Goal: Task Accomplishment & Management: Manage account settings

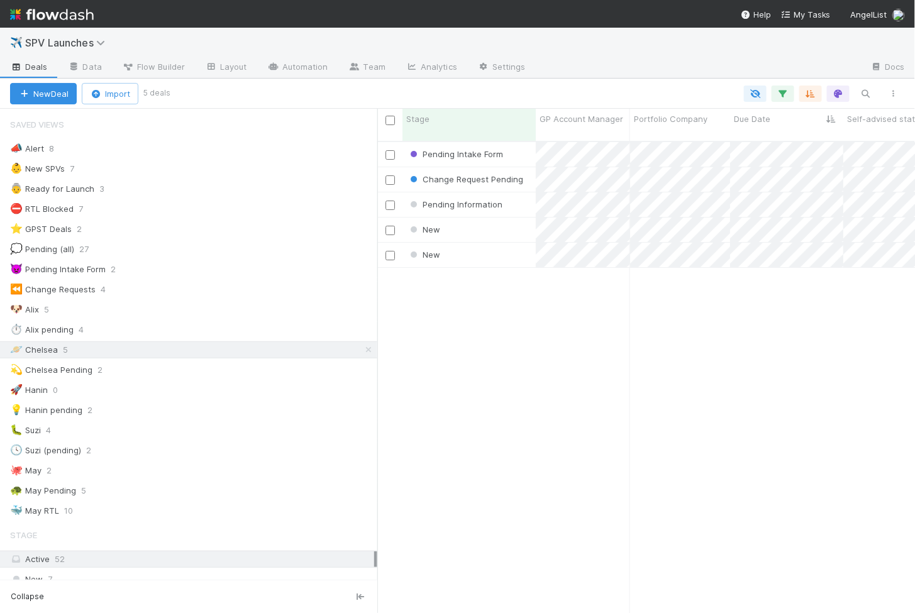
scroll to position [483, 538]
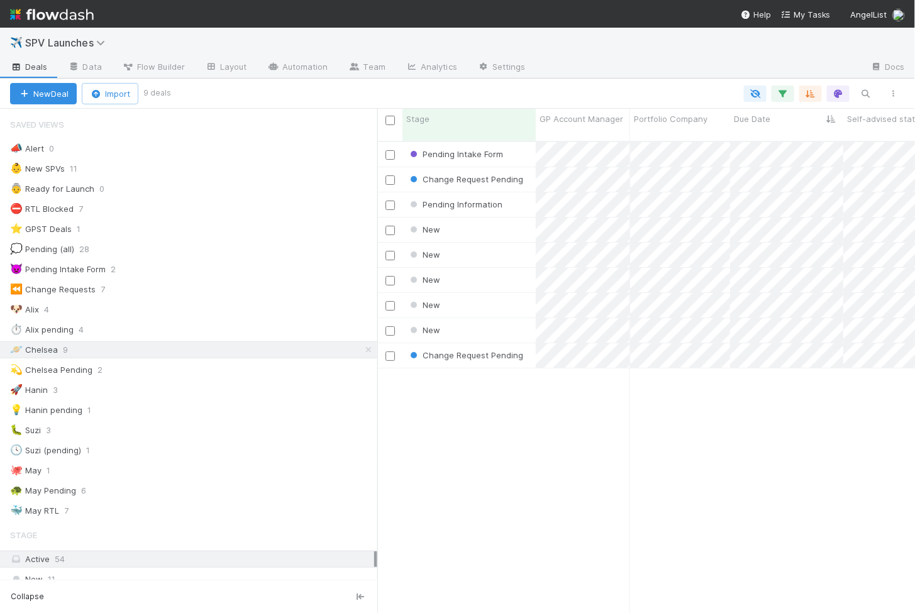
scroll to position [1, 1]
drag, startPoint x: 379, startPoint y: 413, endPoint x: 55, endPoint y: 320, distance: 336.9
click at [55, 320] on div "Saved Views 📣 Alert 0 👶 New SPVs 11 👵 Ready for Launch 0 ⛔ RTL Blocked 7 ⭐ GPST…" at bounding box center [188, 361] width 377 height 505
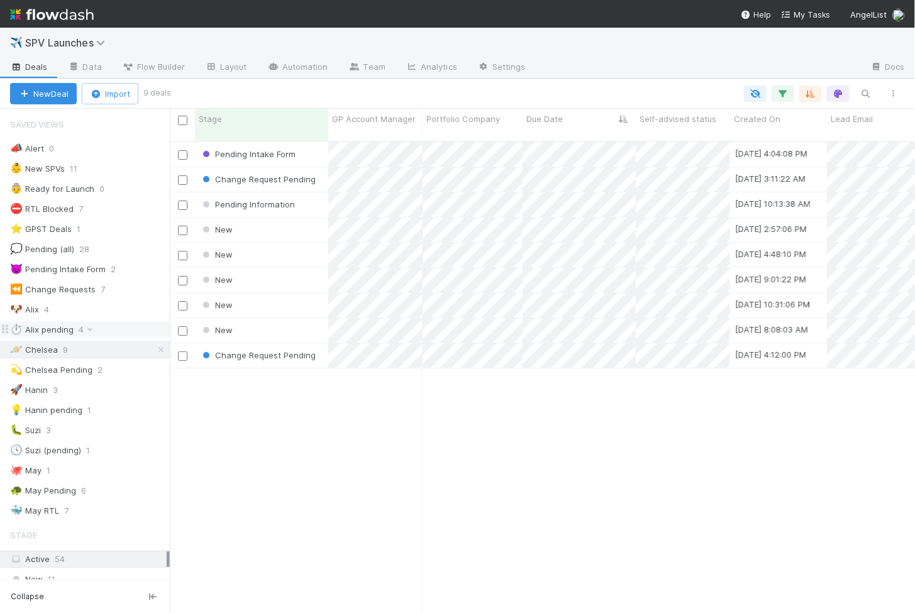
scroll to position [483, 745]
click at [291, 218] on div "New" at bounding box center [261, 230] width 133 height 25
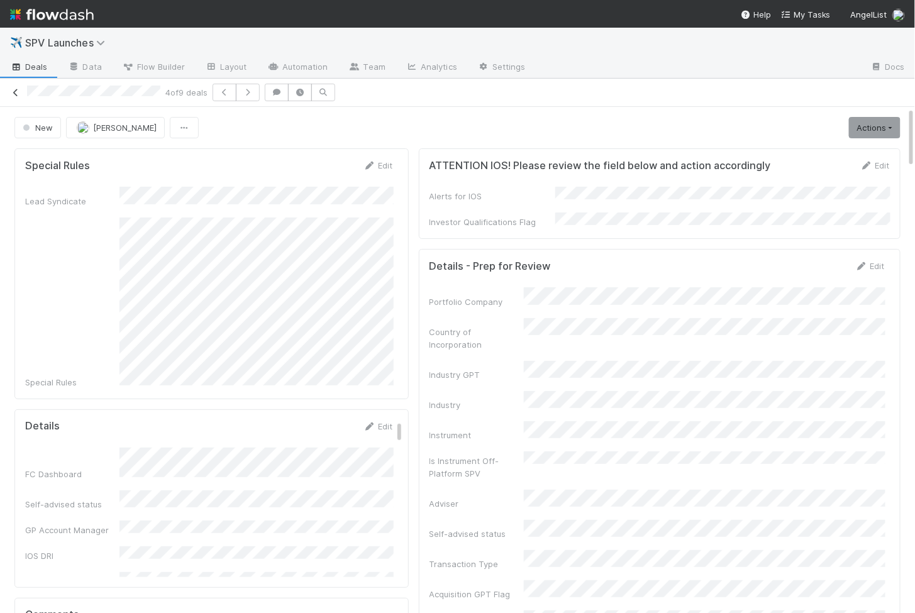
click at [20, 92] on icon at bounding box center [15, 93] width 13 height 8
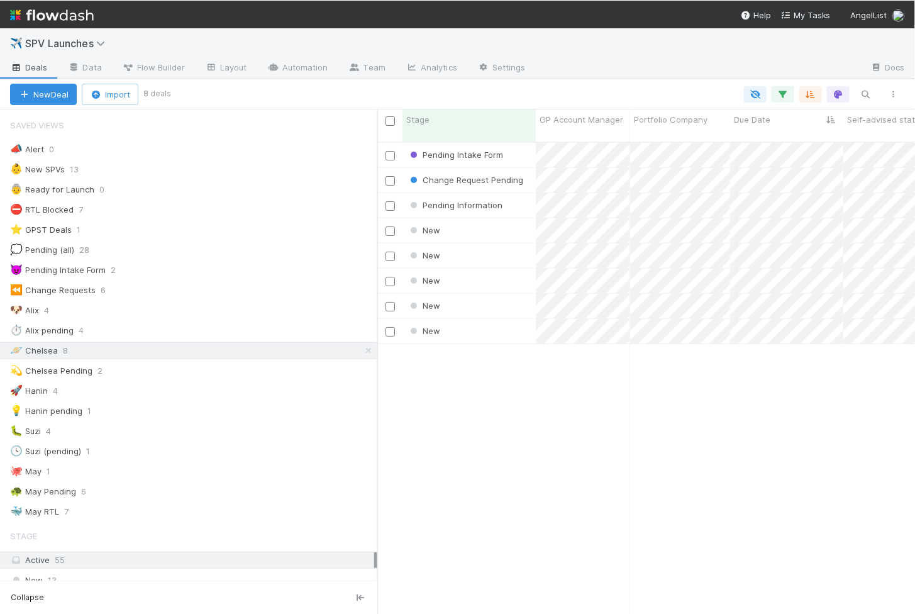
scroll to position [483, 538]
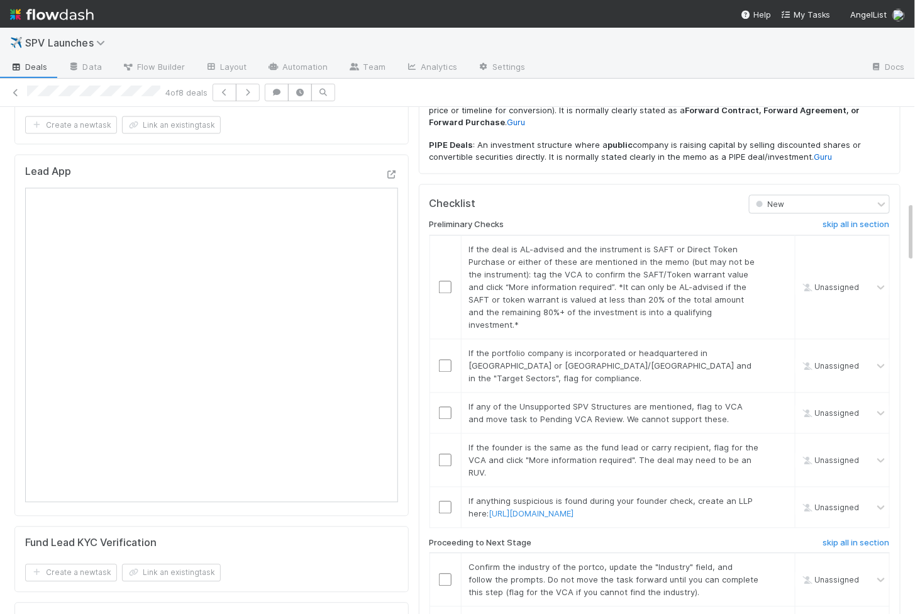
scroll to position [806, 0]
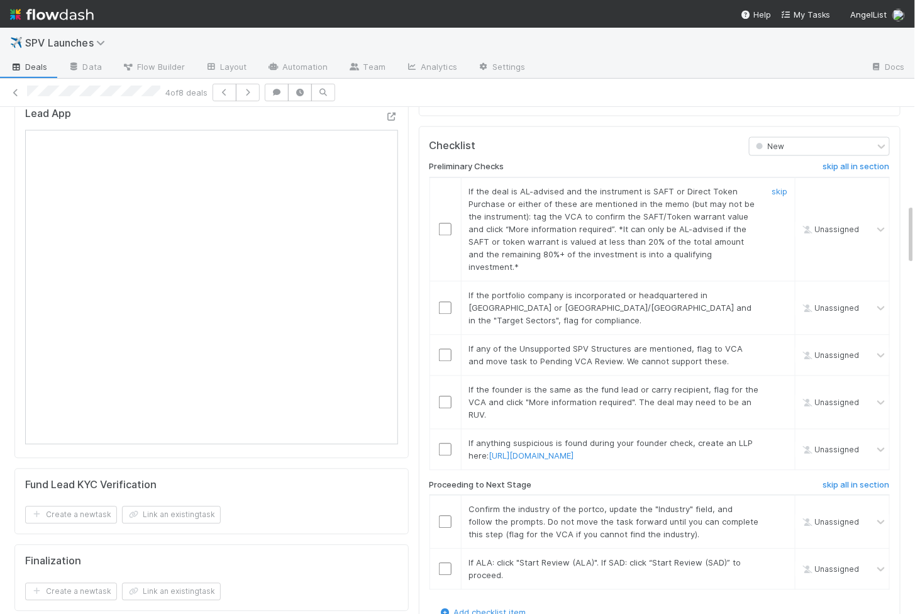
click at [445, 223] on input "checkbox" at bounding box center [445, 229] width 13 height 13
click at [447, 302] on input "checkbox" at bounding box center [445, 308] width 13 height 13
click at [443, 349] on input "checkbox" at bounding box center [445, 355] width 13 height 13
click at [446, 223] on input "checkbox" at bounding box center [445, 229] width 13 height 13
checkbox input "true"
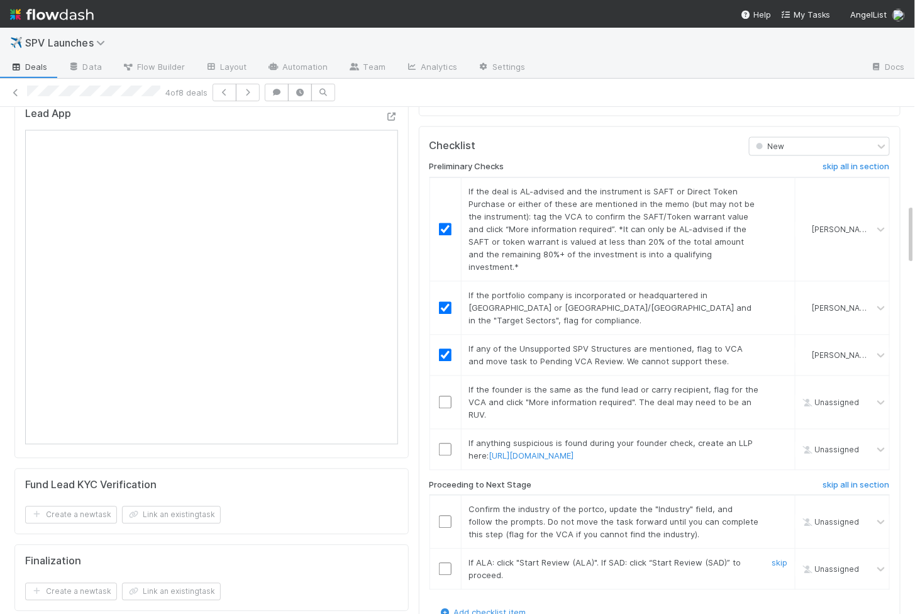
click at [444, 563] on input "checkbox" at bounding box center [445, 569] width 13 height 13
click at [445, 516] on input "checkbox" at bounding box center [445, 522] width 13 height 13
click at [445, 429] on td at bounding box center [445, 449] width 31 height 41
click at [445, 444] on input "checkbox" at bounding box center [445, 450] width 13 height 13
click at [445, 396] on input "checkbox" at bounding box center [445, 402] width 13 height 13
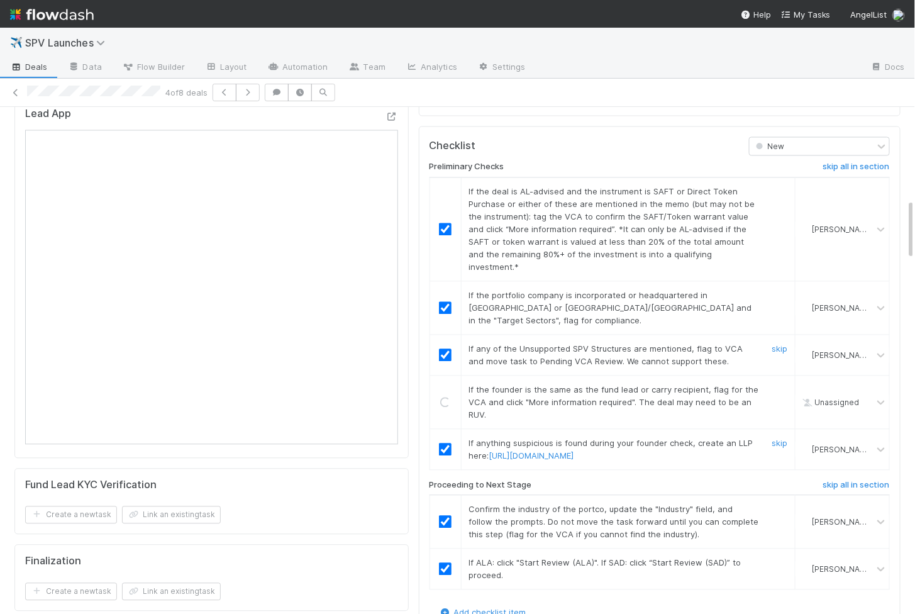
scroll to position [0, 0]
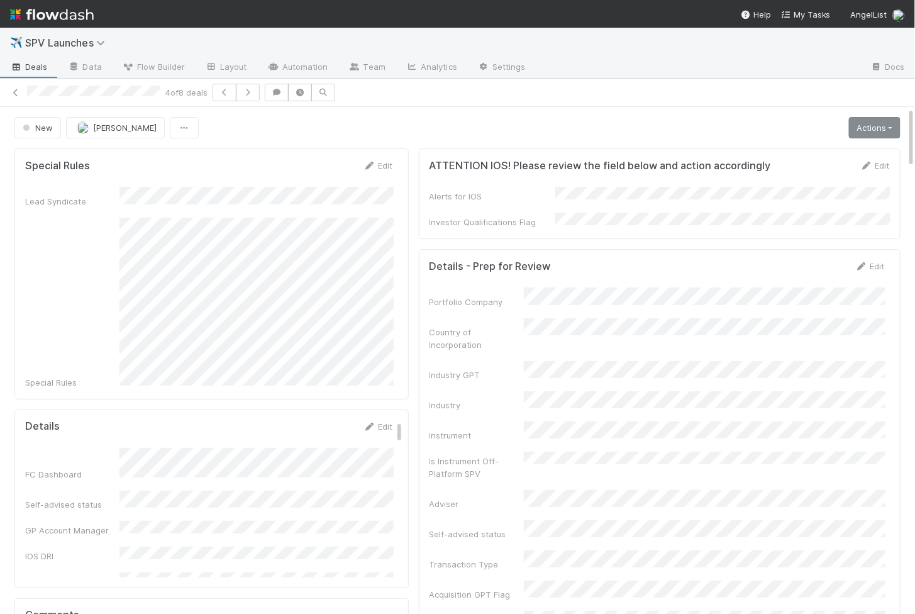
checkbox input "true"
click at [891, 130] on link "Actions" at bounding box center [875, 127] width 52 height 21
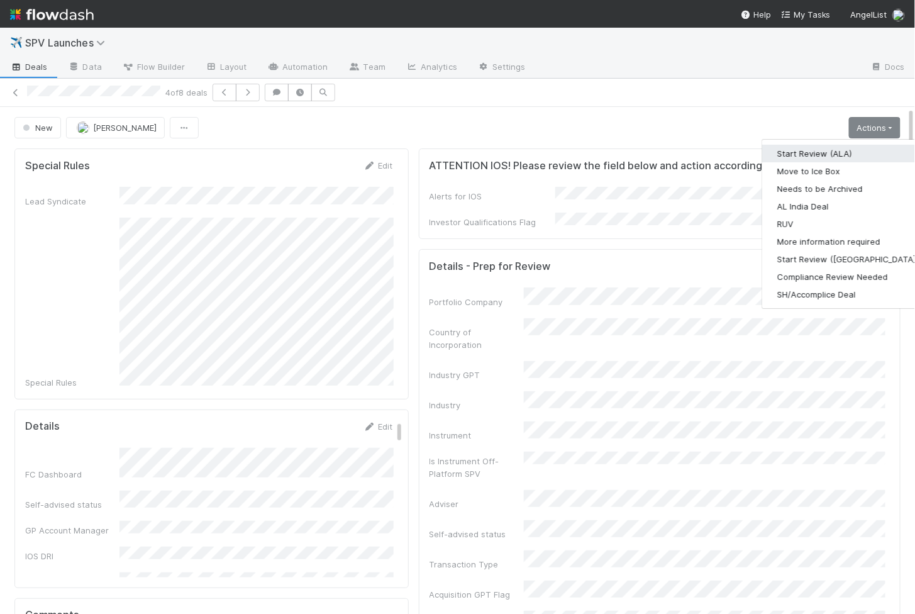
click at [785, 154] on button "Start Review (ALA)" at bounding box center [848, 154] width 172 height 18
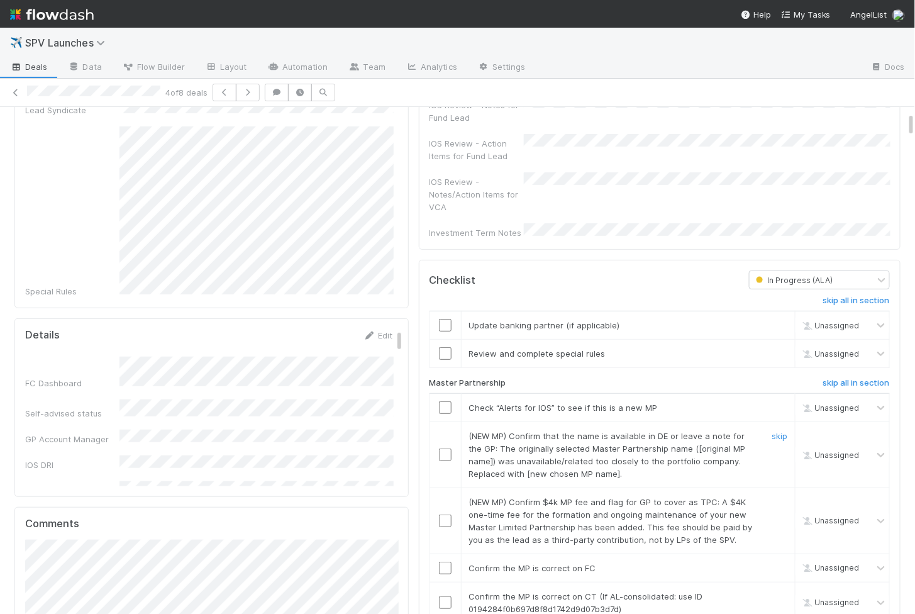
scroll to position [105, 0]
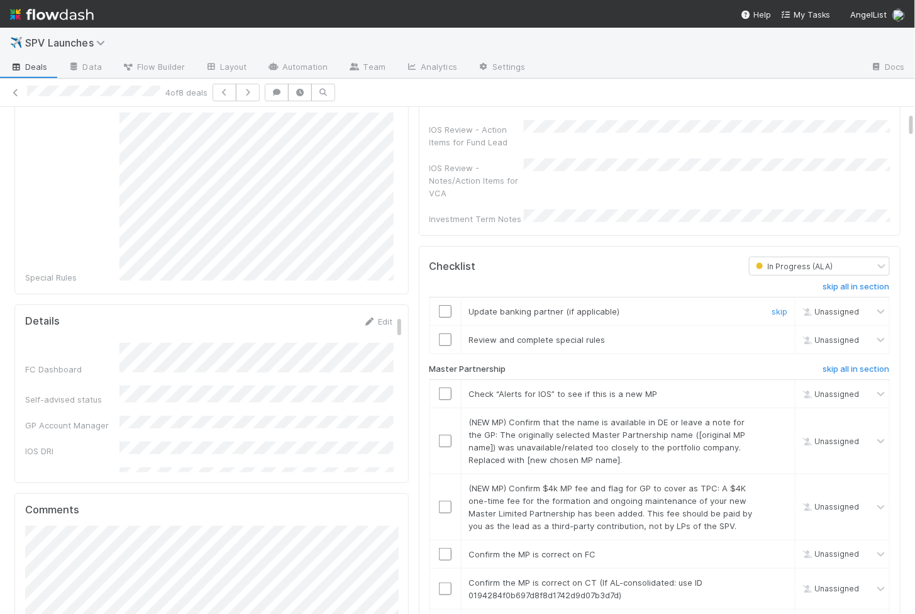
click at [442, 305] on input "checkbox" at bounding box center [445, 311] width 13 height 13
click at [442, 333] on input "checkbox" at bounding box center [445, 339] width 13 height 13
click at [445, 613] on input "checkbox" at bounding box center [445, 623] width 13 height 13
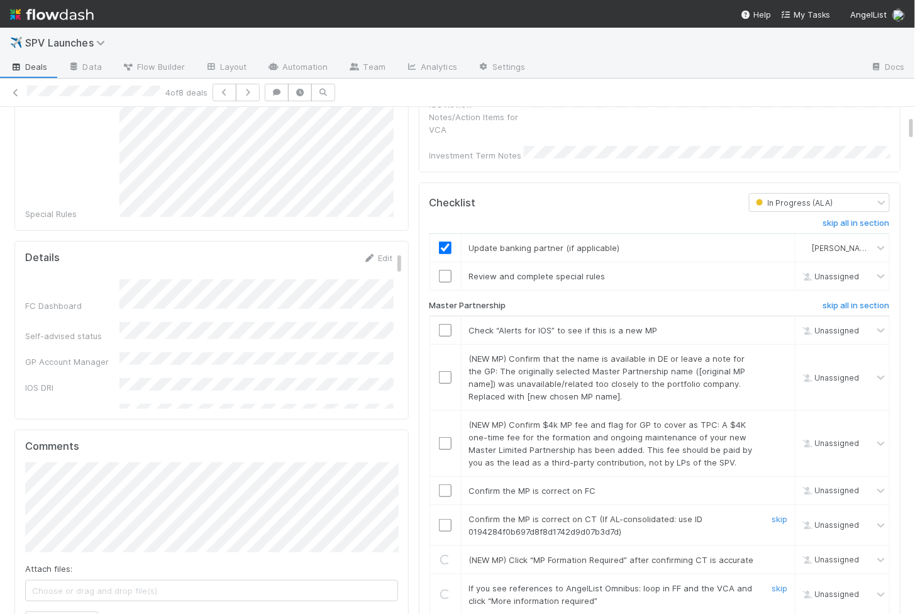
click at [445, 519] on input "checkbox" at bounding box center [445, 525] width 13 height 13
click at [445, 484] on input "checkbox" at bounding box center [445, 490] width 13 height 13
click at [444, 437] on input "checkbox" at bounding box center [445, 443] width 13 height 13
click at [442, 371] on input "checkbox" at bounding box center [445, 377] width 13 height 13
click at [444, 324] on input "checkbox" at bounding box center [445, 330] width 13 height 13
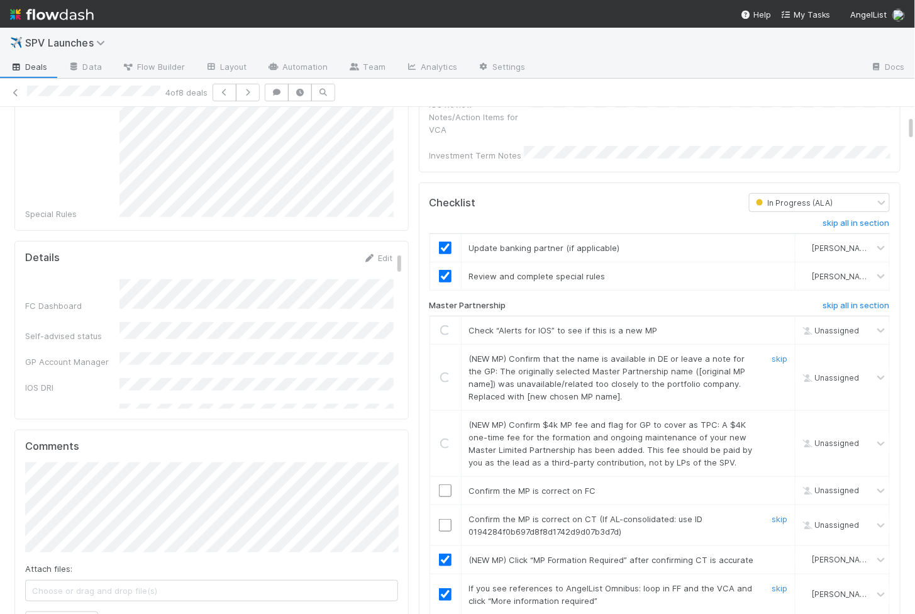
checkbox input "true"
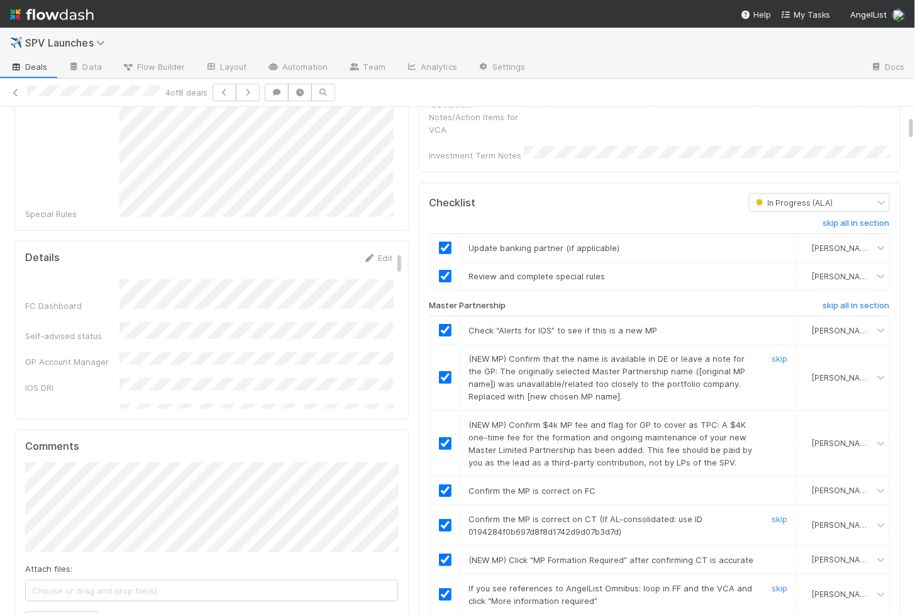
checkbox input "true"
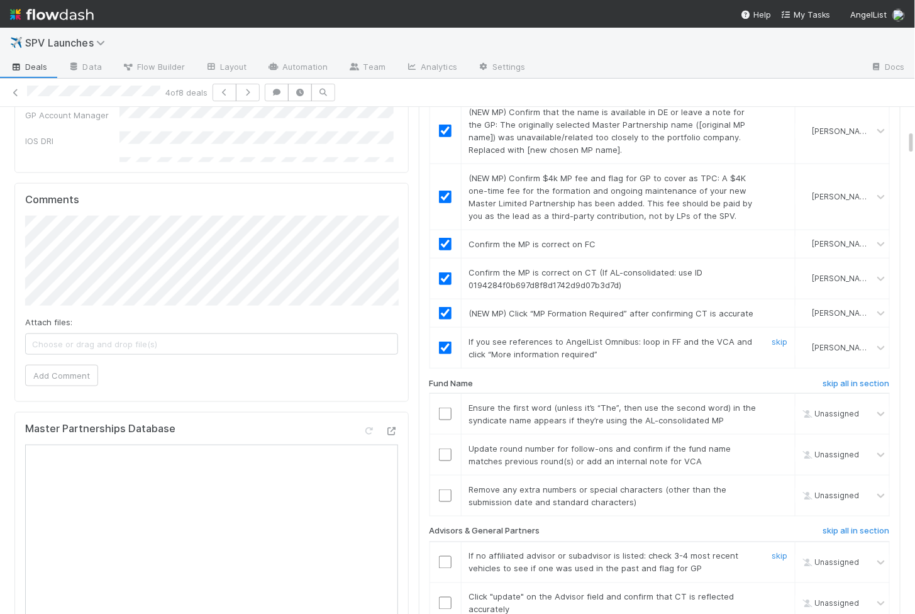
scroll to position [453, 0]
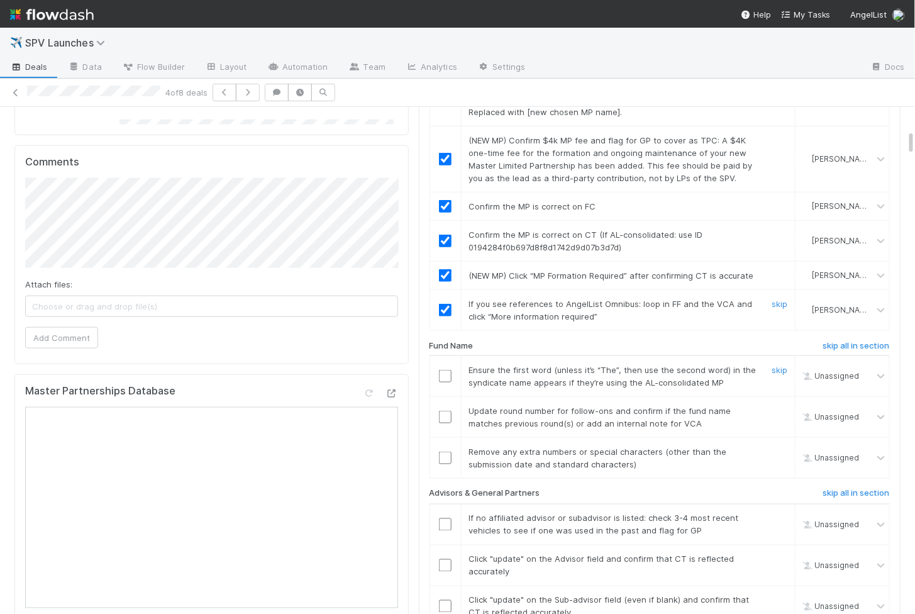
click at [442, 370] on input "checkbox" at bounding box center [445, 376] width 13 height 13
click at [444, 411] on input "checkbox" at bounding box center [445, 417] width 13 height 13
click at [444, 452] on input "checkbox" at bounding box center [445, 458] width 13 height 13
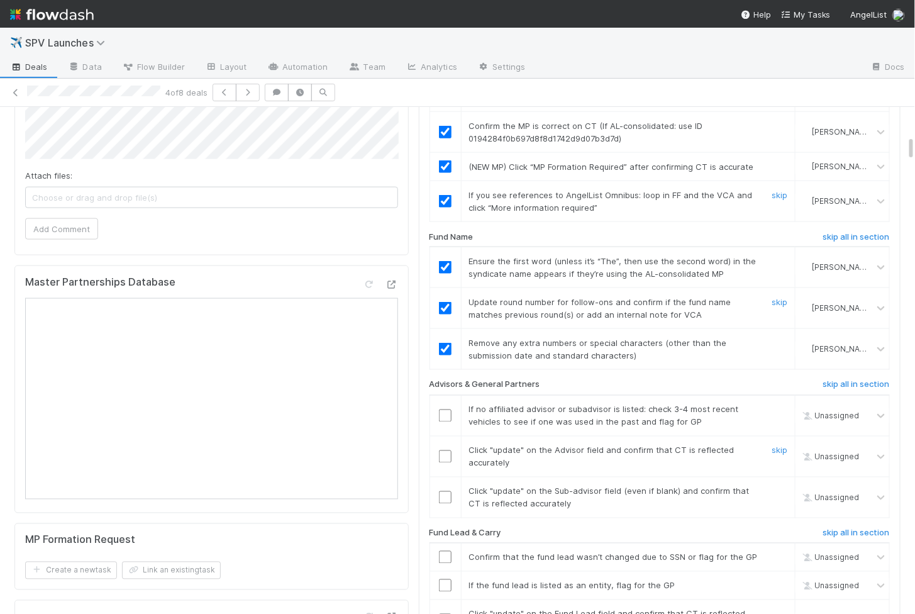
scroll to position [574, 0]
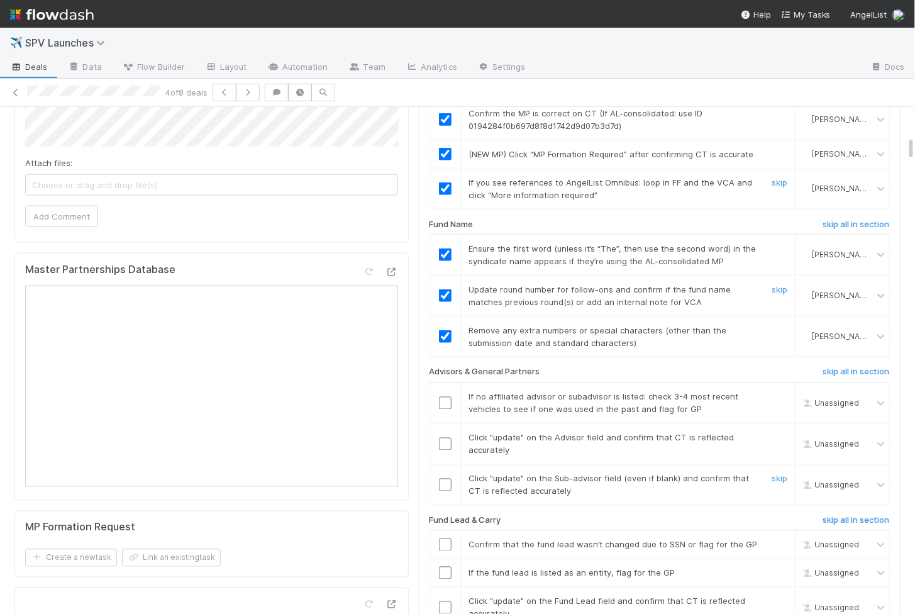
click at [443, 479] on input "checkbox" at bounding box center [445, 485] width 13 height 13
click at [444, 438] on input "checkbox" at bounding box center [445, 444] width 13 height 13
click at [444, 397] on input "checkbox" at bounding box center [445, 403] width 13 height 13
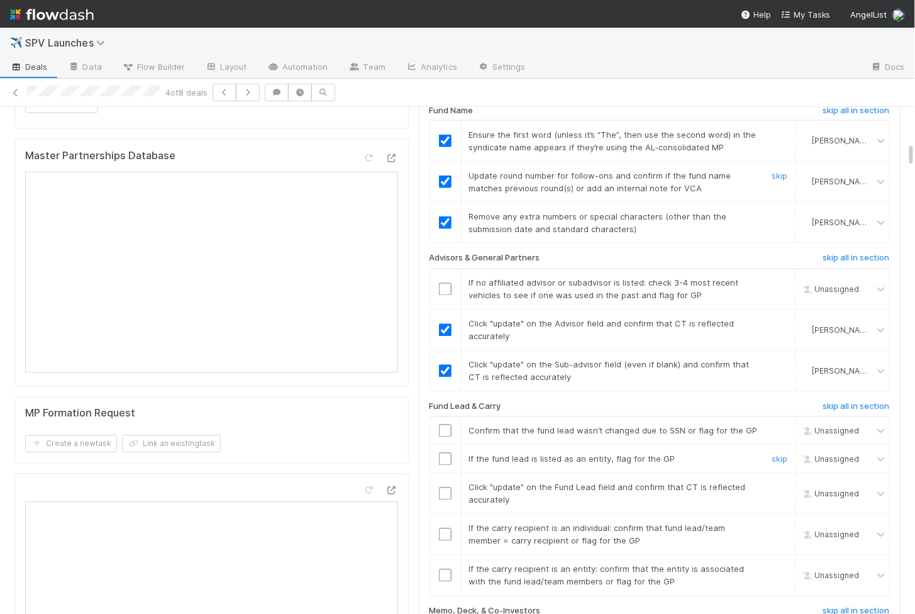
scroll to position [711, 0]
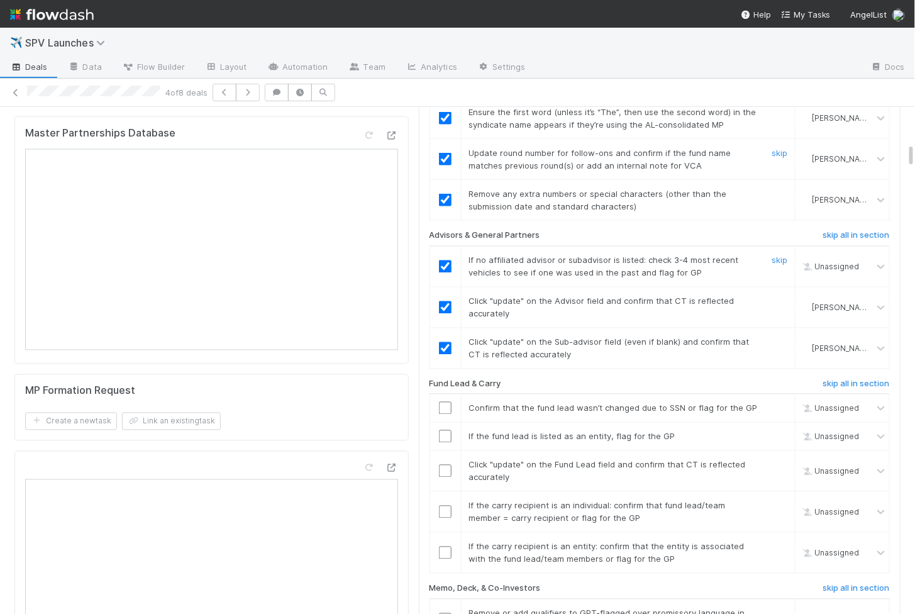
click at [445, 260] on input "checkbox" at bounding box center [445, 266] width 13 height 13
click at [445, 547] on input "checkbox" at bounding box center [445, 553] width 13 height 13
click at [445, 506] on input "checkbox" at bounding box center [445, 512] width 13 height 13
click at [445, 465] on input "checkbox" at bounding box center [445, 471] width 13 height 13
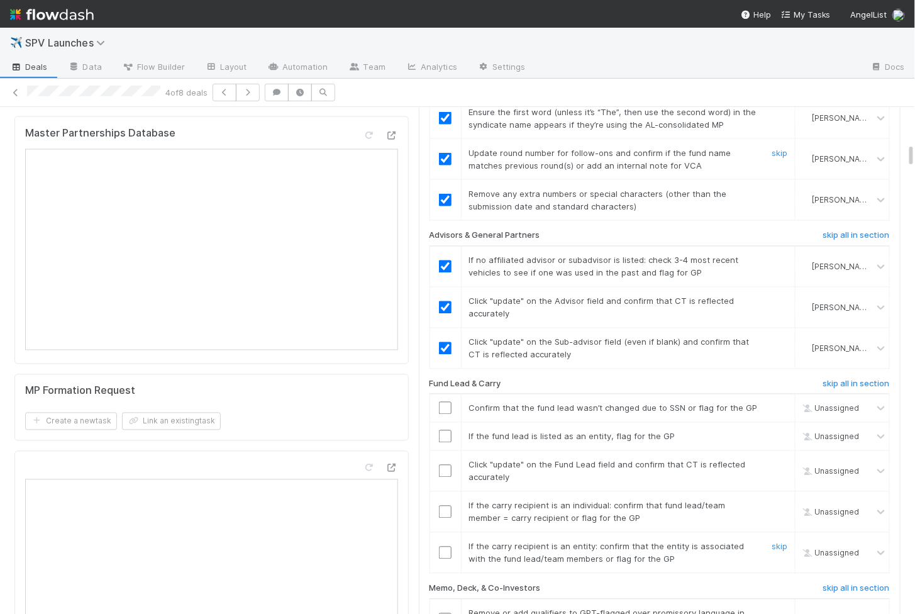
click at [445, 430] on input "checkbox" at bounding box center [445, 436] width 13 height 13
click at [445, 402] on input "checkbox" at bounding box center [445, 408] width 13 height 13
checkbox input "true"
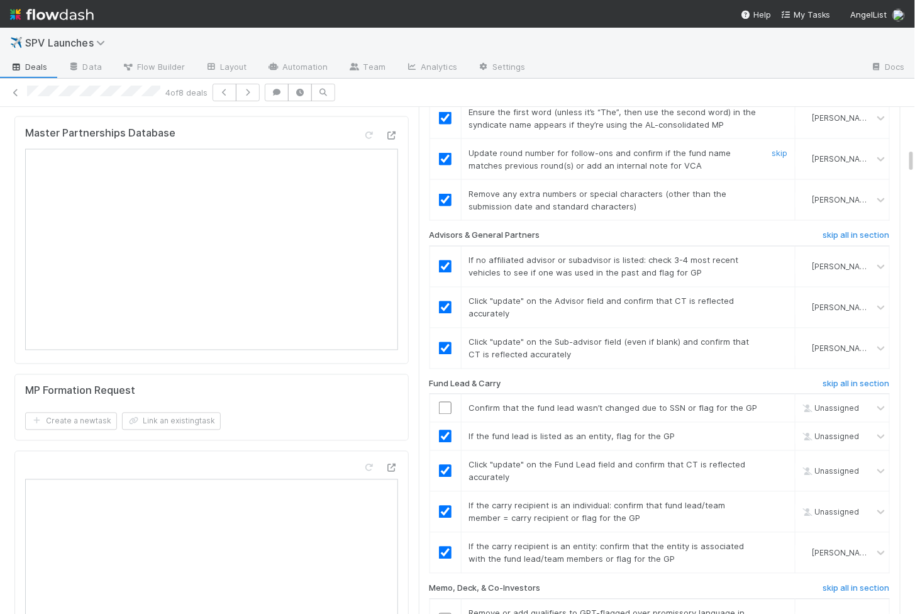
scroll to position [821, 0]
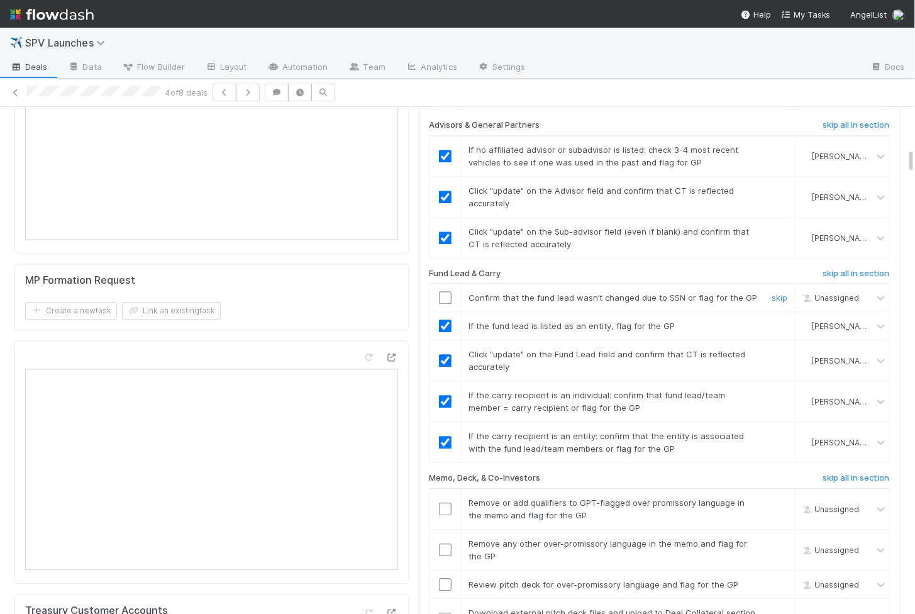
click at [445, 292] on input "checkbox" at bounding box center [445, 298] width 13 height 13
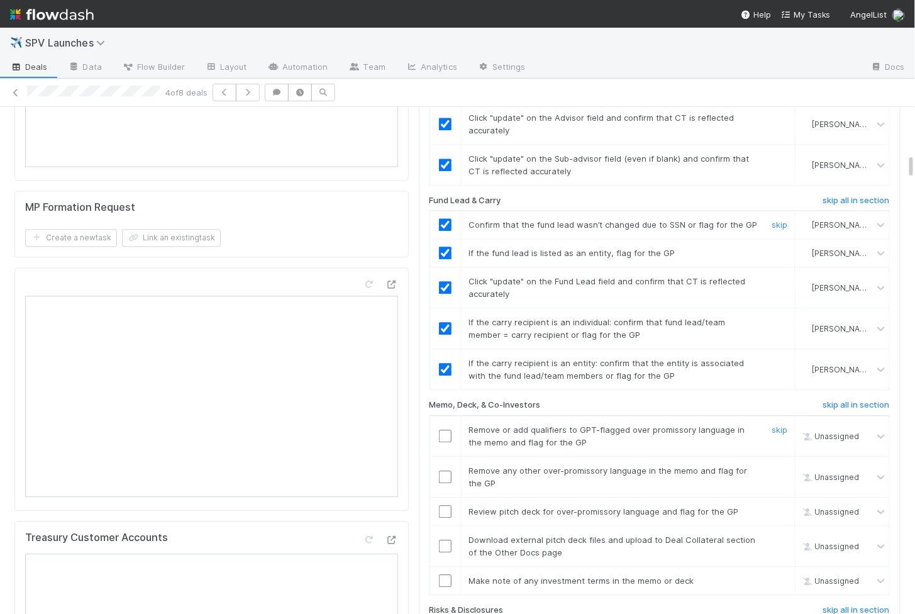
scroll to position [975, 0]
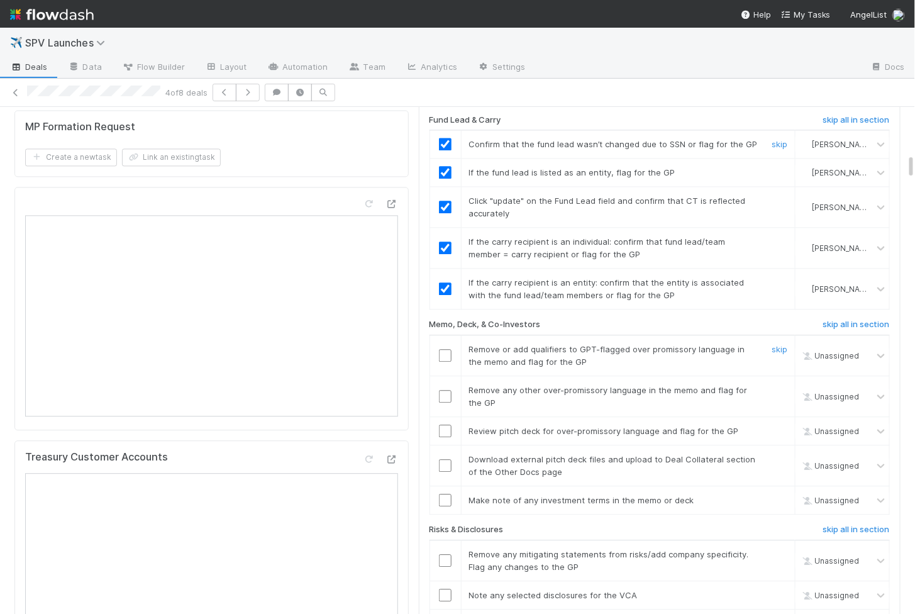
click at [443, 486] on td at bounding box center [445, 500] width 31 height 28
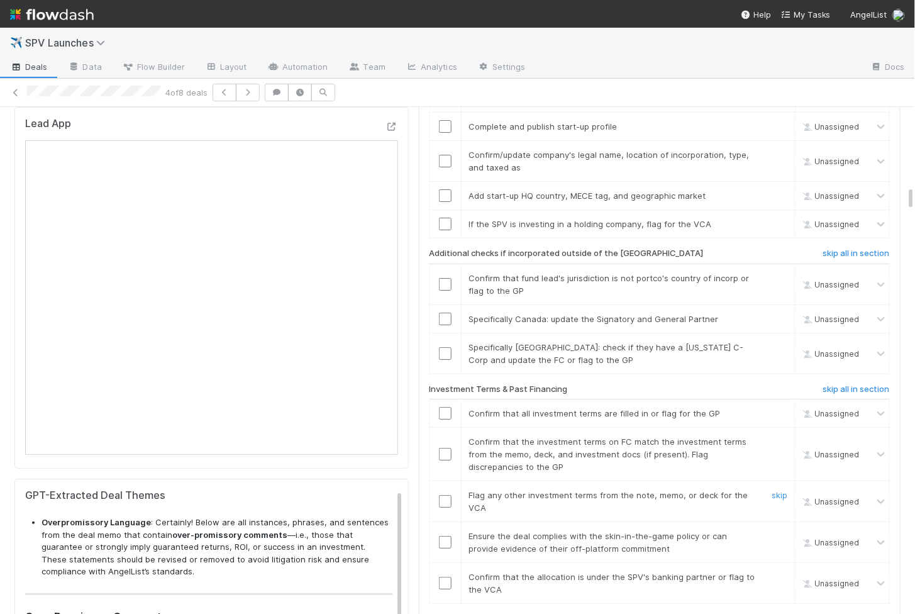
scroll to position [1575, 0]
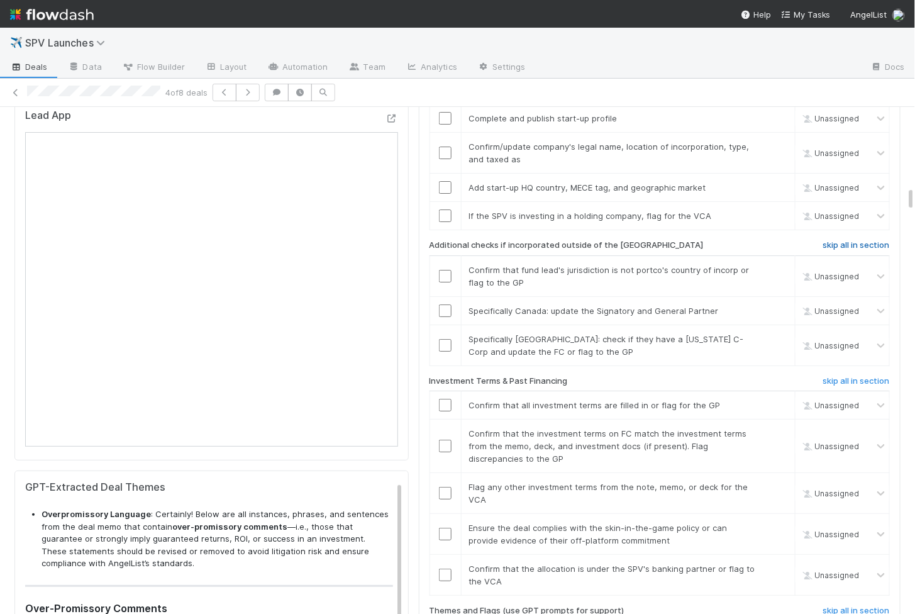
click at [835, 240] on h6 "skip all in section" at bounding box center [856, 245] width 67 height 10
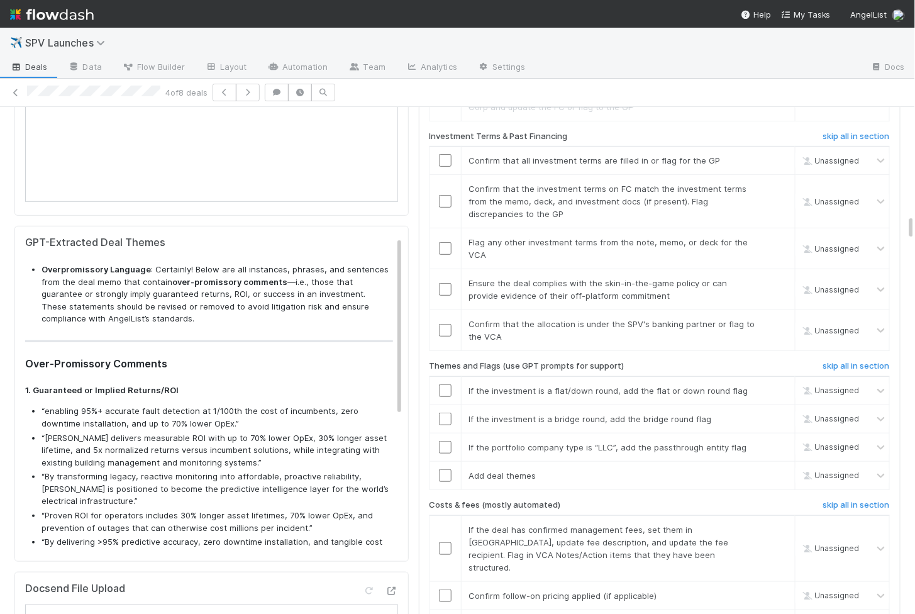
scroll to position [2148, 0]
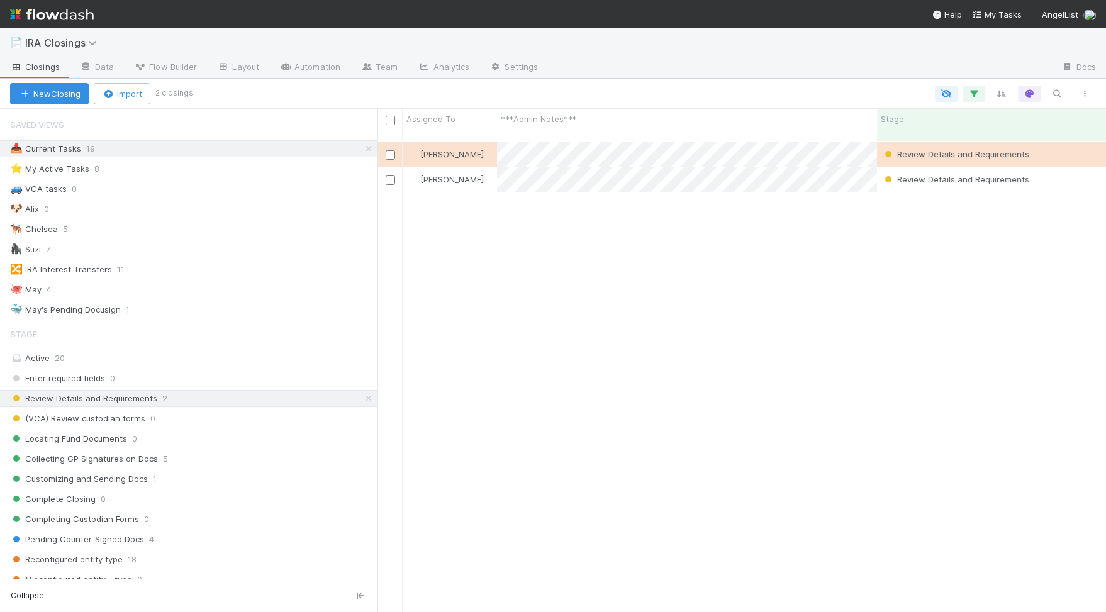
scroll to position [481, 728]
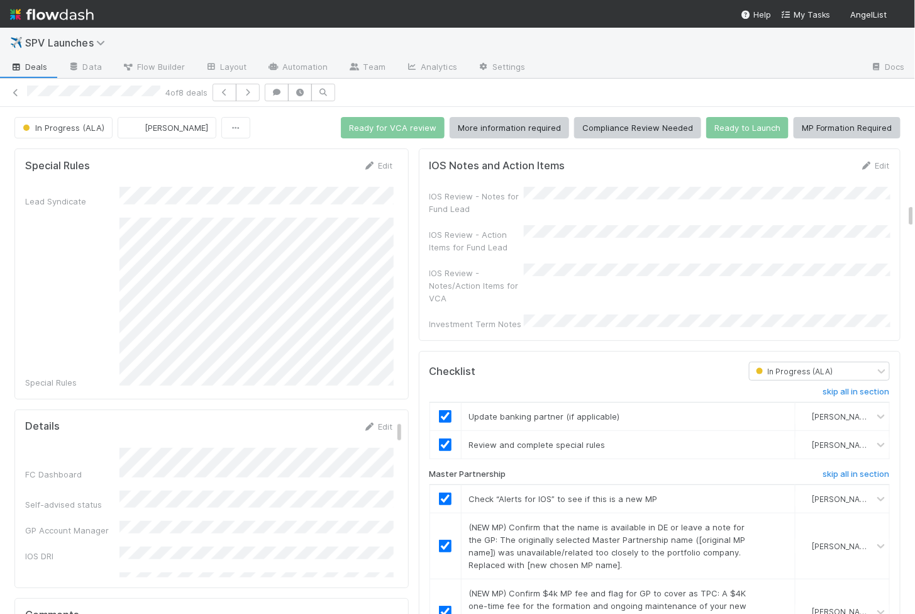
scroll to position [1922, 0]
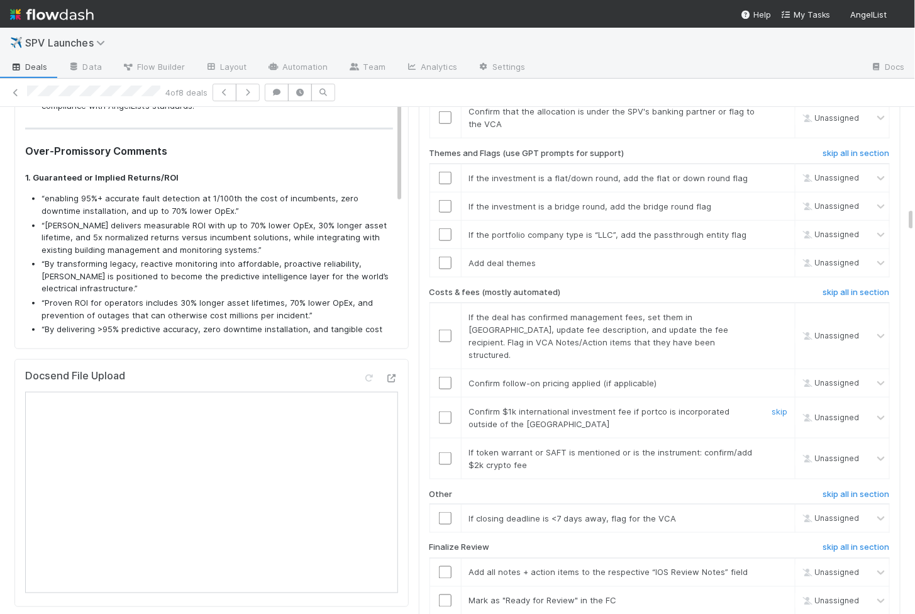
scroll to position [2036, 0]
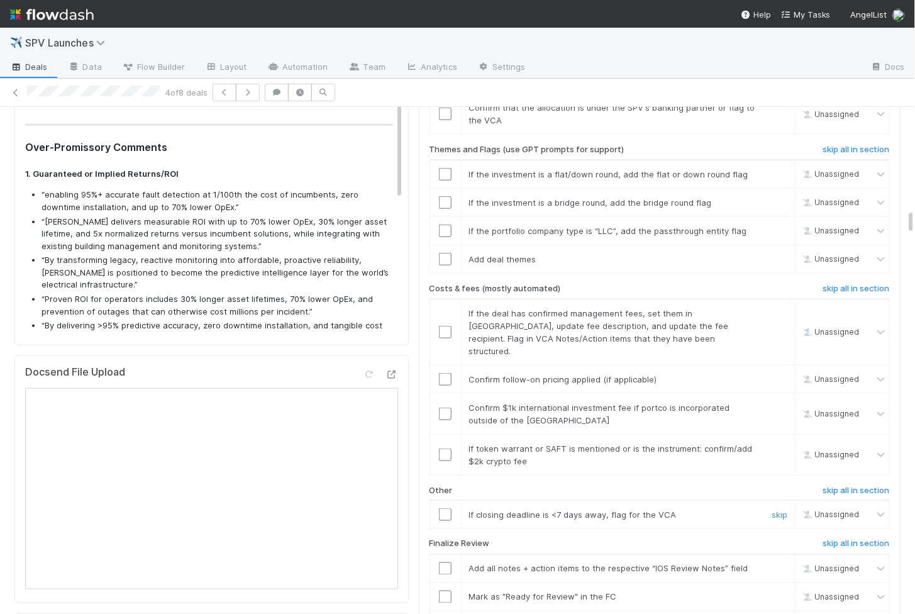
click at [446, 508] on input "checkbox" at bounding box center [445, 514] width 13 height 13
click at [445, 449] on input "checkbox" at bounding box center [445, 455] width 13 height 13
click at [445, 408] on input "checkbox" at bounding box center [445, 414] width 13 height 13
click at [447, 373] on input "checkbox" at bounding box center [445, 379] width 13 height 13
click at [447, 299] on td at bounding box center [445, 332] width 31 height 66
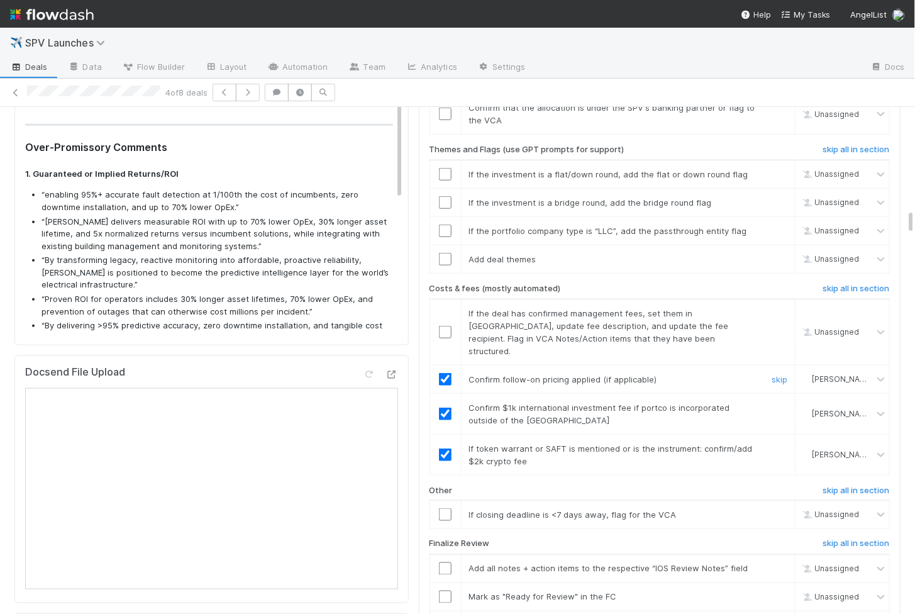
click at [448, 326] on input "checkbox" at bounding box center [445, 332] width 13 height 13
click at [448, 508] on input "checkbox" at bounding box center [445, 514] width 13 height 13
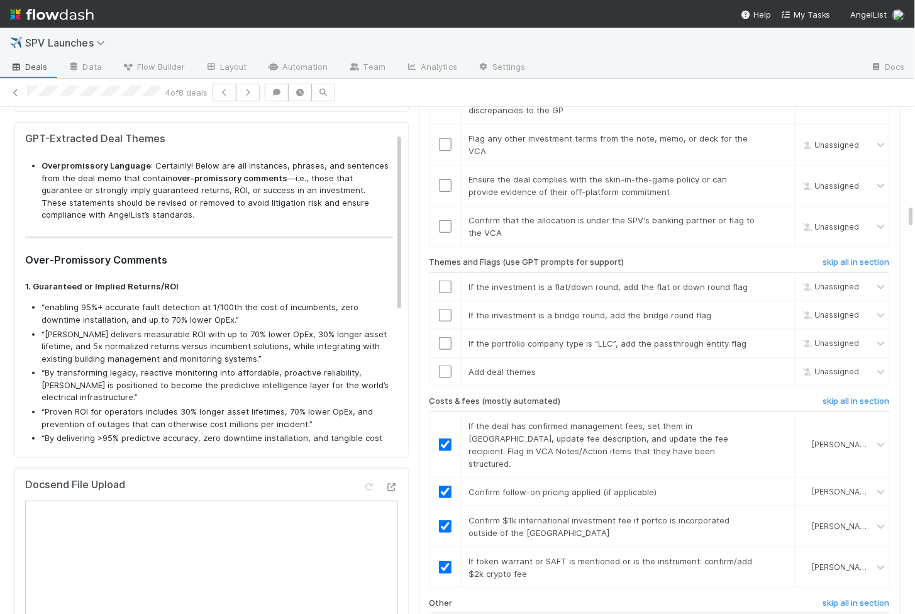
scroll to position [1907, 0]
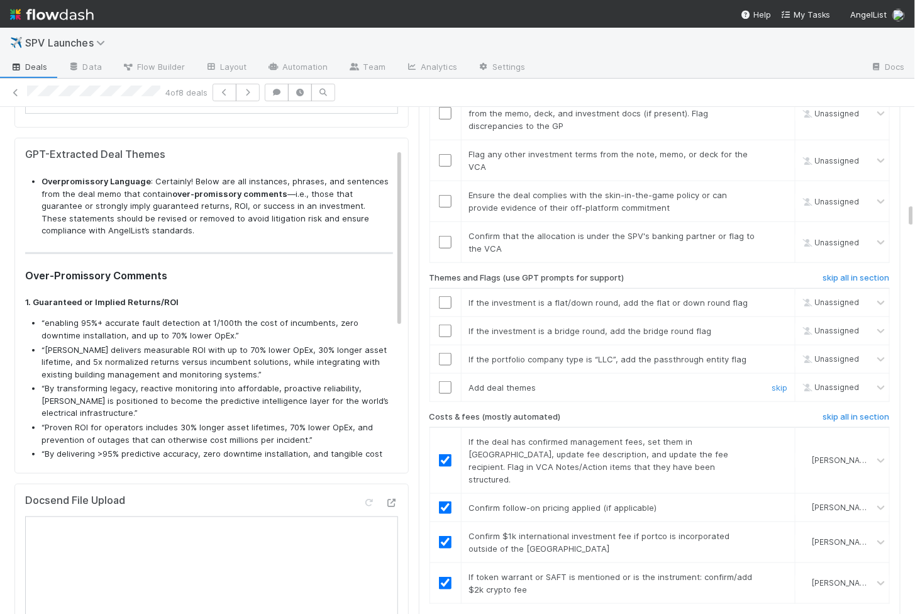
click at [441, 381] on input "checkbox" at bounding box center [445, 387] width 13 height 13
click at [446, 353] on input "checkbox" at bounding box center [445, 359] width 13 height 13
click at [448, 345] on td at bounding box center [445, 359] width 31 height 28
click at [448, 325] on input "checkbox" at bounding box center [445, 331] width 13 height 13
click at [447, 296] on input "checkbox" at bounding box center [445, 302] width 13 height 13
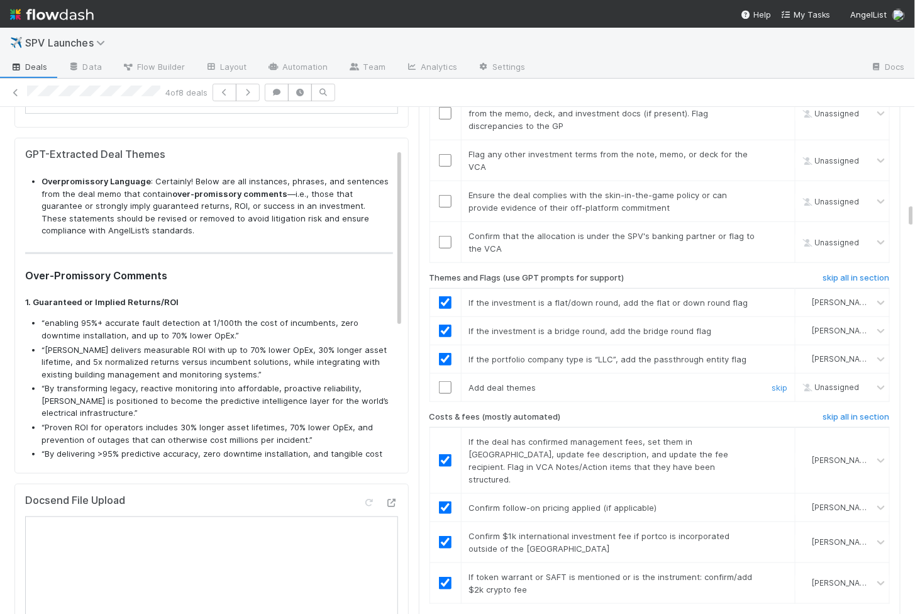
click at [450, 381] on input "checkbox" at bounding box center [445, 387] width 13 height 13
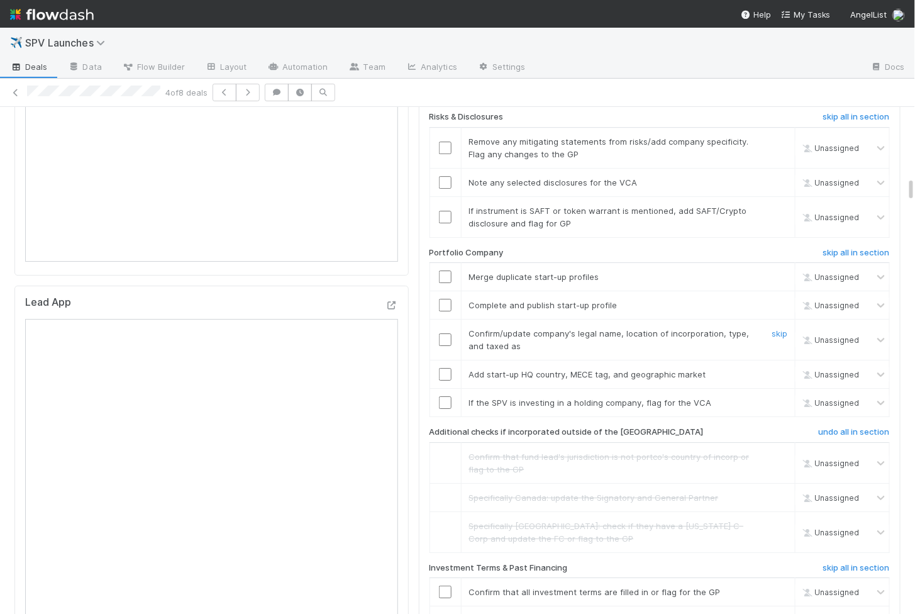
scroll to position [1386, 0]
click at [445, 398] on input "checkbox" at bounding box center [445, 404] width 13 height 13
click at [445, 370] on input "checkbox" at bounding box center [445, 376] width 13 height 13
click at [445, 335] on input "checkbox" at bounding box center [445, 341] width 13 height 13
click at [445, 301] on input "checkbox" at bounding box center [445, 307] width 13 height 13
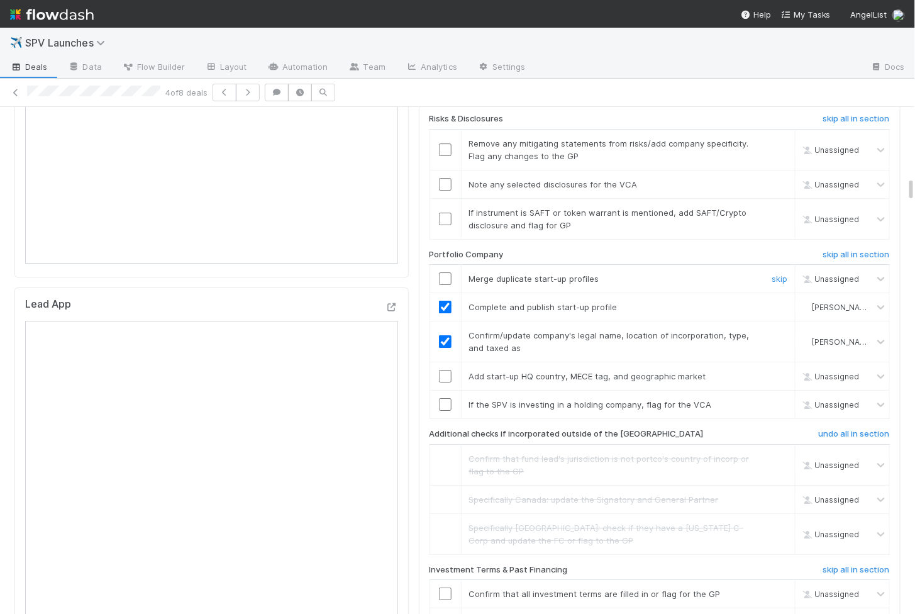
click at [445, 272] on input "checkbox" at bounding box center [445, 278] width 13 height 13
click at [446, 398] on input "checkbox" at bounding box center [445, 404] width 13 height 13
click at [446, 370] on input "checkbox" at bounding box center [445, 376] width 13 height 13
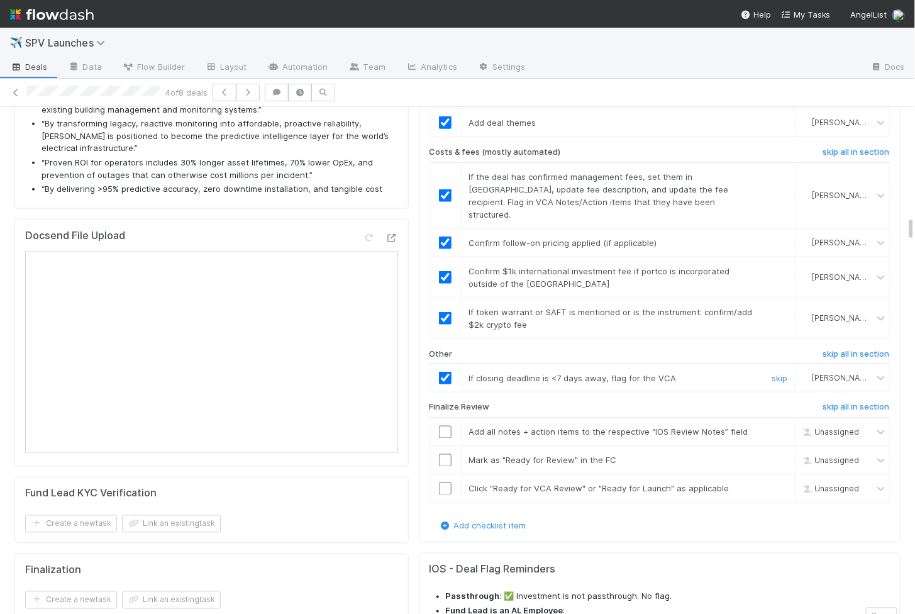
checkbox input "true"
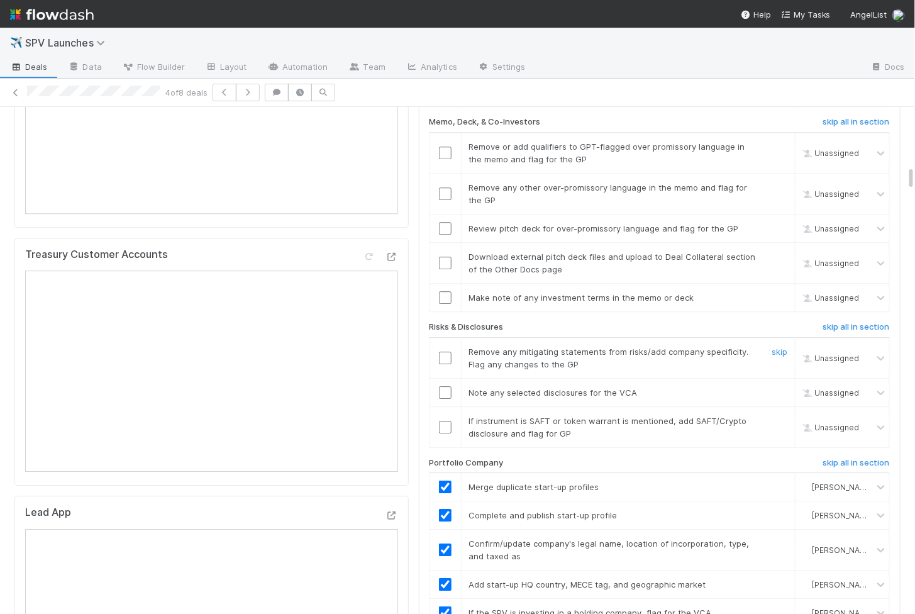
scroll to position [1147, 0]
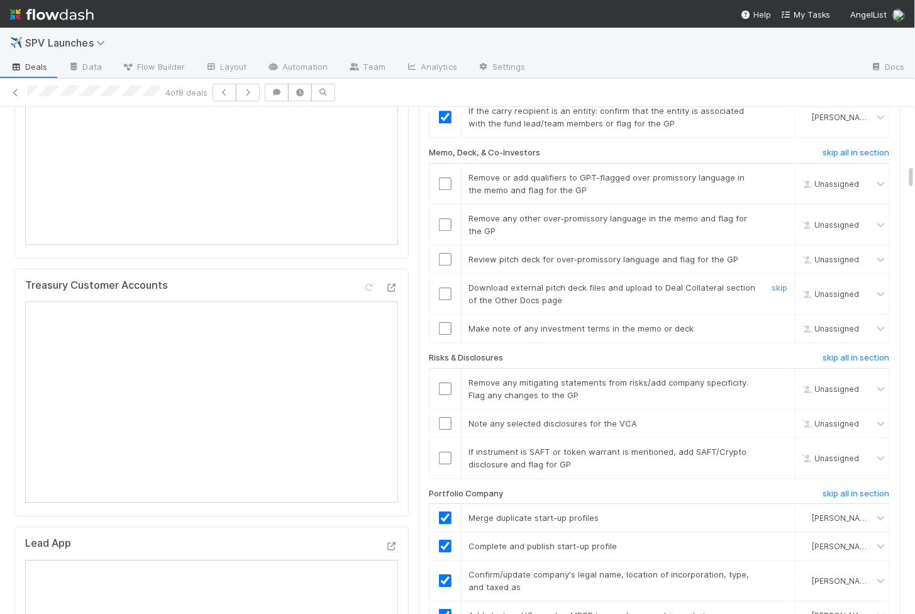
click at [442, 287] on input "checkbox" at bounding box center [445, 293] width 13 height 13
click at [444, 253] on input "checkbox" at bounding box center [445, 259] width 13 height 13
click at [445, 452] on input "checkbox" at bounding box center [445, 458] width 13 height 13
click at [445, 417] on input "checkbox" at bounding box center [445, 423] width 13 height 13
click at [443, 382] on input "checkbox" at bounding box center [445, 388] width 13 height 13
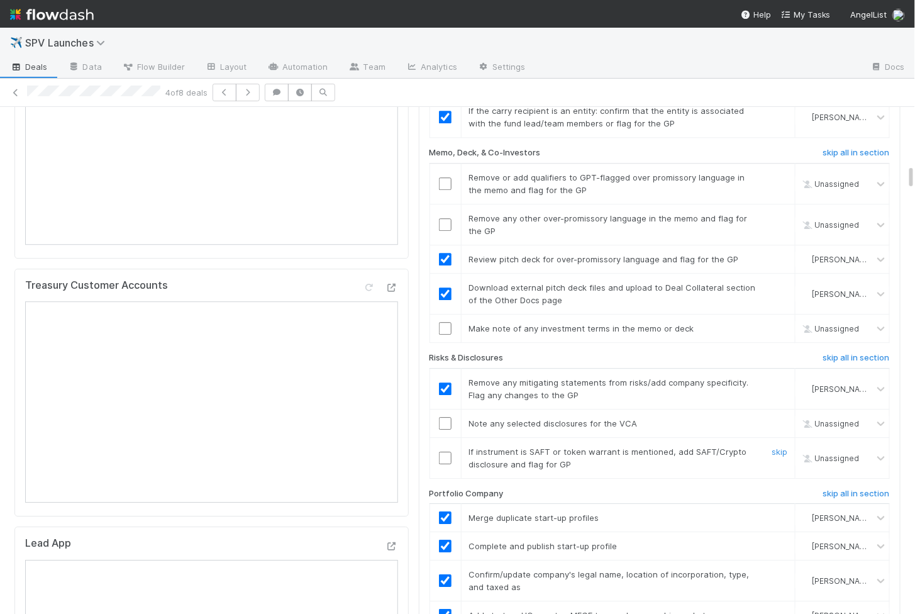
click at [444, 452] on input "checkbox" at bounding box center [445, 458] width 13 height 13
click at [446, 417] on input "checkbox" at bounding box center [445, 423] width 13 height 13
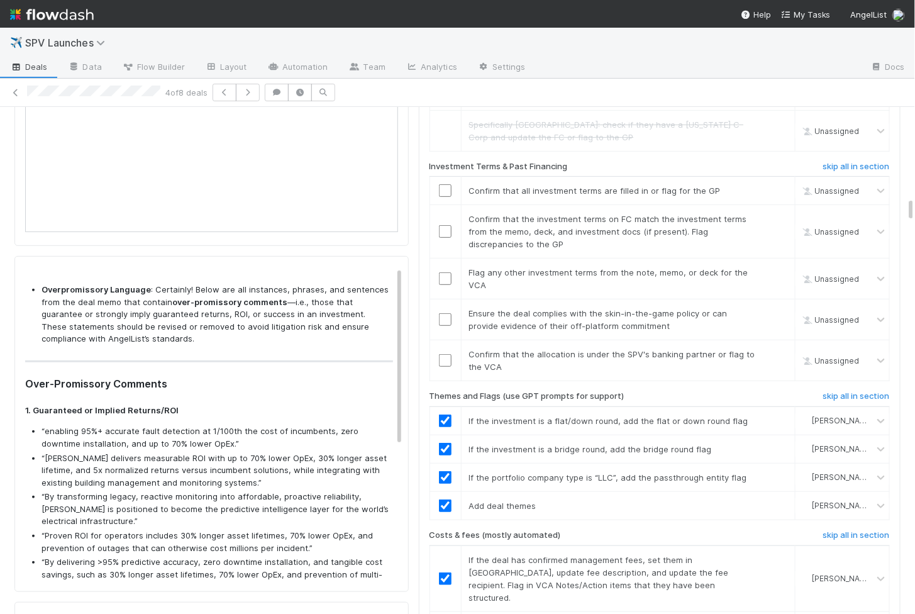
scroll to position [0, 0]
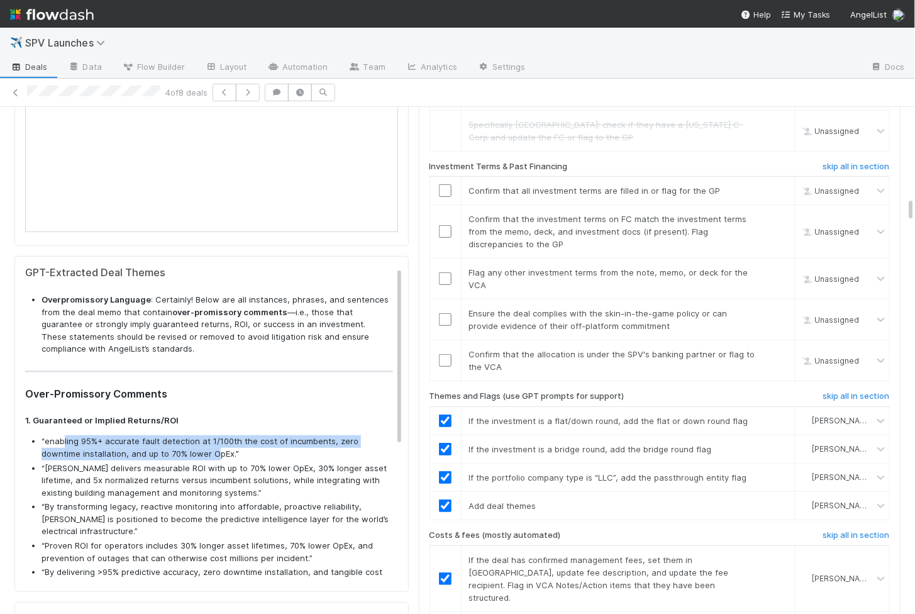
drag, startPoint x: 62, startPoint y: 427, endPoint x: 176, endPoint y: 440, distance: 114.6
click at [176, 440] on li "“enabling 95%+ accurate fault detection at 1/100th the cost of incumbents, zero…" at bounding box center [218, 447] width 352 height 25
copy li "ling 95%+ accurate fault detection at 1/100th the cost of incumbents, zero down…"
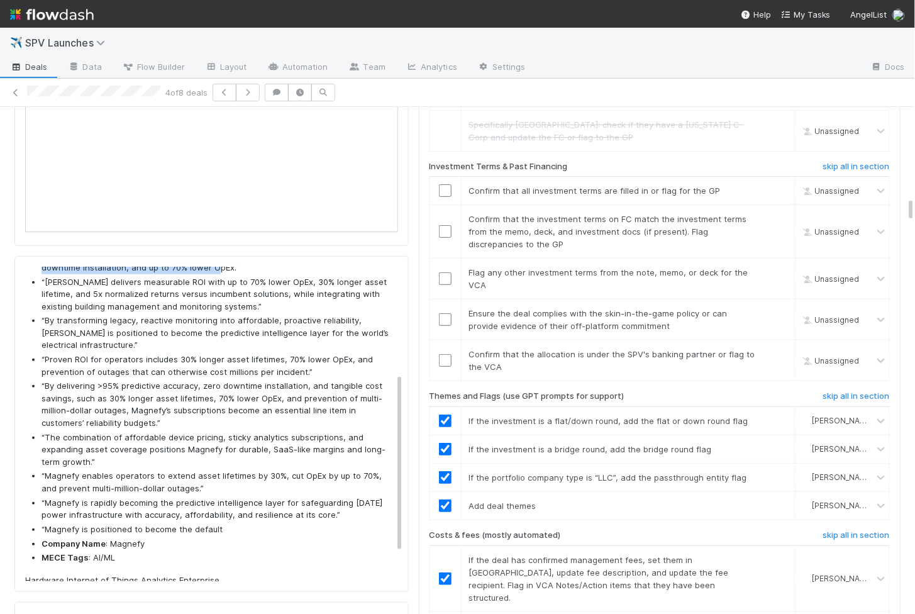
scroll to position [191, 0]
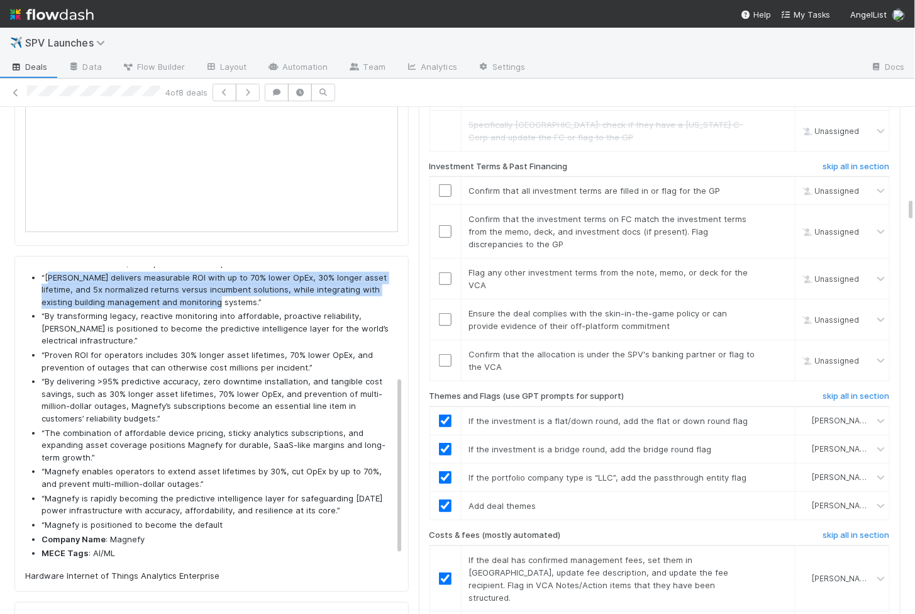
drag, startPoint x: 51, startPoint y: 263, endPoint x: 211, endPoint y: 286, distance: 162.1
click at [211, 286] on li "“Magnefy delivers measurable ROI with up to 70% lower OpEx, 30% longer asset li…" at bounding box center [218, 290] width 352 height 37
copy li "agnefy delivers measurable ROI with up to 70% lower OpEx, 30% longer asset life…"
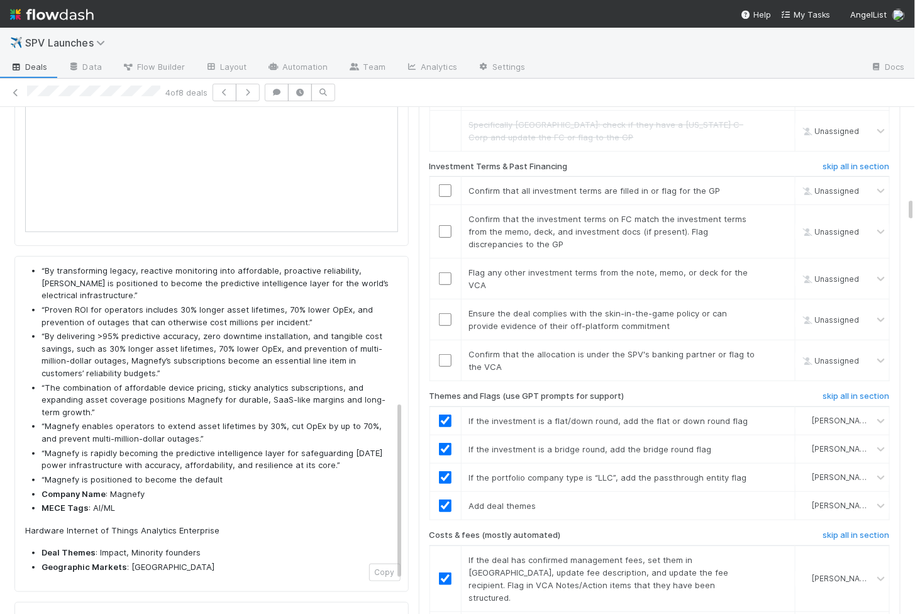
scroll to position [233, 0]
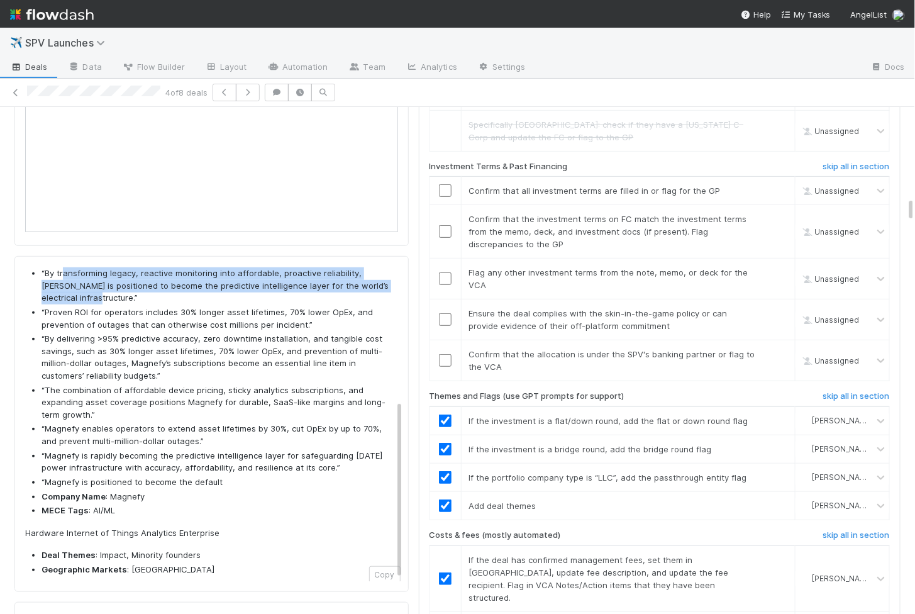
drag, startPoint x: 62, startPoint y: 262, endPoint x: 84, endPoint y: 285, distance: 31.6
click at [84, 285] on li "“By transforming legacy, reactive monitoring into affordable, proactive reliabi…" at bounding box center [218, 285] width 352 height 37
copy li "ansforming legacy, reactive monitoring into affordable, proactive reliability, …"
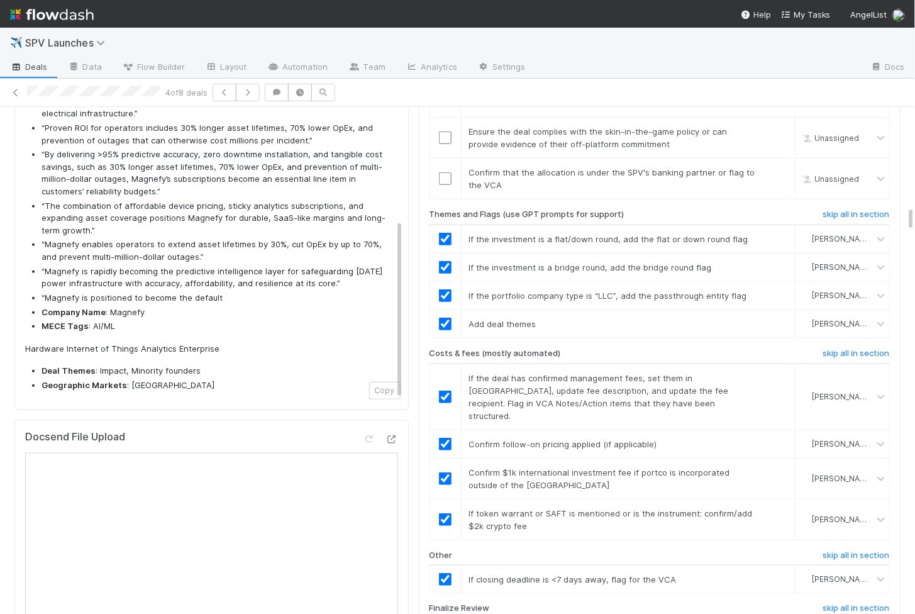
scroll to position [1972, 0]
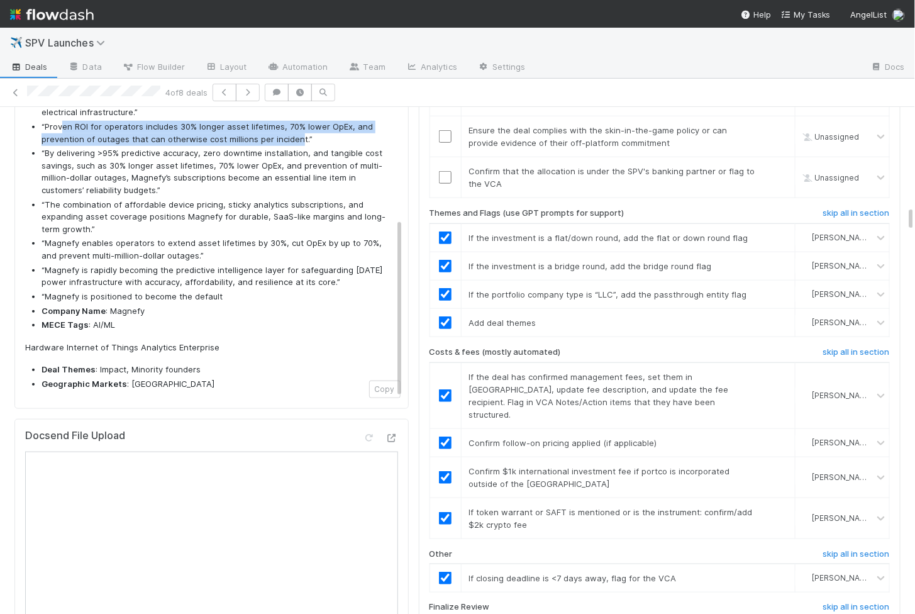
drag, startPoint x: 61, startPoint y: 113, endPoint x: 294, endPoint y: 128, distance: 233.9
click at [294, 128] on li "“Proven ROI for operators includes 30% longer asset lifetimes, 70% lower OpEx, …" at bounding box center [218, 133] width 352 height 25
copy li "en ROI for operators includes 30% longer asset lifetimes, 70% lower OpEx, and p…"
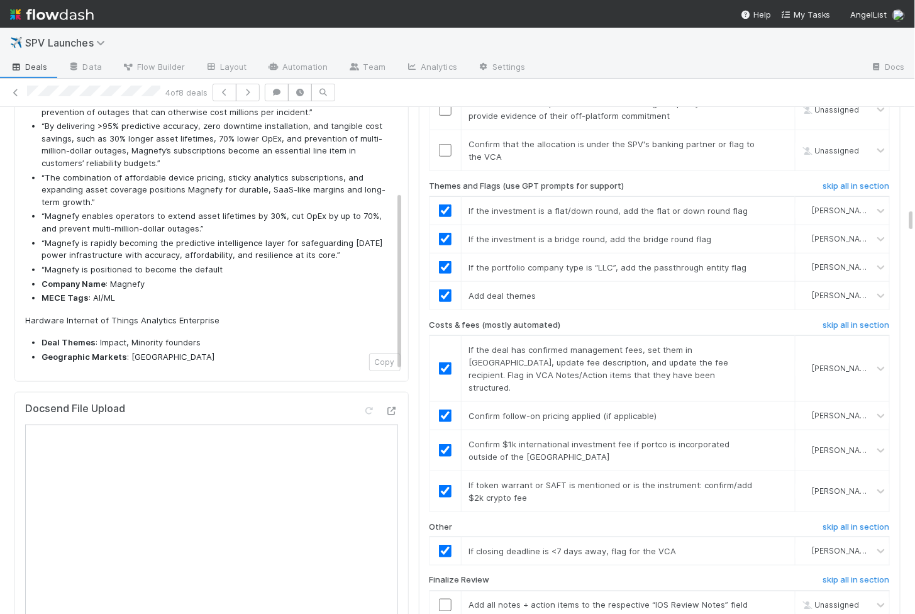
scroll to position [2000, 0]
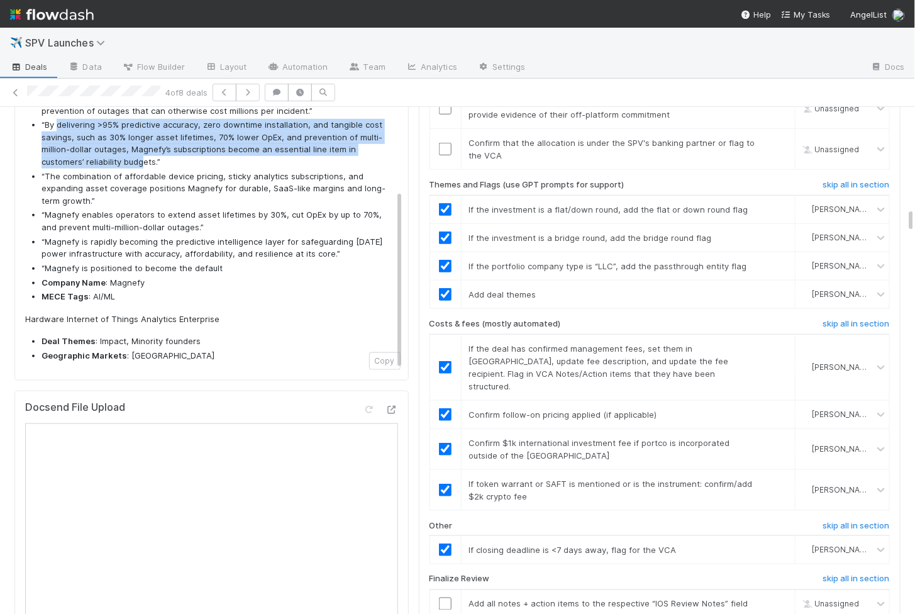
drag, startPoint x: 57, startPoint y: 111, endPoint x: 100, endPoint y: 151, distance: 58.8
click at [100, 151] on li "“By delivering >95% predictive accuracy, zero downtime installation, and tangib…" at bounding box center [218, 143] width 352 height 49
copy li "delivering >95% predictive accuracy, zero downtime installation, and tangible c…"
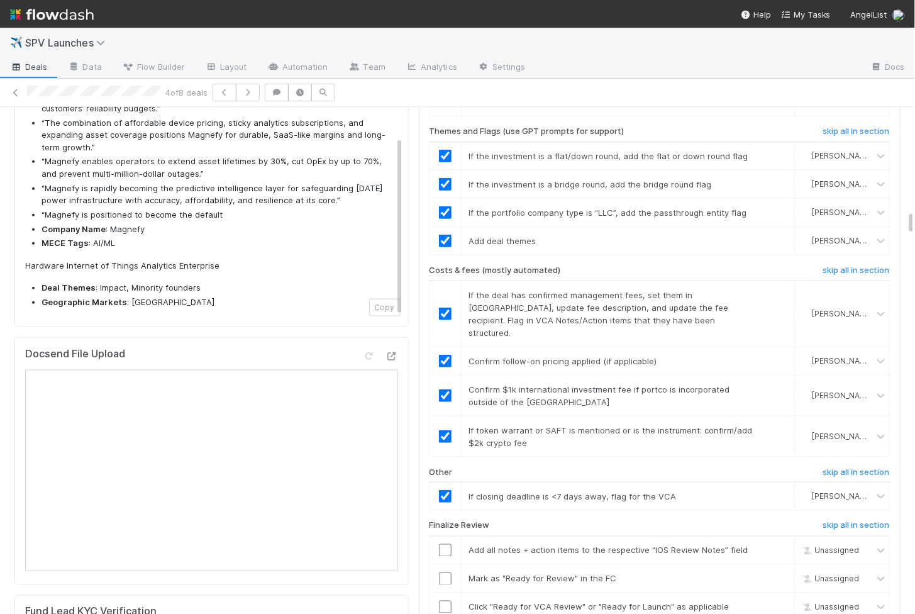
scroll to position [2053, 0]
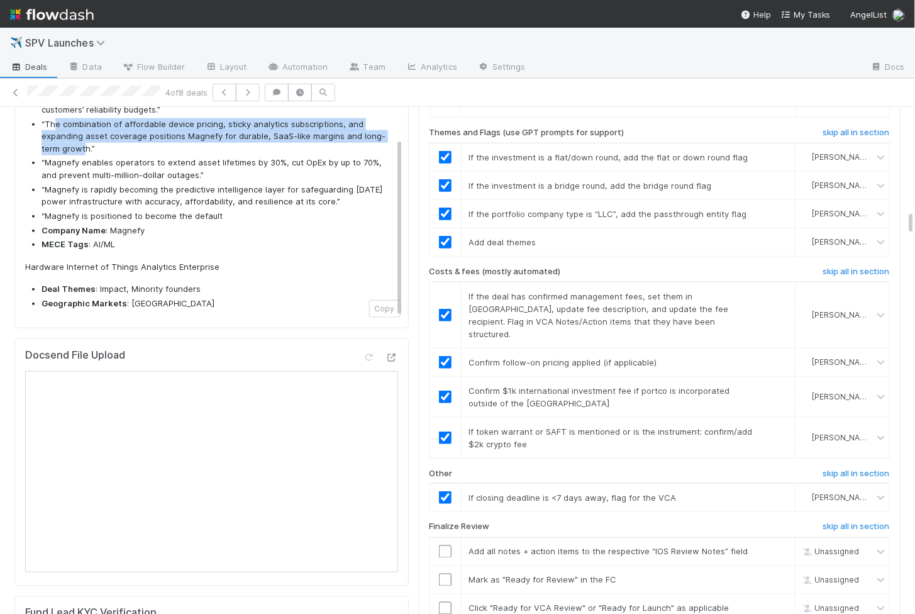
drag, startPoint x: 53, startPoint y: 109, endPoint x: 62, endPoint y: 131, distance: 24.0
click at [62, 131] on li "“The combination of affordable device pricing, sticky analytics subscriptions, …" at bounding box center [218, 136] width 352 height 37
copy li "e combination of affordable device pricing, sticky analytics subscriptions, and…"
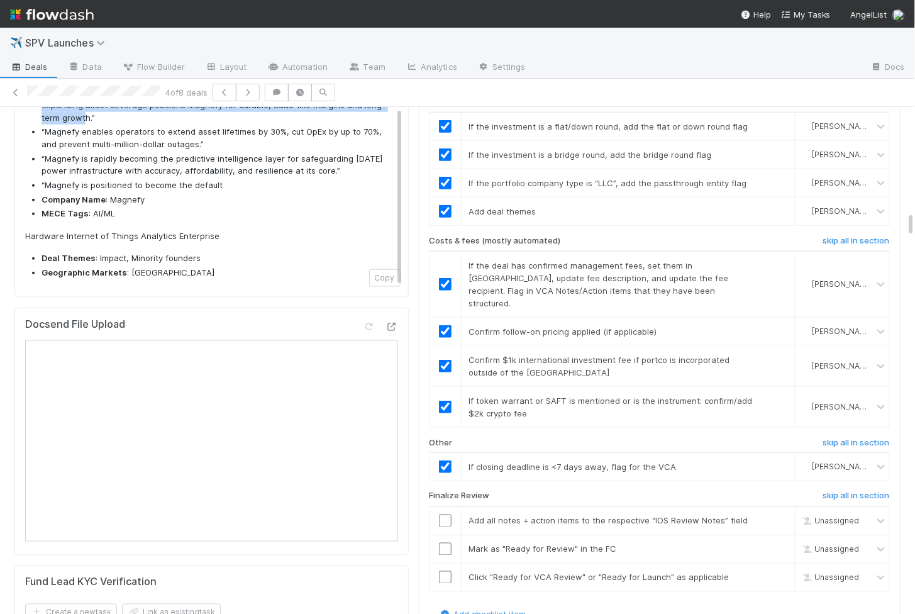
scroll to position [2089, 0]
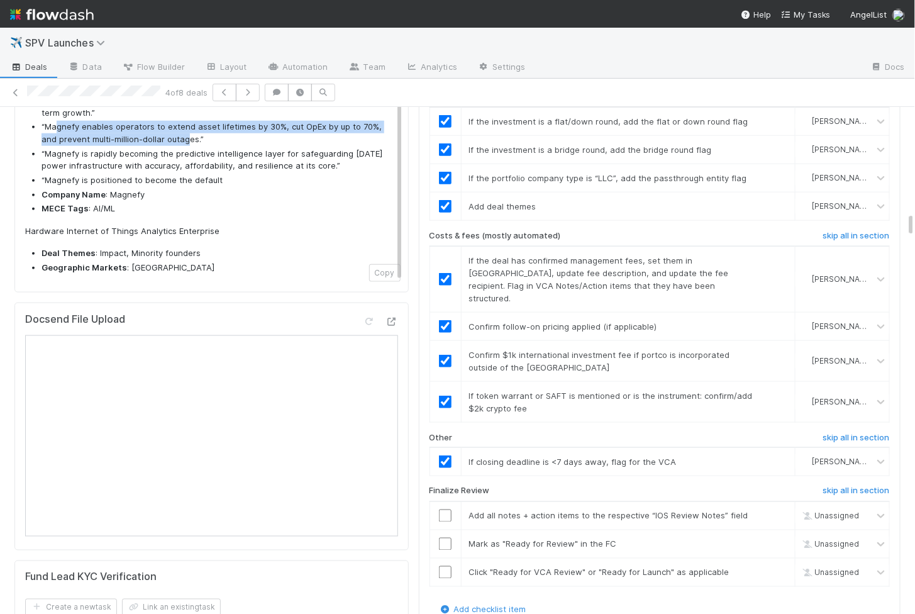
drag, startPoint x: 55, startPoint y: 114, endPoint x: 172, endPoint y: 131, distance: 118.1
click at [172, 131] on li "“Magnefy enables operators to extend asset lifetimes by 30%, cut OpEx by up to …" at bounding box center [218, 133] width 352 height 25
copy li "gnefy enables operators to extend asset lifetimes by 30%, cut OpEx by up to 70%…"
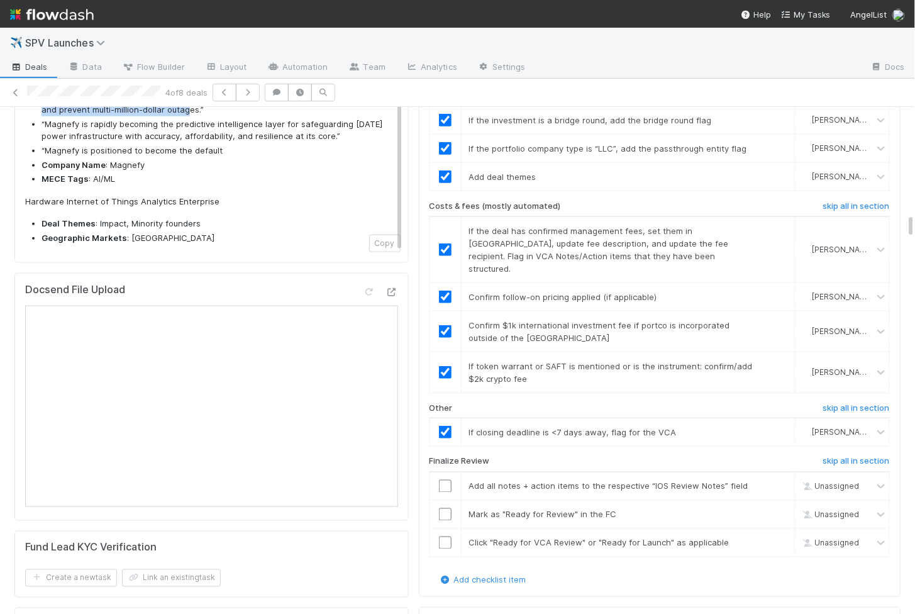
scroll to position [2114, 0]
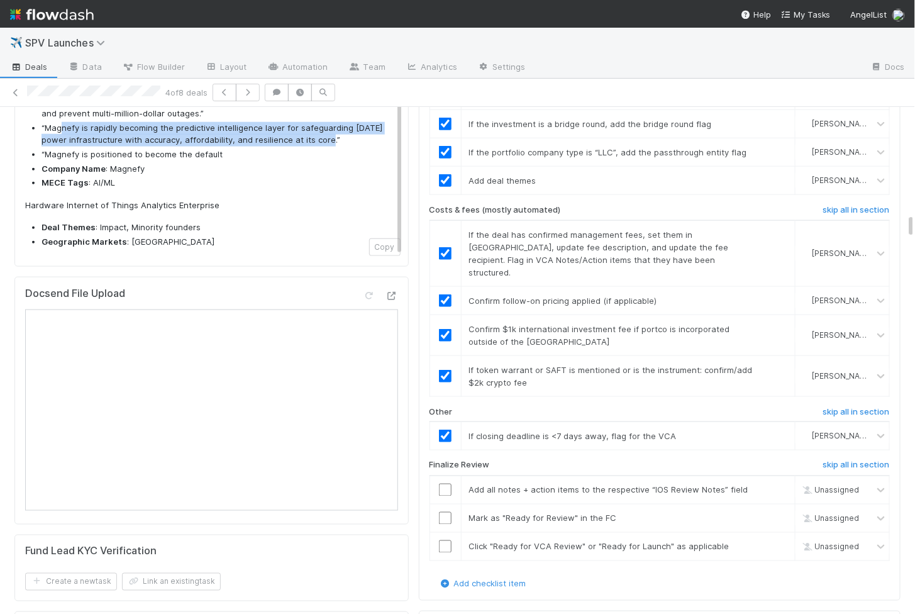
drag, startPoint x: 59, startPoint y: 116, endPoint x: 310, endPoint y: 130, distance: 250.8
click at [310, 130] on li "“Magnefy is rapidly becoming the predictive intelligence layer for safeguarding…" at bounding box center [218, 134] width 352 height 25
copy li "nefy is rapidly becoming the predictive intelligence layer for safeguarding tom…"
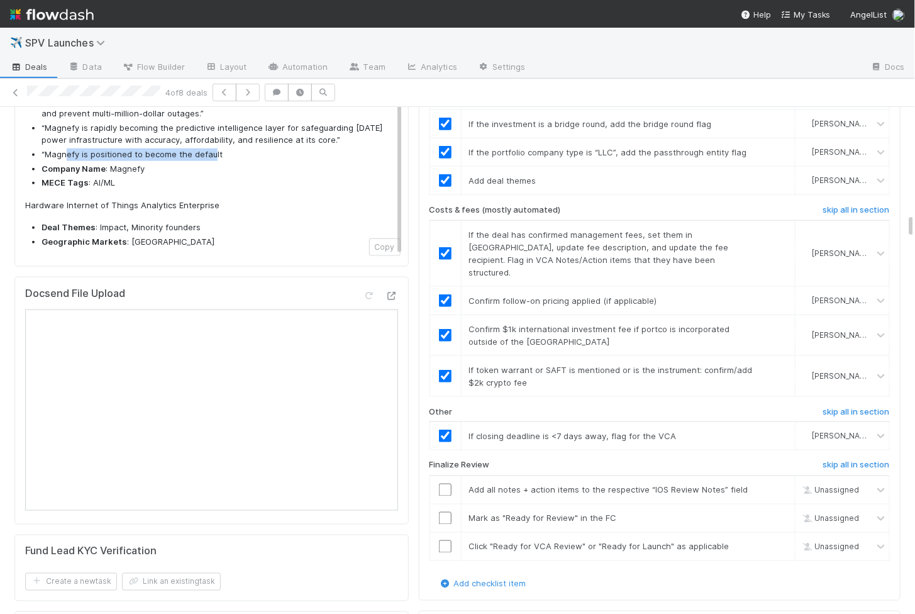
drag, startPoint x: 65, startPoint y: 140, endPoint x: 211, endPoint y: 141, distance: 146.0
click at [211, 148] on li "“Magnefy is positioned to become the default" at bounding box center [218, 154] width 352 height 13
copy li "efy is positioned to become the defau"
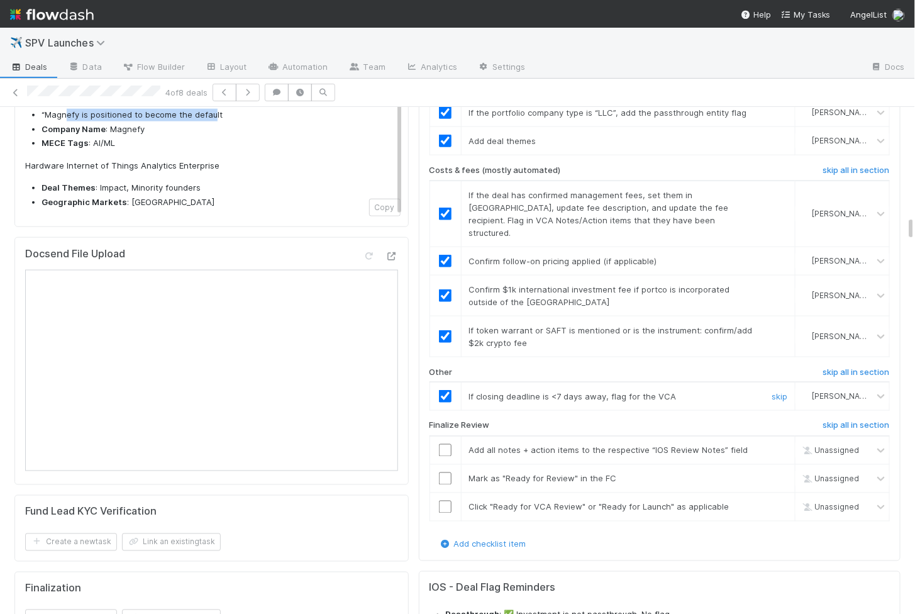
scroll to position [2164, 0]
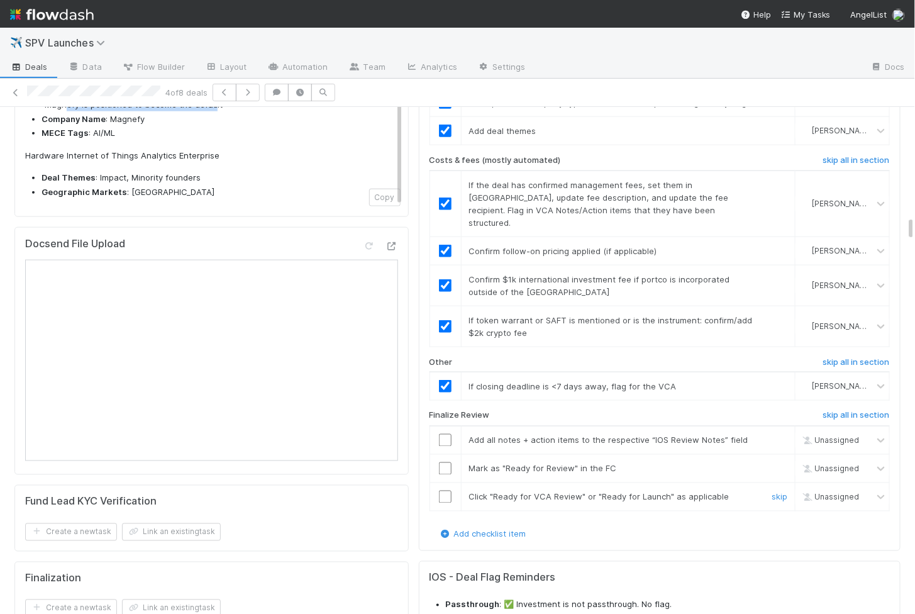
click at [445, 491] on input "checkbox" at bounding box center [445, 497] width 13 height 13
click at [445, 462] on input "checkbox" at bounding box center [445, 468] width 13 height 13
click at [444, 426] on td at bounding box center [445, 440] width 31 height 28
click at [444, 434] on input "checkbox" at bounding box center [445, 440] width 13 height 13
click at [443, 491] on input "checkbox" at bounding box center [445, 497] width 13 height 13
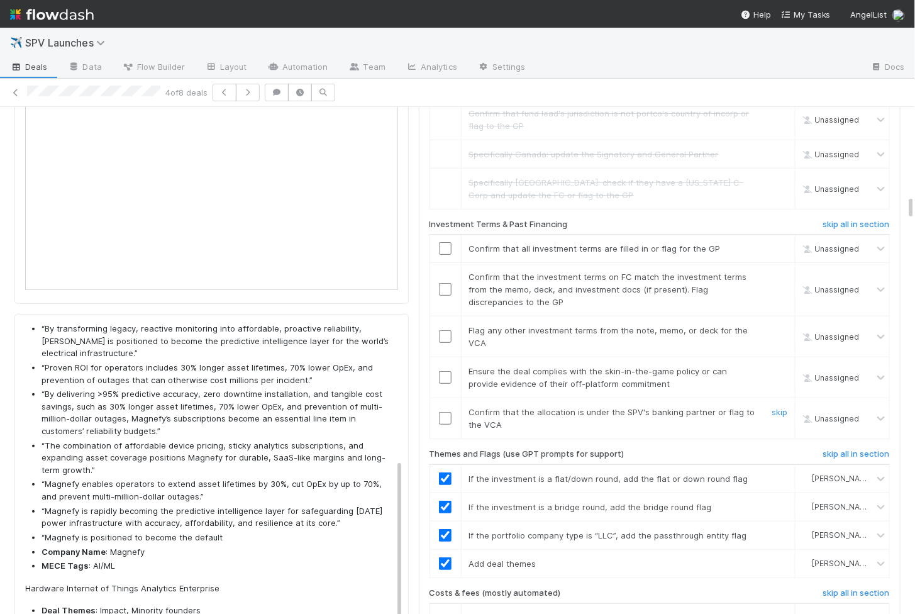
scroll to position [1720, 0]
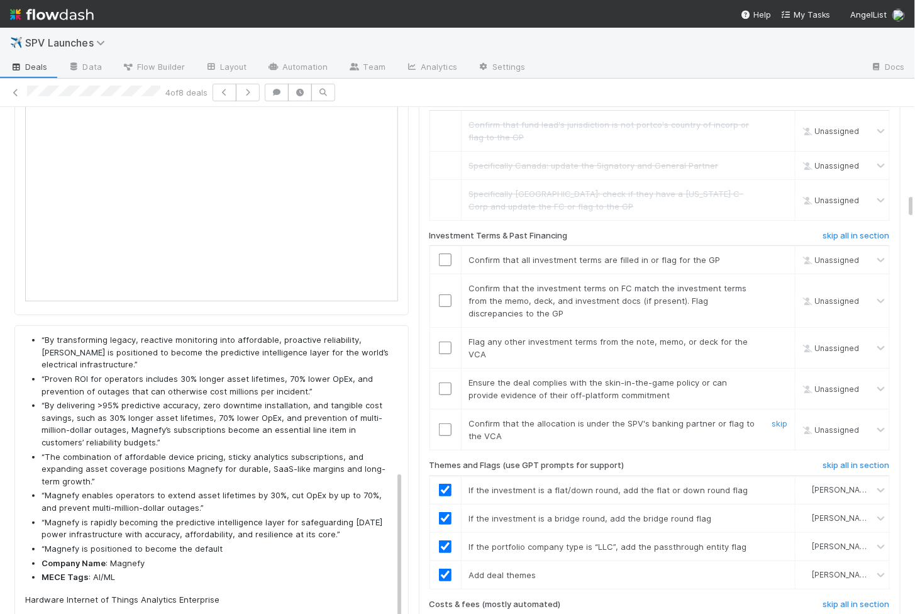
click at [445, 423] on input "checkbox" at bounding box center [445, 429] width 13 height 13
click at [446, 382] on input "checkbox" at bounding box center [445, 388] width 13 height 13
click at [446, 342] on input "checkbox" at bounding box center [445, 348] width 13 height 13
click at [445, 294] on input "checkbox" at bounding box center [445, 300] width 13 height 13
click at [443, 254] on input "checkbox" at bounding box center [445, 260] width 13 height 13
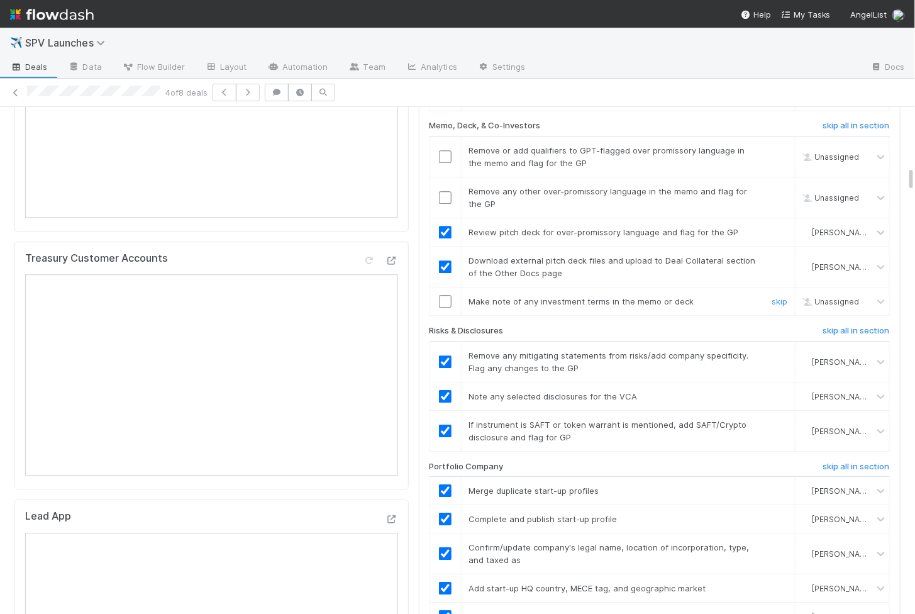
scroll to position [1139, 0]
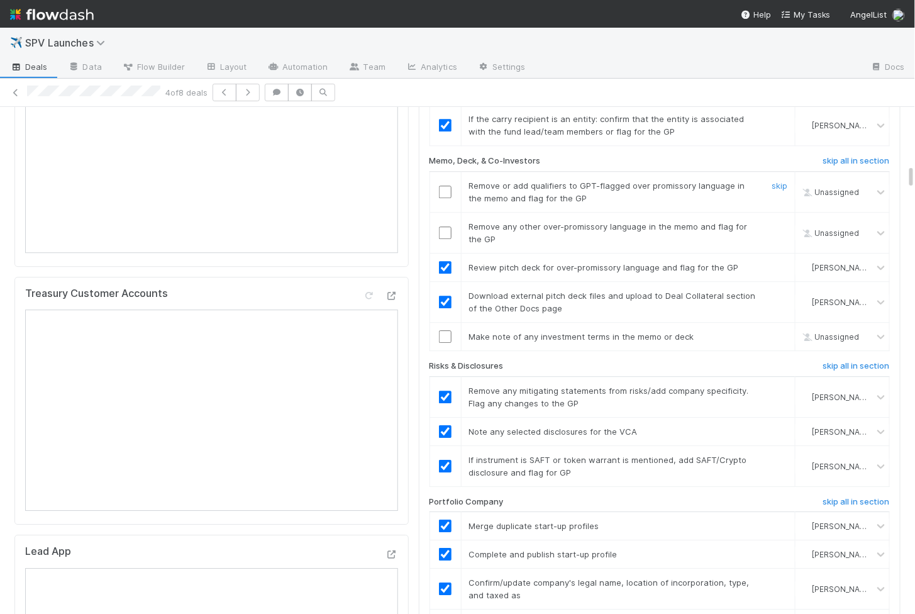
click at [439, 186] on input "checkbox" at bounding box center [445, 192] width 13 height 13
click at [445, 226] on input "checkbox" at bounding box center [445, 232] width 13 height 13
click at [444, 330] on input "checkbox" at bounding box center [445, 336] width 13 height 13
checkbox input "true"
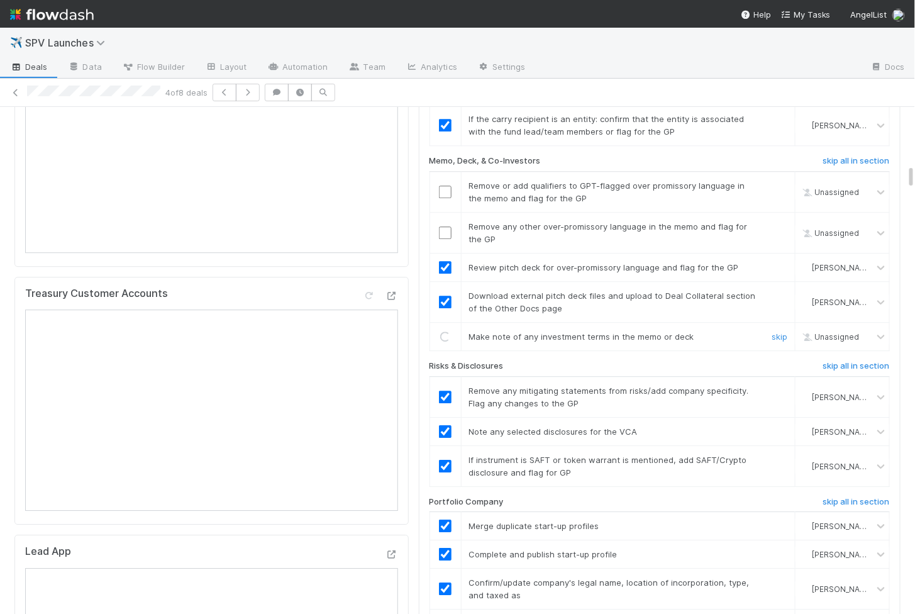
checkbox input "true"
click at [448, 186] on input "checkbox" at bounding box center [445, 192] width 13 height 13
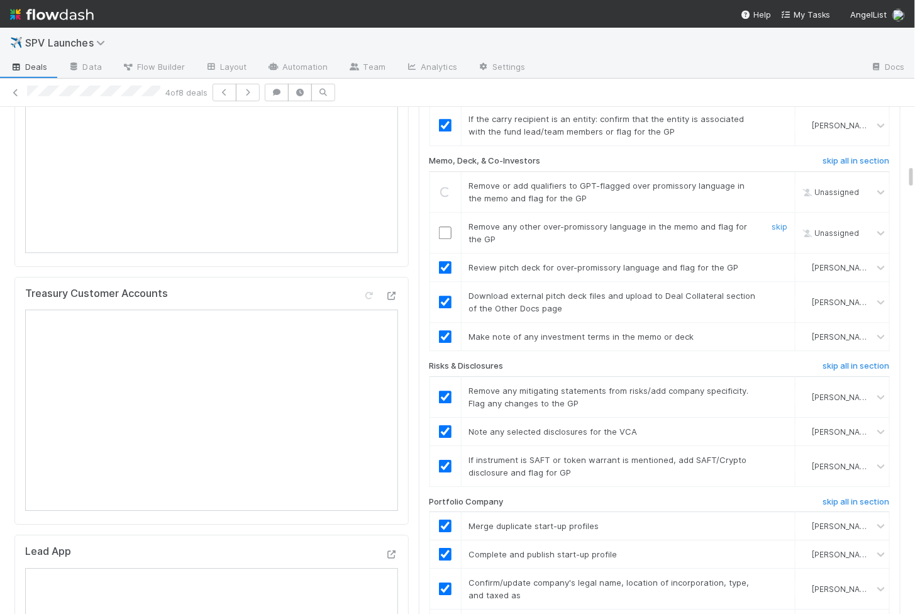
click at [446, 226] on input "checkbox" at bounding box center [445, 232] width 13 height 13
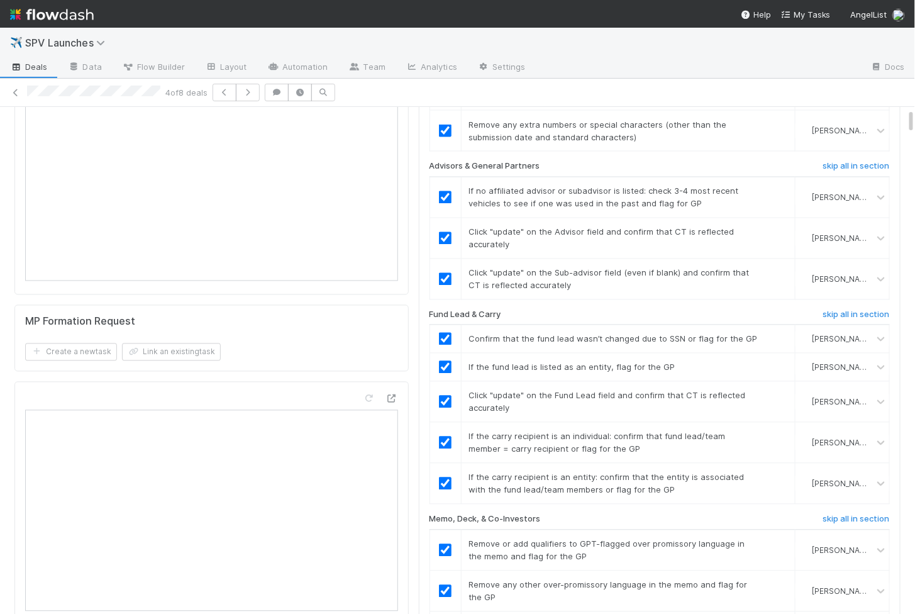
scroll to position [0, 0]
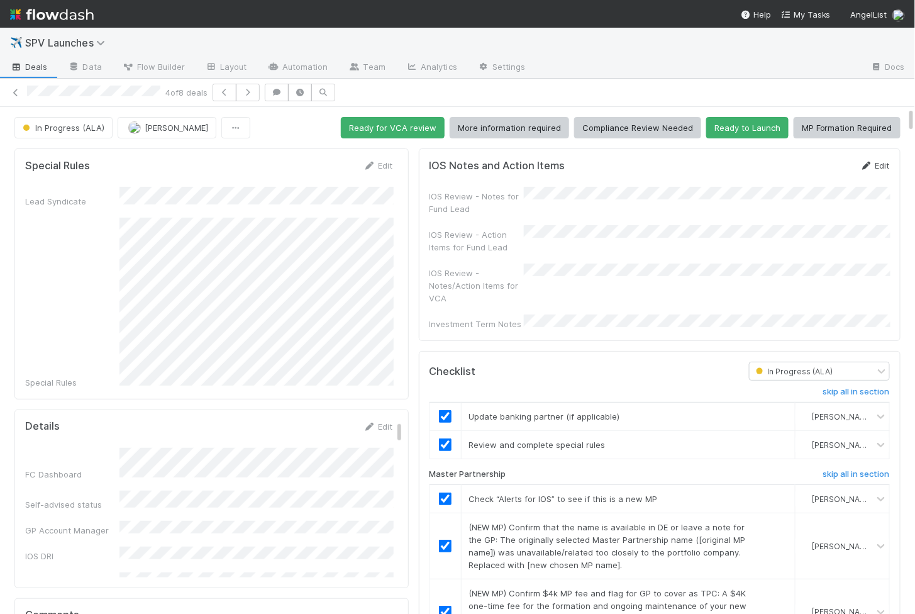
click at [884, 162] on link "Edit" at bounding box center [876, 165] width 30 height 10
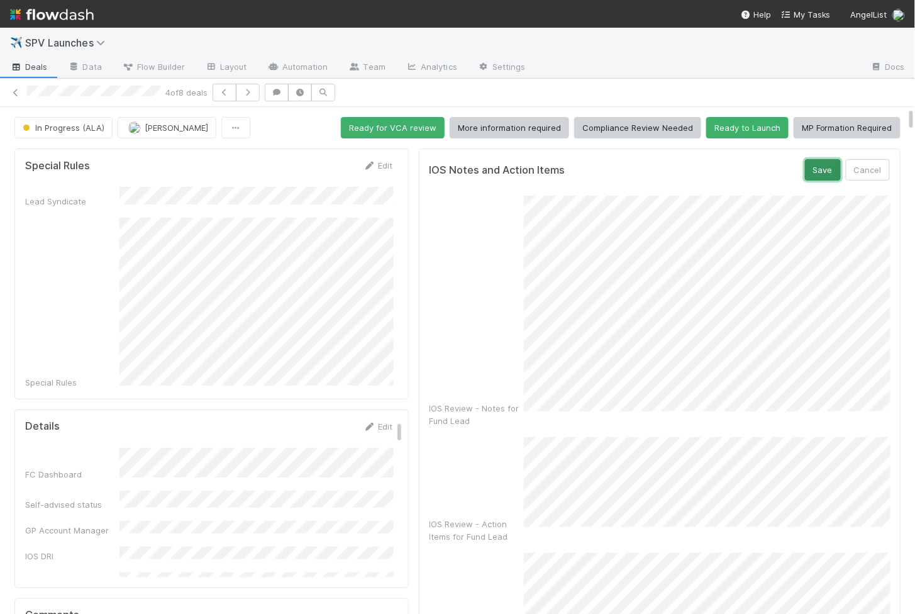
click at [830, 170] on button "Save" at bounding box center [823, 169] width 36 height 21
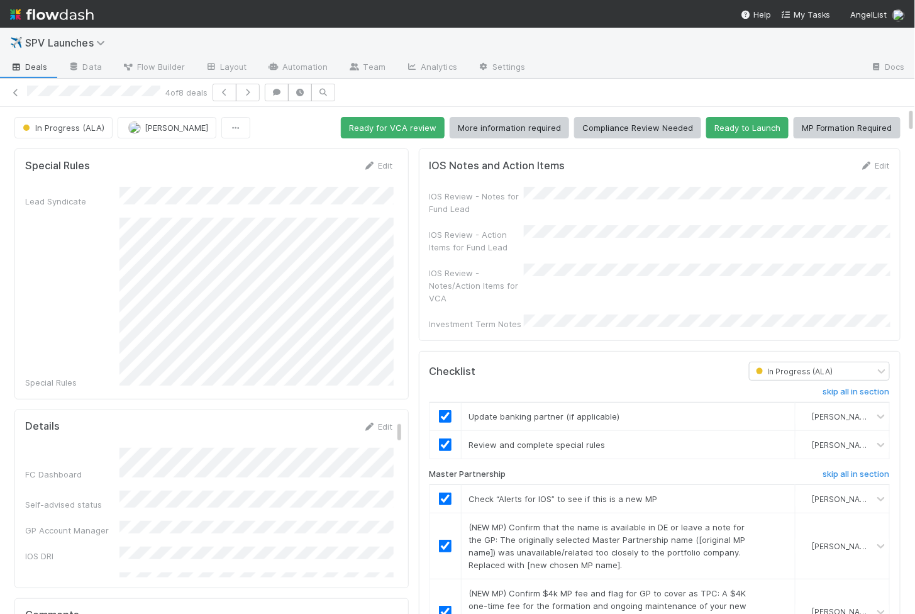
click at [606, 203] on div "IOS Review - Notes for Fund Lead" at bounding box center [660, 201] width 460 height 28
click at [869, 162] on icon at bounding box center [867, 166] width 13 height 8
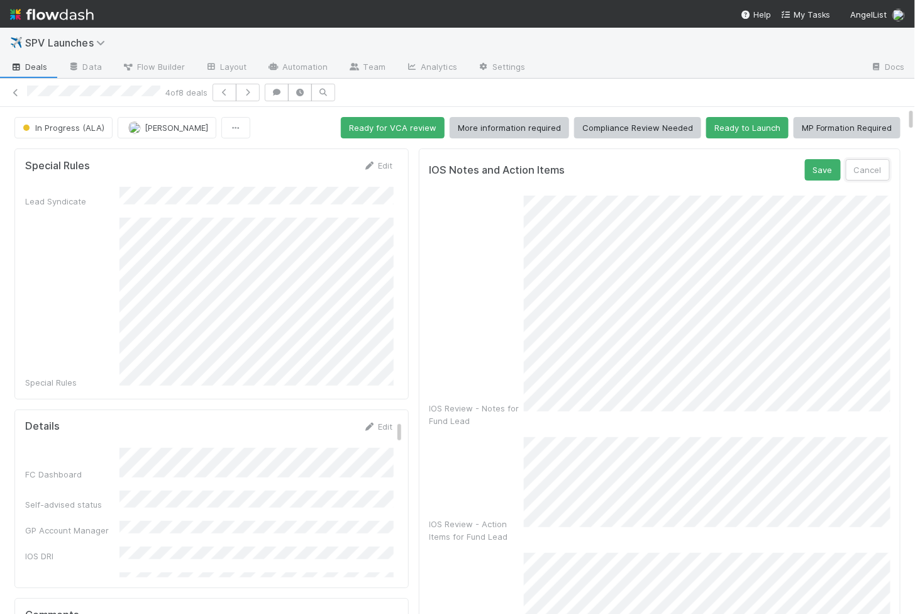
click at [869, 160] on button "Cancel" at bounding box center [868, 169] width 44 height 21
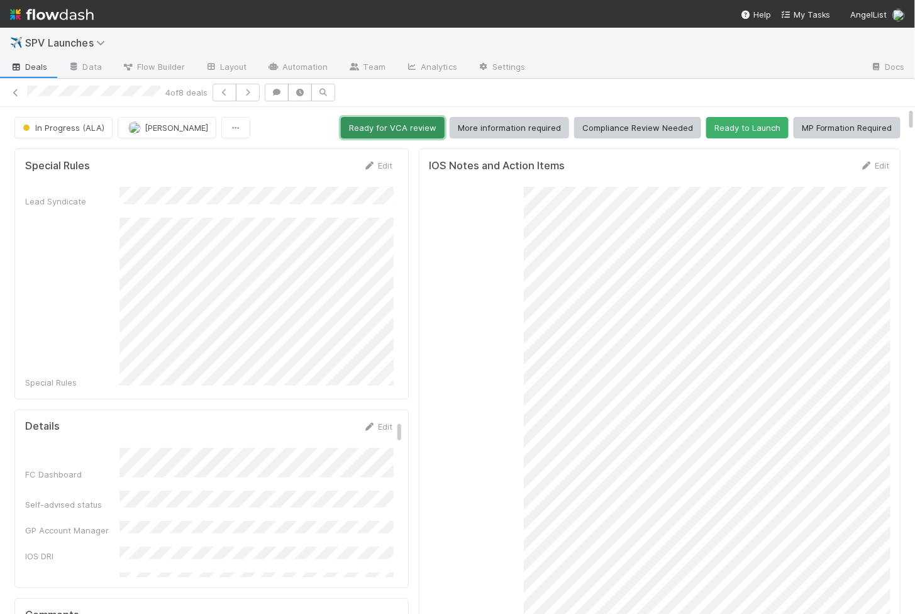
click at [364, 121] on button "Ready for VCA review" at bounding box center [393, 127] width 104 height 21
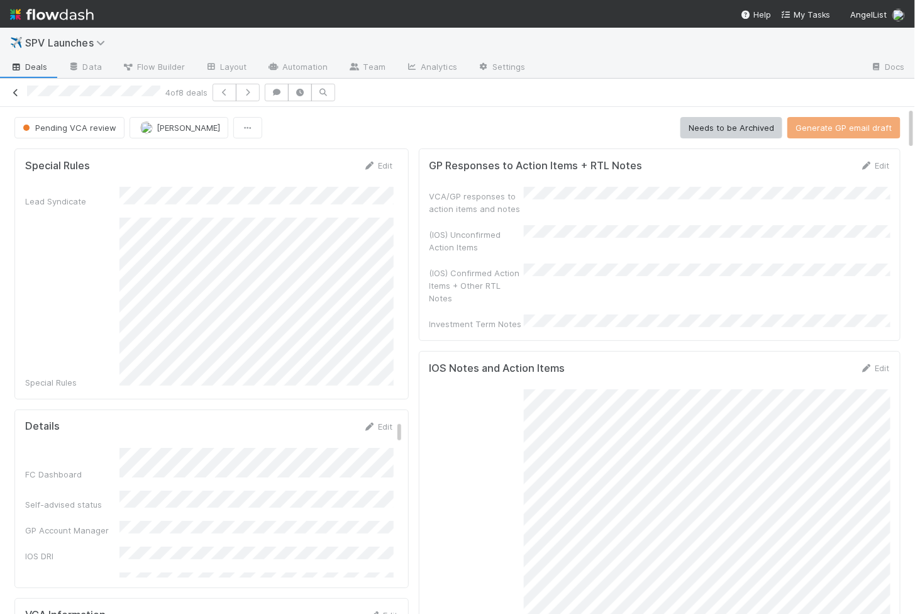
click at [16, 90] on icon at bounding box center [15, 93] width 13 height 8
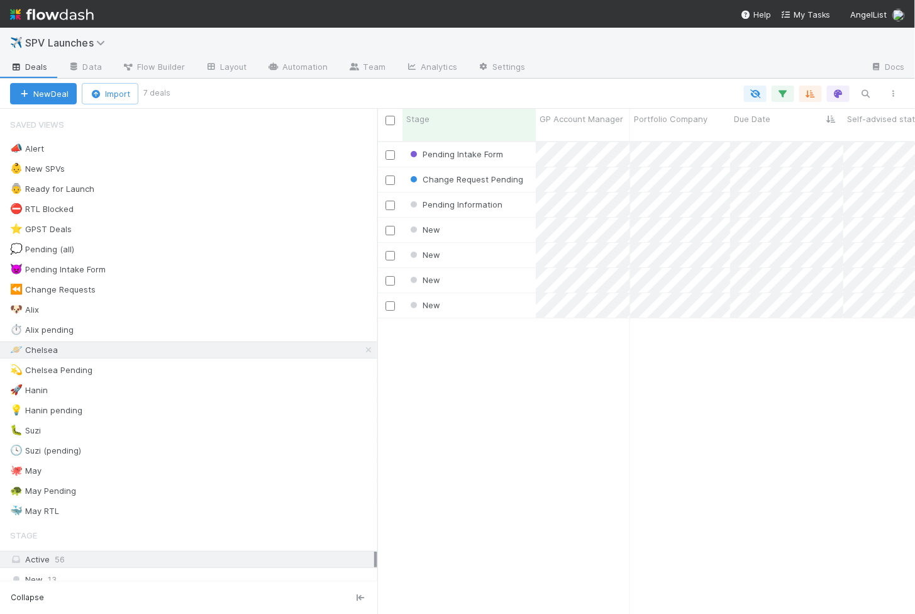
scroll to position [483, 538]
click at [482, 225] on div "New" at bounding box center [469, 230] width 133 height 25
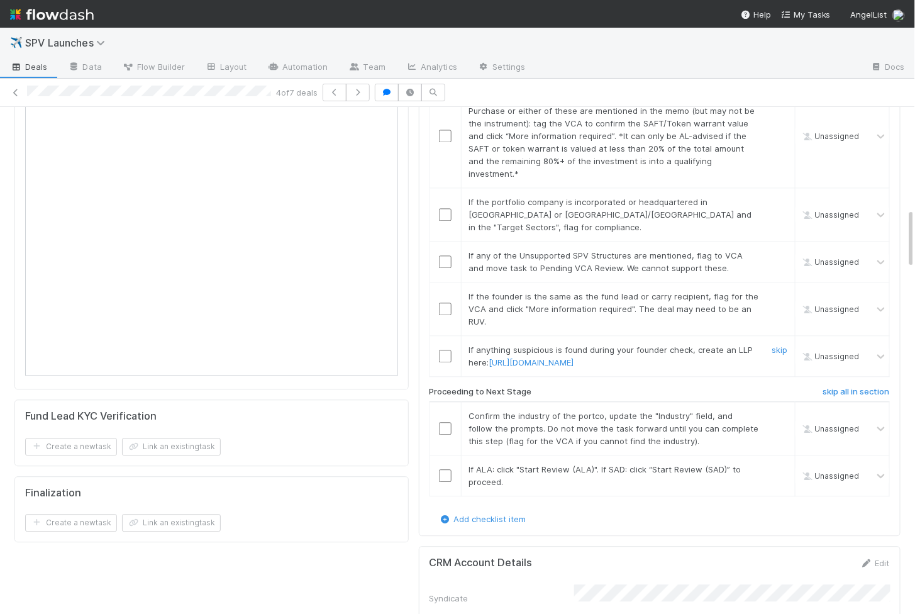
scroll to position [947, 0]
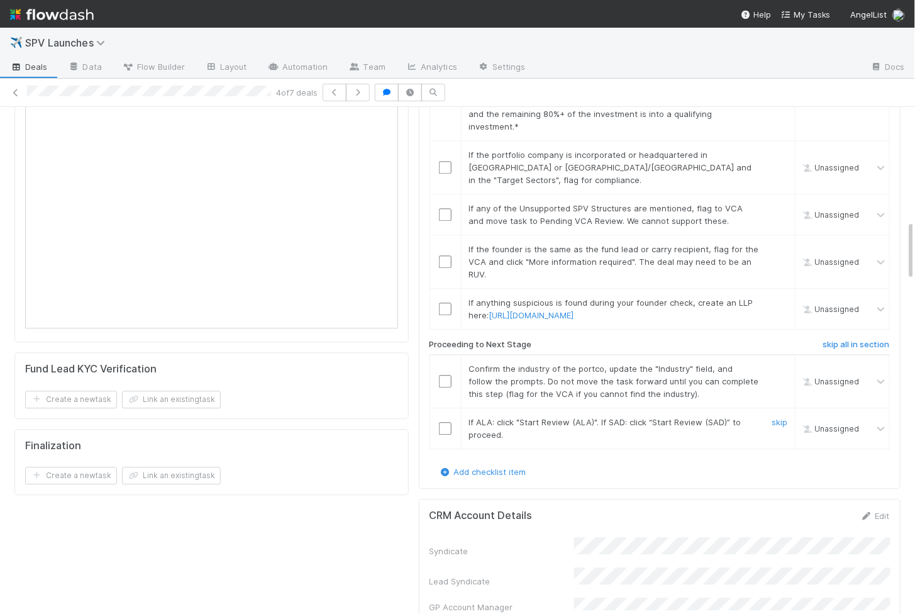
click at [442, 408] on td at bounding box center [445, 428] width 31 height 41
click at [444, 422] on input "checkbox" at bounding box center [445, 428] width 13 height 13
click at [444, 375] on input "checkbox" at bounding box center [445, 381] width 13 height 13
click at [448, 422] on input "checkbox" at bounding box center [445, 428] width 13 height 13
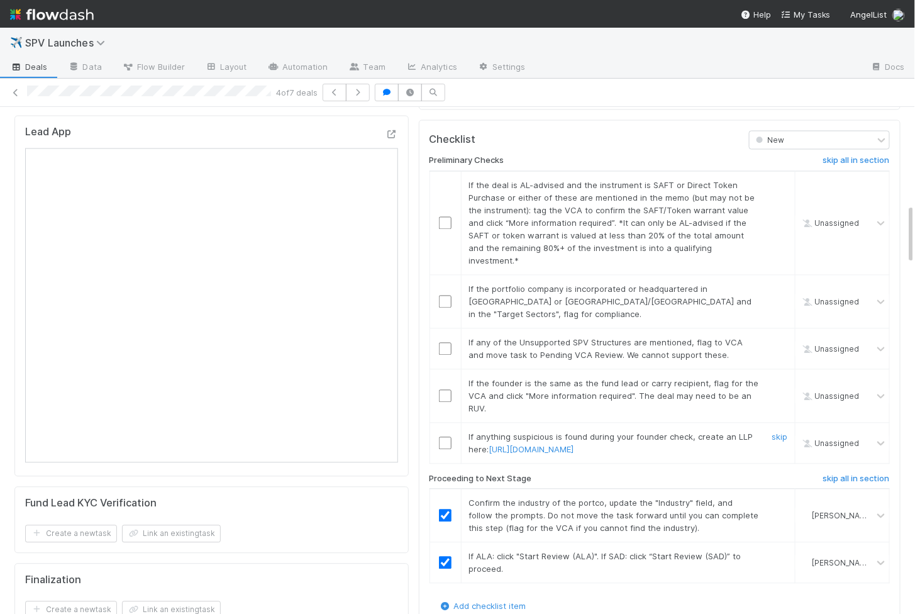
scroll to position [803, 0]
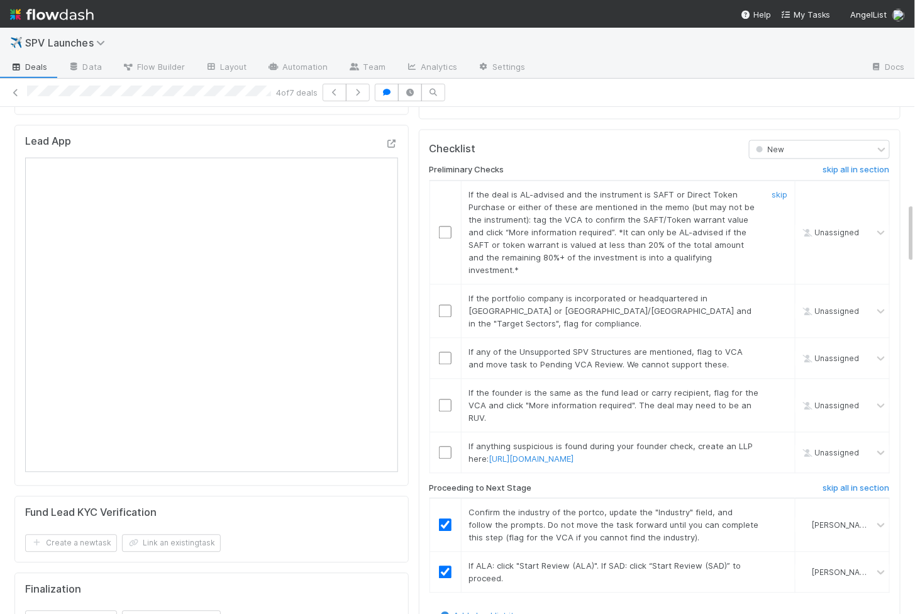
click at [448, 226] on input "checkbox" at bounding box center [445, 232] width 13 height 13
click at [448, 305] on input "checkbox" at bounding box center [445, 311] width 13 height 13
click at [446, 352] on input "checkbox" at bounding box center [445, 358] width 13 height 13
click at [445, 399] on input "checkbox" at bounding box center [445, 405] width 13 height 13
click at [445, 447] on input "checkbox" at bounding box center [445, 453] width 13 height 13
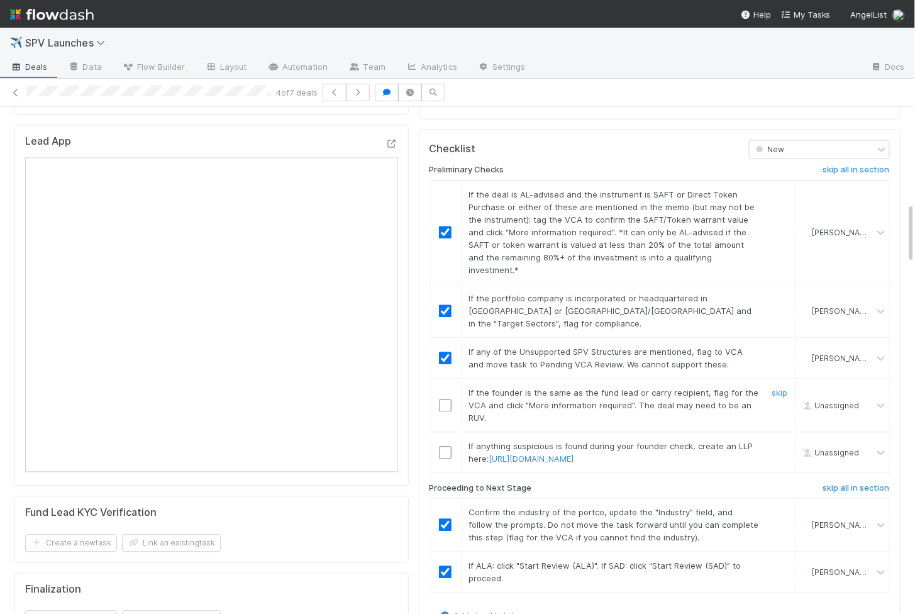
click at [446, 399] on input "checkbox" at bounding box center [445, 405] width 13 height 13
click at [444, 447] on input "checkbox" at bounding box center [445, 453] width 13 height 13
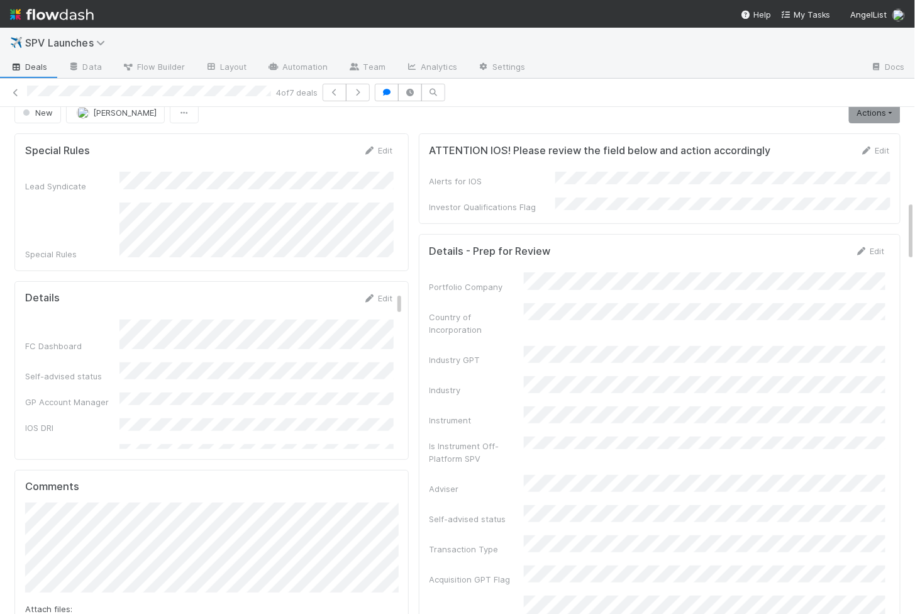
scroll to position [0, 0]
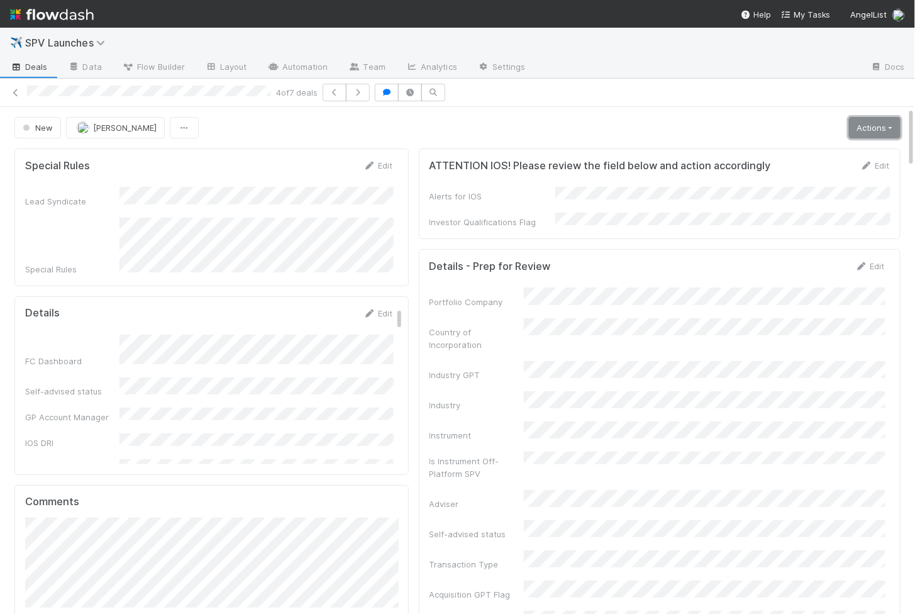
click at [888, 122] on link "Actions" at bounding box center [875, 127] width 52 height 21
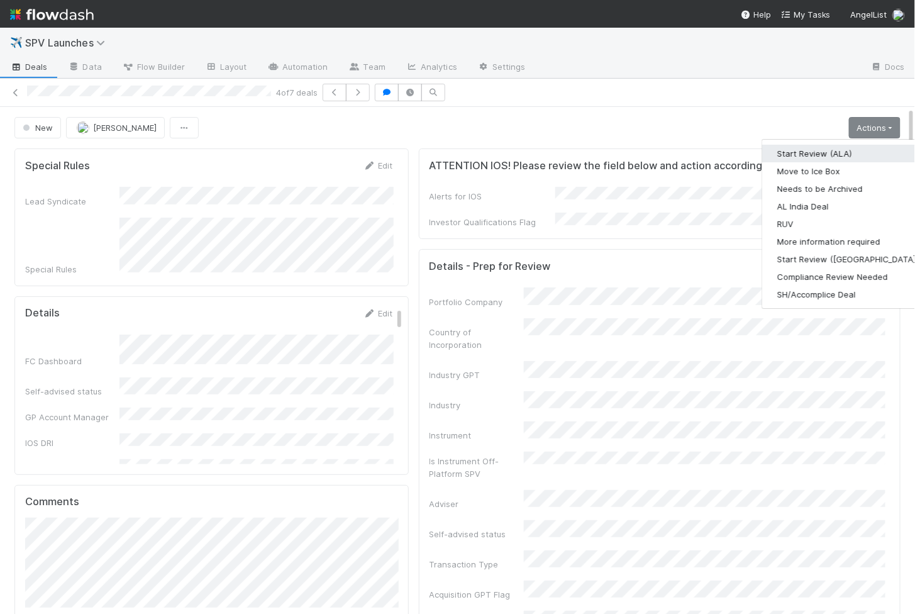
click at [801, 153] on button "Start Review (ALA)" at bounding box center [848, 154] width 172 height 18
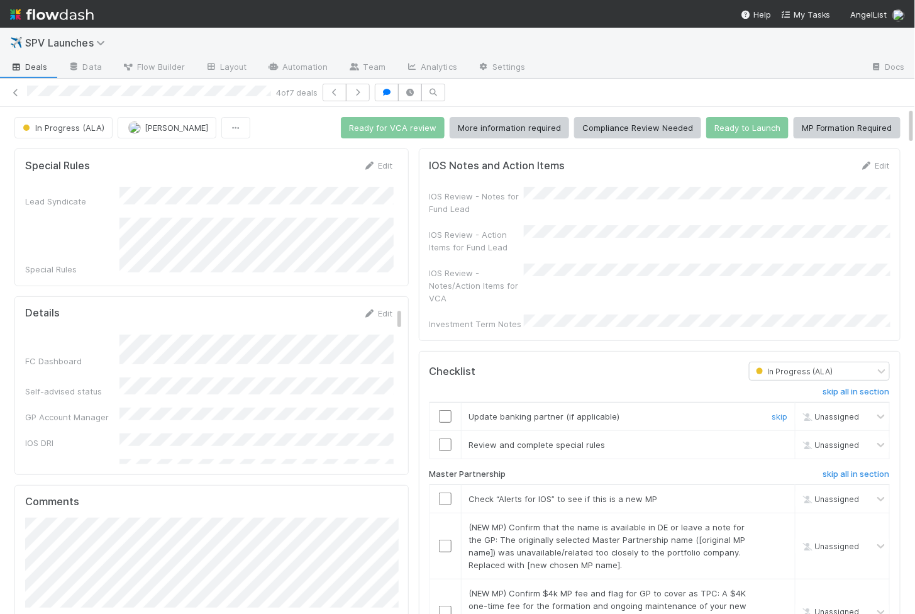
click at [444, 410] on input "checkbox" at bounding box center [445, 416] width 13 height 13
click at [444, 438] on input "checkbox" at bounding box center [445, 444] width 13 height 13
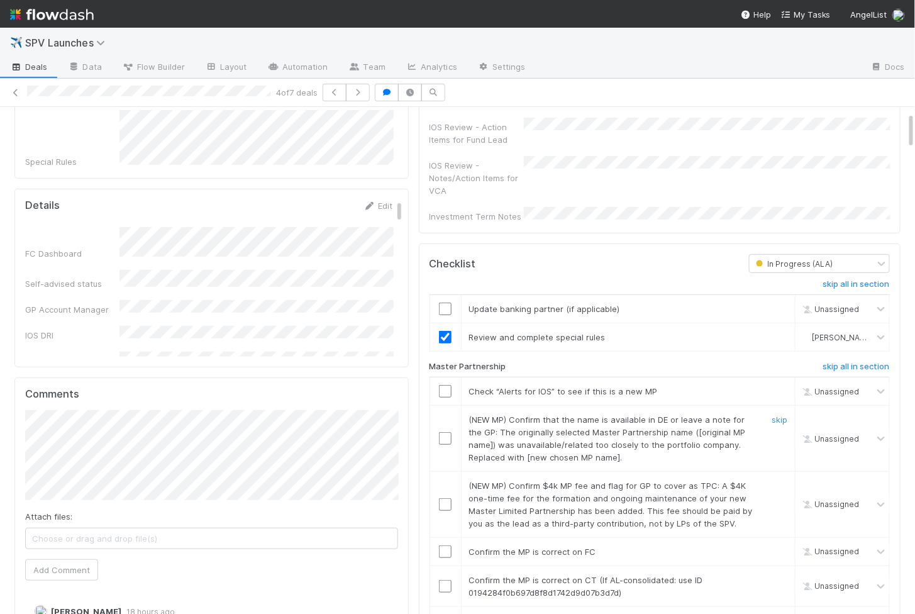
scroll to position [122, 0]
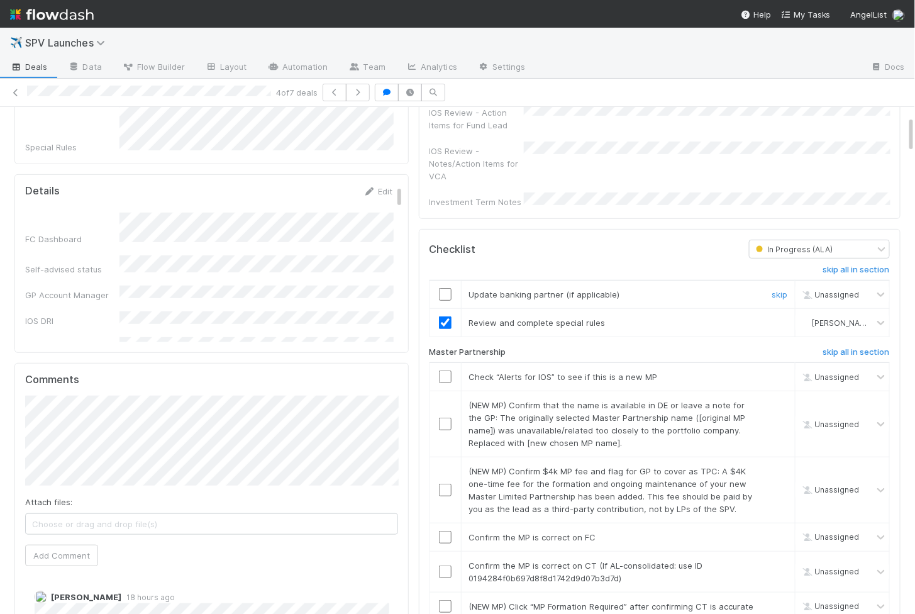
click at [449, 285] on td at bounding box center [445, 295] width 31 height 28
click at [449, 288] on input "checkbox" at bounding box center [445, 294] width 13 height 13
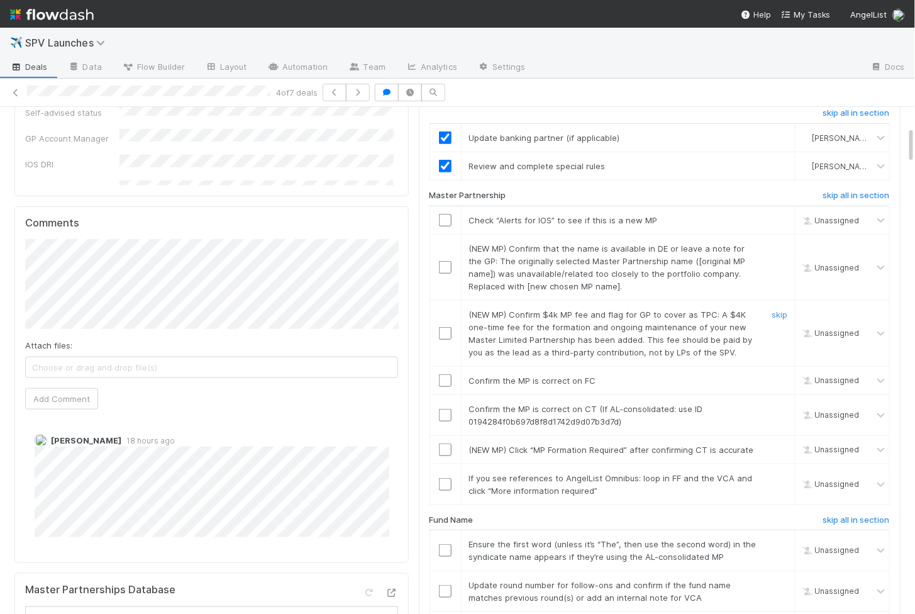
scroll to position [312, 0]
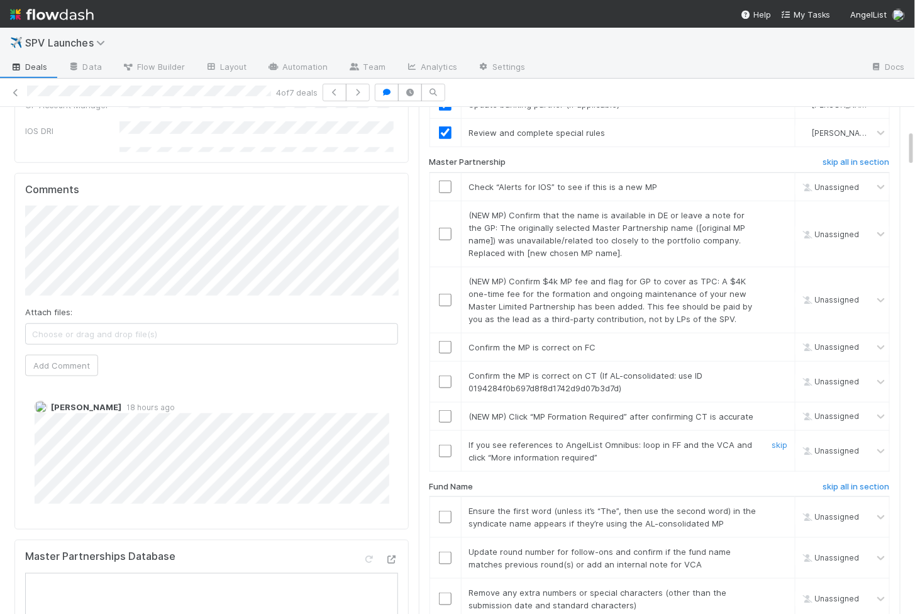
click at [446, 445] on input "checkbox" at bounding box center [445, 451] width 13 height 13
click at [444, 410] on input "checkbox" at bounding box center [445, 416] width 13 height 13
click at [444, 376] on input "checkbox" at bounding box center [445, 382] width 13 height 13
click at [448, 341] on input "checkbox" at bounding box center [445, 347] width 13 height 13
click at [445, 294] on input "checkbox" at bounding box center [445, 300] width 13 height 13
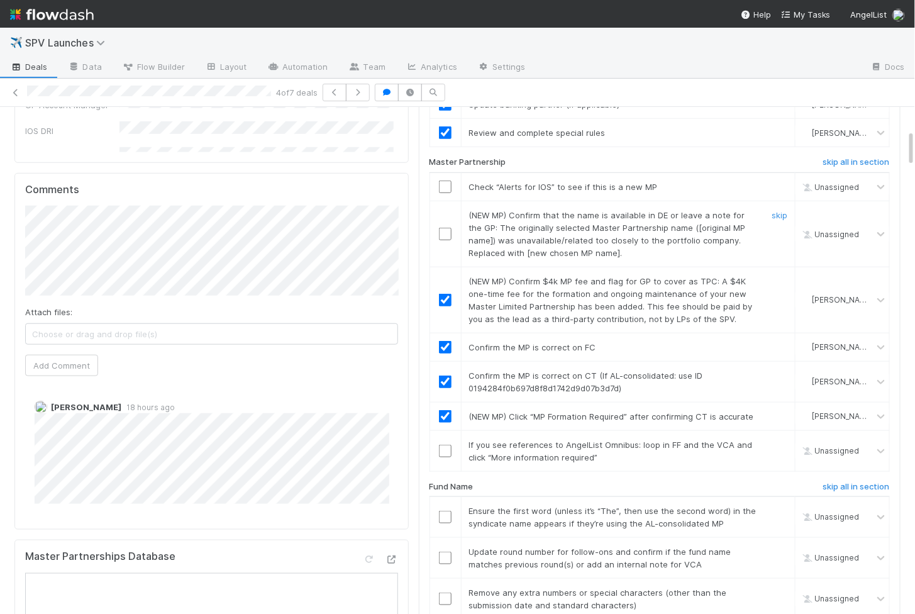
click at [445, 228] on input "checkbox" at bounding box center [445, 234] width 13 height 13
click at [445, 181] on input "checkbox" at bounding box center [445, 187] width 13 height 13
click at [445, 445] on input "checkbox" at bounding box center [445, 451] width 13 height 13
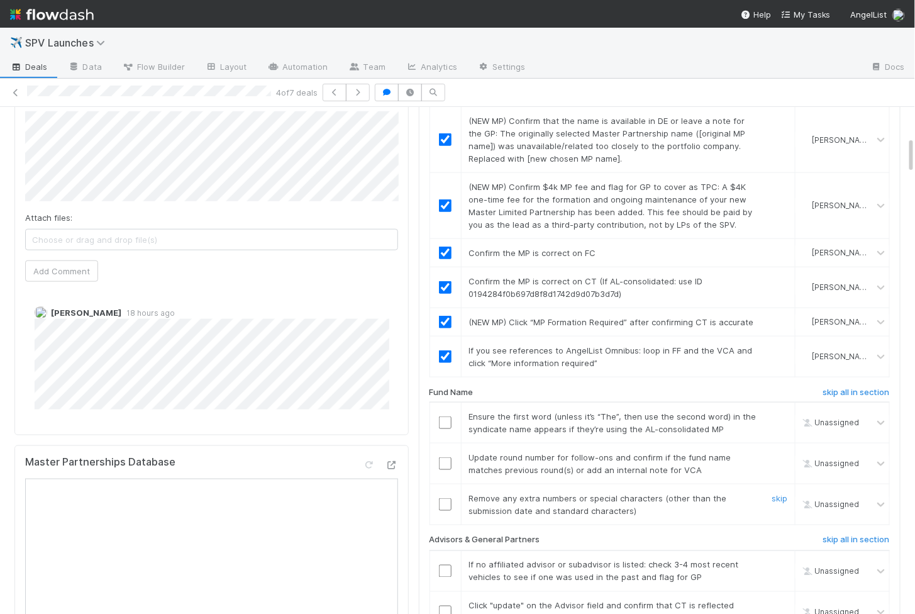
click at [449, 498] on input "checkbox" at bounding box center [445, 504] width 13 height 13
click at [446, 457] on input "checkbox" at bounding box center [445, 463] width 13 height 13
click at [446, 416] on input "checkbox" at bounding box center [445, 422] width 13 height 13
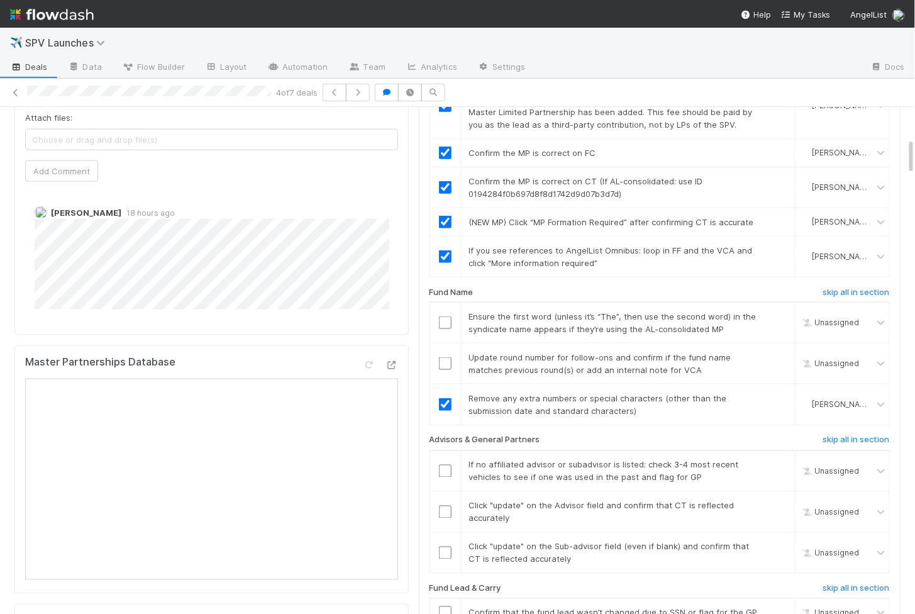
scroll to position [518, 0]
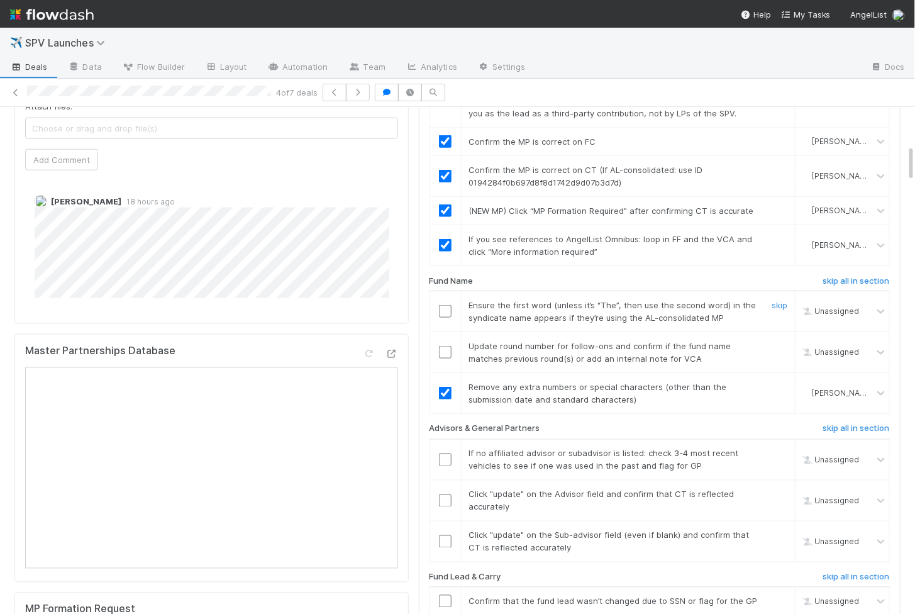
click at [445, 305] on input "checkbox" at bounding box center [445, 311] width 13 height 13
click at [445, 346] on input "checkbox" at bounding box center [445, 352] width 13 height 13
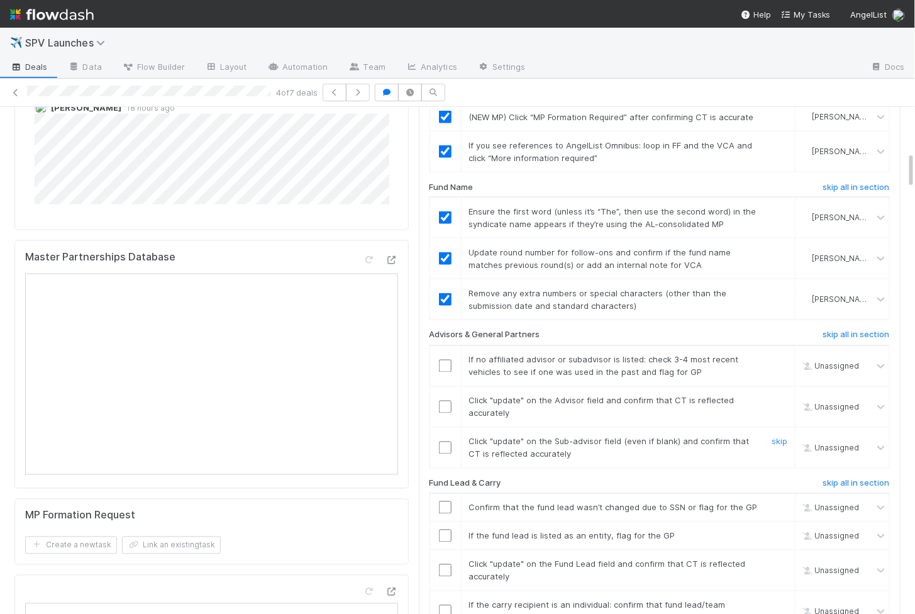
click at [448, 442] on input "checkbox" at bounding box center [445, 448] width 13 height 13
click at [449, 394] on td at bounding box center [445, 406] width 31 height 41
click at [449, 401] on input "checkbox" at bounding box center [445, 407] width 13 height 13
click at [449, 360] on input "checkbox" at bounding box center [445, 366] width 13 height 13
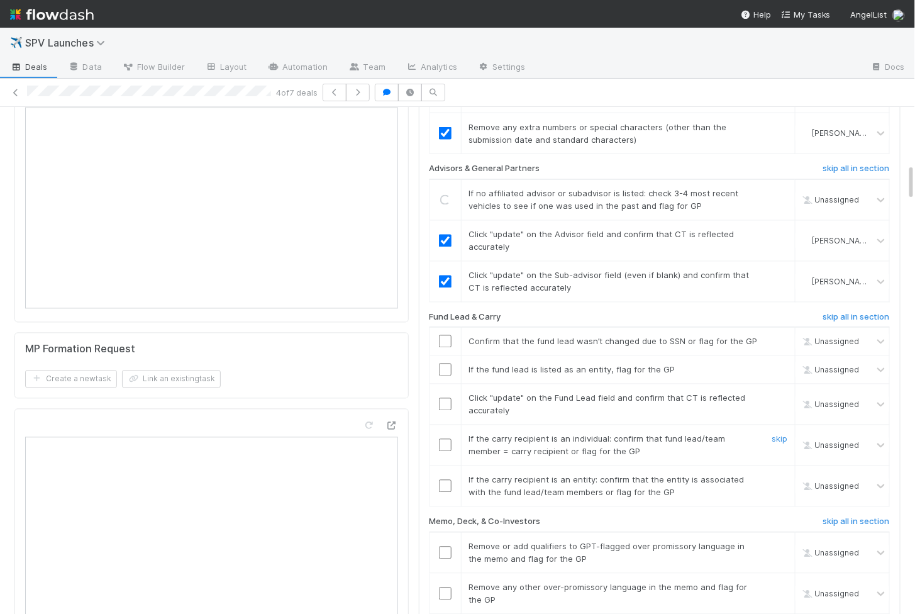
scroll to position [793, 0]
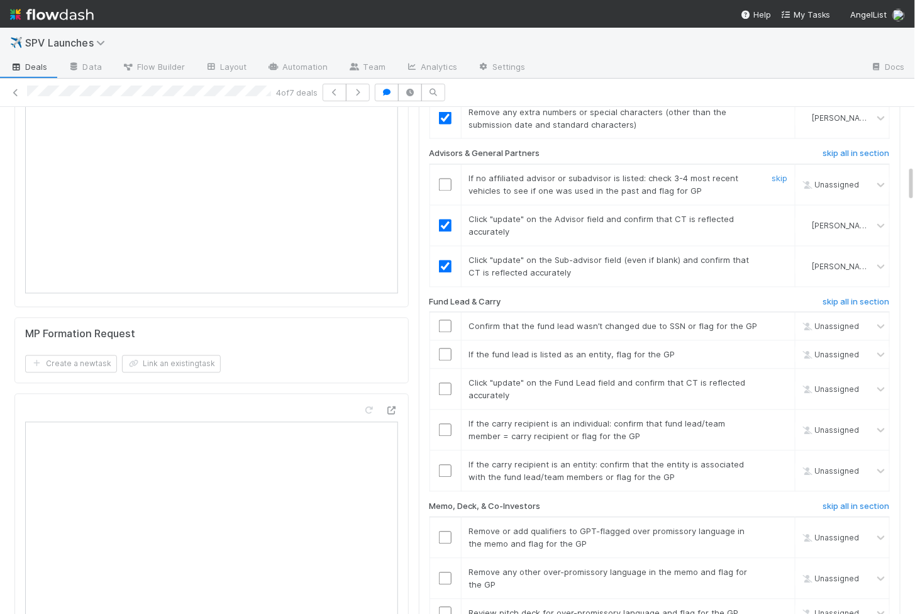
click at [449, 179] on input "checkbox" at bounding box center [445, 185] width 13 height 13
click at [444, 465] on input "checkbox" at bounding box center [445, 471] width 13 height 13
click at [445, 424] on input "checkbox" at bounding box center [445, 430] width 13 height 13
click at [443, 383] on input "checkbox" at bounding box center [445, 389] width 13 height 13
click at [444, 349] on input "checkbox" at bounding box center [445, 355] width 13 height 13
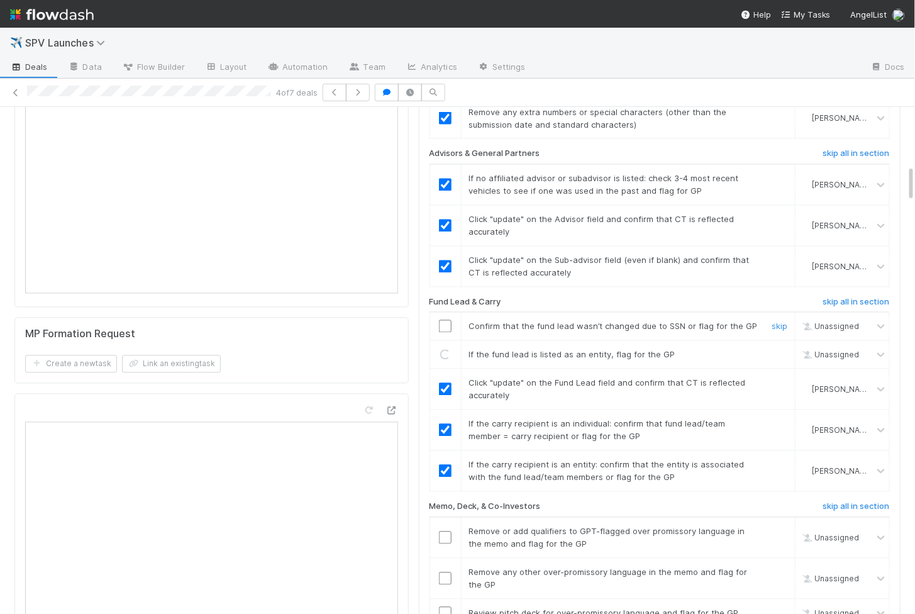
click at [447, 320] on input "checkbox" at bounding box center [445, 326] width 13 height 13
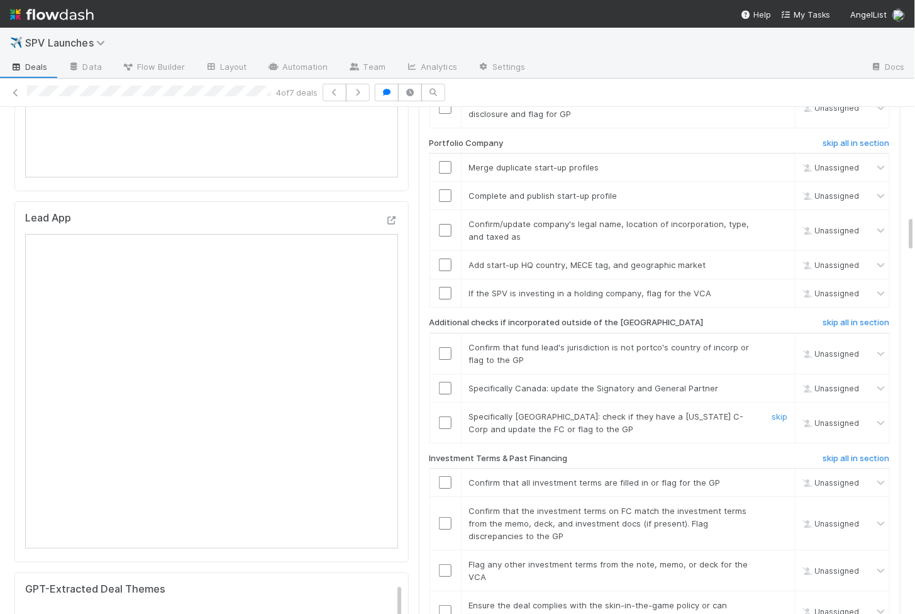
scroll to position [1525, 0]
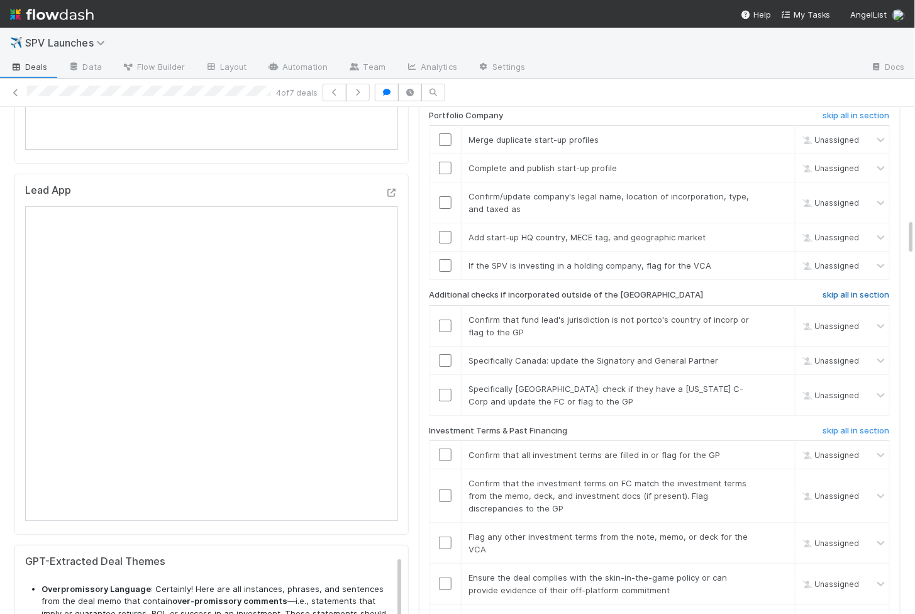
click at [836, 290] on h6 "skip all in section" at bounding box center [856, 295] width 67 height 10
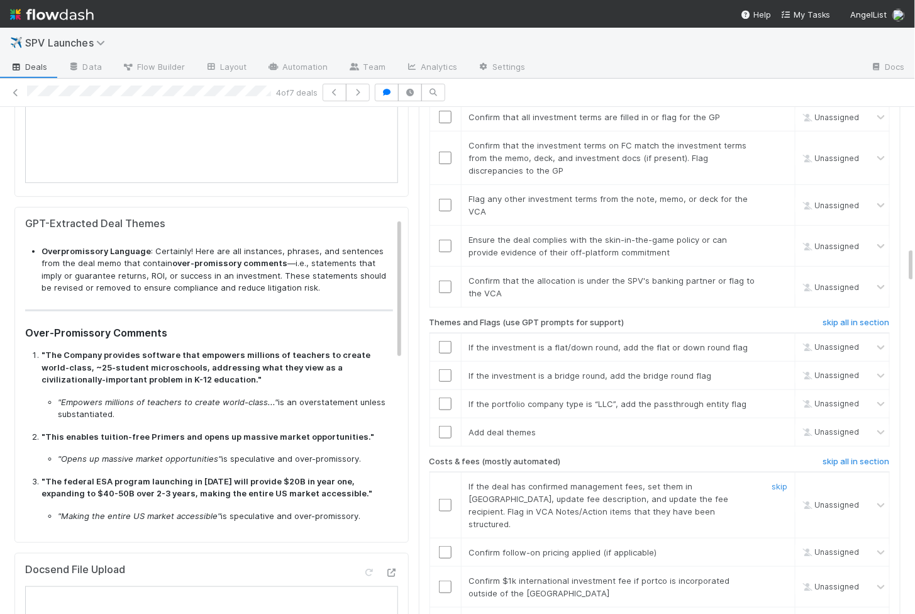
scroll to position [1926, 0]
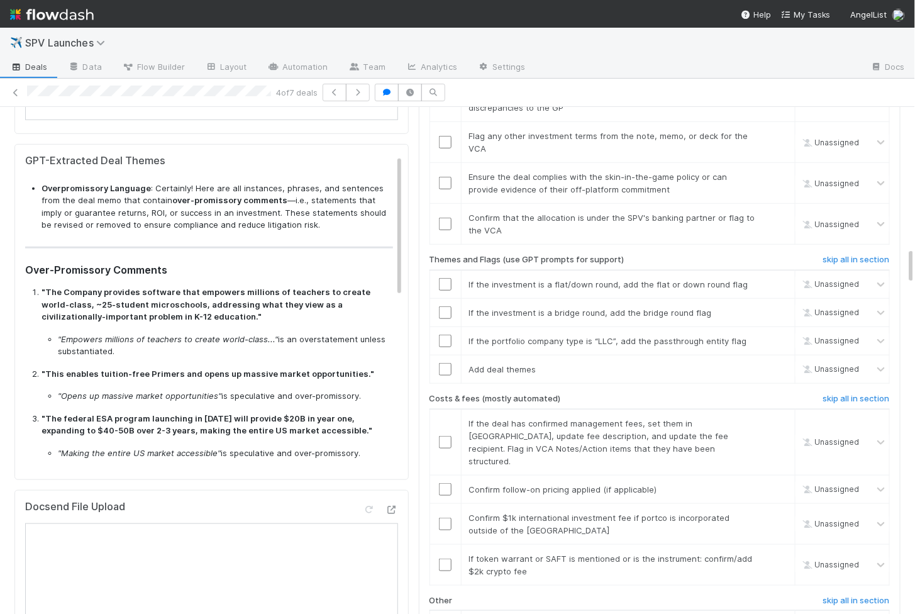
click at [444, 613] on input "checkbox" at bounding box center [445, 624] width 13 height 13
click at [447, 559] on input "checkbox" at bounding box center [445, 565] width 13 height 13
click at [447, 518] on input "checkbox" at bounding box center [445, 524] width 13 height 13
click at [445, 483] on input "checkbox" at bounding box center [445, 489] width 13 height 13
click at [444, 436] on input "checkbox" at bounding box center [445, 442] width 13 height 13
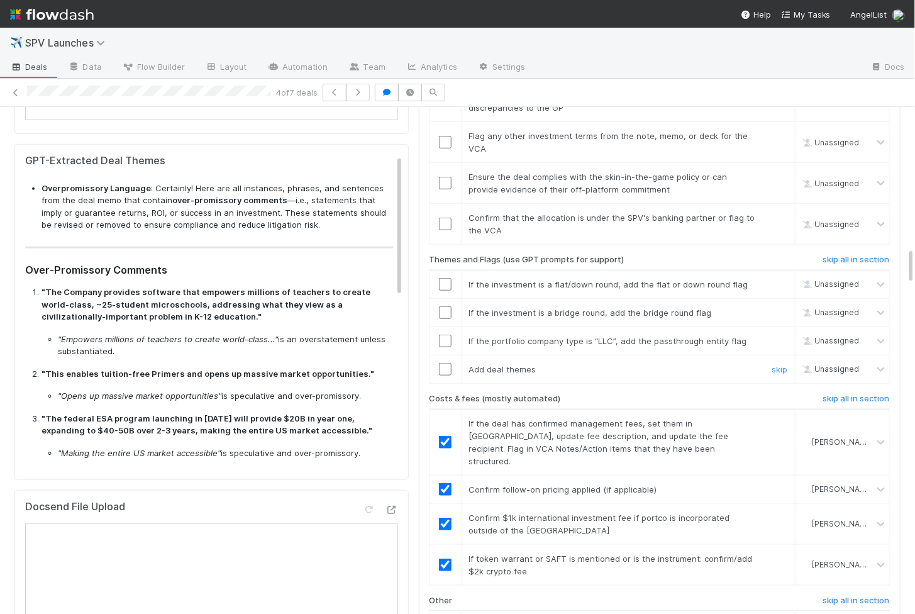
click at [446, 363] on input "checkbox" at bounding box center [445, 369] width 13 height 13
click at [446, 335] on input "checkbox" at bounding box center [445, 341] width 13 height 13
click at [444, 306] on input "checkbox" at bounding box center [445, 312] width 13 height 13
click at [444, 278] on input "checkbox" at bounding box center [445, 284] width 13 height 13
click at [444, 355] on td at bounding box center [445, 369] width 31 height 28
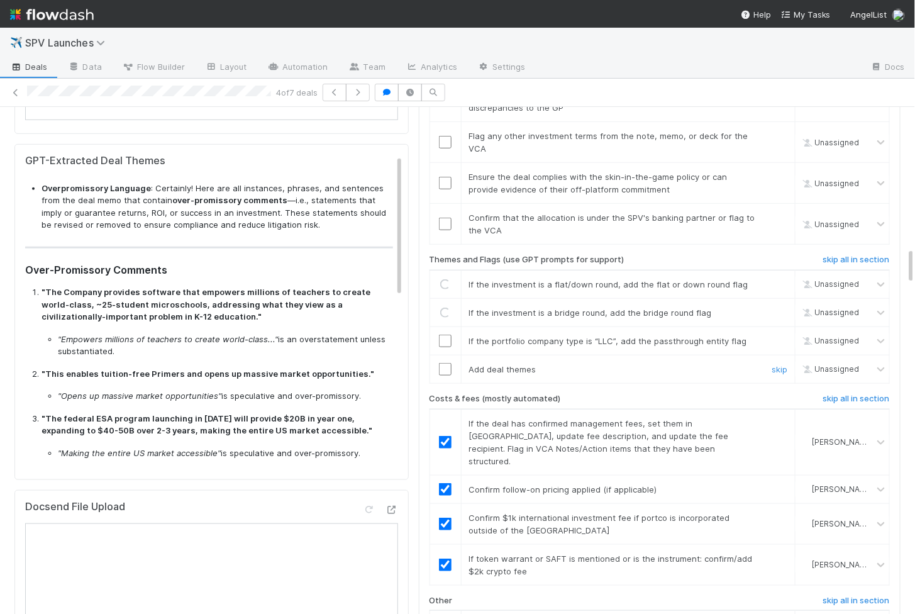
click at [444, 363] on input "checkbox" at bounding box center [445, 369] width 13 height 13
click at [444, 335] on input "checkbox" at bounding box center [445, 341] width 13 height 13
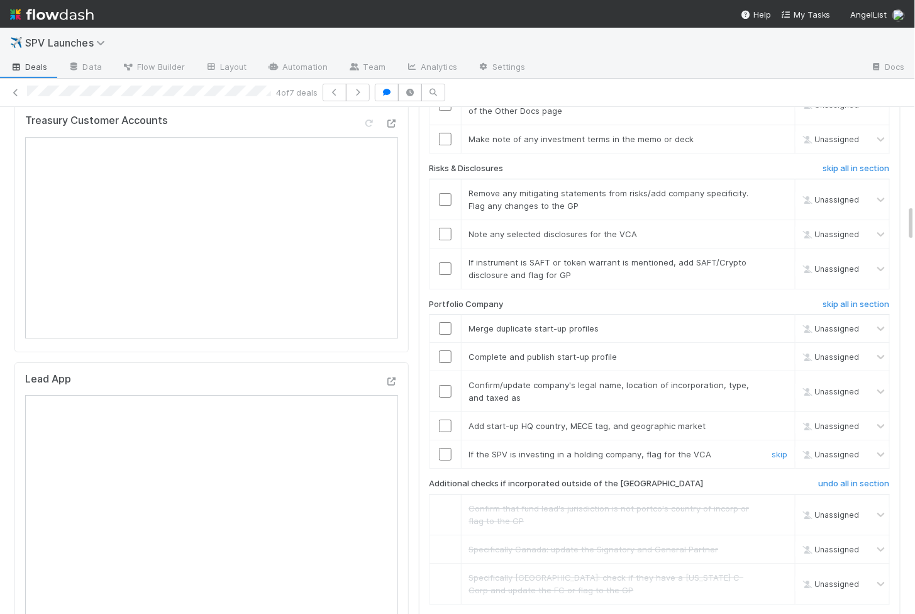
scroll to position [1329, 0]
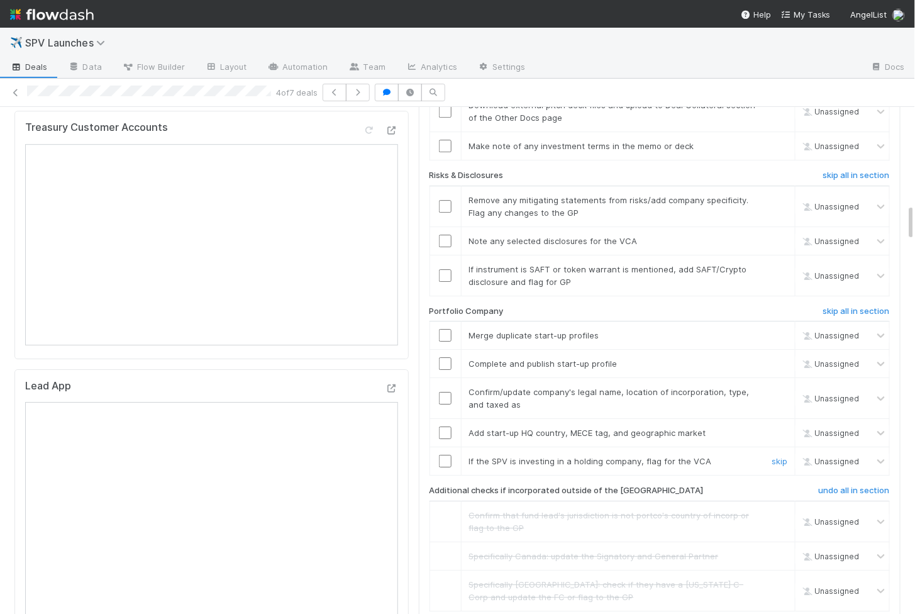
click at [447, 455] on input "checkbox" at bounding box center [445, 461] width 13 height 13
click at [447, 427] on input "checkbox" at bounding box center [445, 433] width 13 height 13
click at [445, 392] on input "checkbox" at bounding box center [445, 398] width 13 height 13
click at [445, 350] on td at bounding box center [445, 364] width 31 height 28
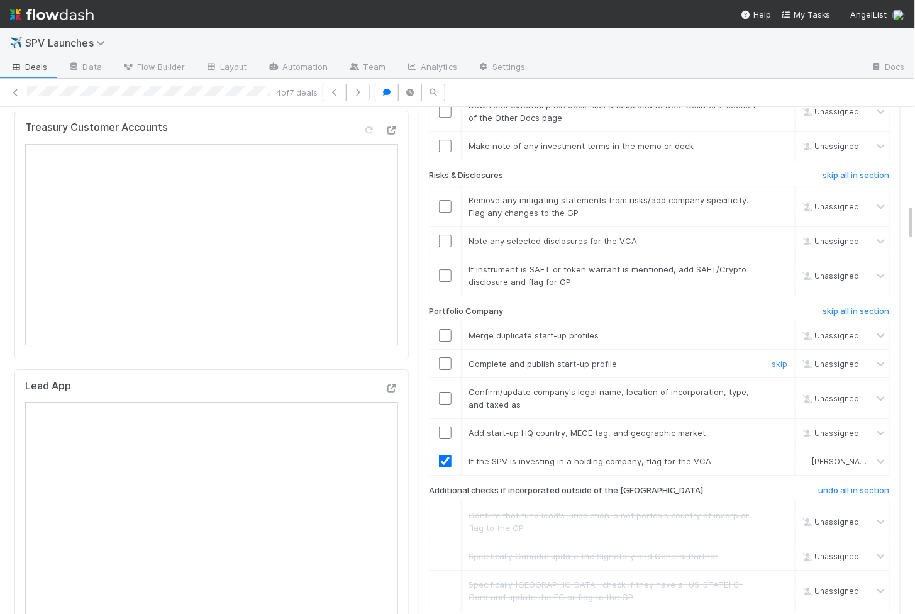
click at [445, 357] on input "checkbox" at bounding box center [445, 363] width 13 height 13
click at [445, 321] on td at bounding box center [445, 335] width 31 height 28
click at [445, 329] on input "checkbox" at bounding box center [445, 335] width 13 height 13
click at [445, 392] on input "checkbox" at bounding box center [445, 398] width 13 height 13
click at [445, 427] on input "checkbox" at bounding box center [445, 433] width 13 height 13
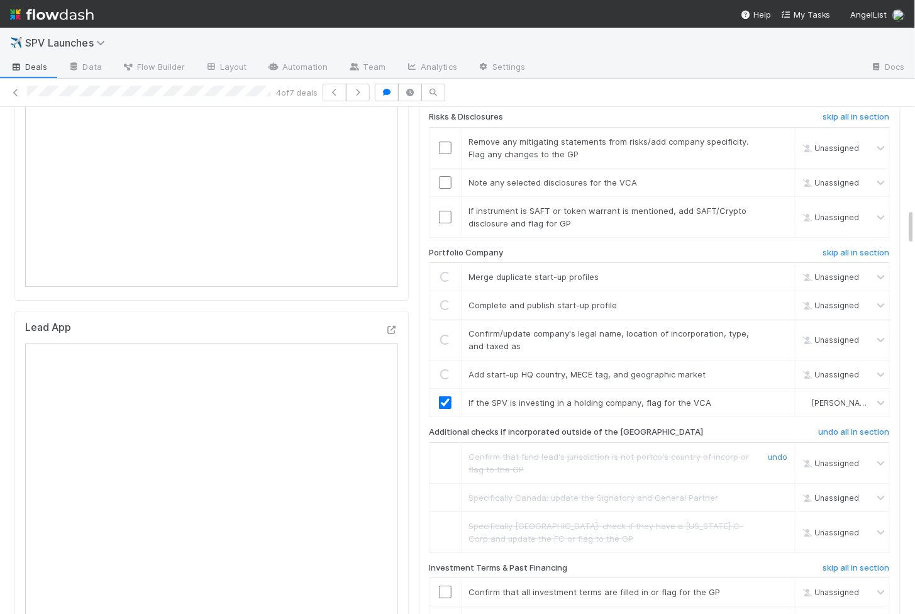
scroll to position [1090, 0]
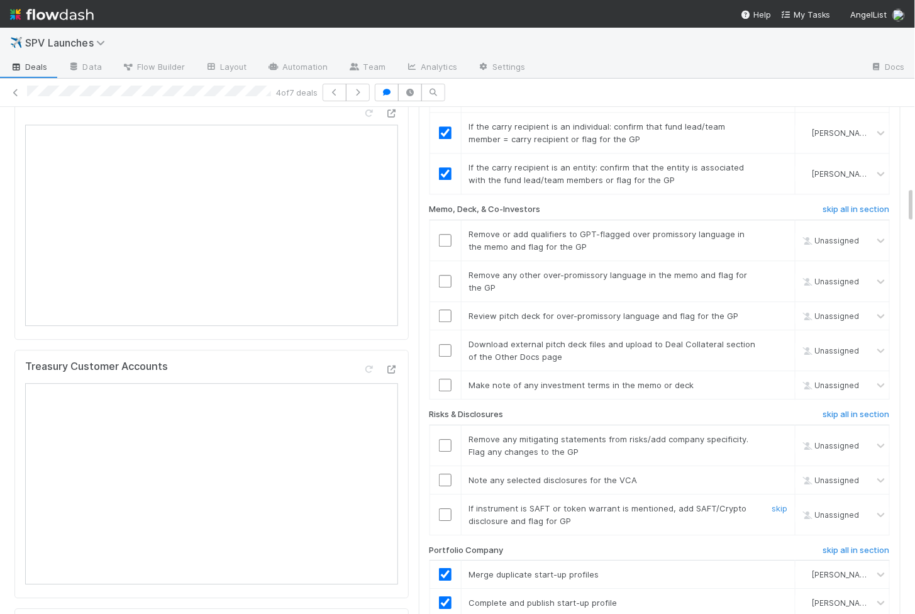
click at [449, 508] on input "checkbox" at bounding box center [445, 514] width 13 height 13
click at [448, 466] on td at bounding box center [445, 480] width 31 height 28
click at [445, 474] on input "checkbox" at bounding box center [445, 480] width 13 height 13
click at [446, 439] on input "checkbox" at bounding box center [445, 445] width 13 height 13
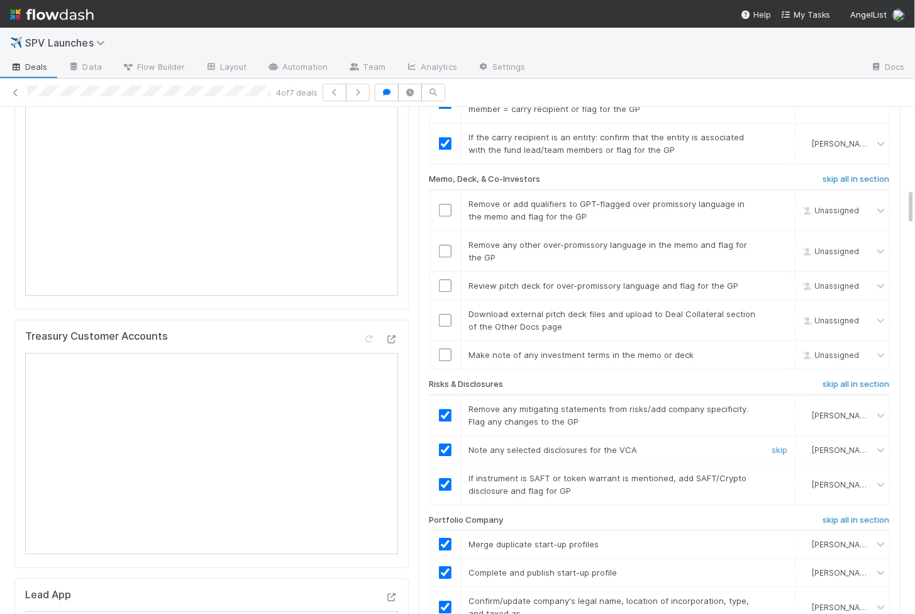
scroll to position [1116, 0]
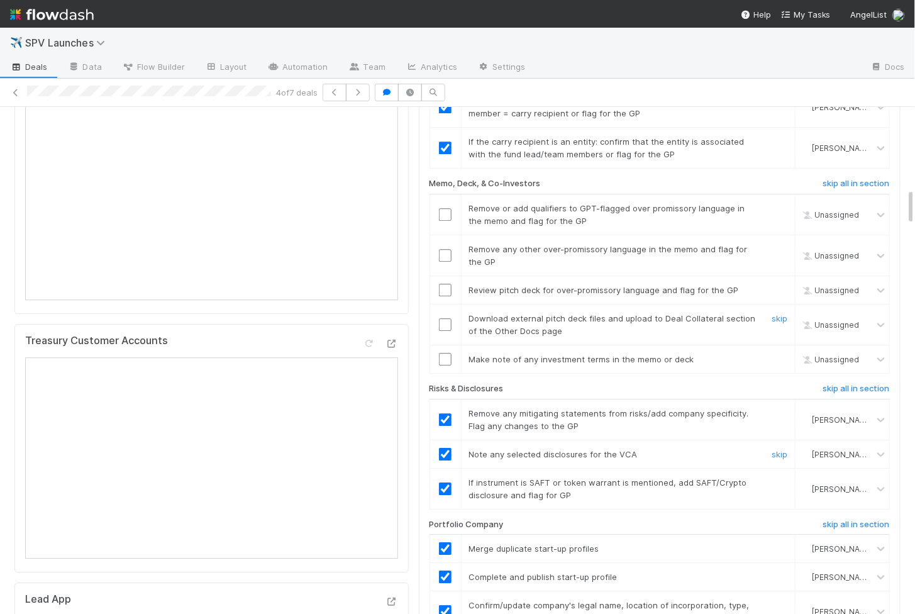
click at [447, 318] on input "checkbox" at bounding box center [445, 324] width 13 height 13
click at [445, 318] on input "checkbox" at bounding box center [445, 324] width 13 height 13
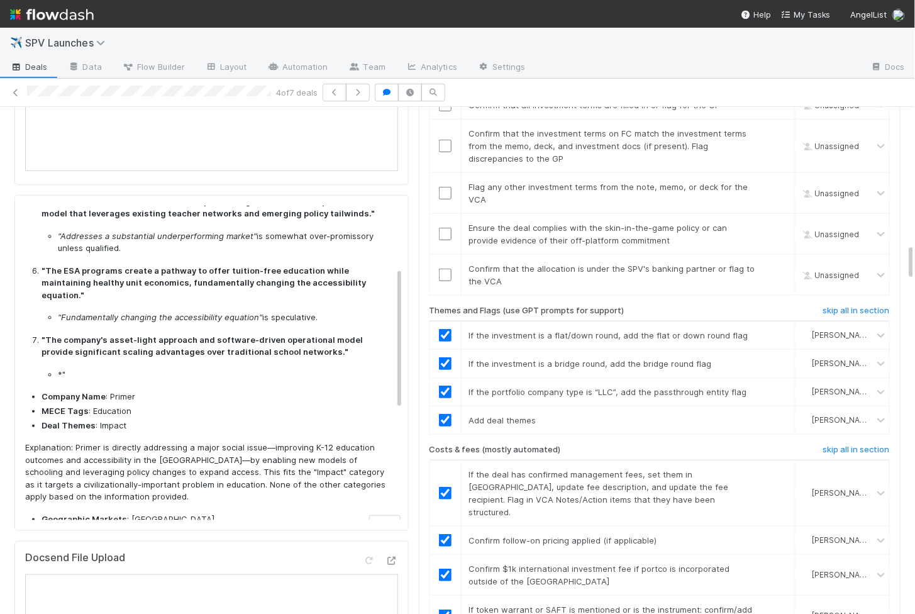
scroll to position [0, 0]
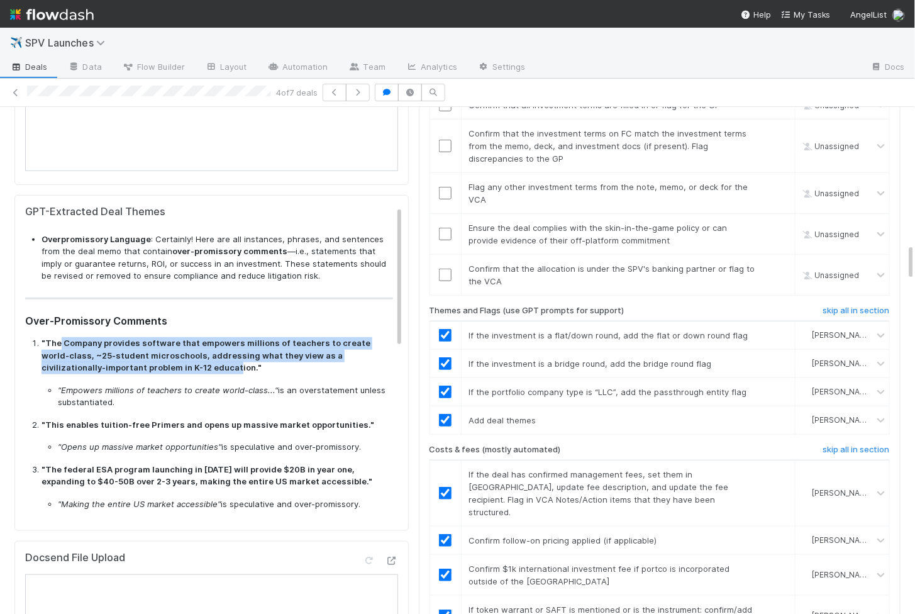
drag, startPoint x: 60, startPoint y: 331, endPoint x: 174, endPoint y: 357, distance: 116.7
click at [174, 357] on strong ""The Company provides software that empowers millions of teachers to create wor…" at bounding box center [206, 355] width 329 height 35
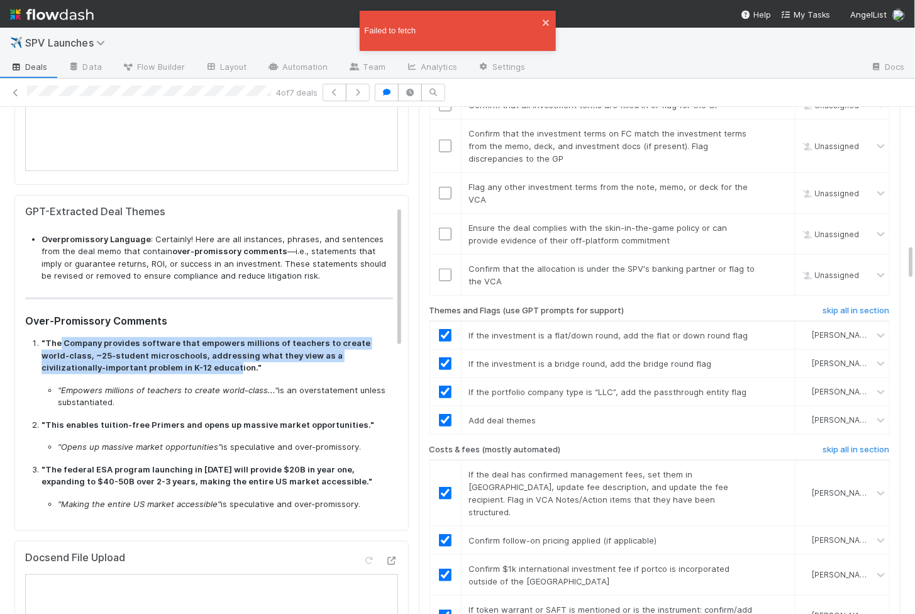
checkbox input "true"
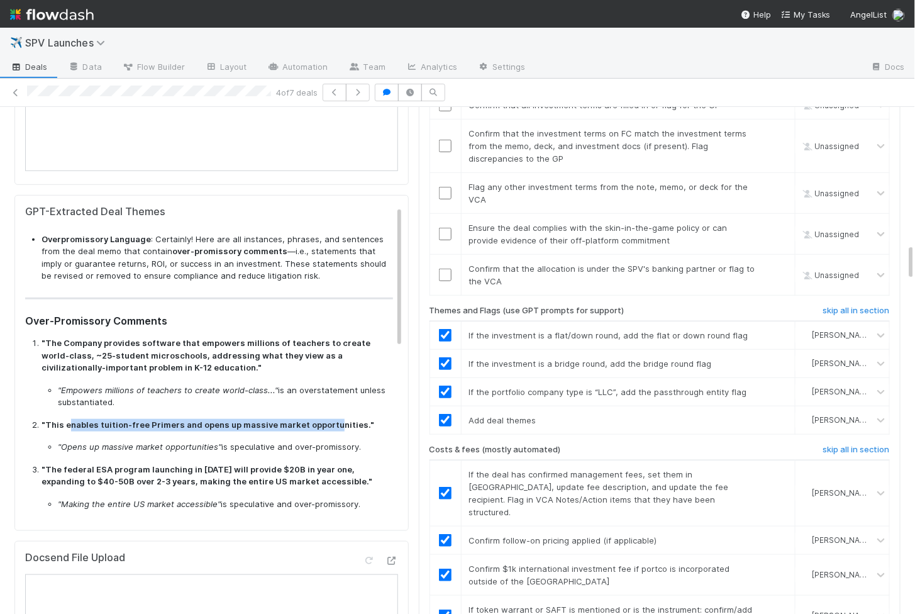
drag, startPoint x: 66, startPoint y: 412, endPoint x: 329, endPoint y: 414, distance: 263.0
click at [329, 420] on strong ""This enables tuition-free Primers and opens up massive market opportunities."" at bounding box center [208, 425] width 333 height 10
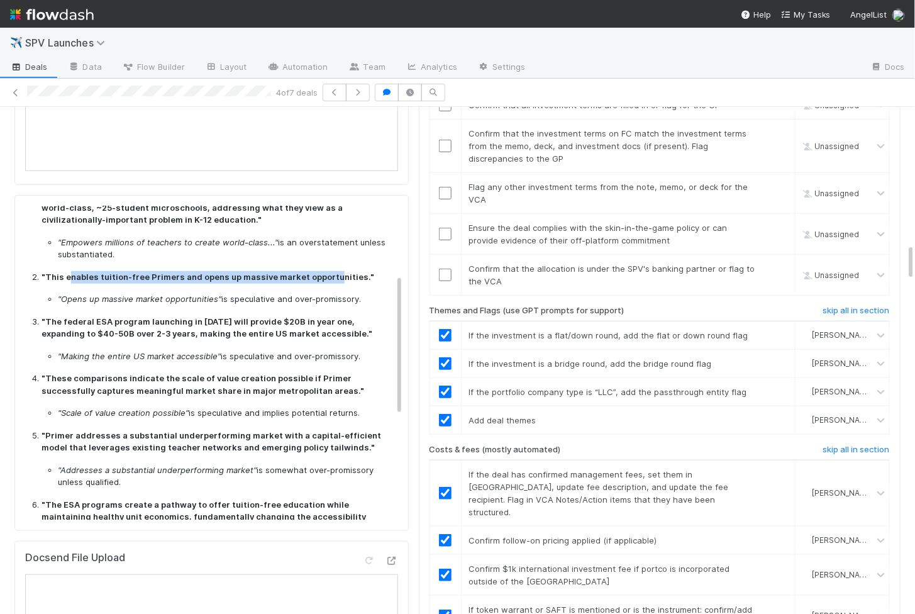
scroll to position [155, 0]
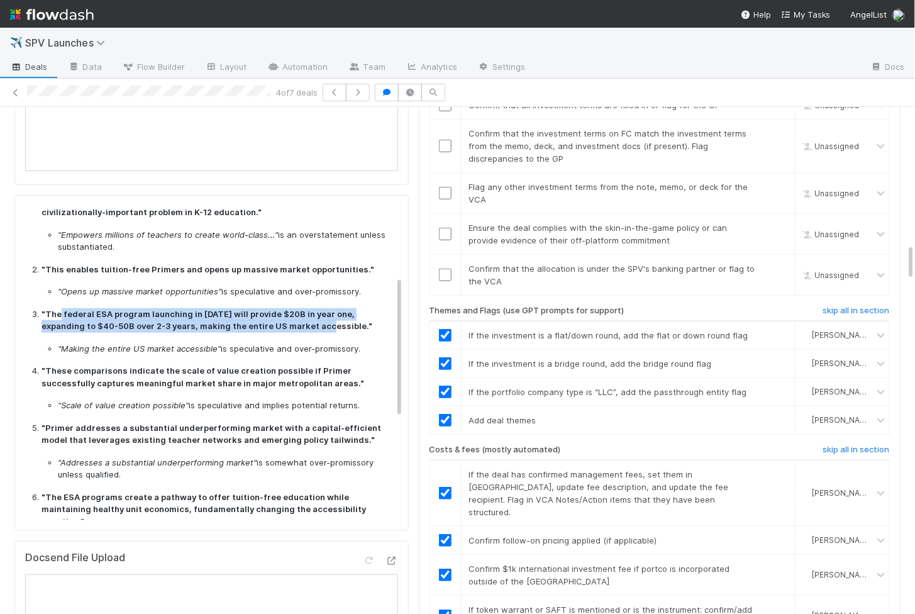
drag, startPoint x: 60, startPoint y: 298, endPoint x: 279, endPoint y: 315, distance: 219.5
click at [279, 315] on strong ""The federal ESA program launching in 2027 will provide $20B in year one, expan…" at bounding box center [207, 320] width 331 height 23
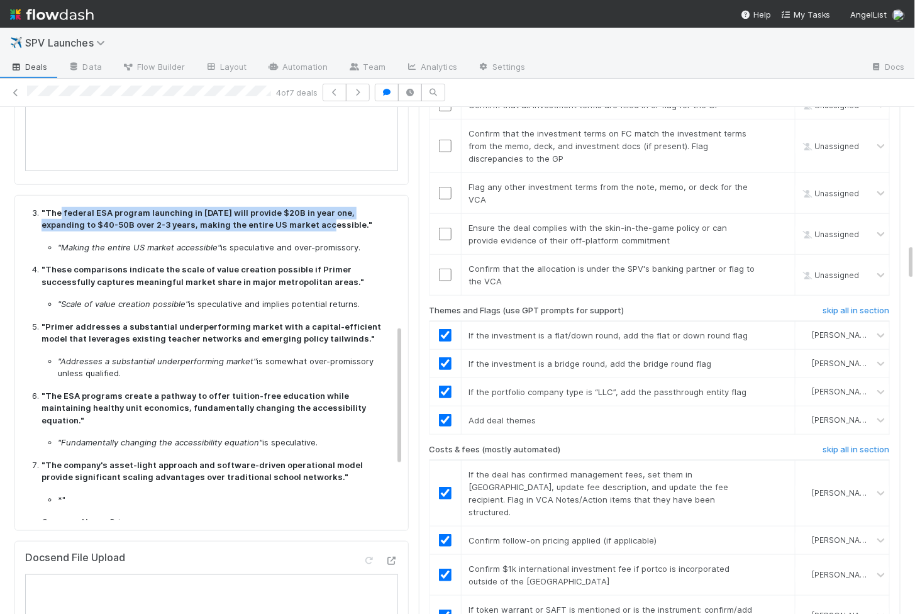
scroll to position [265, 0]
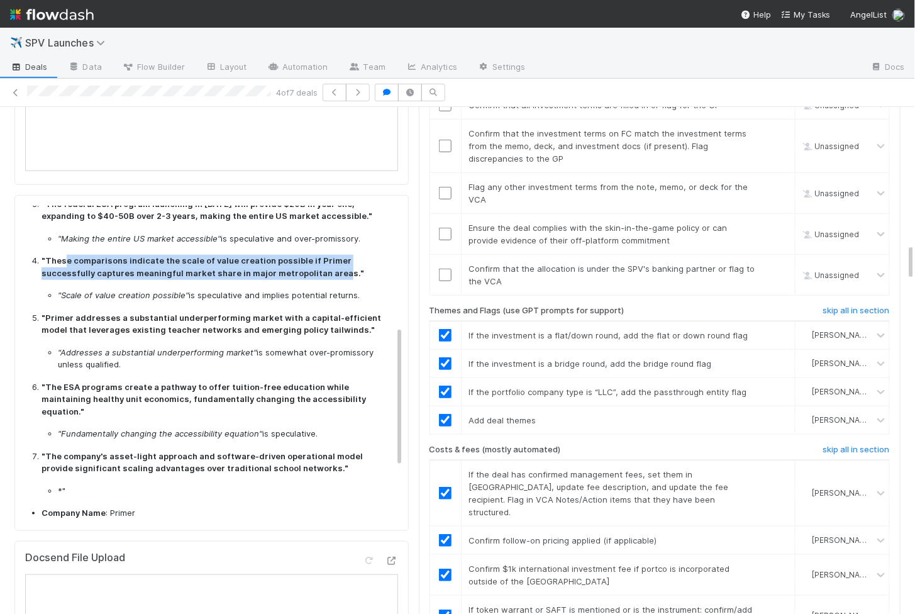
drag, startPoint x: 63, startPoint y: 248, endPoint x: 279, endPoint y: 261, distance: 216.8
click at [279, 261] on strong ""These comparisons indicate the scale of value creation possible if Primer succ…" at bounding box center [203, 266] width 323 height 23
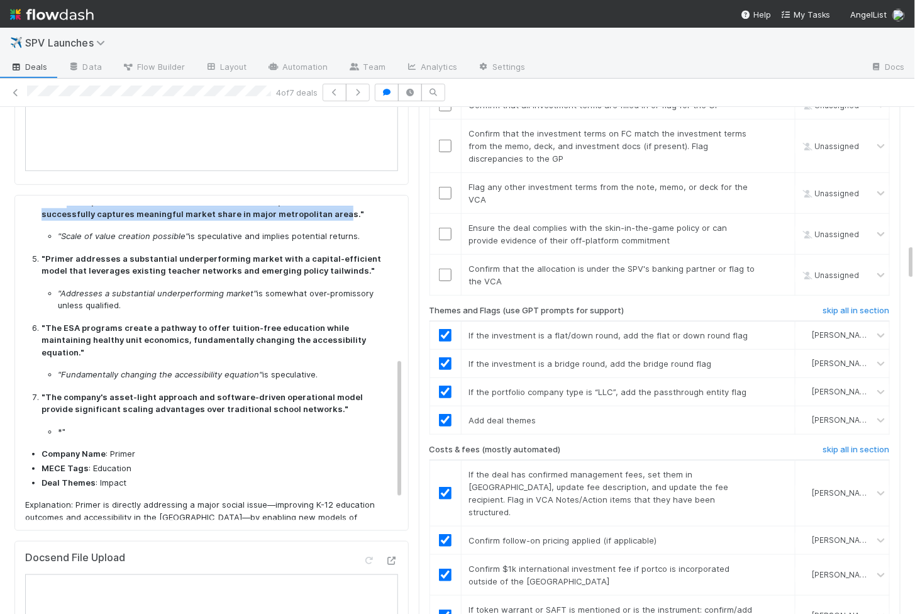
scroll to position [348, 0]
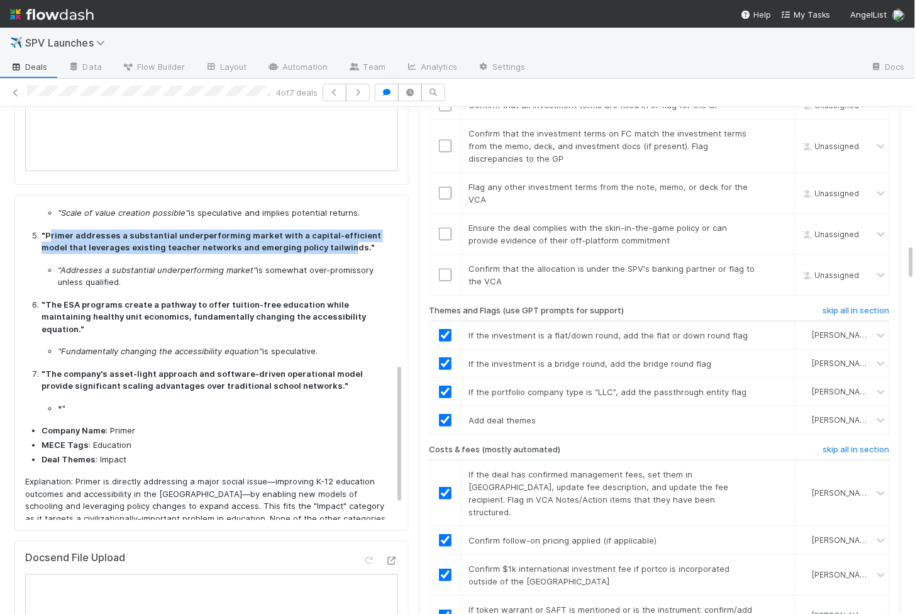
drag, startPoint x: 51, startPoint y: 224, endPoint x: 314, endPoint y: 235, distance: 263.2
click at [314, 235] on strong ""Primer addresses a substantial underperforming market with a capital-efficient…" at bounding box center [212, 241] width 340 height 23
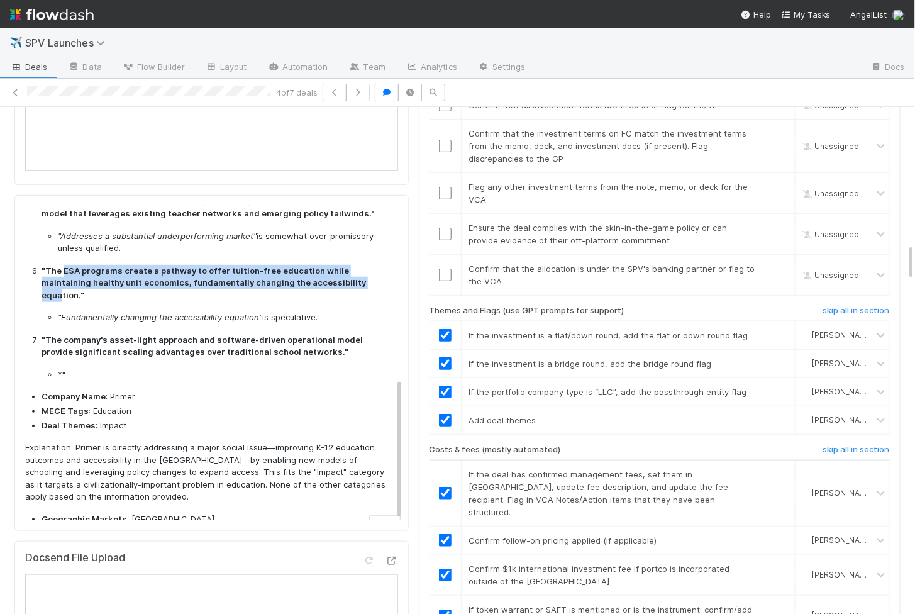
drag, startPoint x: 62, startPoint y: 258, endPoint x: 320, endPoint y: 269, distance: 258.1
click at [320, 269] on strong ""The ESA programs create a pathway to offer tuition-free education while mainta…" at bounding box center [204, 282] width 325 height 35
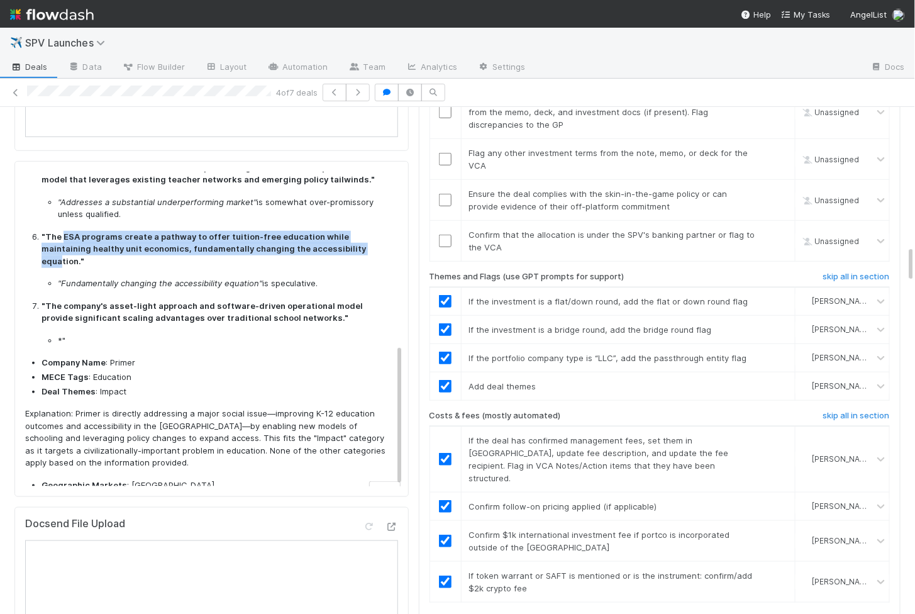
scroll to position [1917, 0]
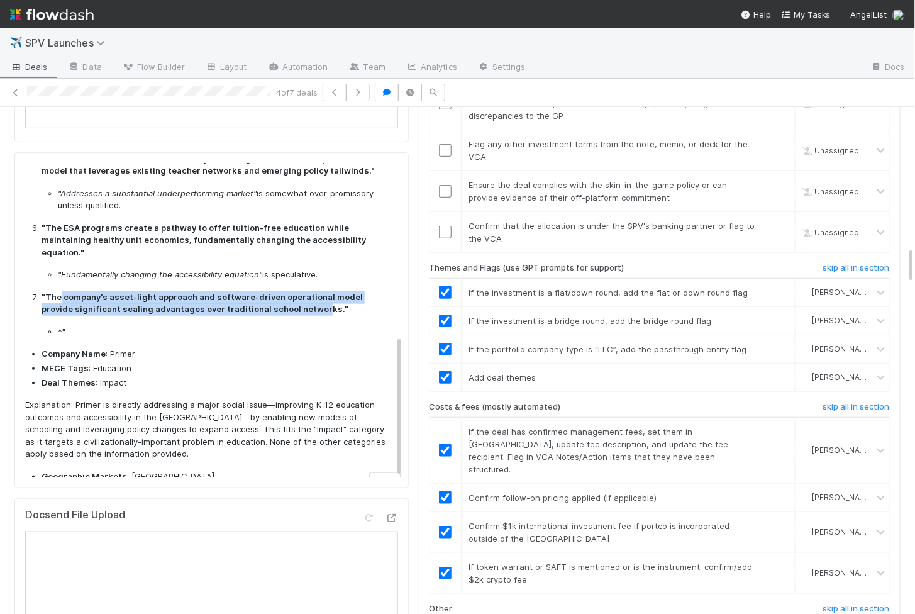
drag, startPoint x: 59, startPoint y: 272, endPoint x: 282, endPoint y: 287, distance: 223.2
click at [282, 292] on strong ""The company's asset-light approach and software-driven operational model provi…" at bounding box center [202, 303] width 321 height 23
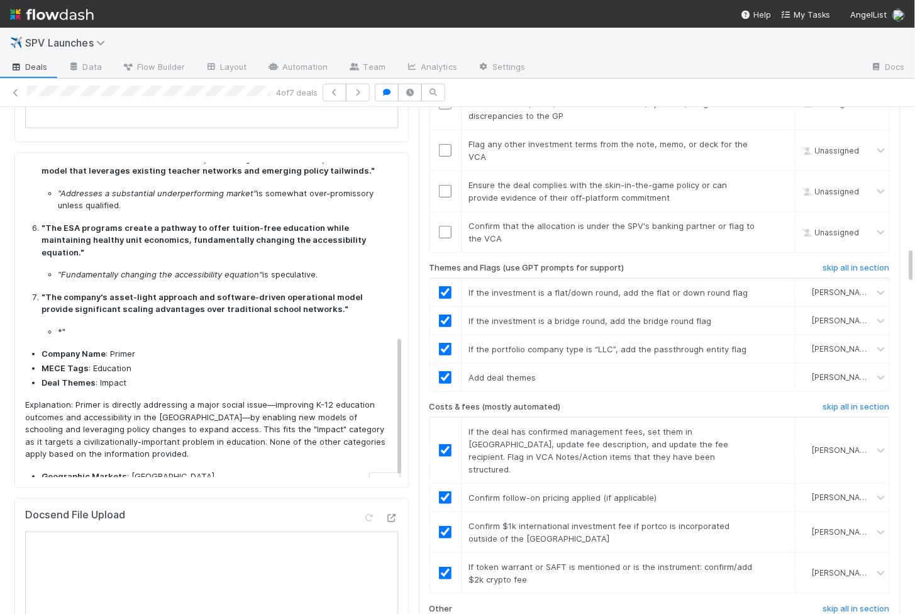
click at [308, 293] on li ""The company's asset-light approach and software-driven operational model provi…" at bounding box center [218, 314] width 352 height 47
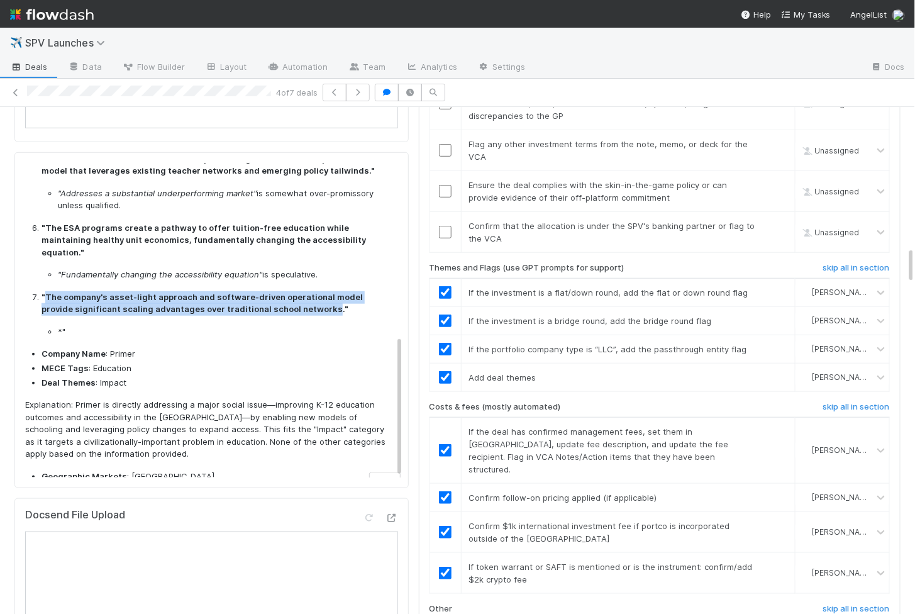
drag, startPoint x: 291, startPoint y: 281, endPoint x: 46, endPoint y: 274, distance: 245.4
click at [46, 292] on strong ""The company's asset-light approach and software-driven operational model provi…" at bounding box center [202, 303] width 321 height 23
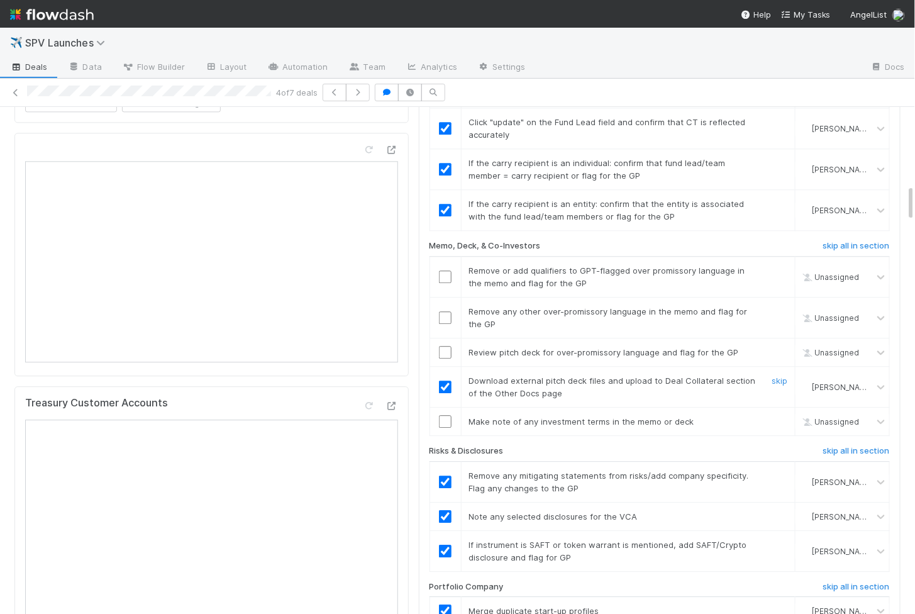
scroll to position [1039, 0]
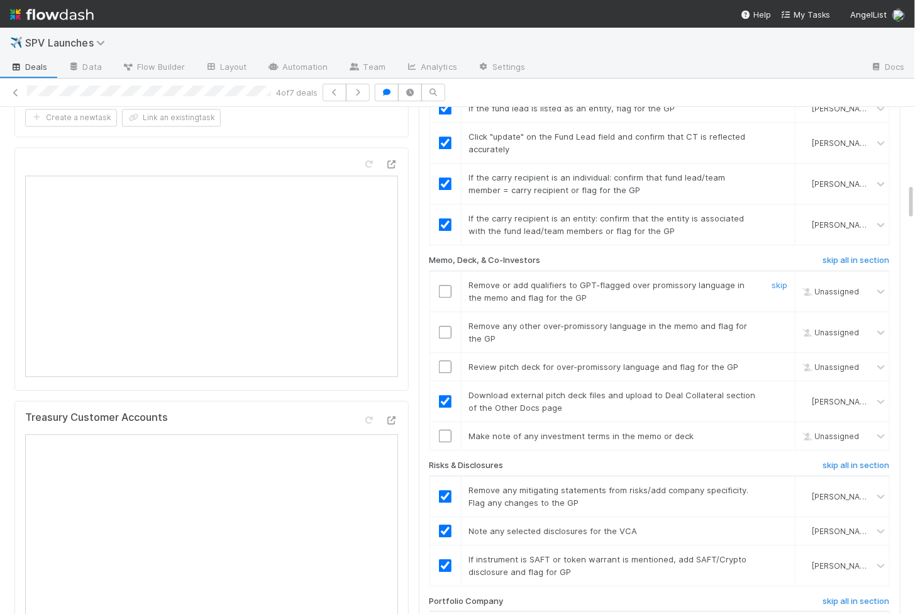
click at [450, 285] on input "checkbox" at bounding box center [445, 291] width 13 height 13
click at [445, 326] on input "checkbox" at bounding box center [445, 332] width 13 height 13
click at [445, 360] on input "checkbox" at bounding box center [445, 366] width 13 height 13
click at [446, 422] on td at bounding box center [445, 436] width 31 height 28
click at [446, 430] on input "checkbox" at bounding box center [445, 436] width 13 height 13
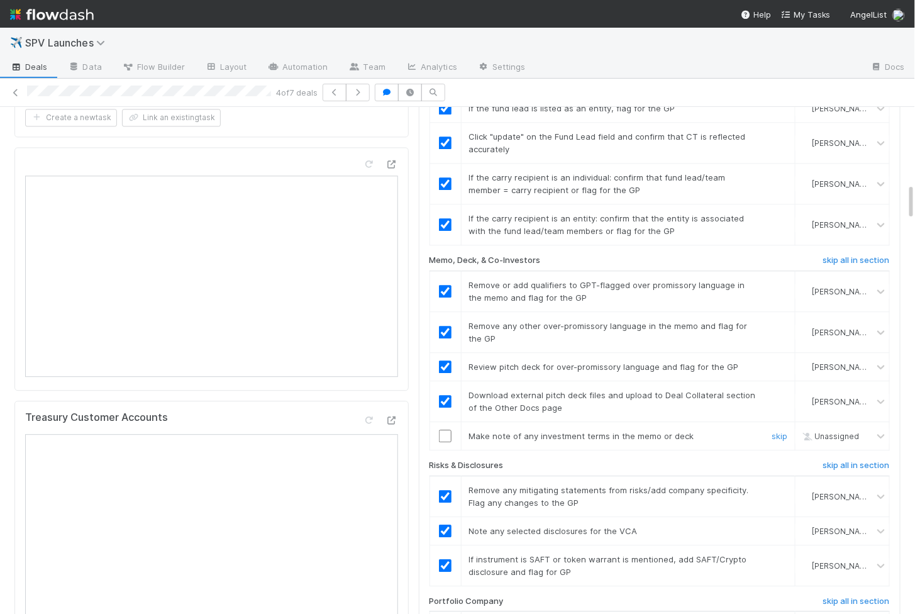
scroll to position [1024, 0]
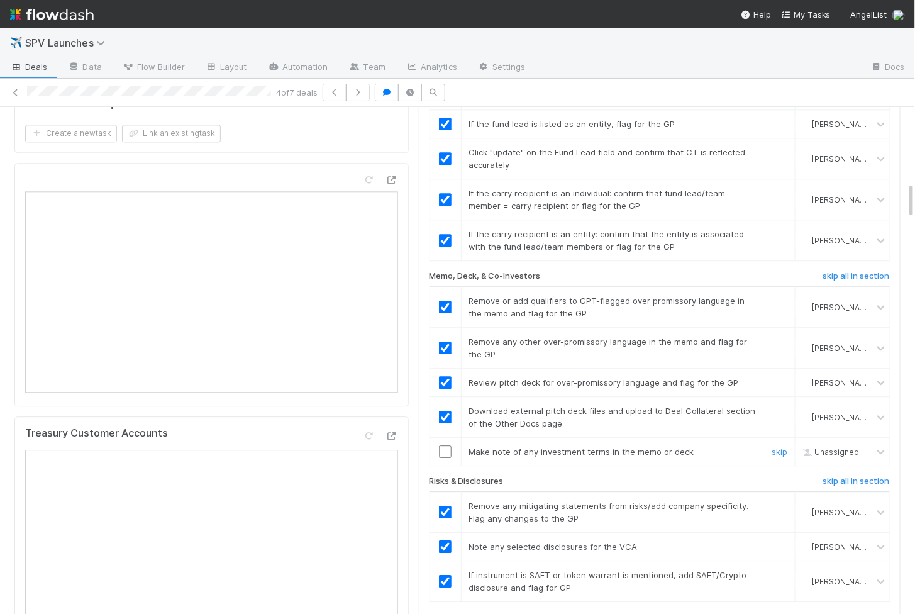
click at [441, 445] on input "checkbox" at bounding box center [445, 451] width 13 height 13
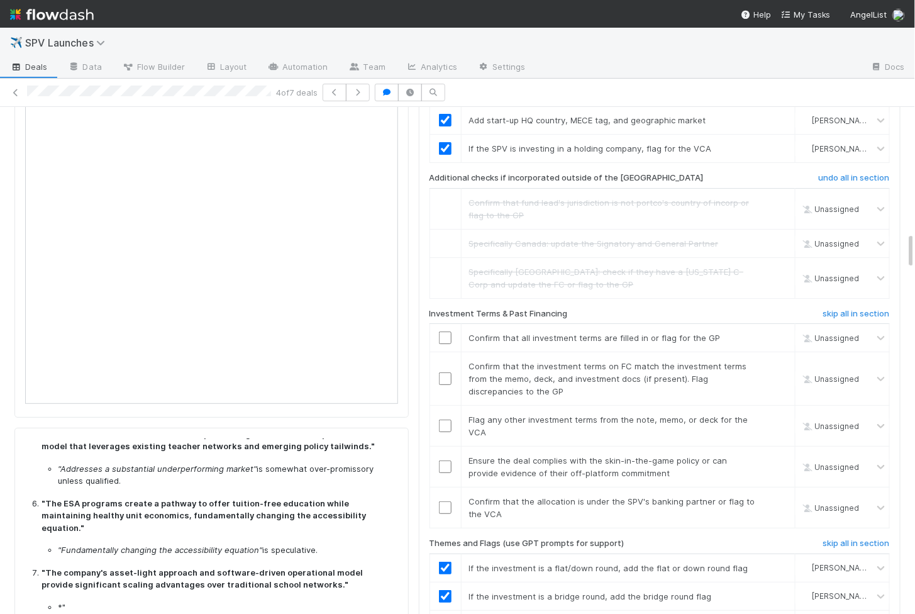
scroll to position [1758, 0]
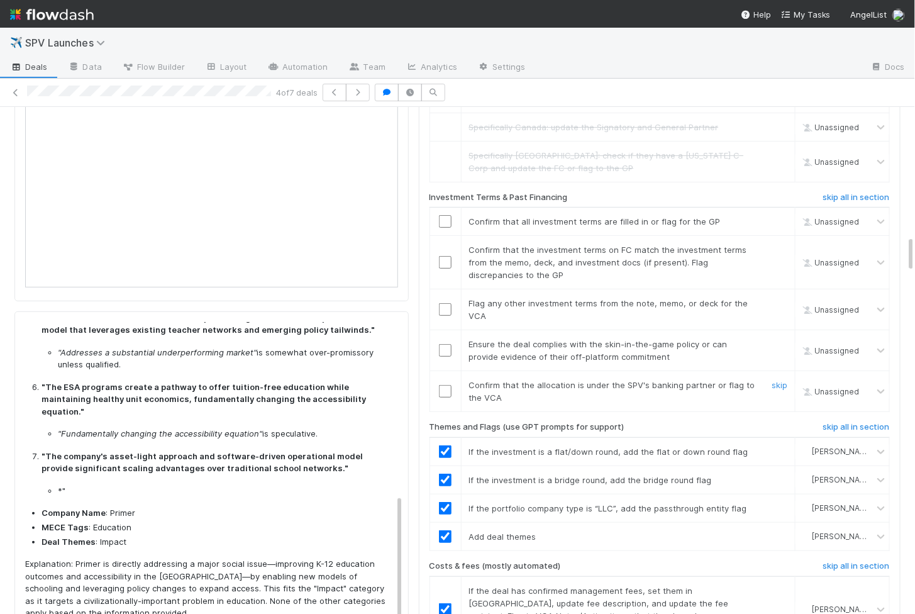
click at [444, 385] on input "checkbox" at bounding box center [445, 391] width 13 height 13
click at [447, 344] on input "checkbox" at bounding box center [445, 350] width 13 height 13
click at [445, 303] on input "checkbox" at bounding box center [445, 309] width 13 height 13
click at [447, 256] on input "checkbox" at bounding box center [445, 262] width 13 height 13
click at [447, 215] on input "checkbox" at bounding box center [445, 221] width 13 height 13
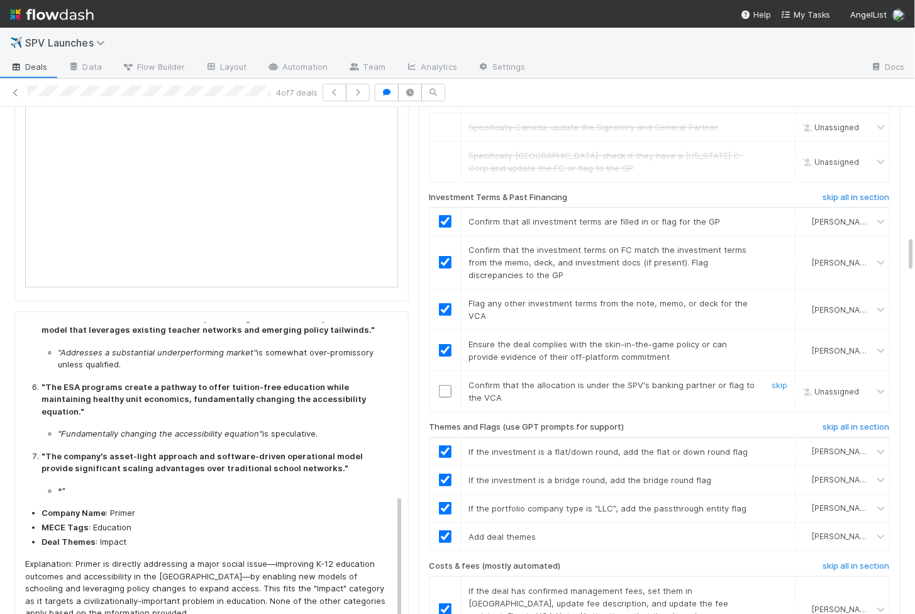
click at [447, 385] on input "checkbox" at bounding box center [445, 391] width 13 height 13
click at [442, 385] on input "checkbox" at bounding box center [445, 391] width 13 height 13
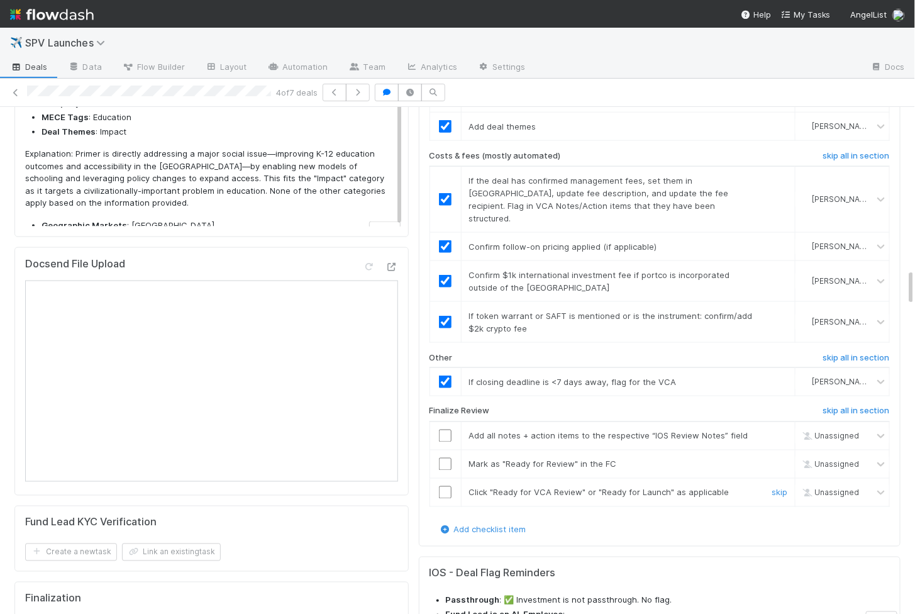
scroll to position [2218, 0]
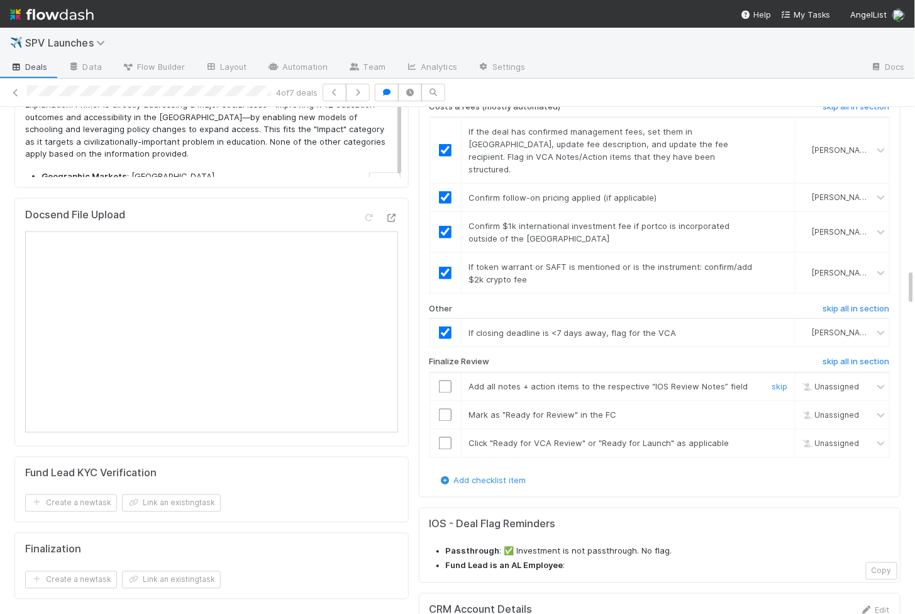
click at [444, 381] on input "checkbox" at bounding box center [445, 387] width 13 height 13
click at [444, 409] on input "checkbox" at bounding box center [445, 415] width 13 height 13
click at [445, 437] on input "checkbox" at bounding box center [445, 443] width 13 height 13
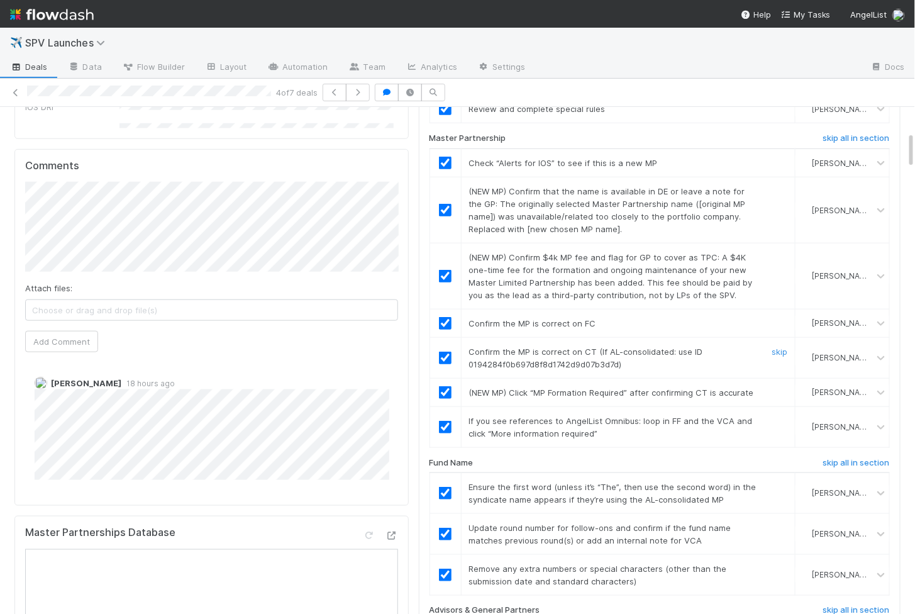
scroll to position [0, 0]
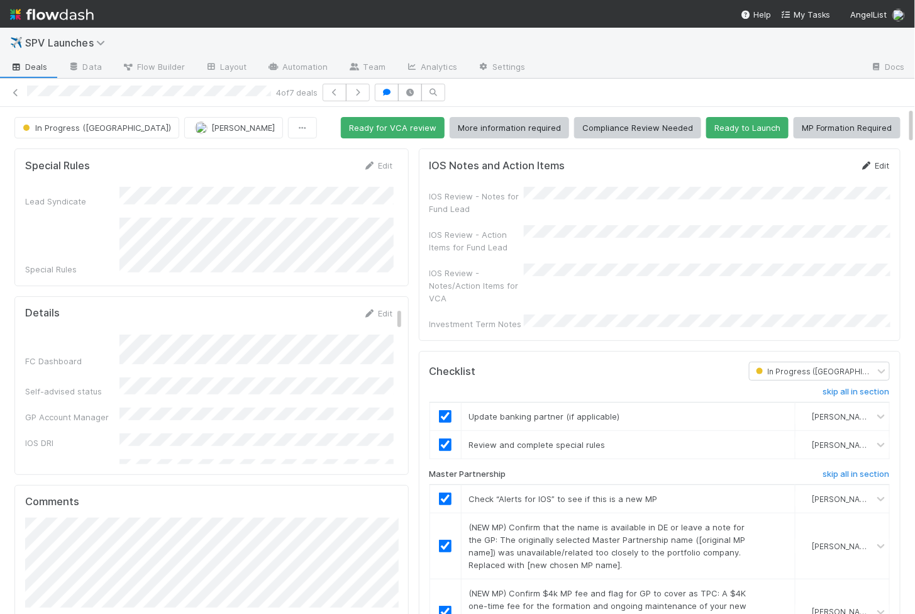
click at [876, 164] on link "Edit" at bounding box center [876, 165] width 30 height 10
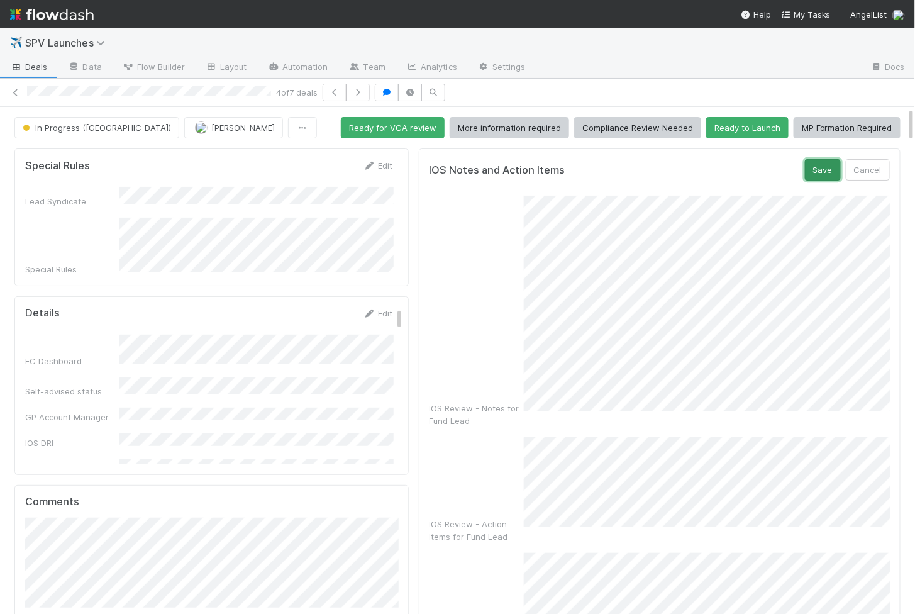
click at [818, 165] on button "Save" at bounding box center [823, 169] width 36 height 21
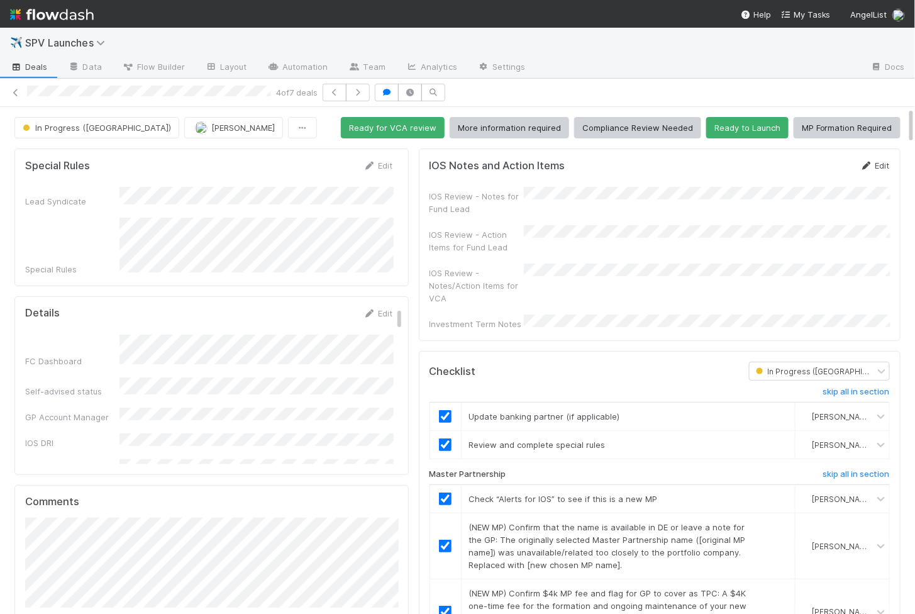
click at [879, 164] on link "Edit" at bounding box center [876, 165] width 30 height 10
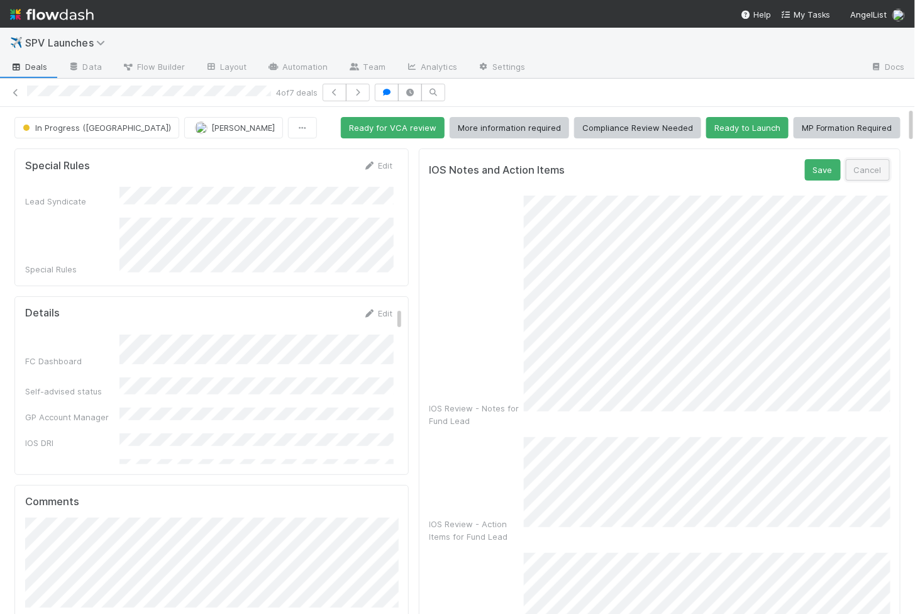
click at [879, 172] on button "Cancel" at bounding box center [868, 169] width 44 height 21
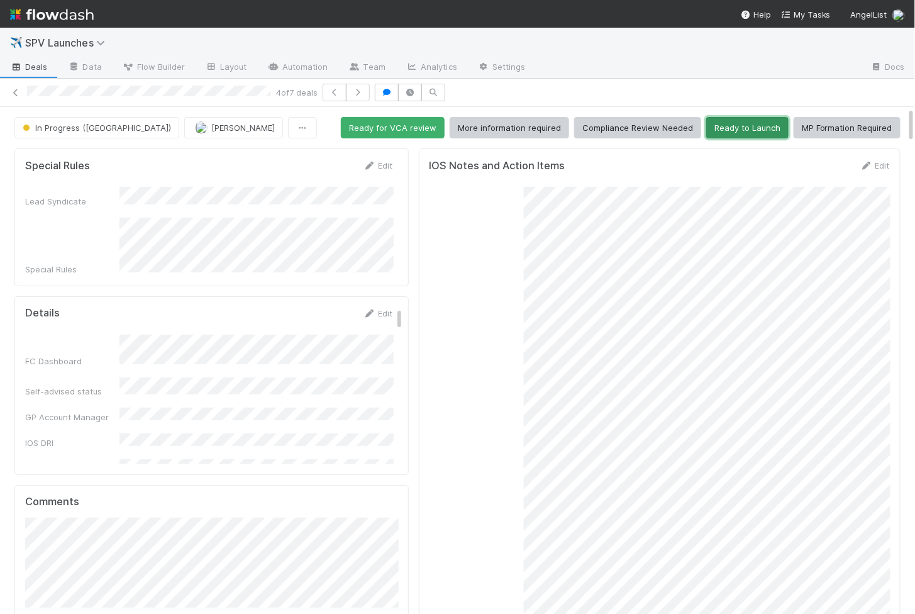
click at [728, 130] on button "Ready to Launch" at bounding box center [747, 127] width 82 height 21
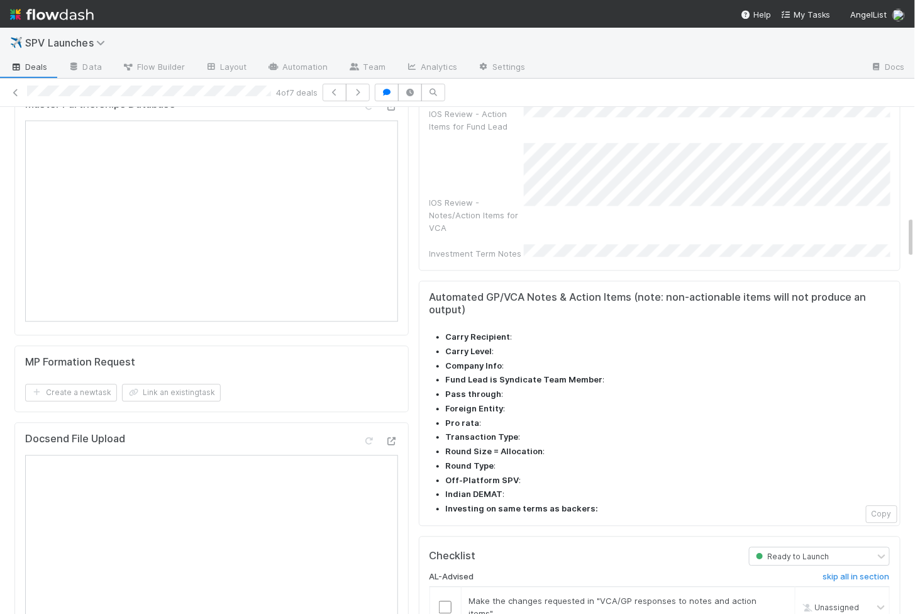
scroll to position [1297, 0]
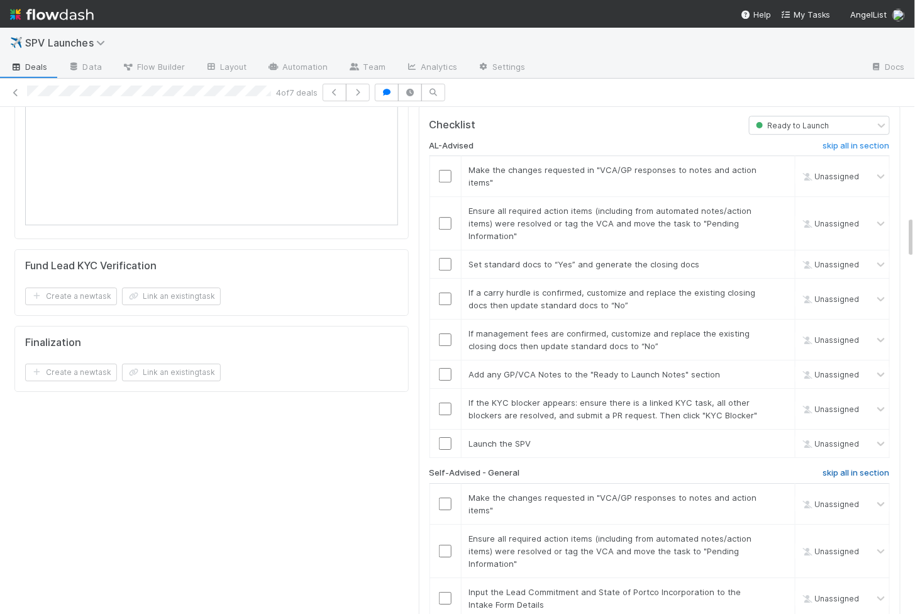
click at [839, 468] on h6 "skip all in section" at bounding box center [856, 473] width 67 height 10
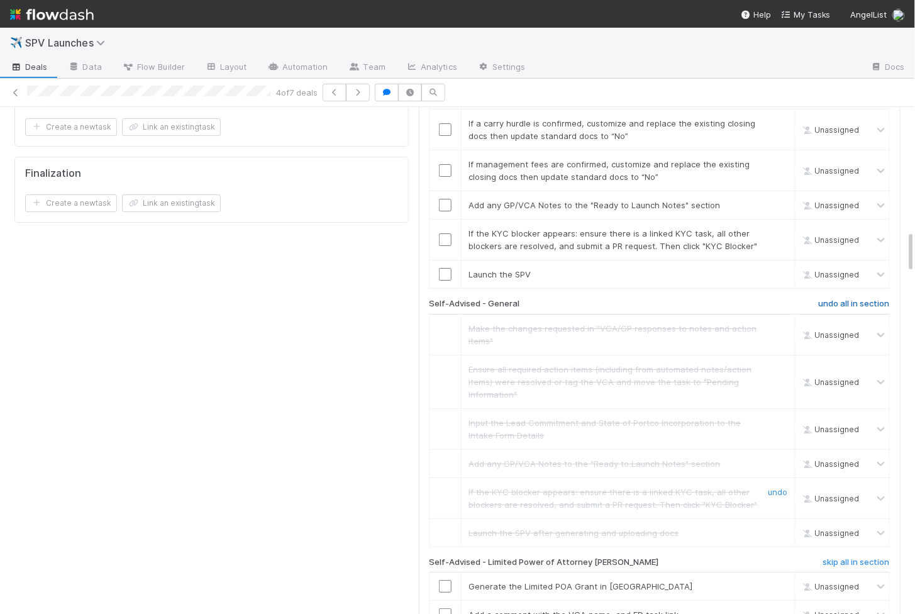
scroll to position [1473, 0]
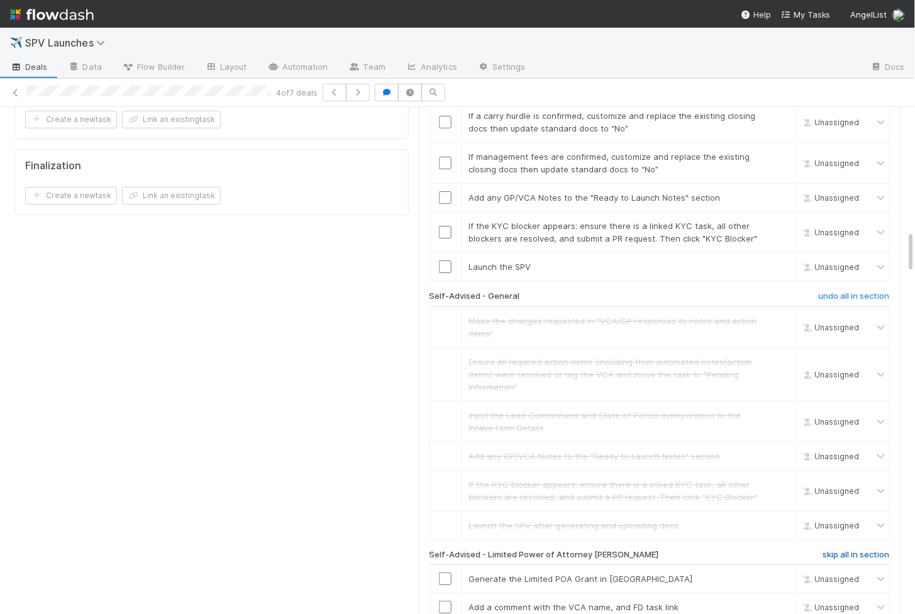
click at [853, 550] on h6 "skip all in section" at bounding box center [856, 555] width 67 height 10
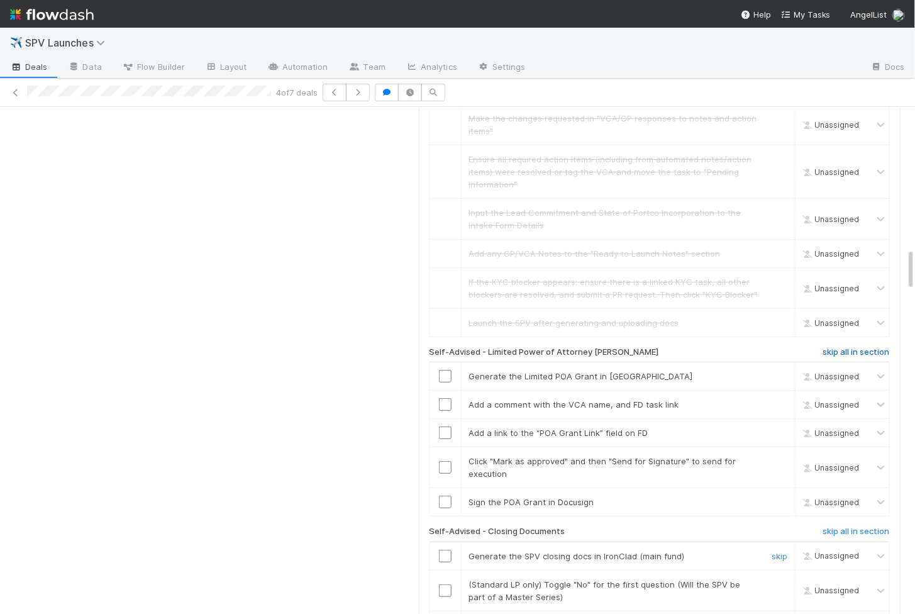
scroll to position [1678, 0]
click at [852, 525] on h6 "skip all in section" at bounding box center [856, 530] width 67 height 10
click at [862, 345] on h6 "skip all in section" at bounding box center [856, 350] width 67 height 10
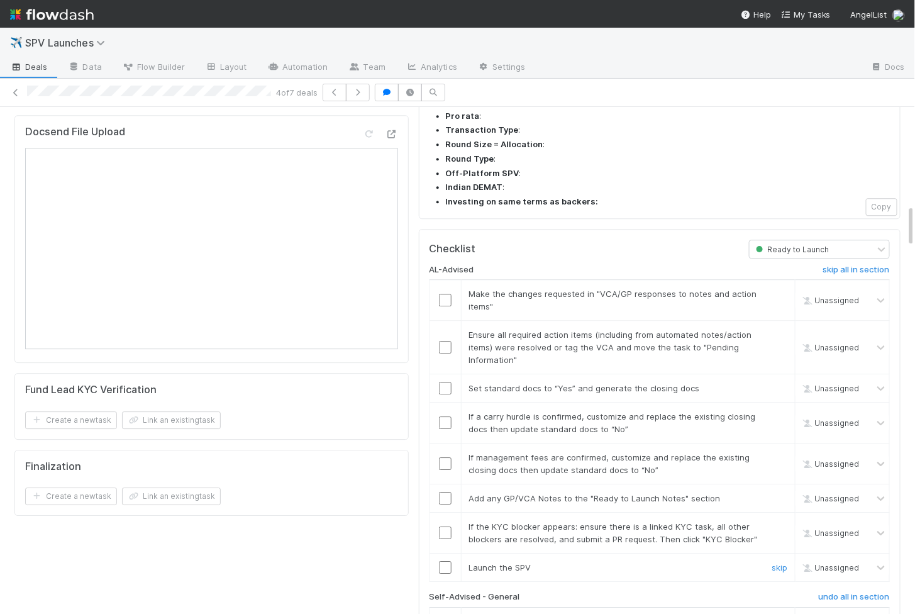
scroll to position [1163, 0]
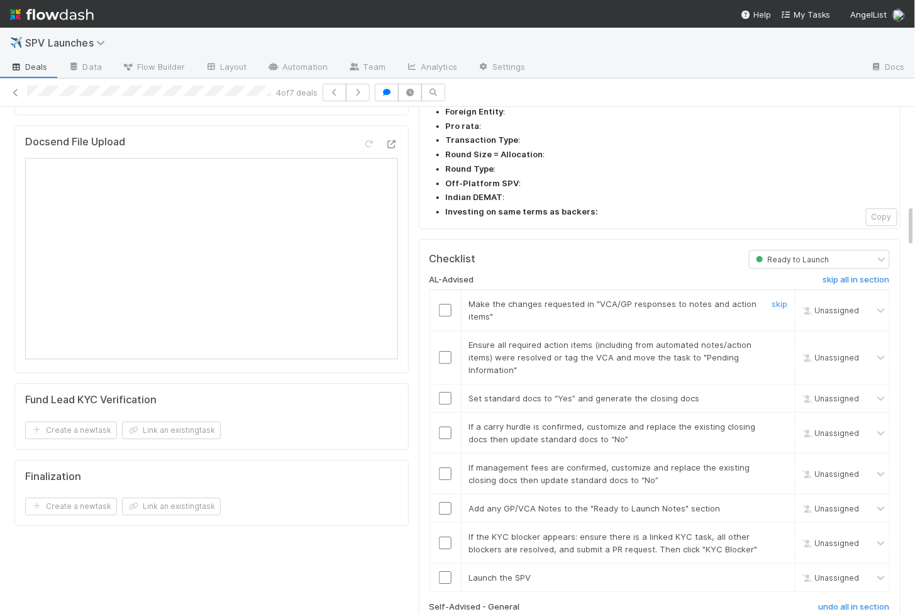
click at [447, 304] on input "checkbox" at bounding box center [445, 310] width 13 height 13
click at [447, 351] on input "checkbox" at bounding box center [445, 357] width 13 height 13
click at [445, 392] on input "checkbox" at bounding box center [445, 398] width 13 height 13
click at [443, 427] on input "checkbox" at bounding box center [445, 433] width 13 height 13
click at [444, 467] on input "checkbox" at bounding box center [445, 473] width 13 height 13
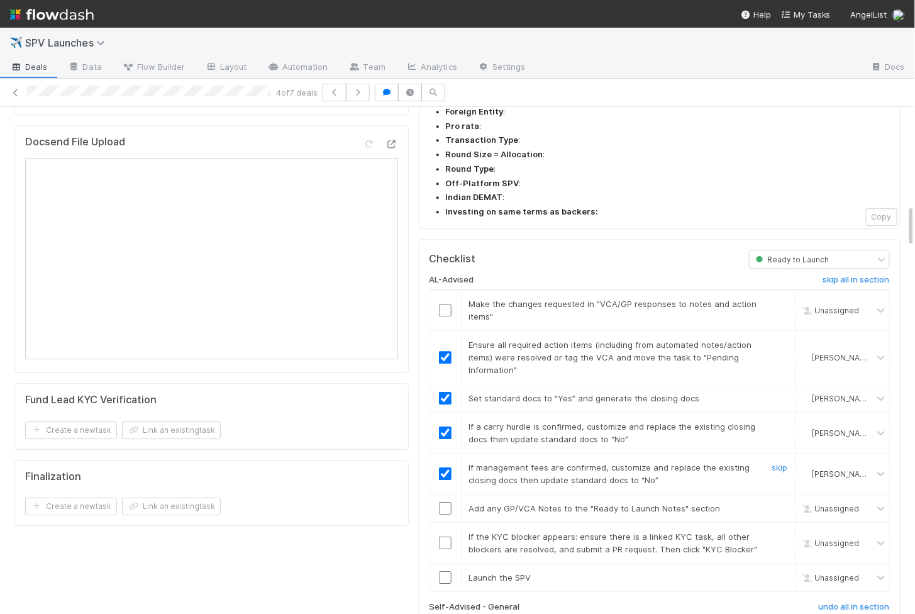
click at [447, 502] on input "checkbox" at bounding box center [445, 508] width 13 height 13
click at [444, 537] on input "checkbox" at bounding box center [445, 543] width 13 height 13
click at [444, 571] on input "checkbox" at bounding box center [445, 577] width 13 height 13
click at [440, 304] on input "checkbox" at bounding box center [445, 310] width 13 height 13
checkbox input "true"
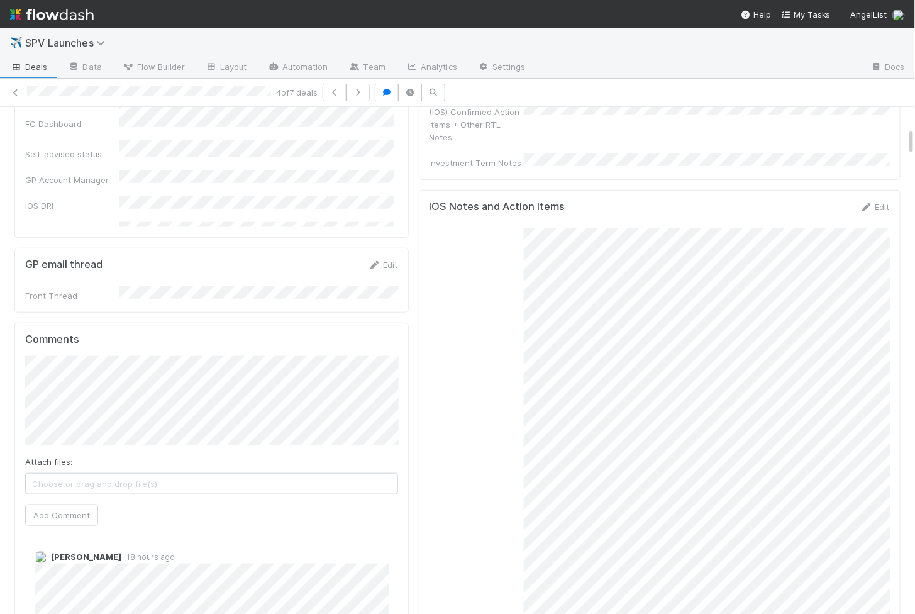
scroll to position [0, 0]
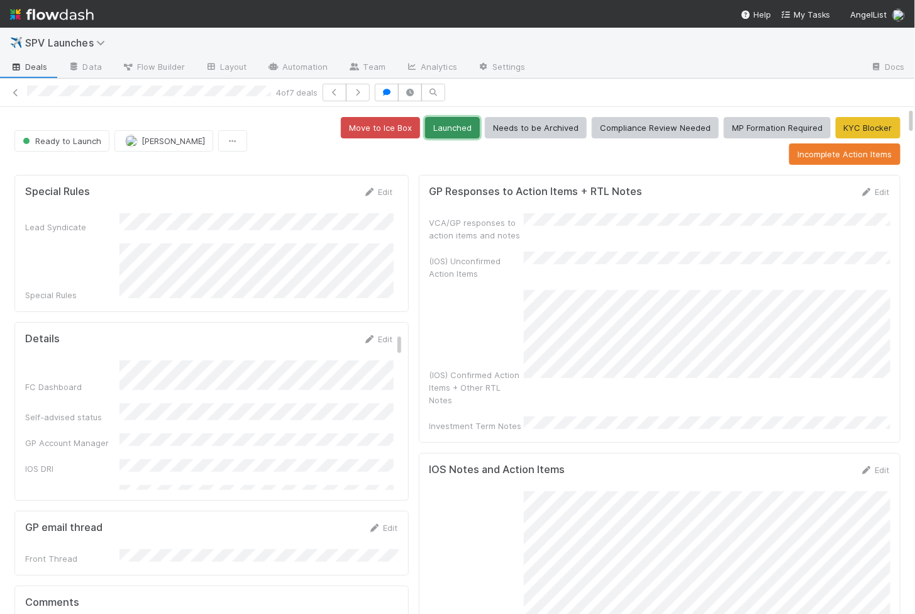
click at [444, 127] on button "Launched" at bounding box center [452, 127] width 55 height 21
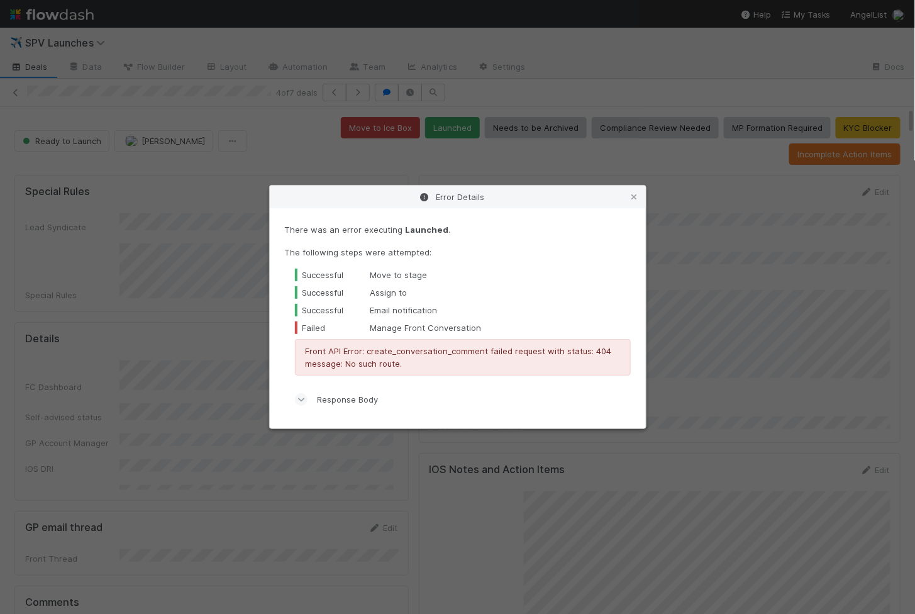
click at [283, 131] on div "Error Details There was an error executing Launched . The following steps were …" at bounding box center [457, 307] width 915 height 614
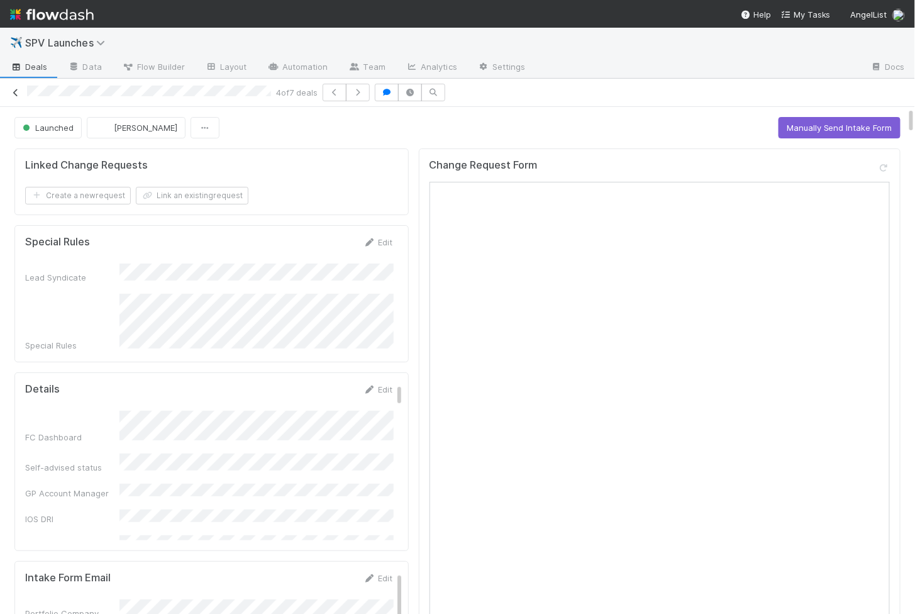
click at [16, 90] on icon at bounding box center [15, 93] width 13 height 8
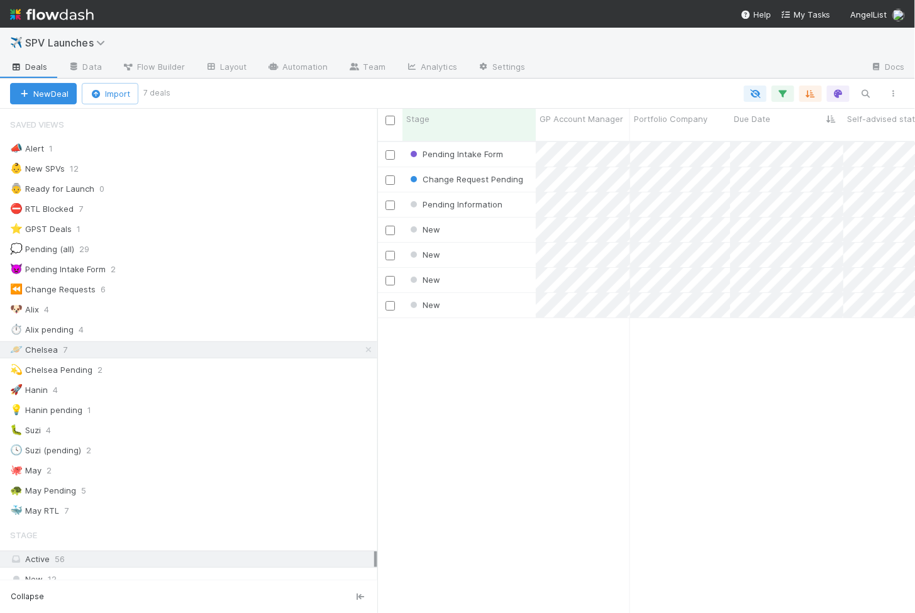
scroll to position [483, 538]
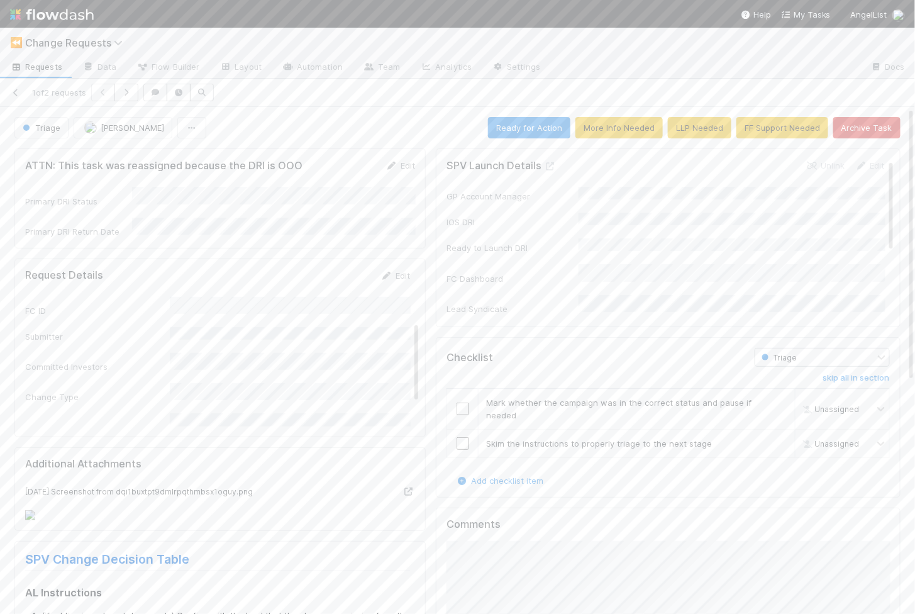
scroll to position [101, 0]
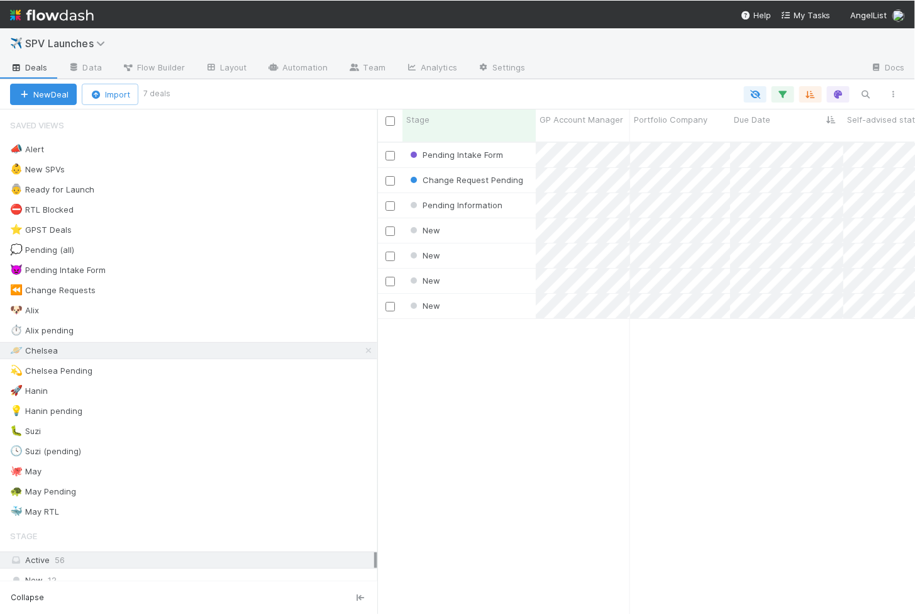
scroll to position [1, 1]
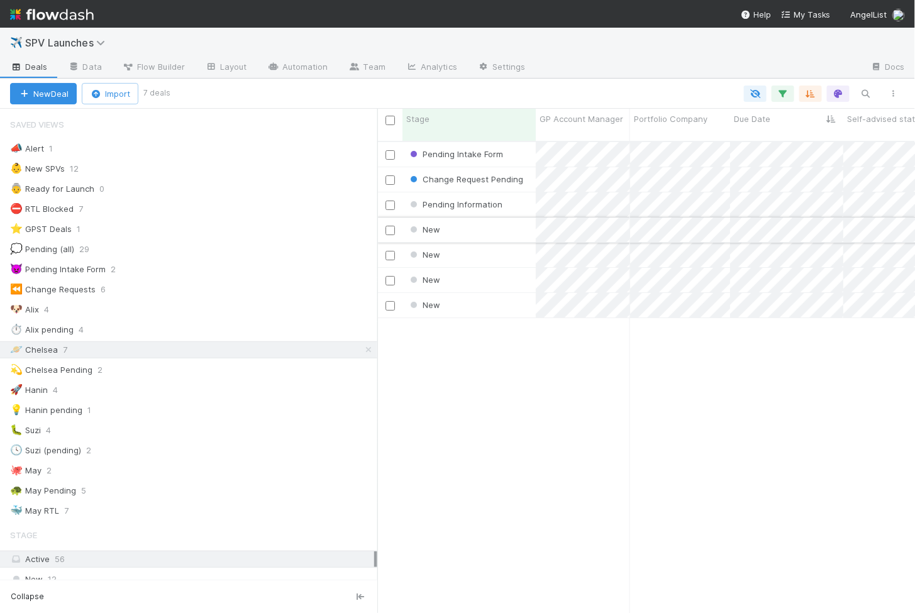
click at [465, 218] on div "New" at bounding box center [469, 230] width 133 height 25
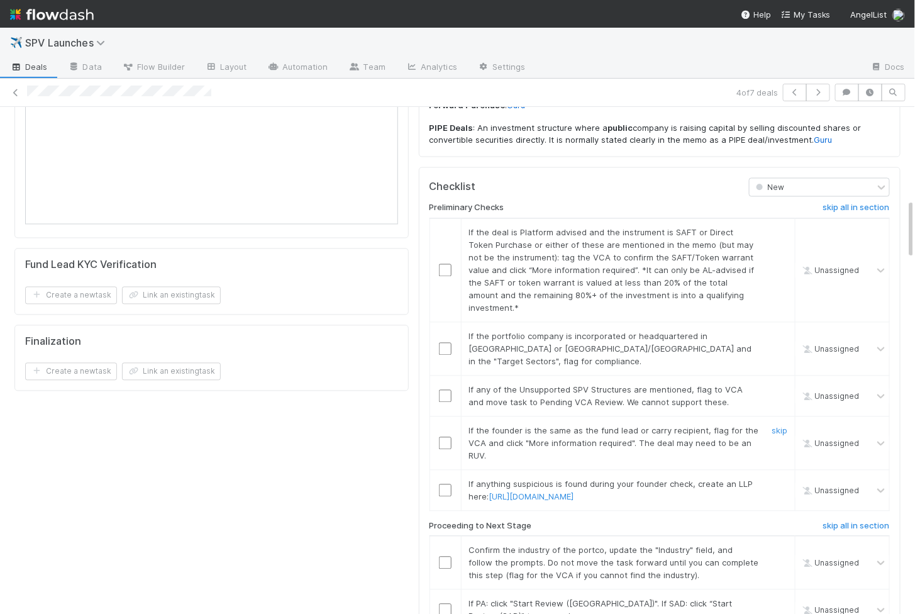
scroll to position [779, 0]
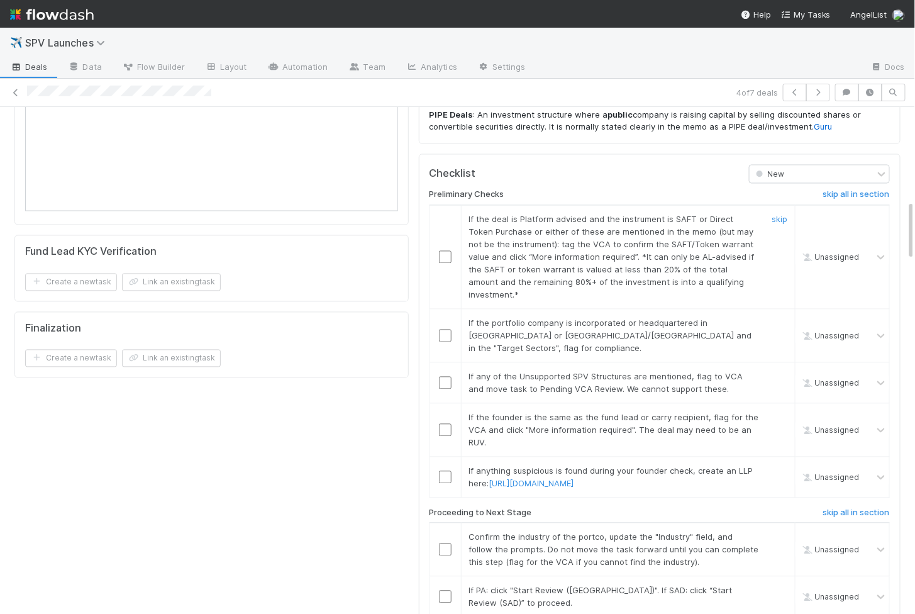
click at [443, 251] on input "checkbox" at bounding box center [445, 257] width 13 height 13
click at [445, 330] on input "checkbox" at bounding box center [445, 336] width 13 height 13
click at [445, 377] on input "checkbox" at bounding box center [445, 383] width 13 height 13
click at [445, 424] on input "checkbox" at bounding box center [445, 430] width 13 height 13
click at [444, 471] on input "checkbox" at bounding box center [445, 477] width 13 height 13
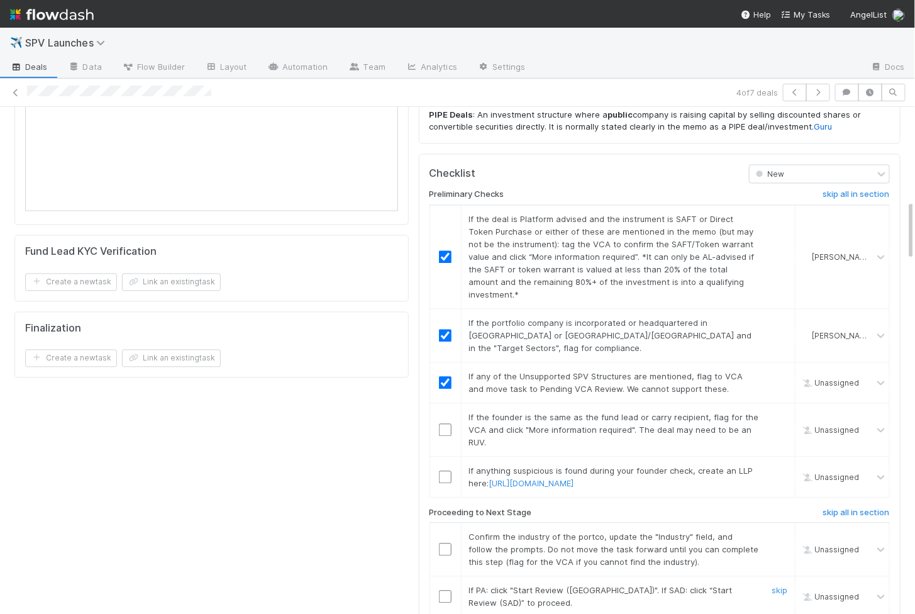
checkbox input "true"
click at [447, 591] on input "checkbox" at bounding box center [445, 597] width 13 height 13
click at [448, 544] on input "checkbox" at bounding box center [445, 550] width 13 height 13
click at [444, 471] on input "checkbox" at bounding box center [445, 477] width 13 height 13
click at [445, 424] on input "checkbox" at bounding box center [445, 430] width 13 height 13
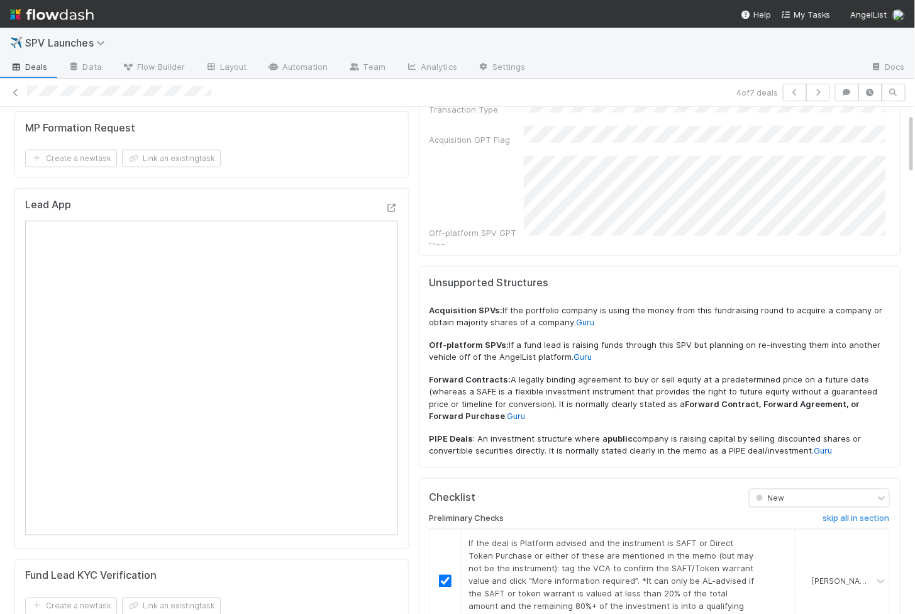
scroll to position [0, 0]
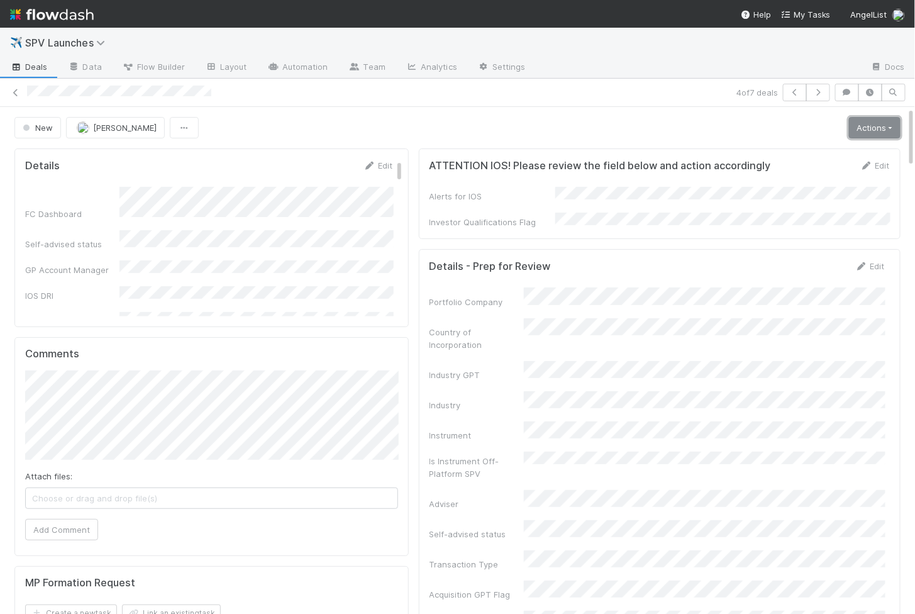
click at [868, 127] on link "Actions" at bounding box center [875, 127] width 52 height 21
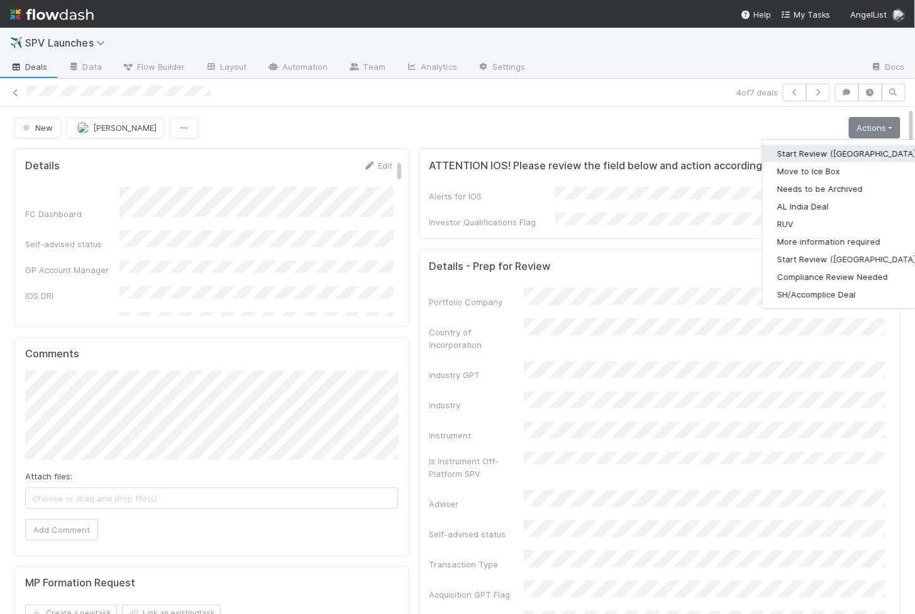
click at [813, 145] on button "Start Review (PA)" at bounding box center [848, 154] width 172 height 18
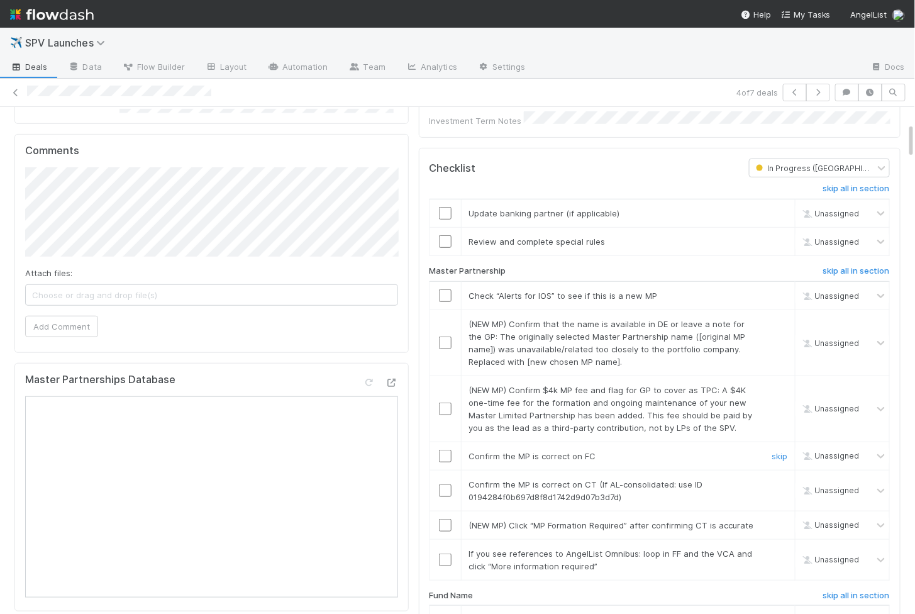
scroll to position [253, 0]
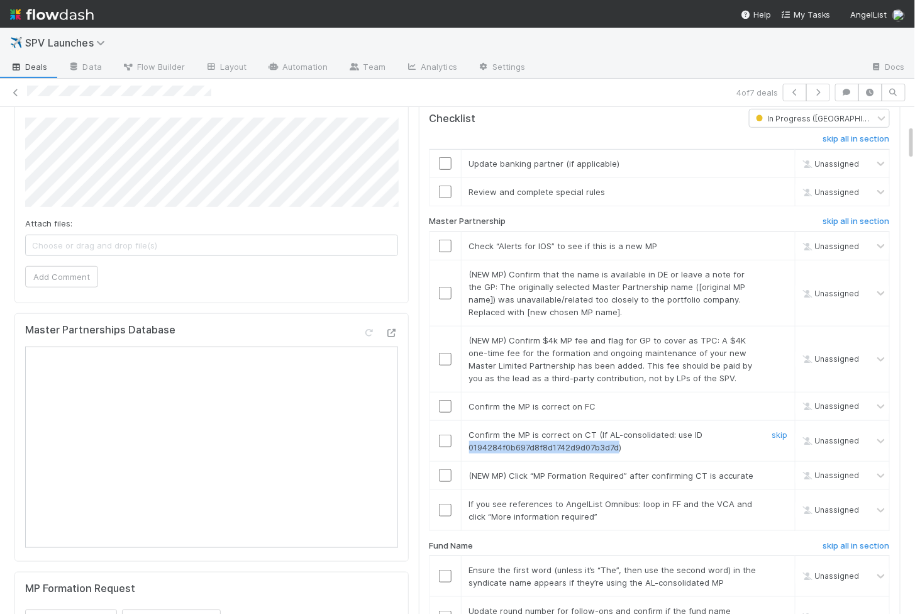
drag, startPoint x: 620, startPoint y: 428, endPoint x: 469, endPoint y: 432, distance: 151.0
click at [469, 432] on span "Confirm the MP is correct on CT (If AL-consolidated: use ID 0194284f0b697d8f8d1…" at bounding box center [586, 441] width 234 height 23
copy span "0194284f0b697d8f8d1742d9d07b3d7d"
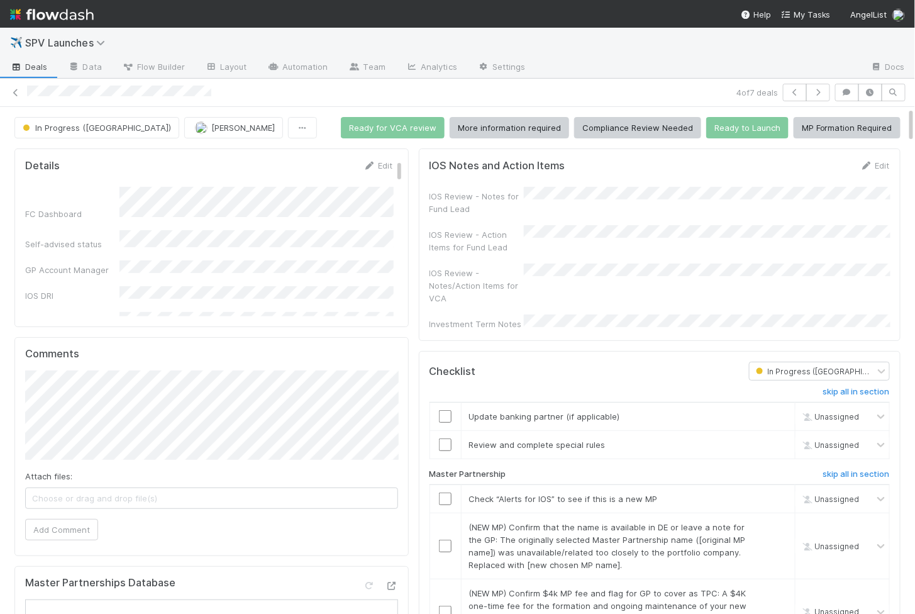
click at [445, 387] on div at bounding box center [580, 394] width 320 height 15
click at [445, 410] on input "checkbox" at bounding box center [445, 416] width 13 height 13
click at [445, 438] on input "checkbox" at bounding box center [445, 444] width 13 height 13
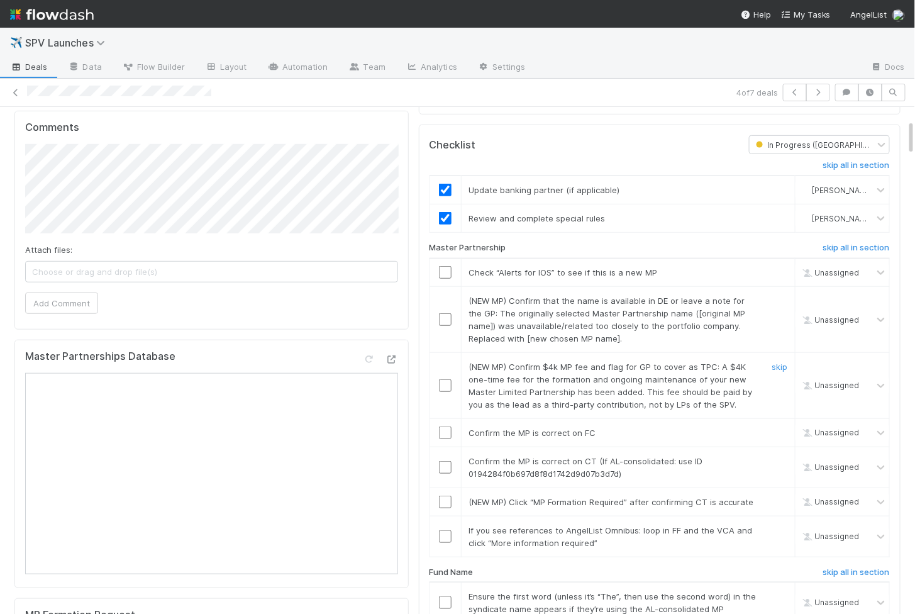
scroll to position [235, 0]
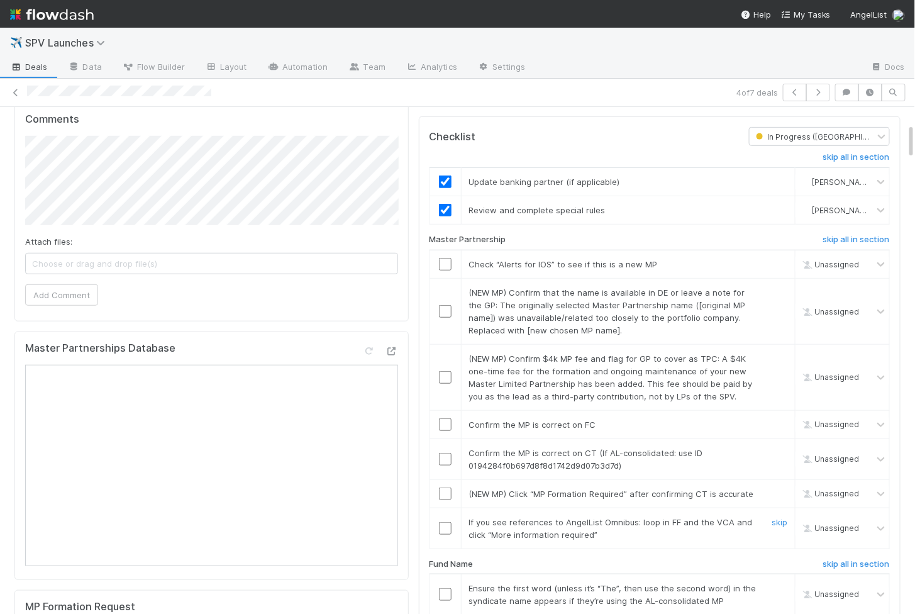
click at [445, 522] on input "checkbox" at bounding box center [445, 528] width 13 height 13
click at [445, 488] on input "checkbox" at bounding box center [445, 494] width 13 height 13
click at [443, 453] on input "checkbox" at bounding box center [445, 459] width 13 height 13
click at [444, 418] on input "checkbox" at bounding box center [445, 424] width 13 height 13
click at [445, 371] on input "checkbox" at bounding box center [445, 377] width 13 height 13
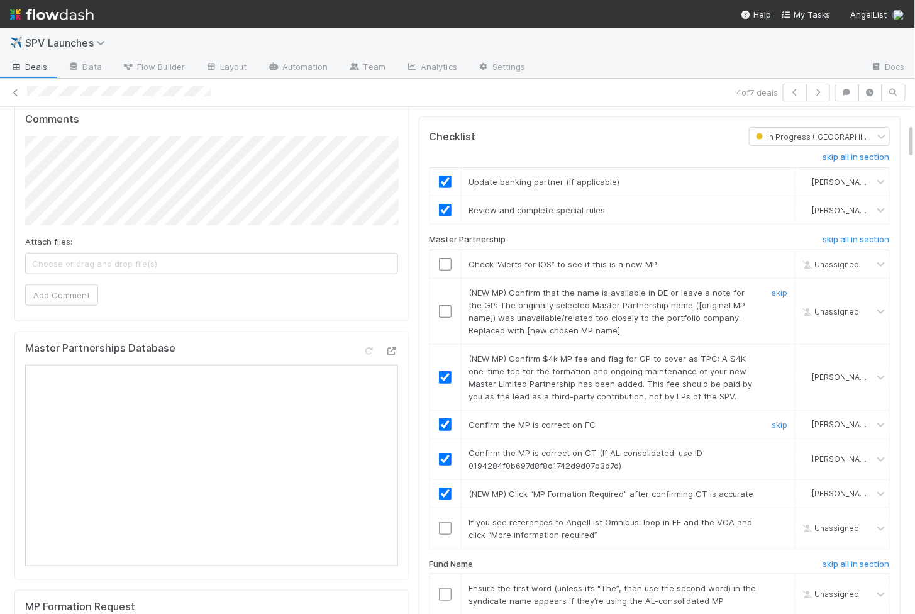
click at [445, 305] on input "checkbox" at bounding box center [445, 311] width 13 height 13
click at [442, 255] on td at bounding box center [445, 264] width 31 height 28
click at [443, 258] on input "checkbox" at bounding box center [445, 264] width 13 height 13
click at [444, 522] on input "checkbox" at bounding box center [445, 528] width 13 height 13
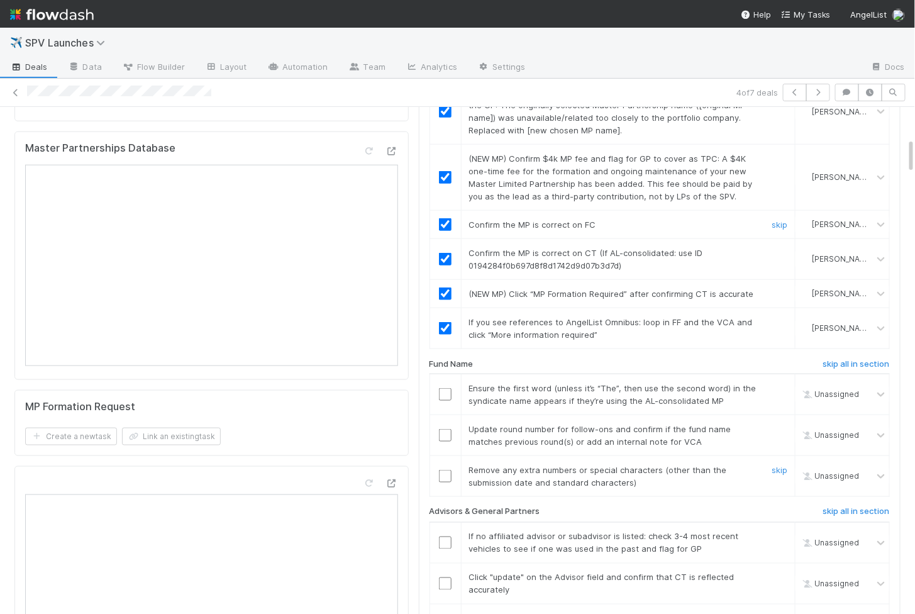
scroll to position [447, 0]
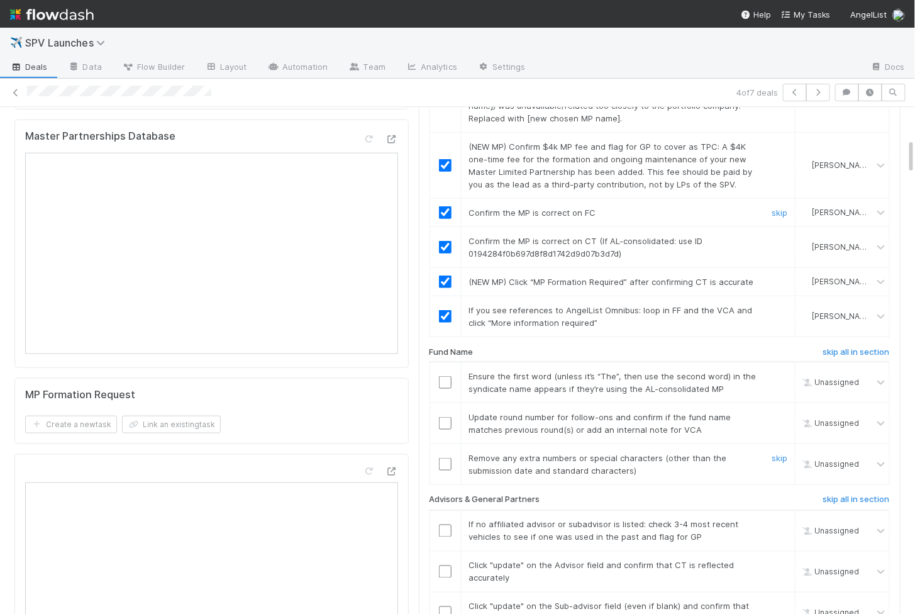
click at [445, 458] on input "checkbox" at bounding box center [445, 464] width 13 height 13
click at [444, 417] on input "checkbox" at bounding box center [445, 423] width 13 height 13
click at [444, 376] on input "checkbox" at bounding box center [445, 382] width 13 height 13
click at [444, 458] on input "checkbox" at bounding box center [445, 464] width 13 height 13
click at [445, 417] on input "checkbox" at bounding box center [445, 423] width 13 height 13
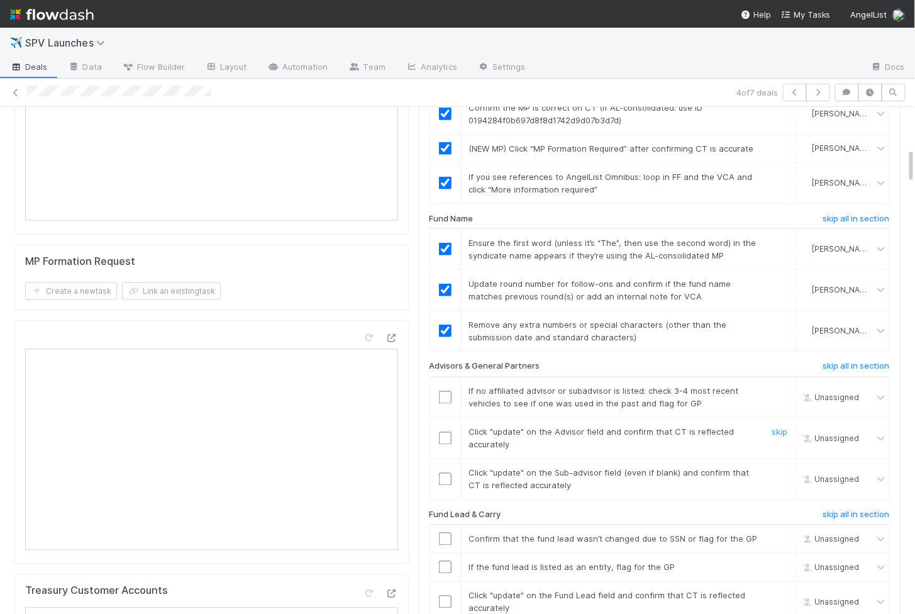
scroll to position [584, 0]
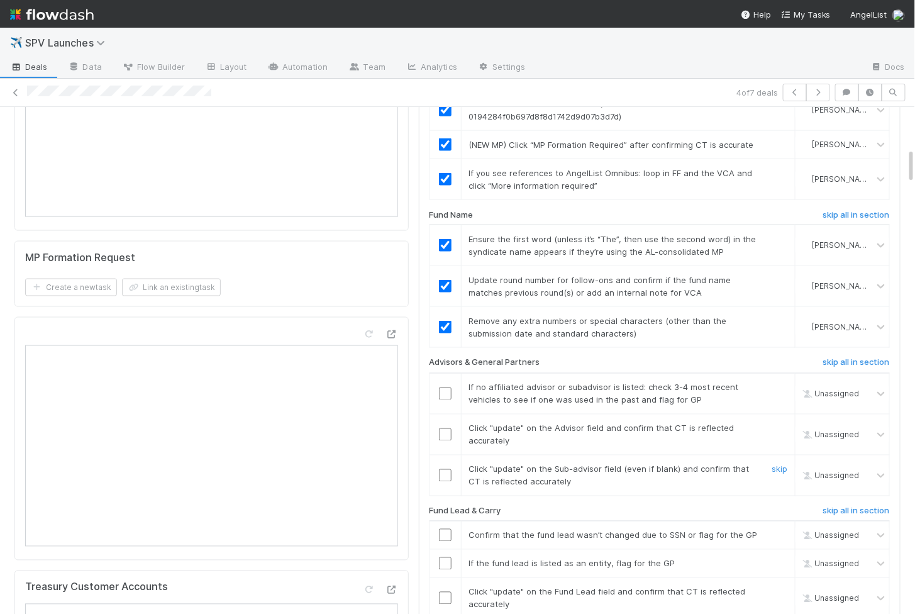
click at [448, 469] on input "checkbox" at bounding box center [445, 475] width 13 height 13
click at [448, 428] on input "checkbox" at bounding box center [445, 434] width 13 height 13
click at [447, 388] on input "checkbox" at bounding box center [445, 394] width 13 height 13
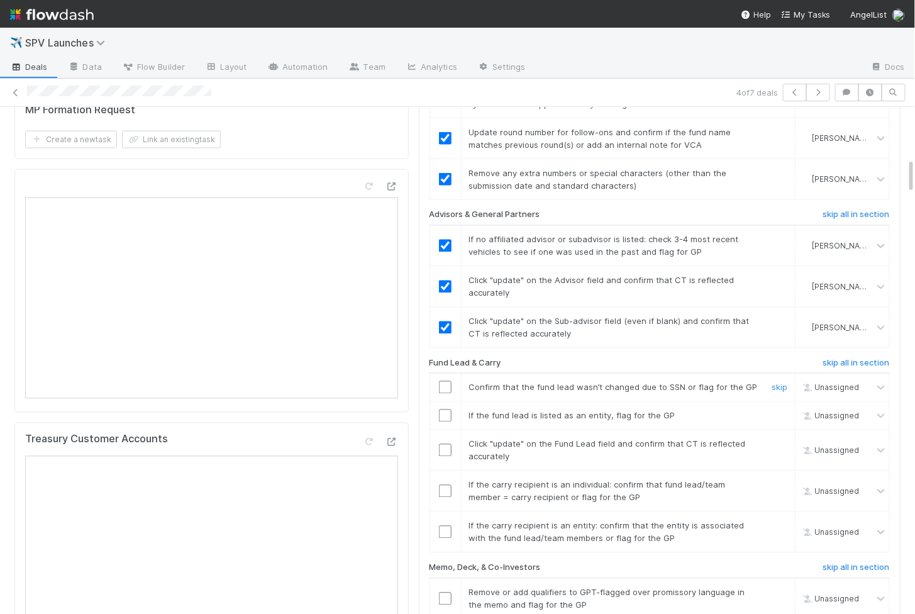
scroll to position [740, 0]
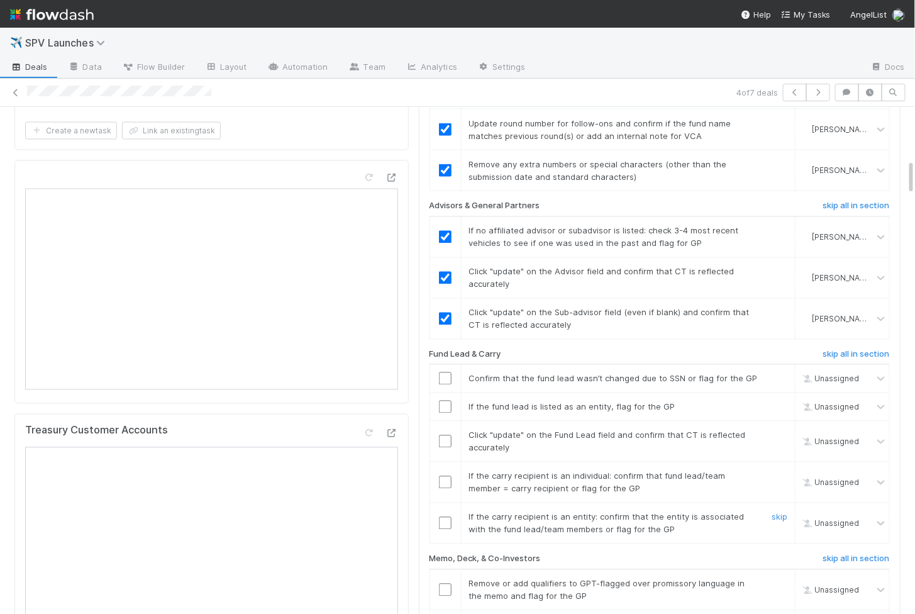
click at [445, 517] on input "checkbox" at bounding box center [445, 523] width 13 height 13
click at [446, 476] on input "checkbox" at bounding box center [445, 482] width 13 height 13
click at [446, 435] on input "checkbox" at bounding box center [445, 441] width 13 height 13
click at [445, 401] on input "checkbox" at bounding box center [445, 407] width 13 height 13
click at [445, 372] on input "checkbox" at bounding box center [445, 378] width 13 height 13
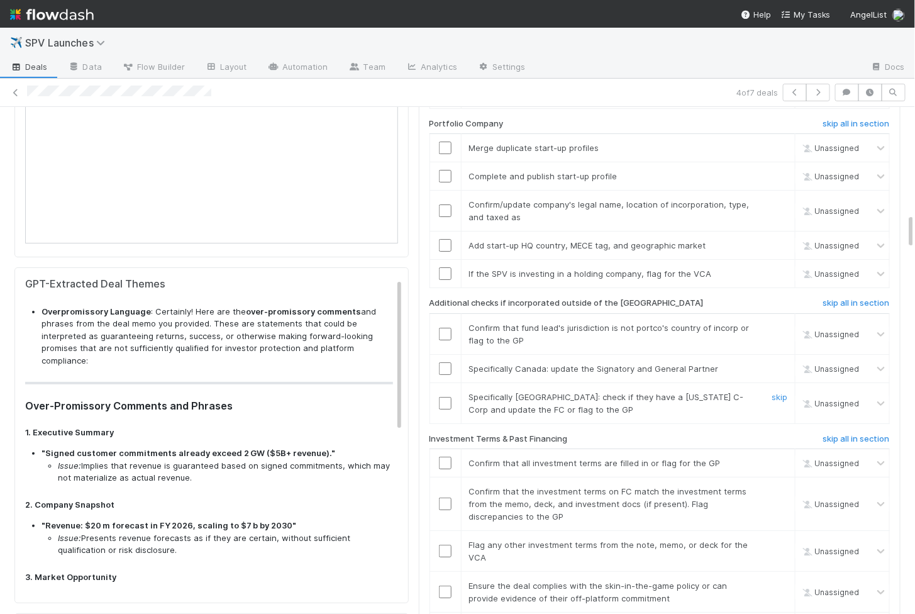
scroll to position [1522, 0]
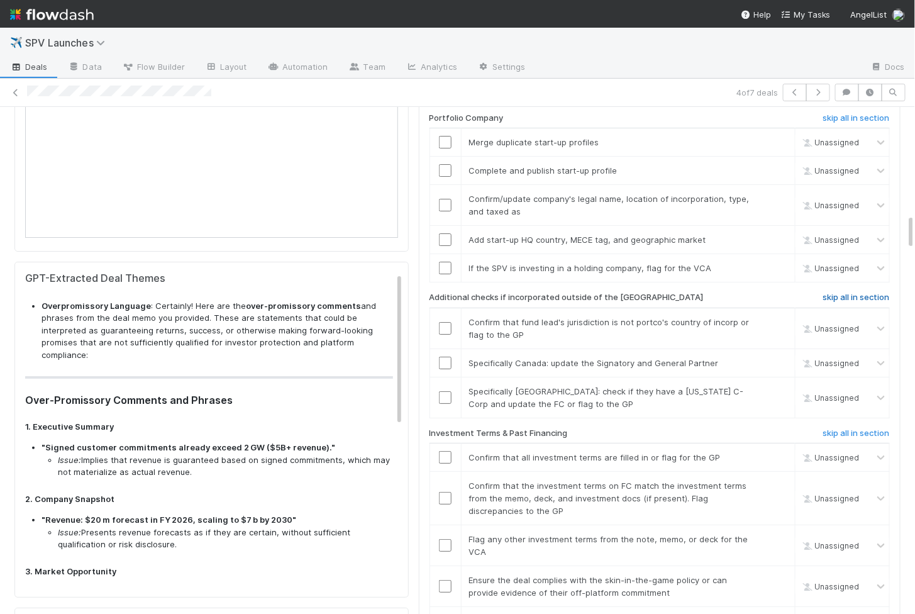
click at [829, 293] on h6 "skip all in section" at bounding box center [856, 298] width 67 height 10
click at [844, 293] on h6 "skip all in section" at bounding box center [856, 298] width 67 height 10
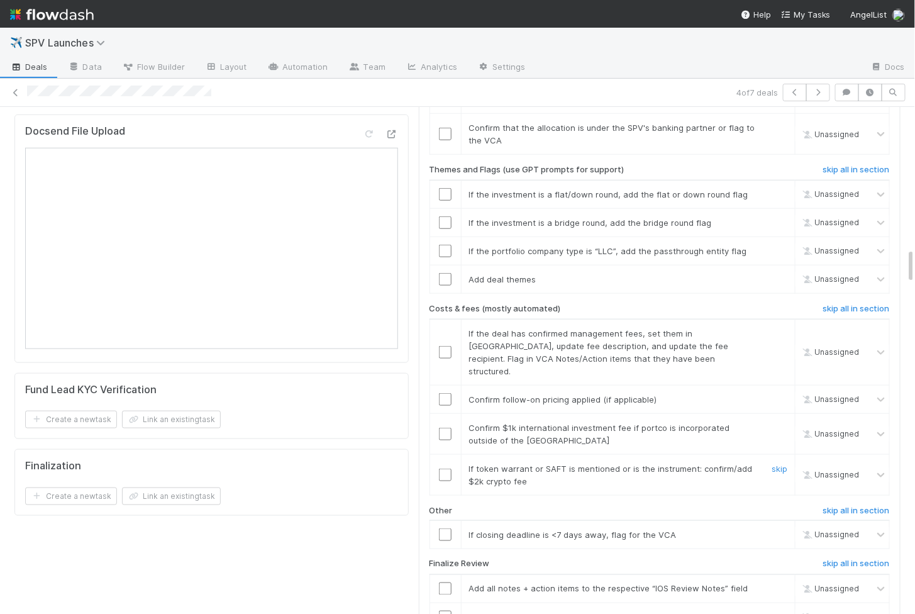
scroll to position [2033, 0]
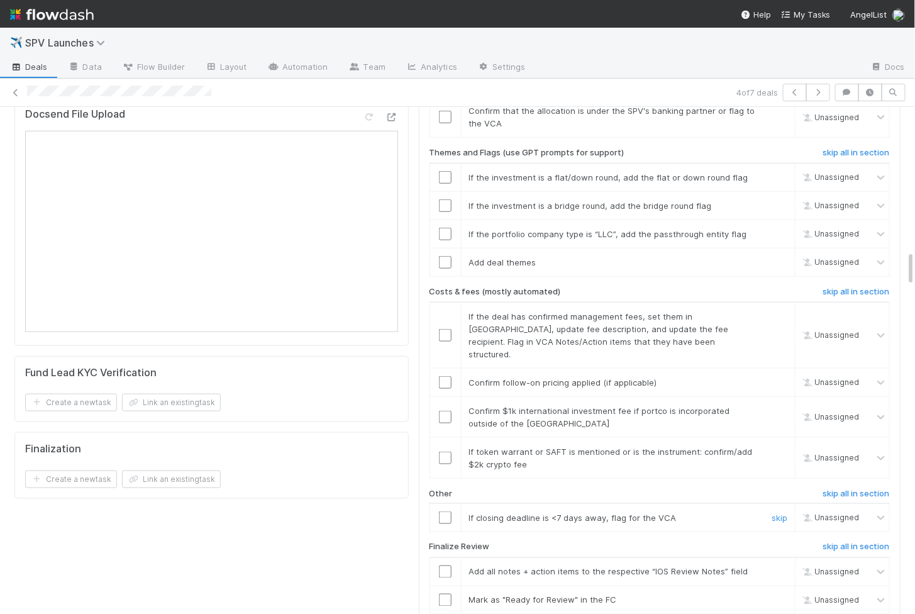
click at [447, 511] on input "checkbox" at bounding box center [445, 517] width 13 height 13
click at [445, 452] on input "checkbox" at bounding box center [445, 458] width 13 height 13
click at [444, 411] on input "checkbox" at bounding box center [445, 417] width 13 height 13
click at [444, 376] on input "checkbox" at bounding box center [445, 382] width 13 height 13
click at [444, 329] on input "checkbox" at bounding box center [445, 335] width 13 height 13
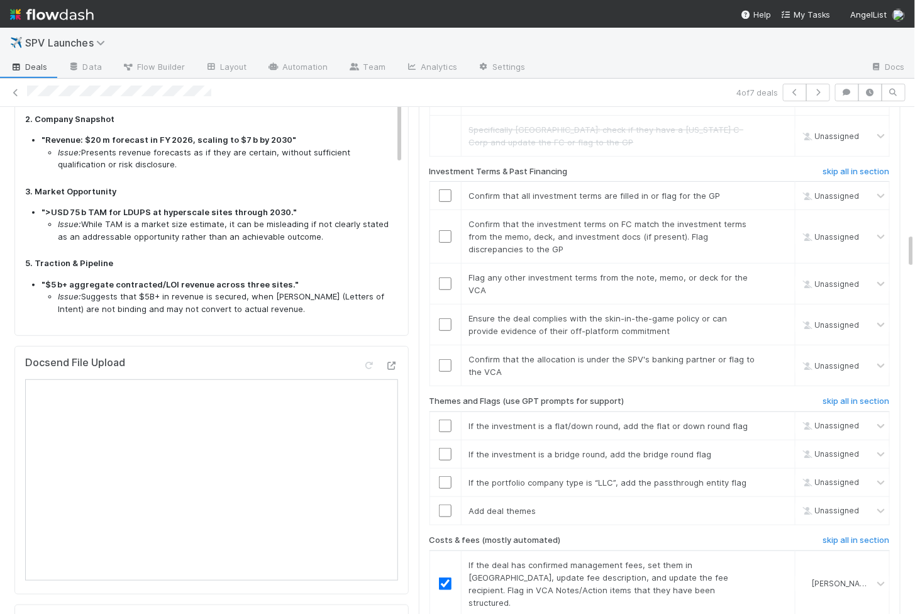
scroll to position [331, 0]
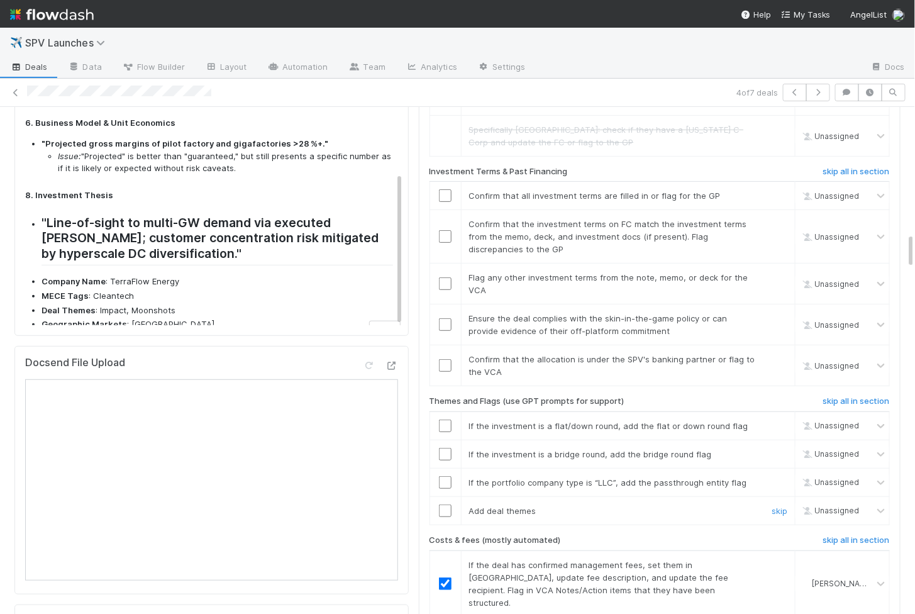
click at [444, 505] on input "checkbox" at bounding box center [445, 511] width 13 height 13
click at [444, 476] on input "checkbox" at bounding box center [445, 482] width 13 height 13
click at [445, 448] on input "checkbox" at bounding box center [445, 454] width 13 height 13
click at [445, 420] on input "checkbox" at bounding box center [445, 426] width 13 height 13
click at [444, 476] on input "checkbox" at bounding box center [445, 482] width 13 height 13
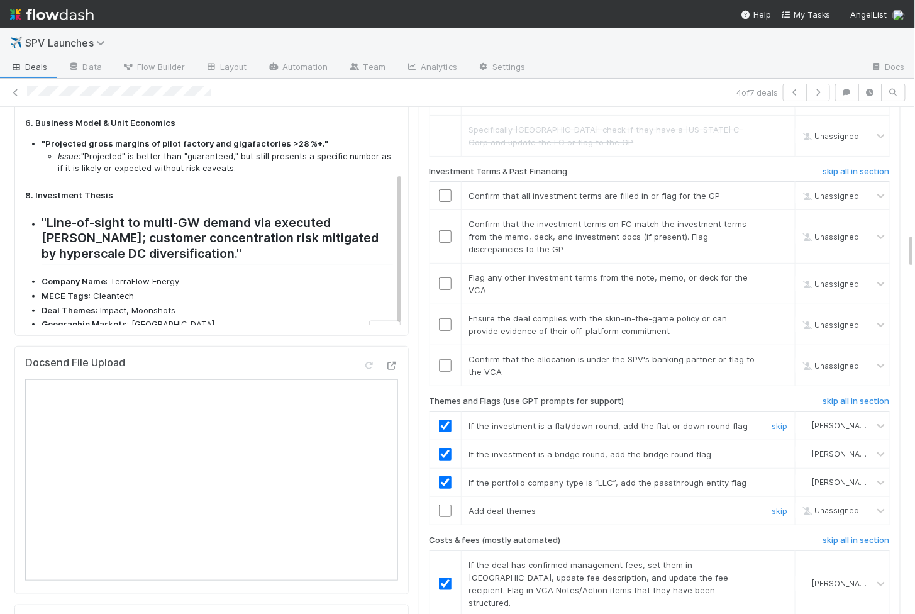
click at [444, 505] on input "checkbox" at bounding box center [445, 511] width 13 height 13
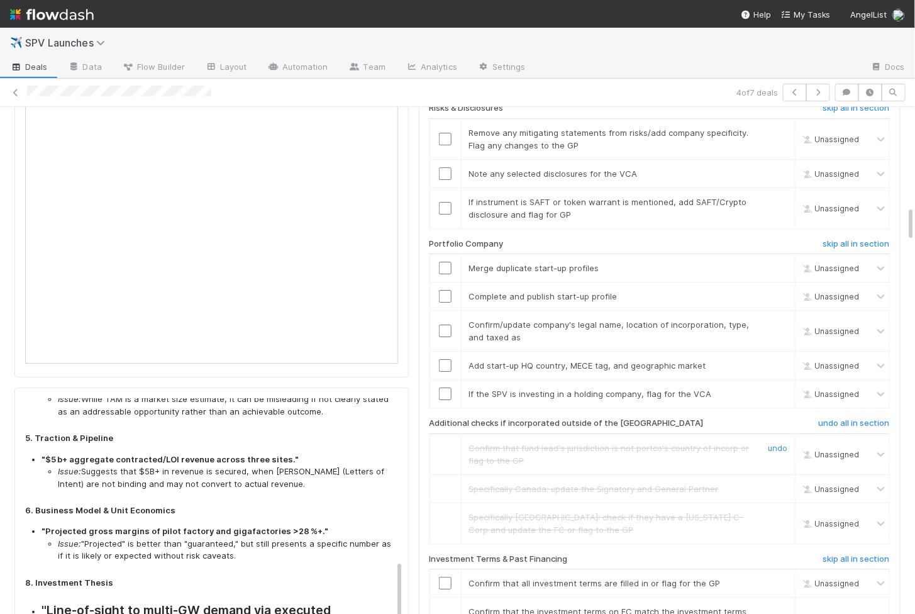
scroll to position [1393, 0]
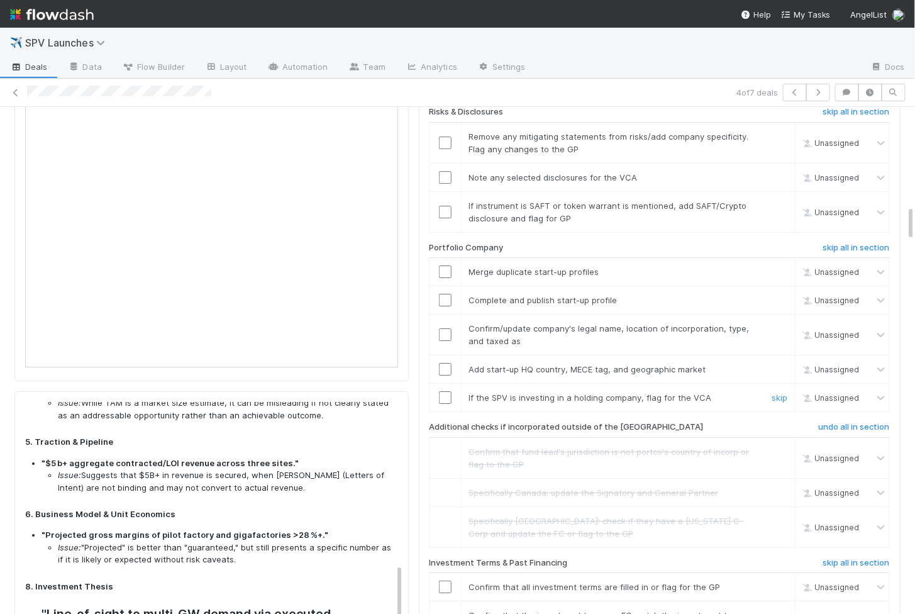
click at [449, 391] on input "checkbox" at bounding box center [445, 397] width 13 height 13
click at [445, 363] on input "checkbox" at bounding box center [445, 369] width 13 height 13
click at [445, 328] on input "checkbox" at bounding box center [445, 334] width 13 height 13
click at [445, 286] on td at bounding box center [445, 300] width 31 height 28
click at [445, 294] on input "checkbox" at bounding box center [445, 300] width 13 height 13
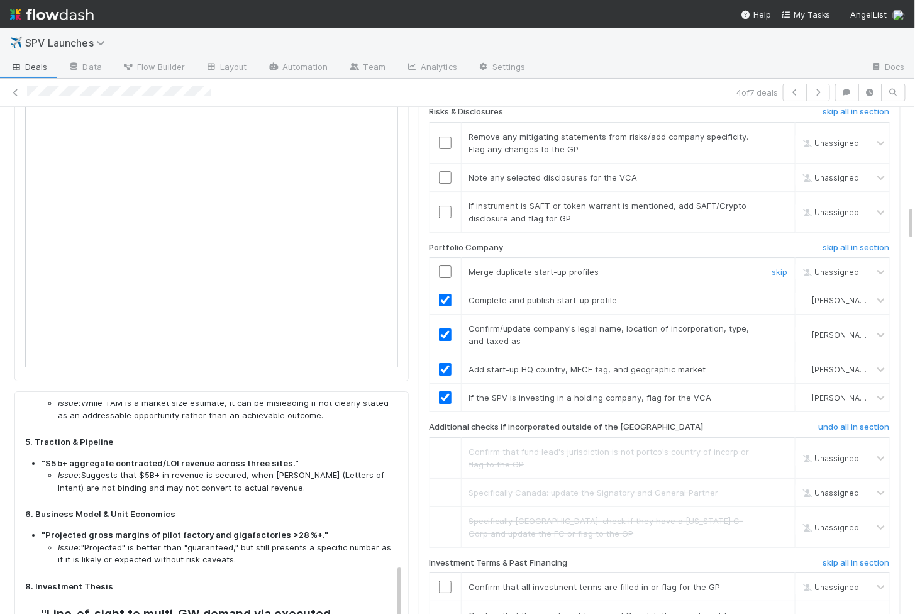
click at [445, 265] on input "checkbox" at bounding box center [445, 271] width 13 height 13
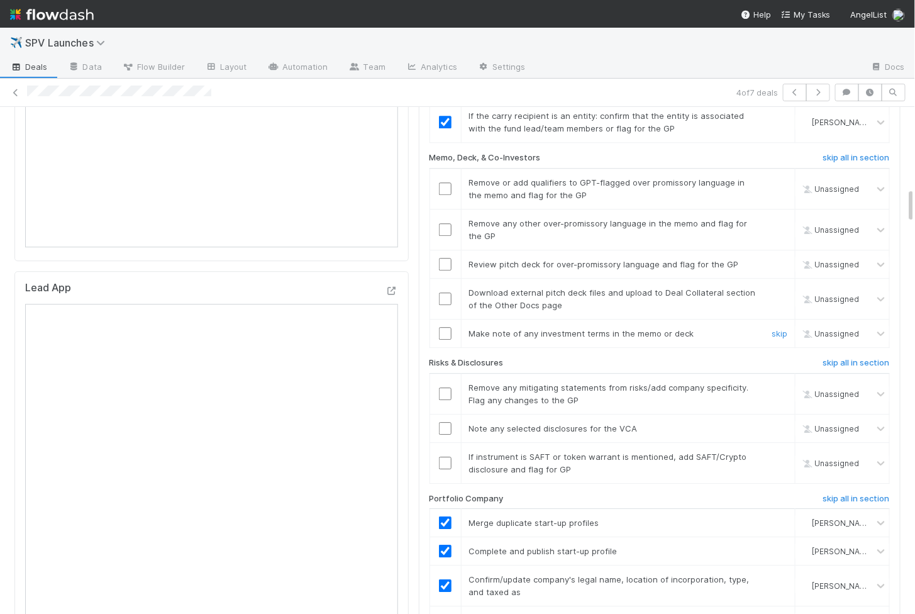
scroll to position [1137, 0]
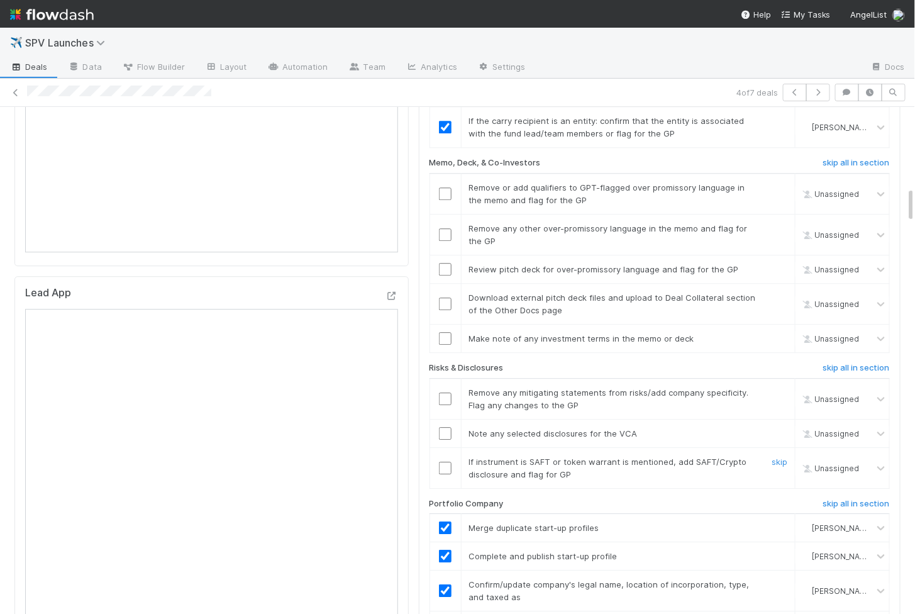
click at [447, 462] on input "checkbox" at bounding box center [445, 468] width 13 height 13
click at [444, 419] on td at bounding box center [445, 433] width 31 height 28
click at [446, 427] on input "checkbox" at bounding box center [445, 433] width 13 height 13
click at [446, 393] on input "checkbox" at bounding box center [445, 399] width 13 height 13
click at [446, 462] on input "checkbox" at bounding box center [445, 468] width 13 height 13
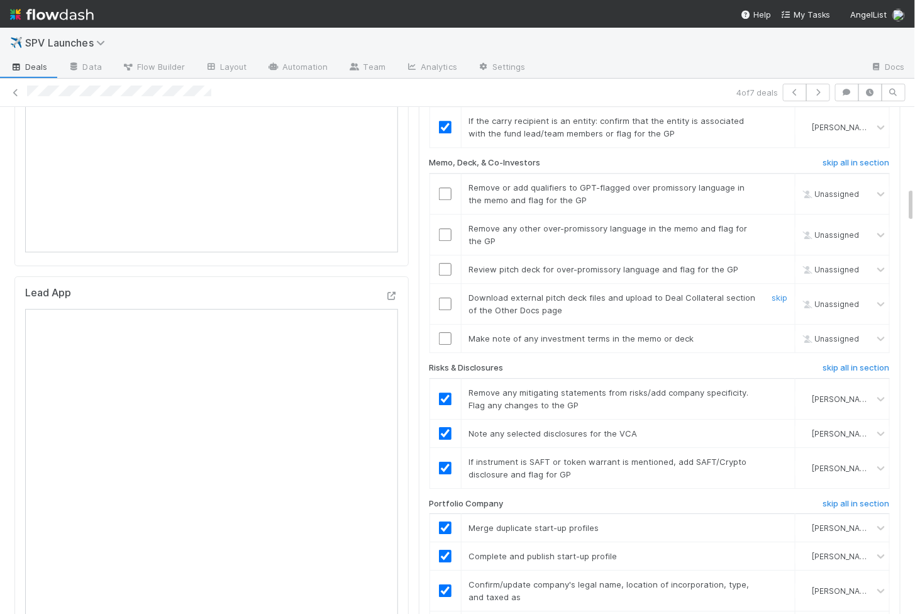
click at [445, 298] on input "checkbox" at bounding box center [445, 304] width 13 height 13
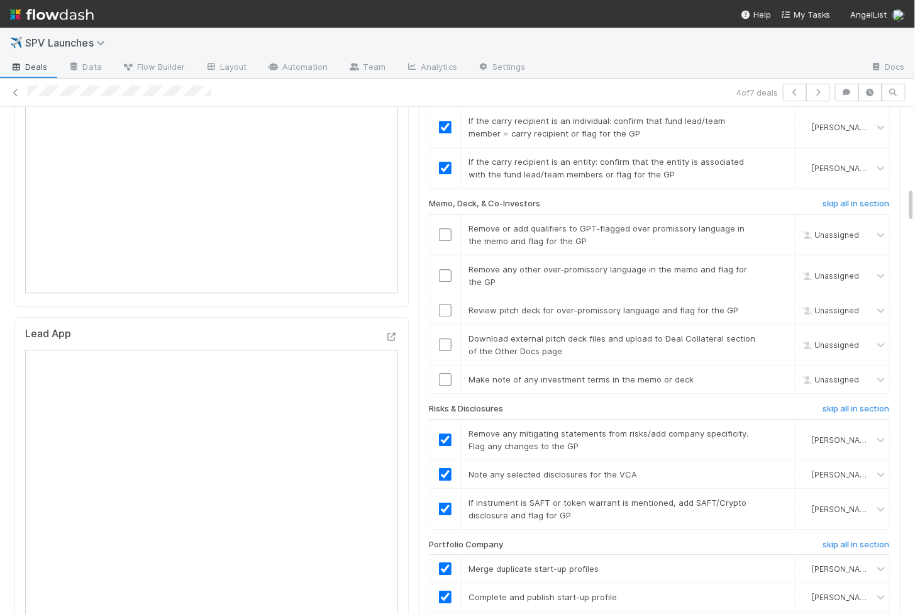
scroll to position [1092, 0]
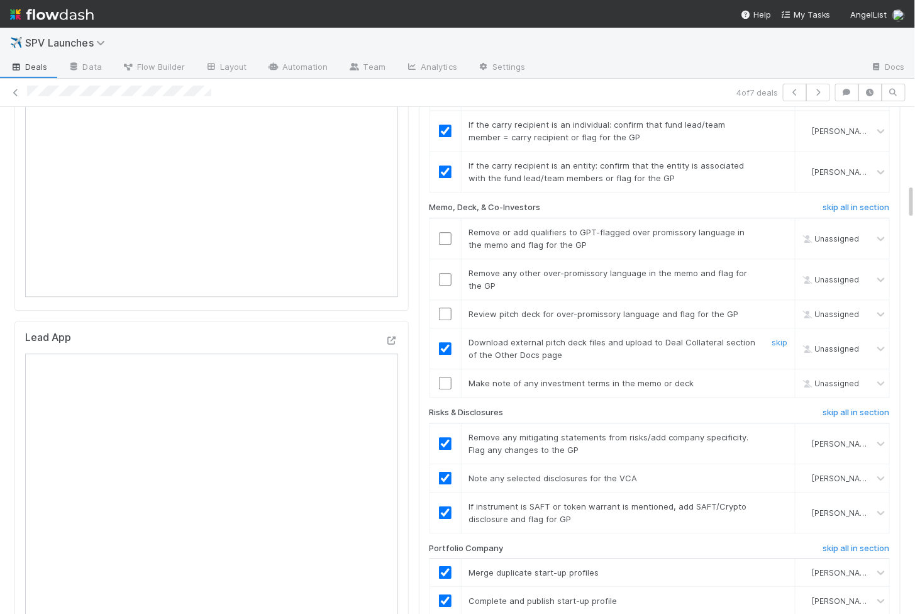
checkbox input "true"
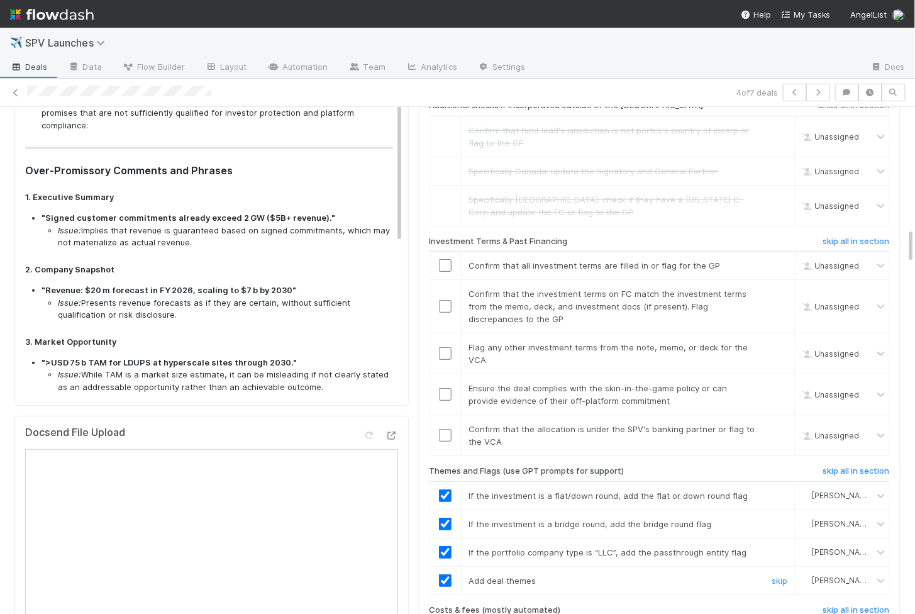
scroll to position [0, 0]
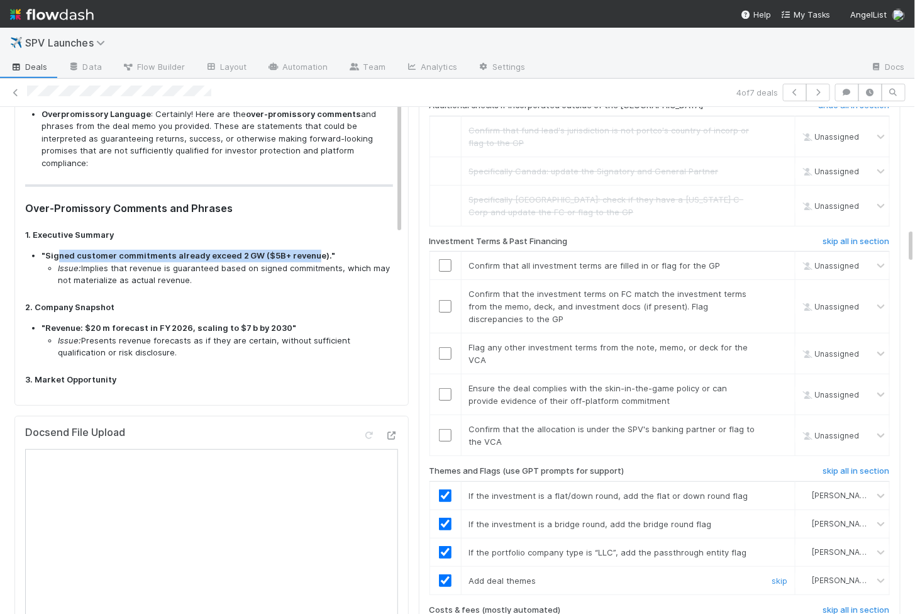
drag, startPoint x: 55, startPoint y: 238, endPoint x: 309, endPoint y: 236, distance: 254.2
click at [309, 250] on strong ""Signed customer commitments already exceed 2 GW ($5B+ revenue)."" at bounding box center [189, 255] width 294 height 10
copy strong "ned customer commitments already exceed 2 GW ($5B+ revenu"
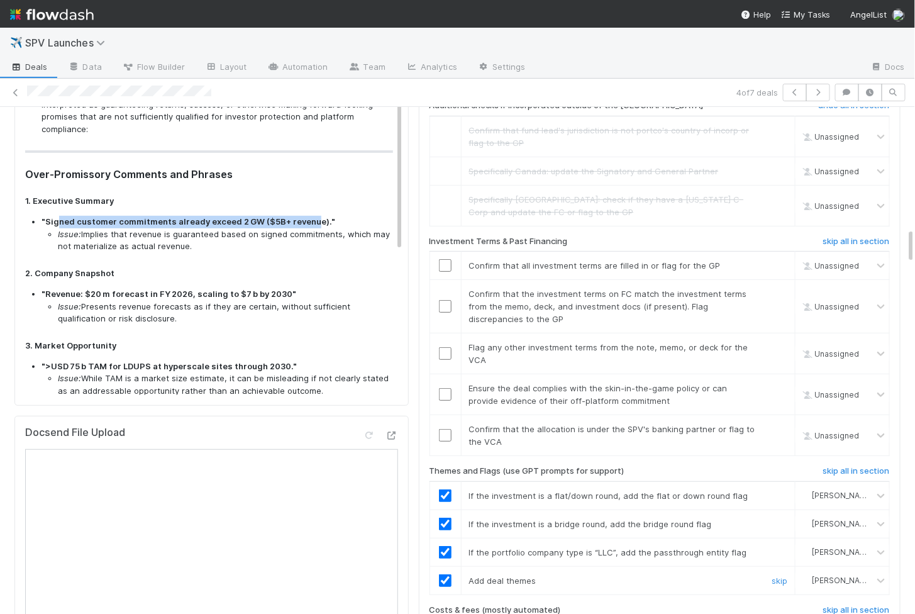
scroll to position [36, 0]
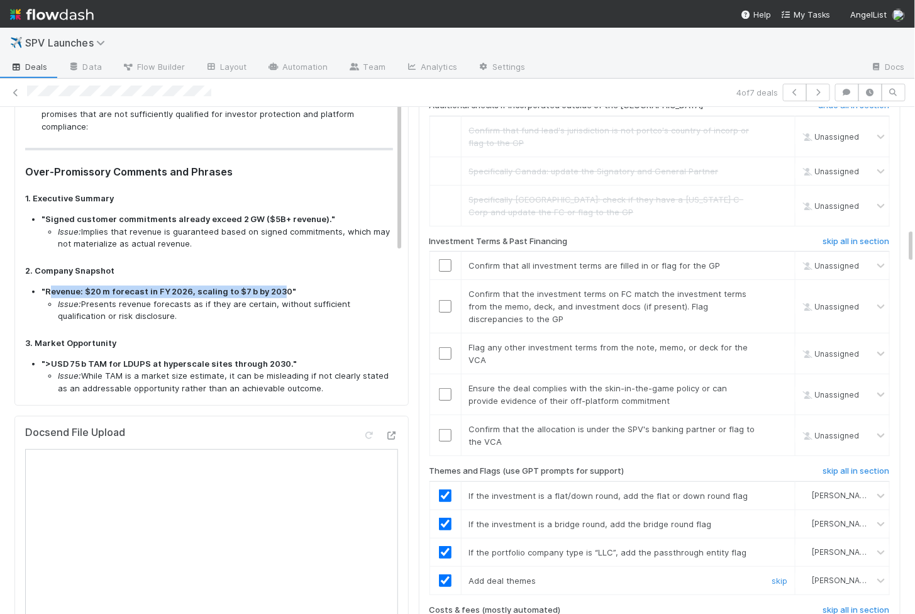
drag, startPoint x: 48, startPoint y: 274, endPoint x: 277, endPoint y: 273, distance: 228.4
click at [277, 286] on strong ""Revenue: $20 m forecast in FY 2026, scaling to $7 b by 2030"" at bounding box center [169, 291] width 255 height 10
copy strong "evenue: $20 m forecast in FY 2026, scaling to $7 b by 203"
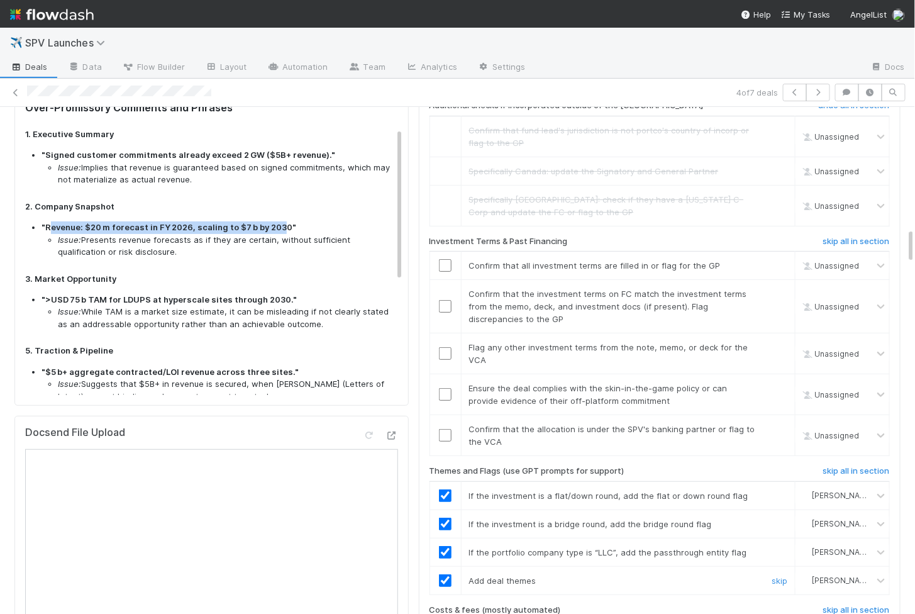
scroll to position [135, 0]
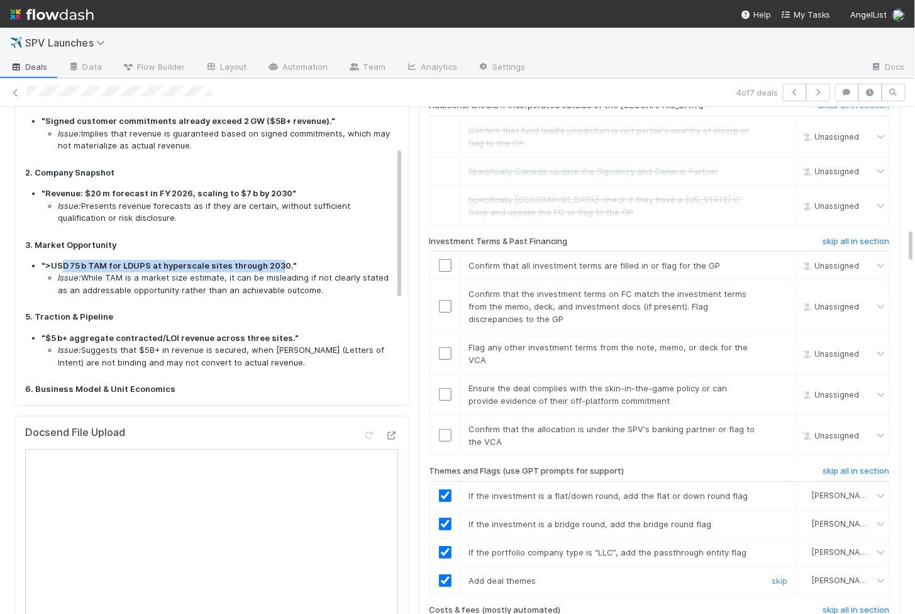
drag, startPoint x: 63, startPoint y: 250, endPoint x: 277, endPoint y: 246, distance: 213.9
click at [277, 260] on strong "">USD 75 b TAM for LDUPS at hyperscale sites through 2030."" at bounding box center [169, 265] width 255 height 10
copy strong "D 75 b TAM for LDUPS at hyperscale sites through 203"
click at [196, 188] on strong ""Revenue: $20 m forecast in FY 2026, scaling to $7 b by 2030"" at bounding box center [169, 193] width 255 height 10
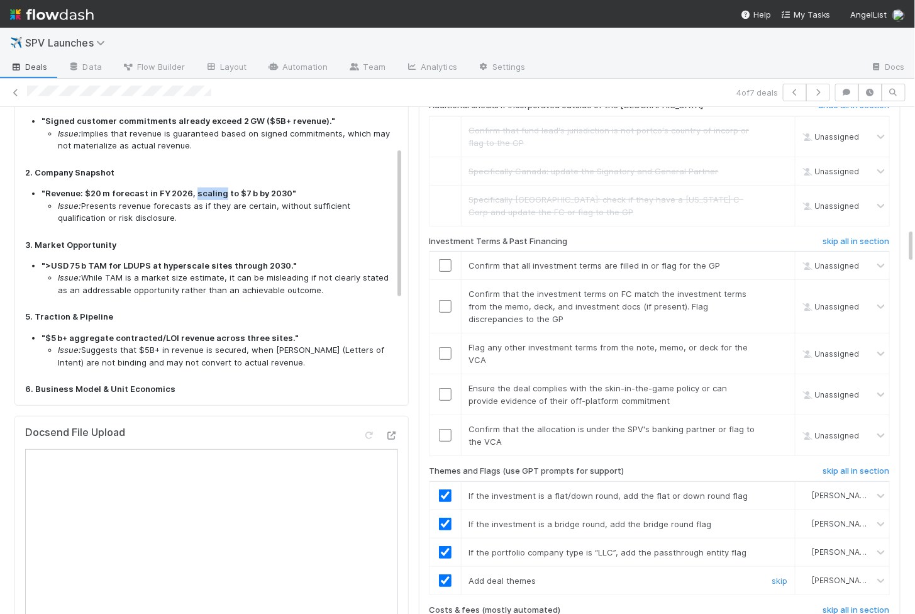
copy strong "scaling"
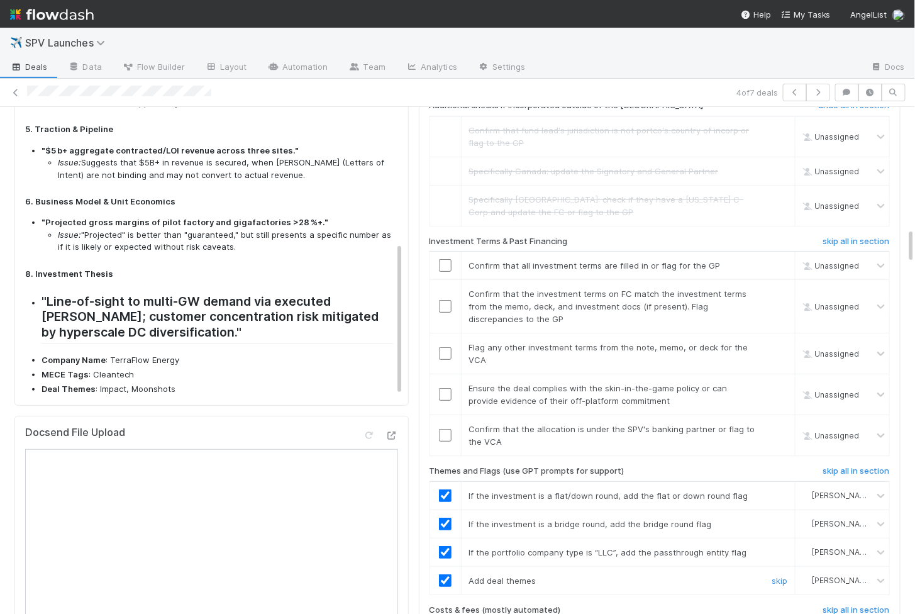
scroll to position [331, 0]
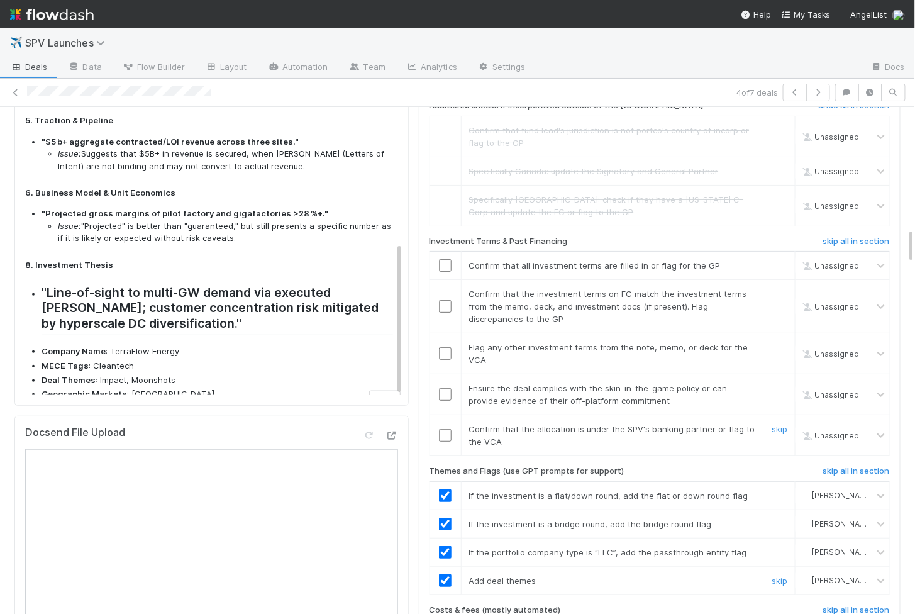
click at [444, 429] on input "checkbox" at bounding box center [445, 435] width 13 height 13
click at [444, 388] on input "checkbox" at bounding box center [445, 394] width 13 height 13
click at [445, 333] on td at bounding box center [445, 353] width 31 height 41
click at [446, 347] on input "checkbox" at bounding box center [445, 353] width 13 height 13
click at [446, 300] on input "checkbox" at bounding box center [445, 306] width 13 height 13
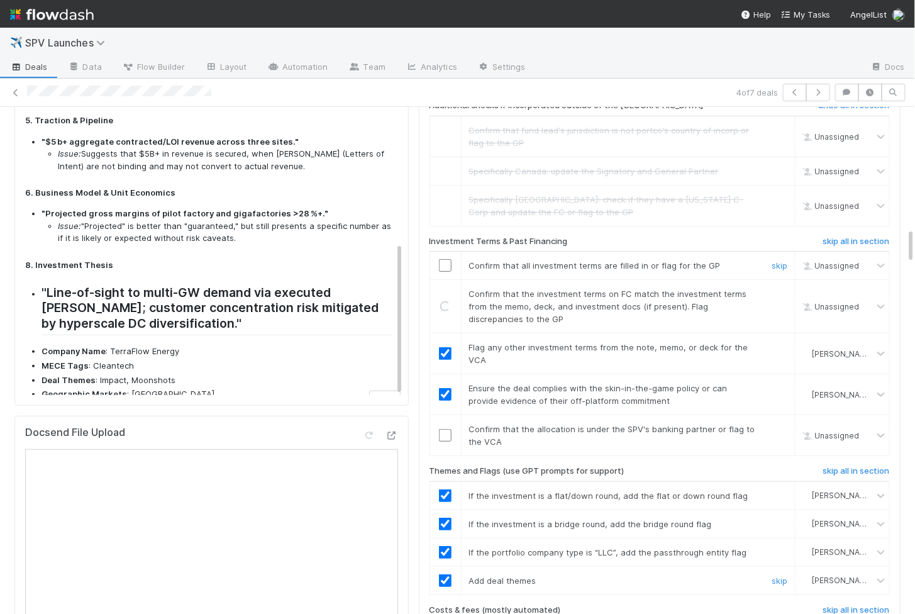
click at [446, 259] on input "checkbox" at bounding box center [445, 265] width 13 height 13
click at [449, 429] on input "checkbox" at bounding box center [445, 435] width 13 height 13
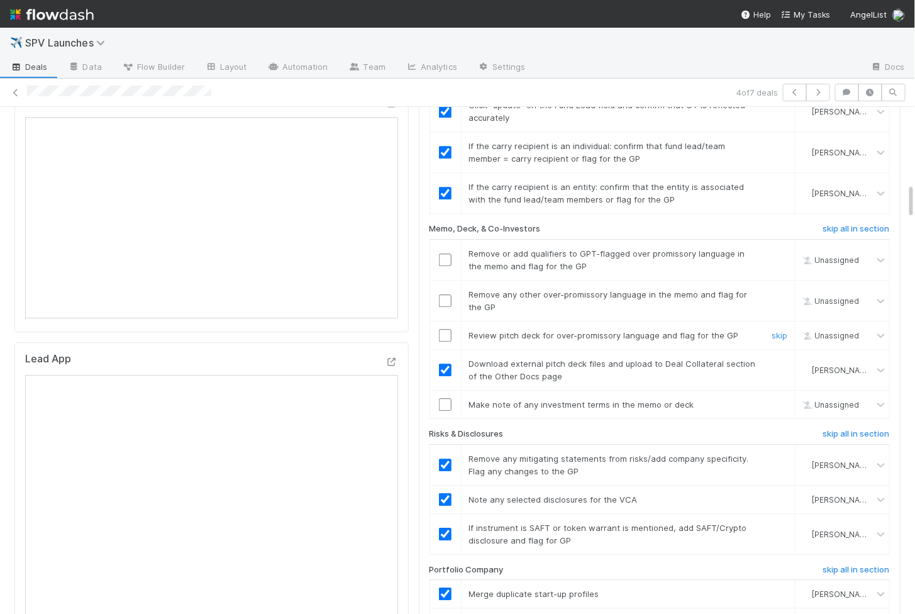
scroll to position [1052, 0]
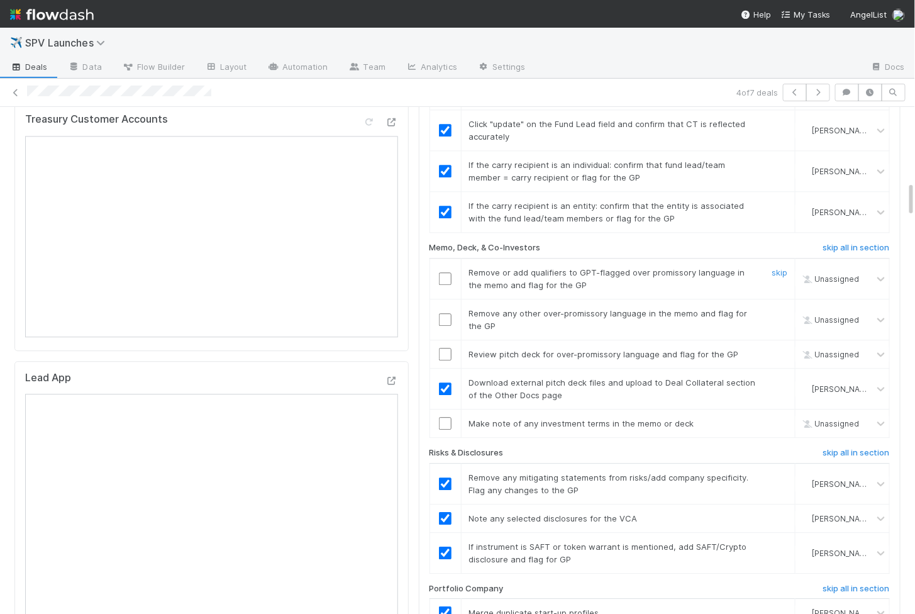
click at [444, 272] on input "checkbox" at bounding box center [445, 278] width 13 height 13
click at [444, 313] on input "checkbox" at bounding box center [445, 319] width 13 height 13
click at [444, 348] on input "checkbox" at bounding box center [445, 354] width 13 height 13
click at [444, 417] on input "checkbox" at bounding box center [445, 423] width 13 height 13
checkbox input "true"
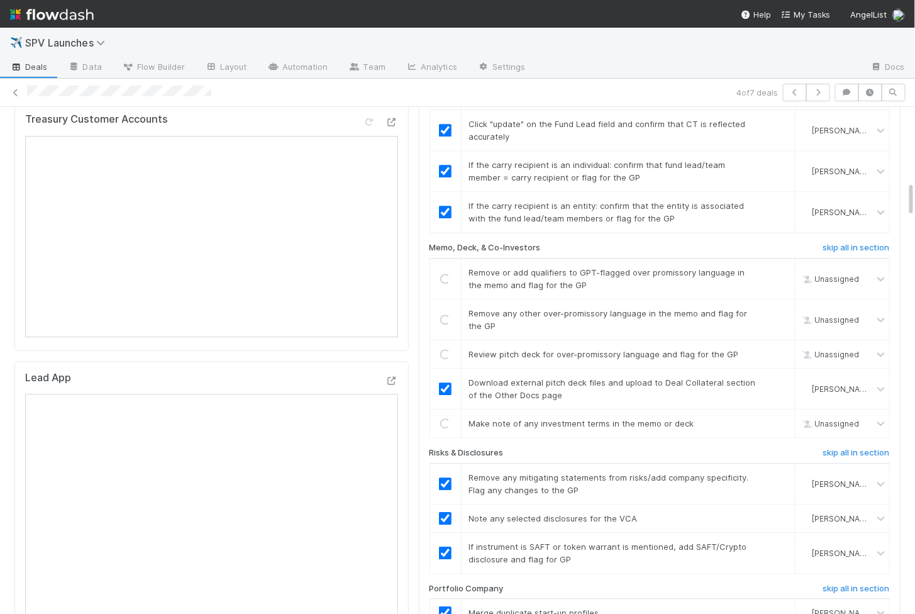
checkbox input "true"
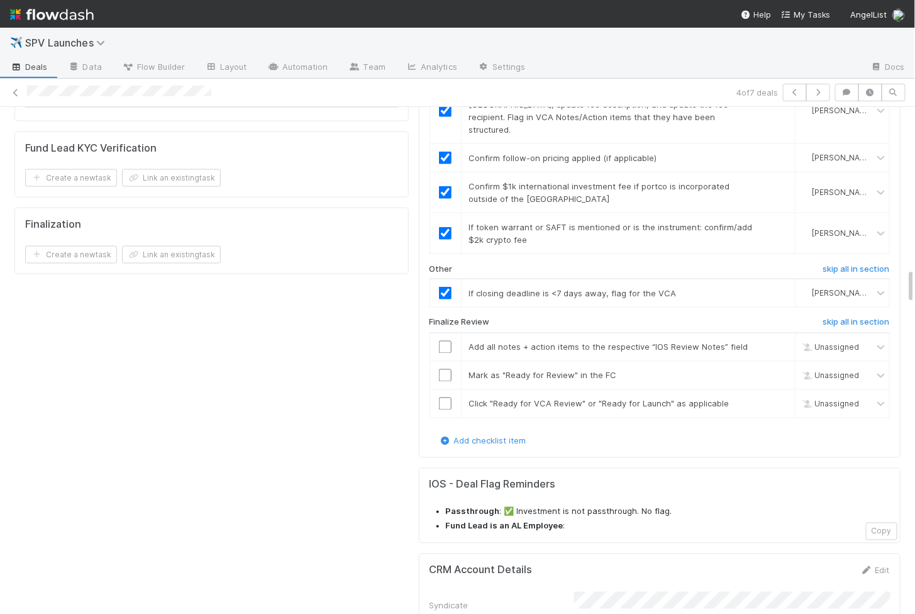
scroll to position [2301, 0]
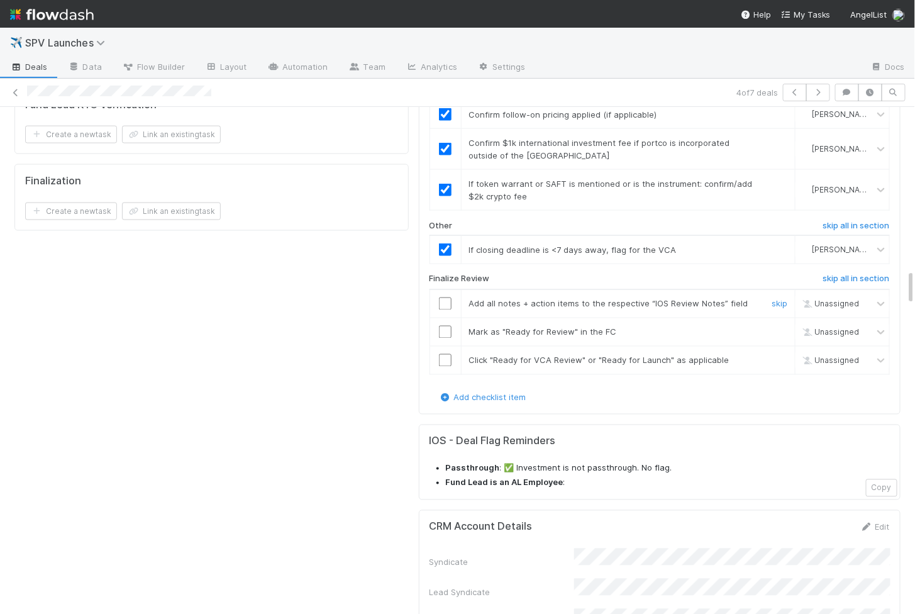
click at [445, 298] on input "checkbox" at bounding box center [445, 304] width 13 height 13
click at [445, 326] on input "checkbox" at bounding box center [445, 332] width 13 height 13
click at [446, 354] on input "checkbox" at bounding box center [445, 360] width 13 height 13
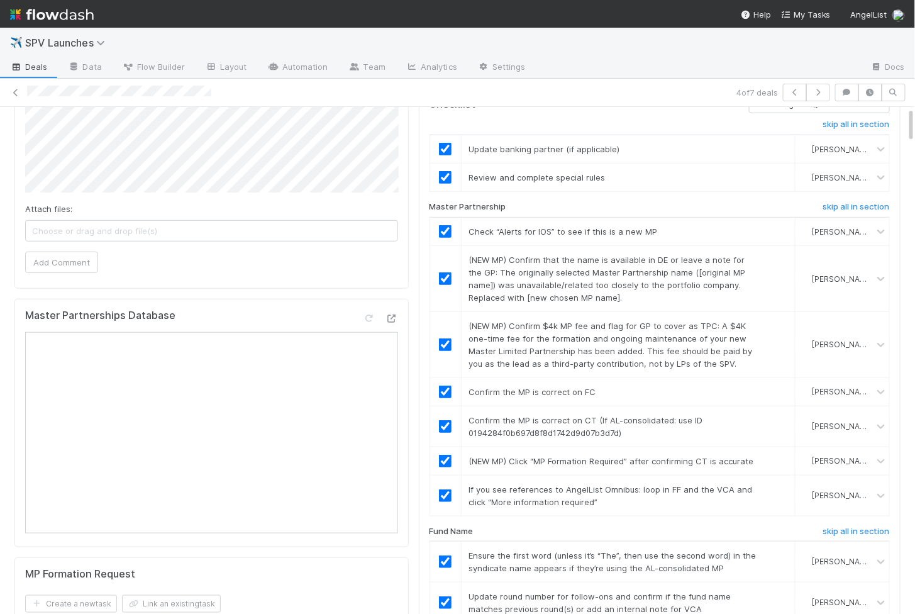
scroll to position [0, 0]
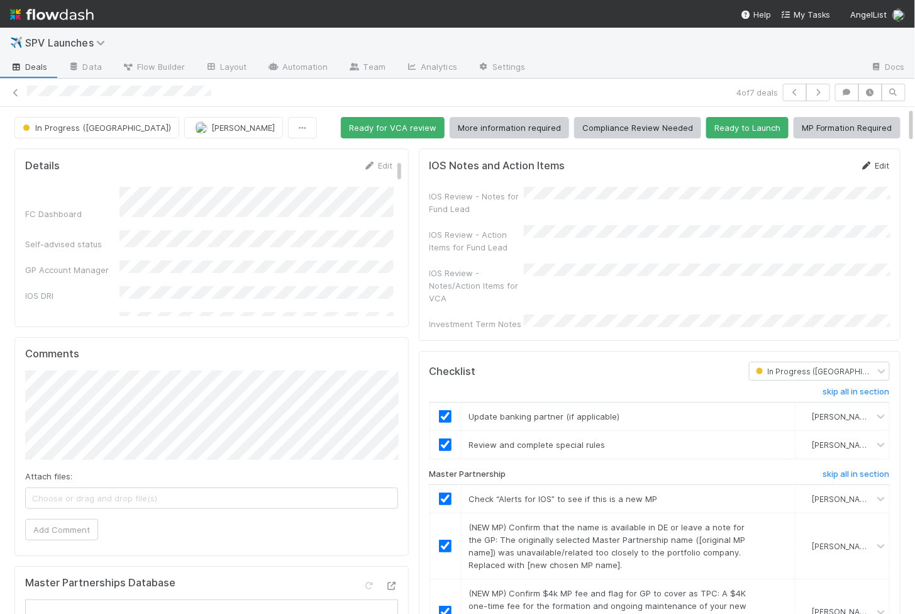
click at [878, 166] on link "Edit" at bounding box center [876, 165] width 30 height 10
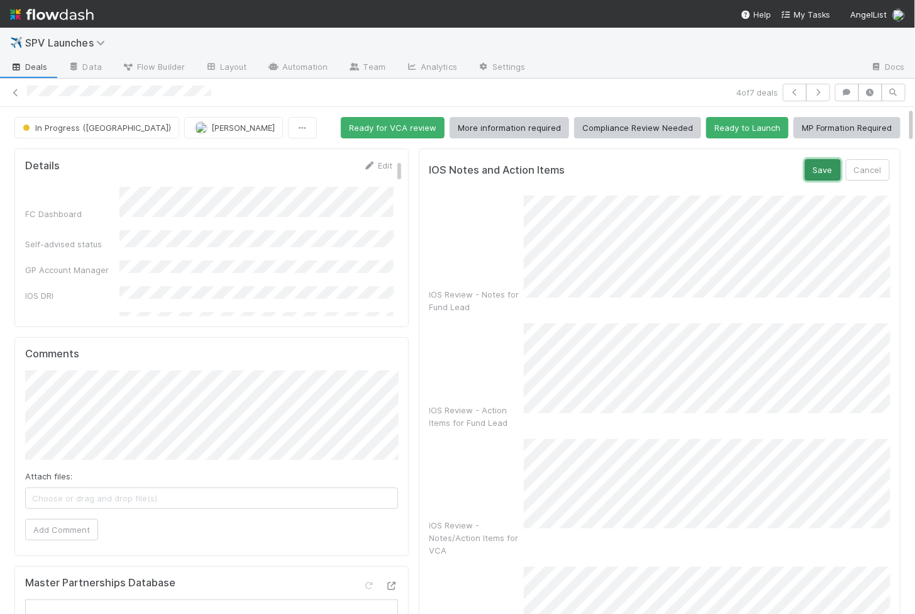
click at [810, 176] on button "Save" at bounding box center [823, 169] width 36 height 21
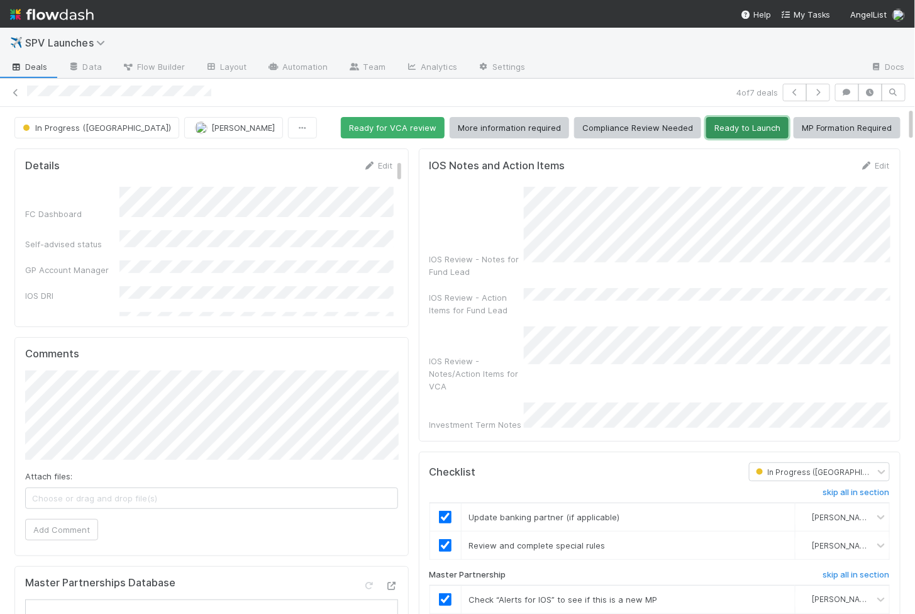
click at [754, 125] on button "Ready to Launch" at bounding box center [747, 127] width 82 height 21
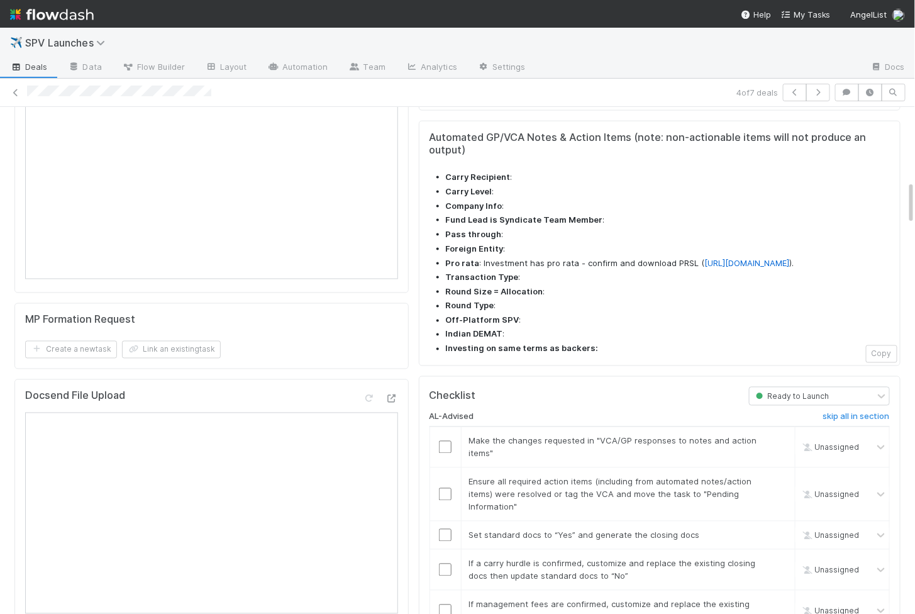
scroll to position [868, 0]
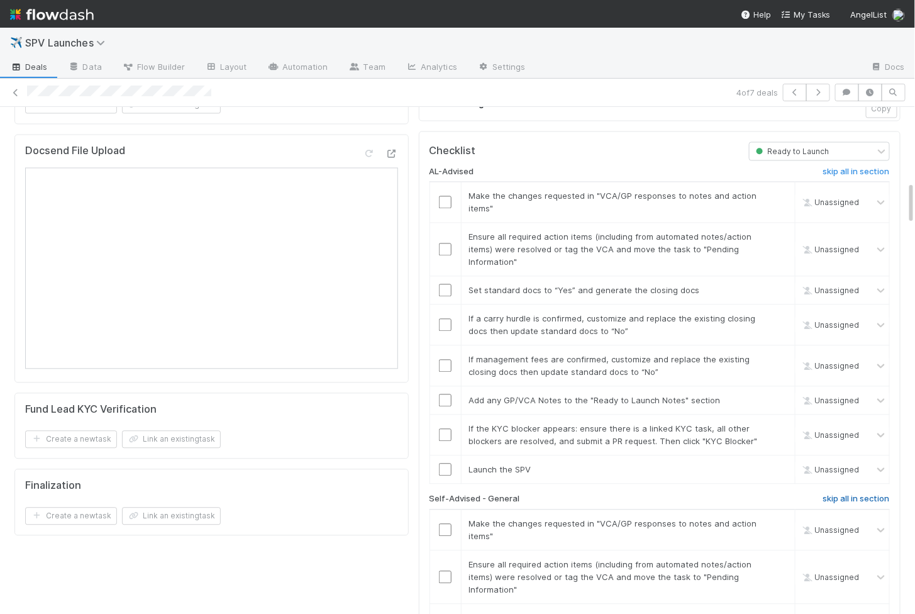
click at [845, 494] on h6 "skip all in section" at bounding box center [856, 499] width 67 height 10
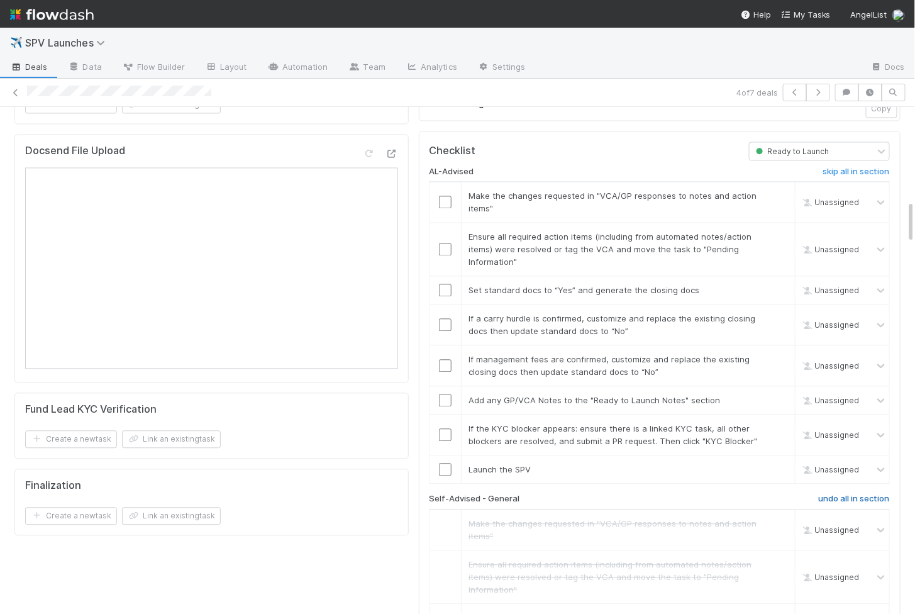
scroll to position [1103, 0]
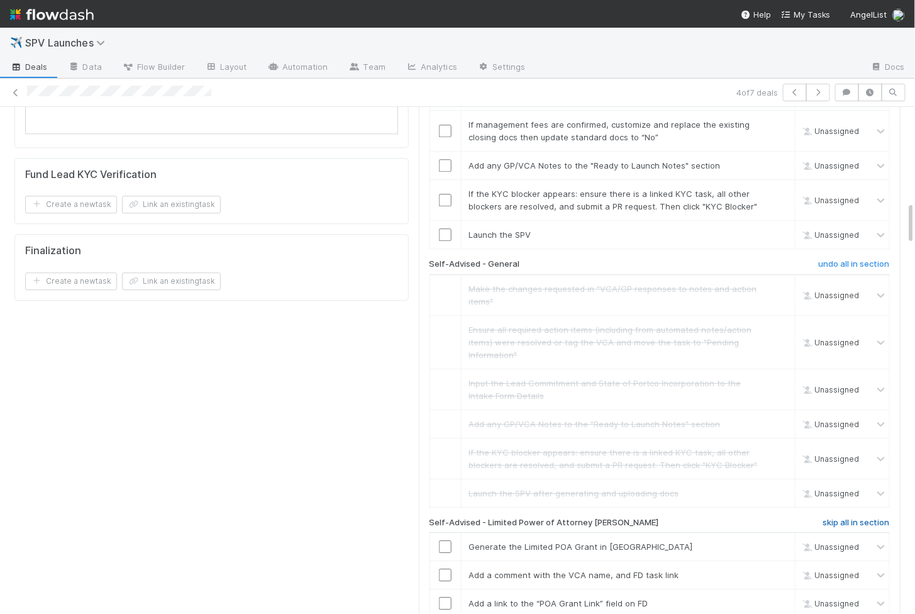
click at [854, 518] on h6 "skip all in section" at bounding box center [856, 523] width 67 height 10
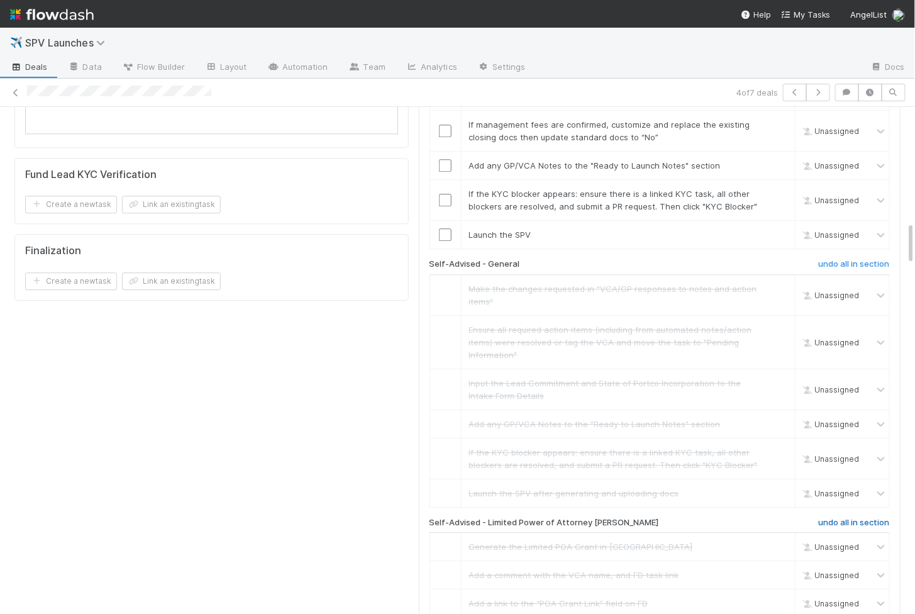
scroll to position [1356, 0]
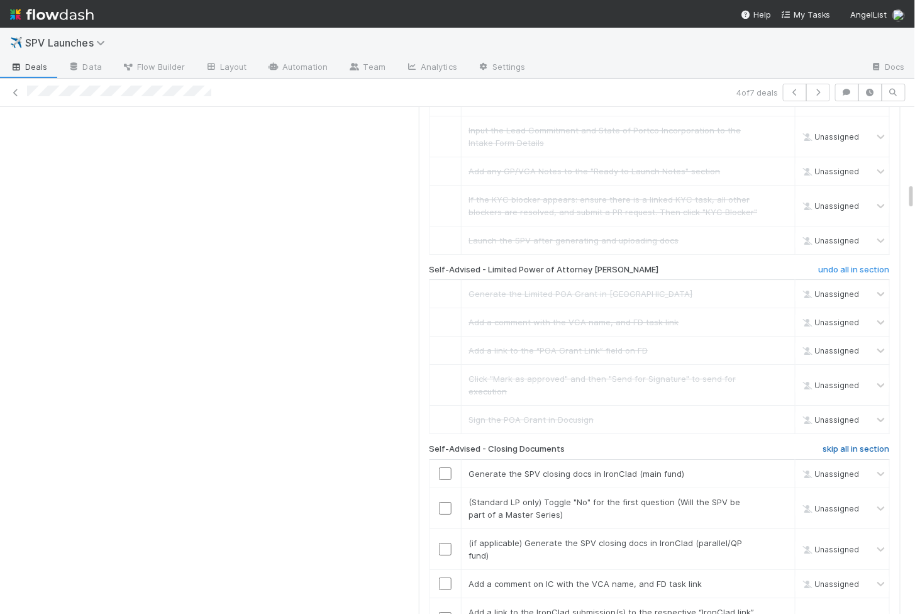
click at [839, 444] on h6 "skip all in section" at bounding box center [856, 449] width 67 height 10
click at [861, 444] on h6 "skip all in section" at bounding box center [856, 449] width 67 height 10
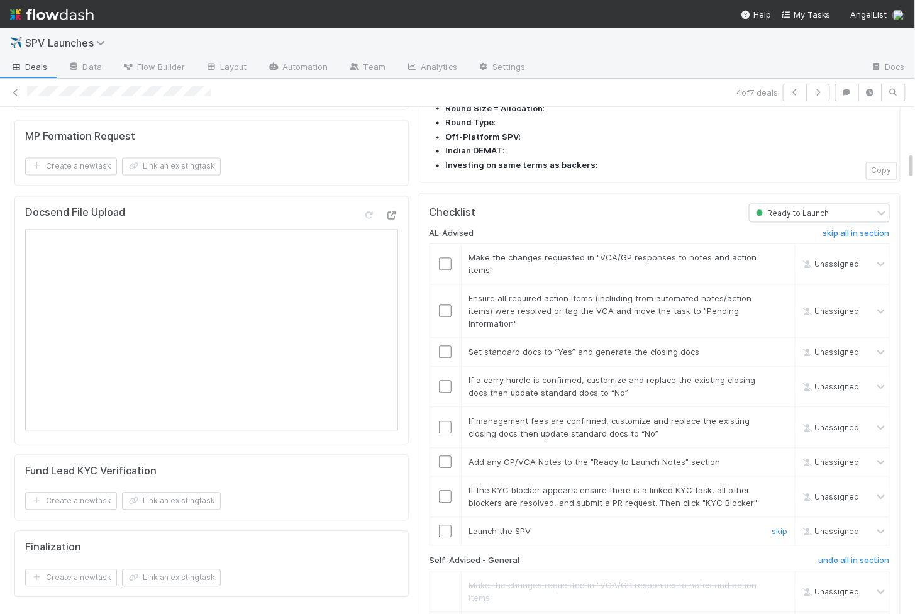
scroll to position [783, 0]
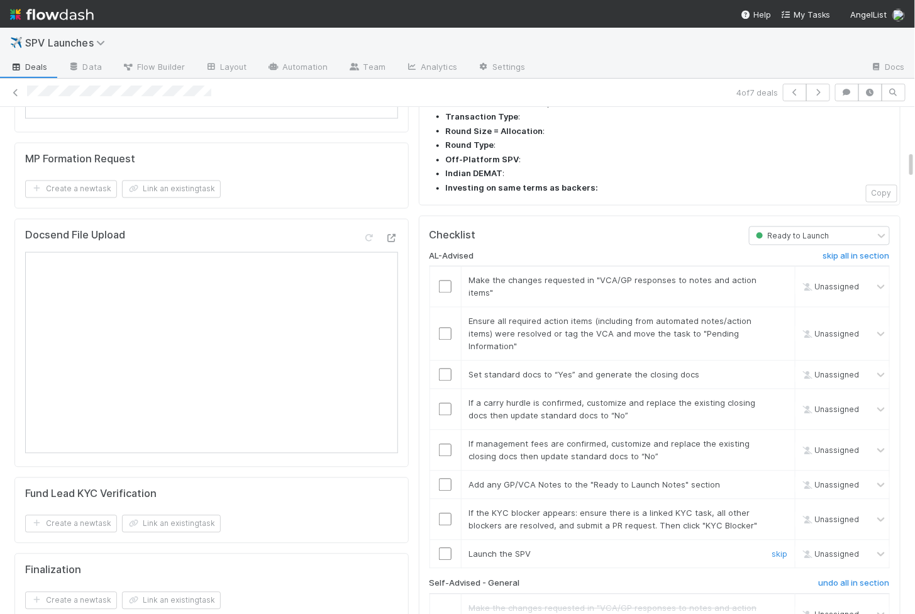
click at [440, 548] on input "checkbox" at bounding box center [445, 554] width 13 height 13
click at [442, 513] on input "checkbox" at bounding box center [445, 519] width 13 height 13
click at [444, 479] on input "checkbox" at bounding box center [445, 485] width 13 height 13
click at [445, 444] on input "checkbox" at bounding box center [445, 450] width 13 height 13
click at [444, 403] on input "checkbox" at bounding box center [445, 409] width 13 height 13
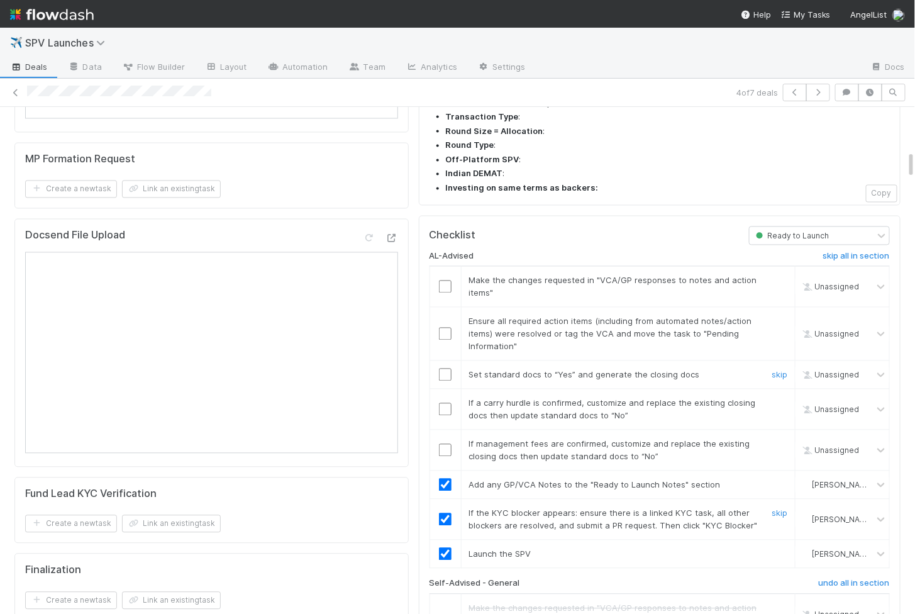
click at [444, 369] on input "checkbox" at bounding box center [445, 375] width 13 height 13
checkbox input "true"
click at [442, 328] on input "checkbox" at bounding box center [445, 334] width 13 height 13
click at [441, 281] on input "checkbox" at bounding box center [445, 287] width 13 height 13
click at [443, 369] on input "checkbox" at bounding box center [445, 375] width 13 height 13
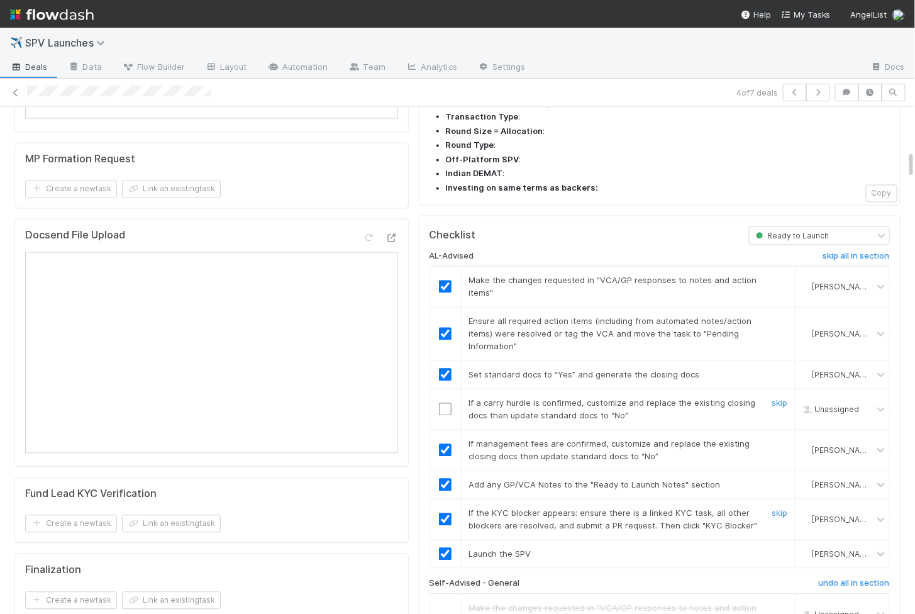
click at [444, 403] on input "checkbox" at bounding box center [445, 409] width 13 height 13
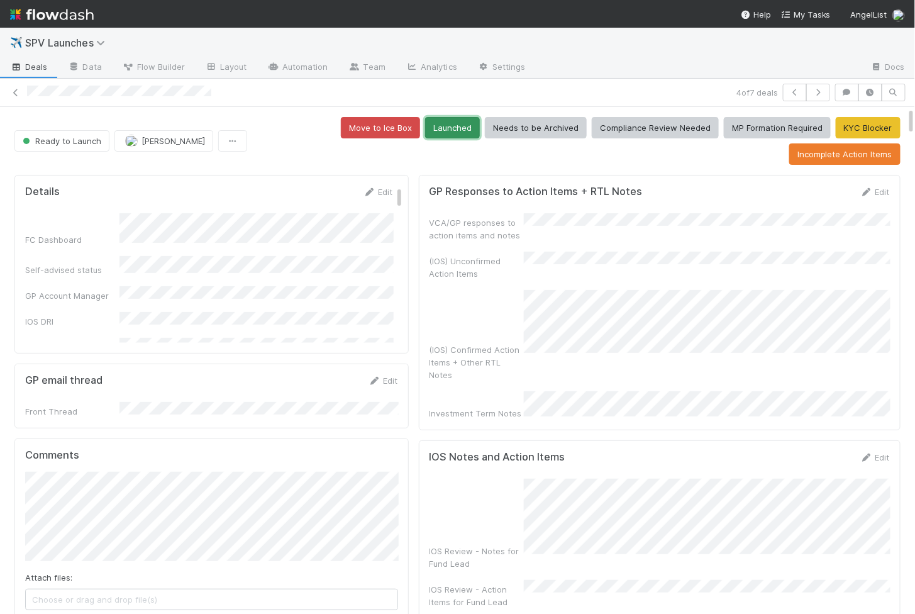
click at [460, 123] on button "Launched" at bounding box center [452, 127] width 55 height 21
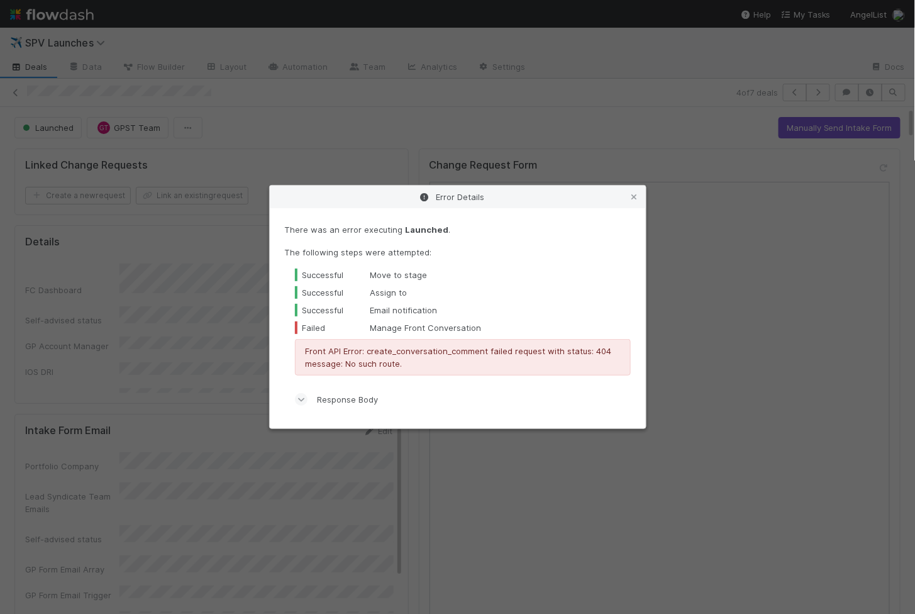
click at [231, 121] on div "Error Details There was an error executing Launched . The following steps were …" at bounding box center [457, 307] width 915 height 614
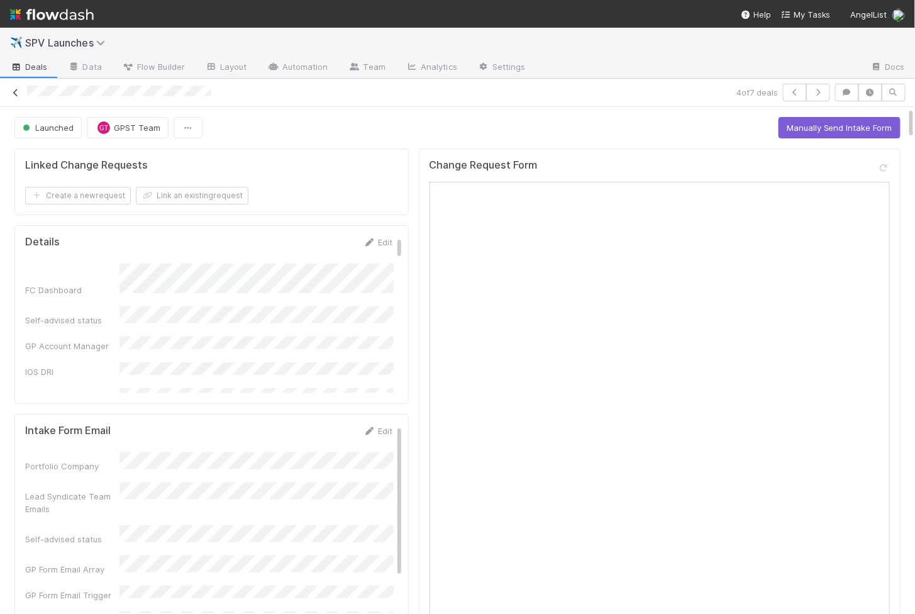
click at [14, 96] on link at bounding box center [15, 92] width 13 height 13
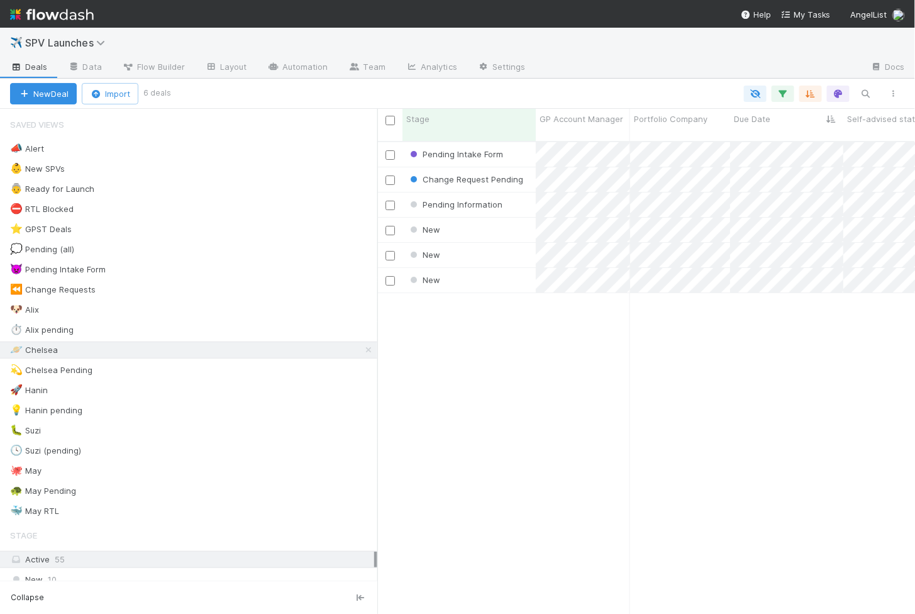
scroll to position [483, 538]
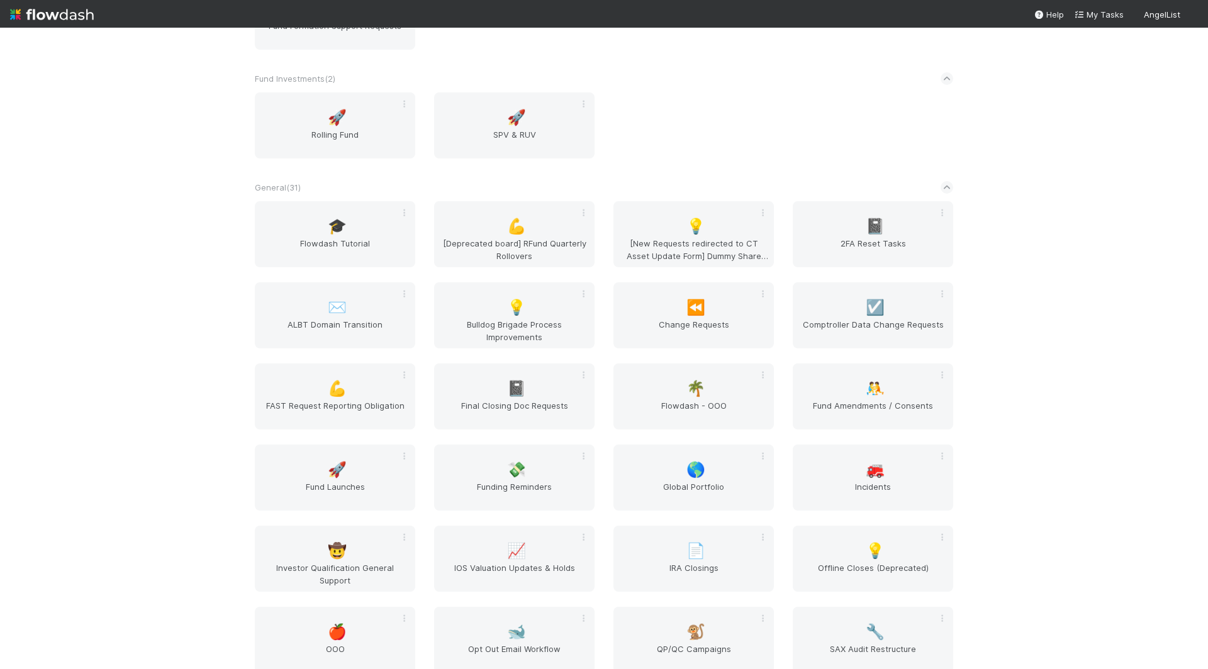
scroll to position [1699, 0]
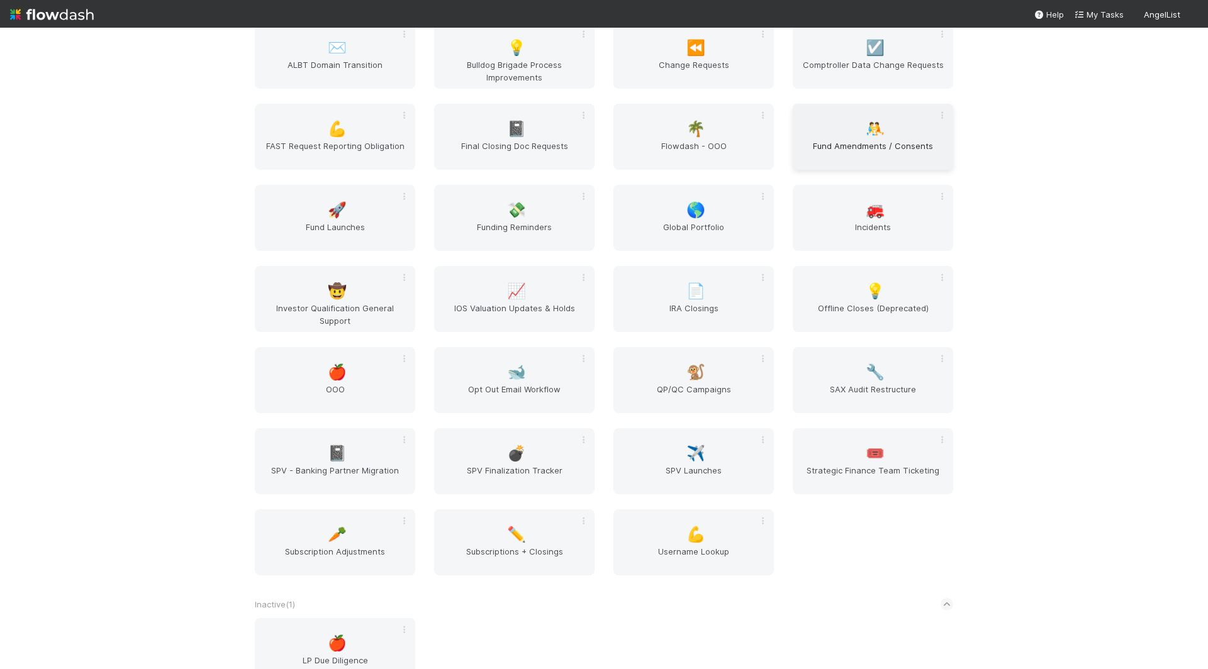
click at [874, 154] on span "Fund Amendments / Consents" at bounding box center [873, 152] width 150 height 25
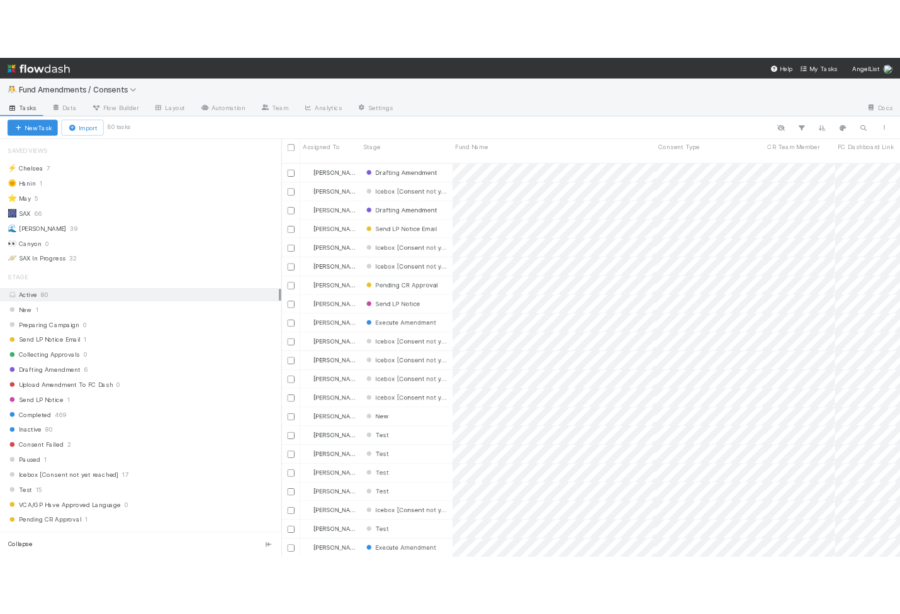
scroll to position [539, 830]
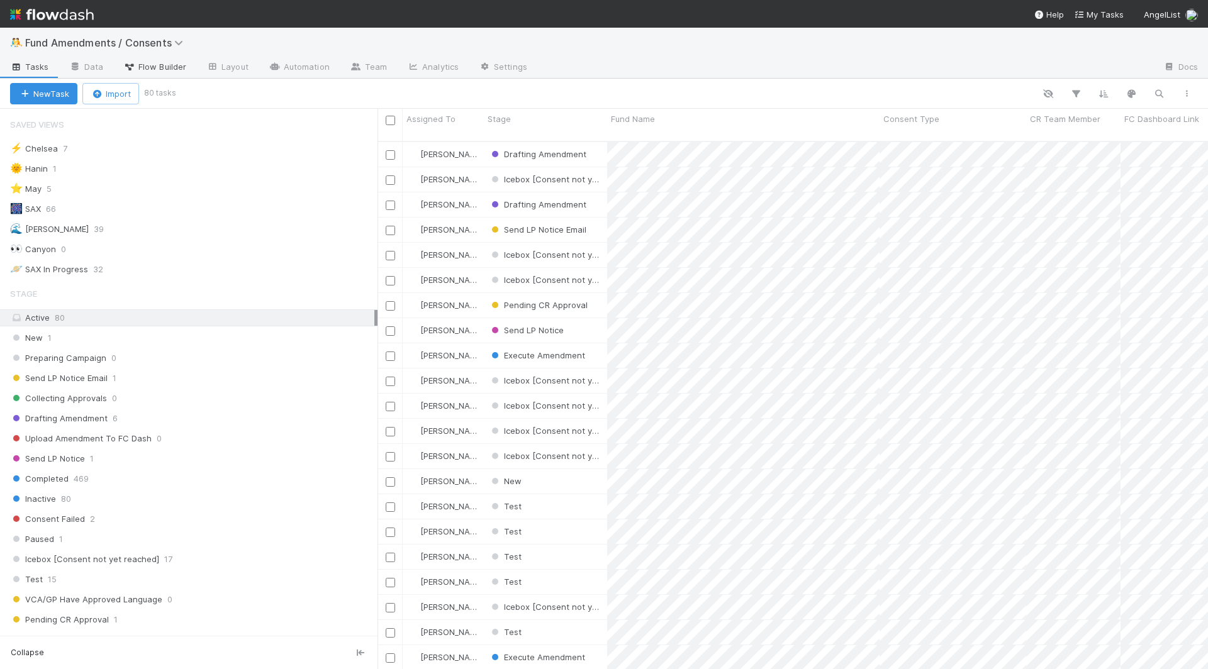
click at [143, 72] on link "Flow Builder" at bounding box center [154, 68] width 83 height 20
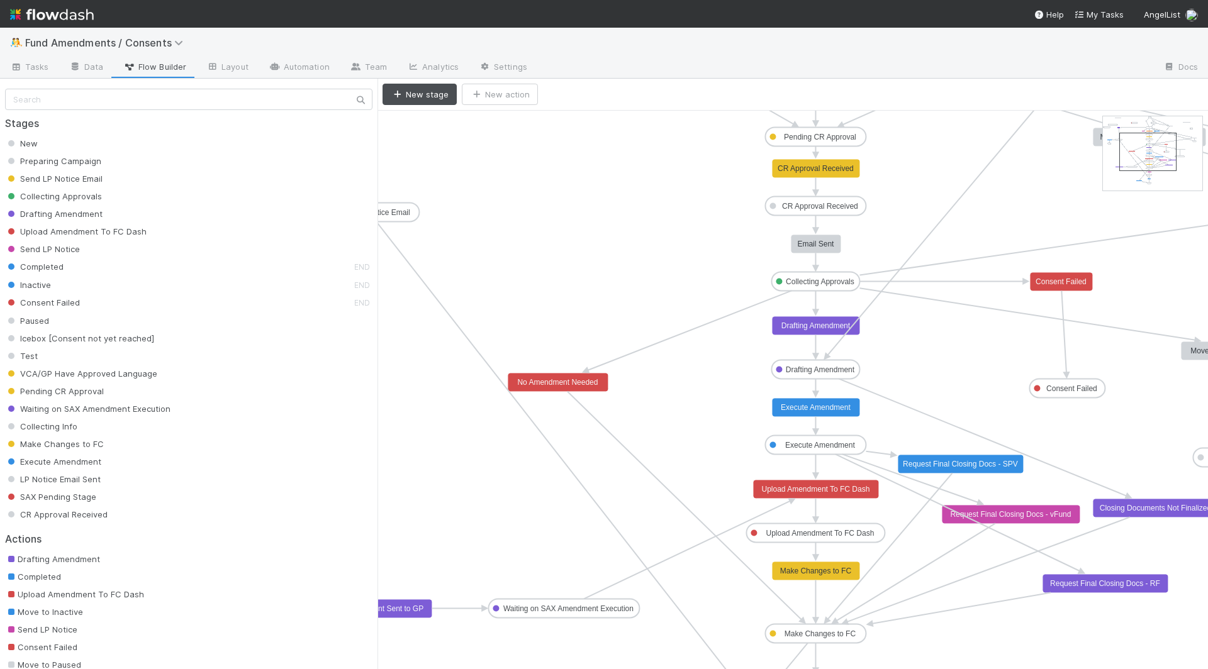
click at [805, 404] on text "Execute Amendment" at bounding box center [816, 407] width 70 height 9
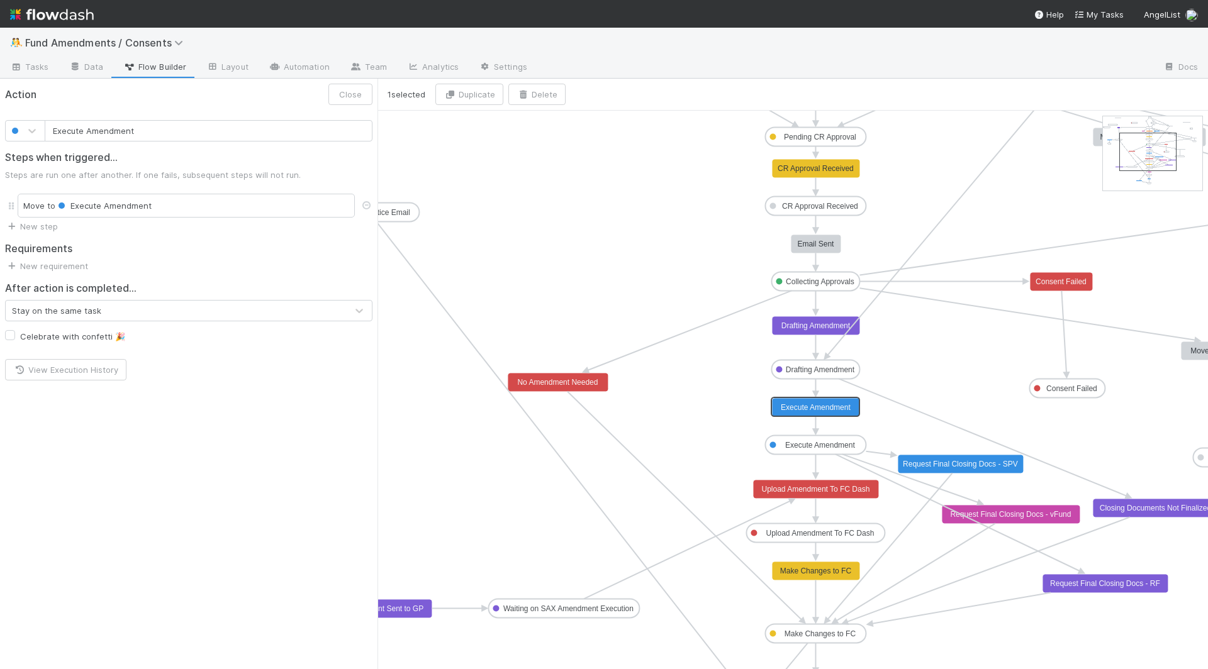
click at [795, 445] on text "Execute Amendment" at bounding box center [820, 445] width 70 height 9
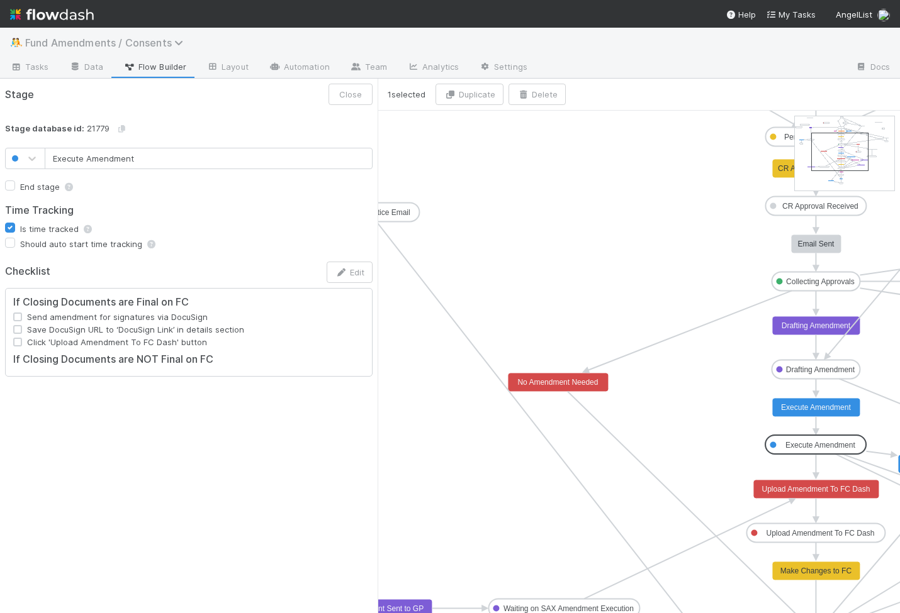
click at [70, 45] on span "Fund Amendments / Consents" at bounding box center [107, 42] width 164 height 13
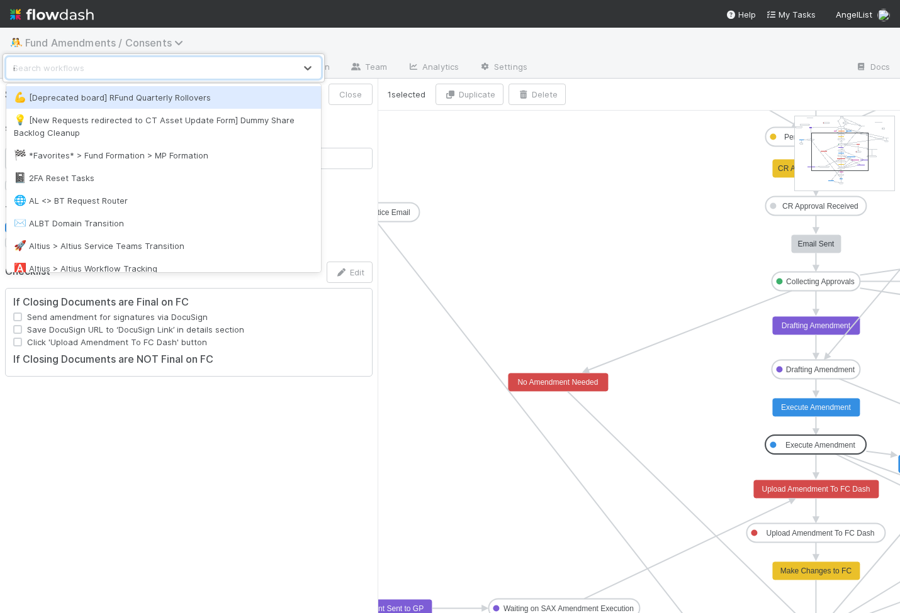
type input "ira"
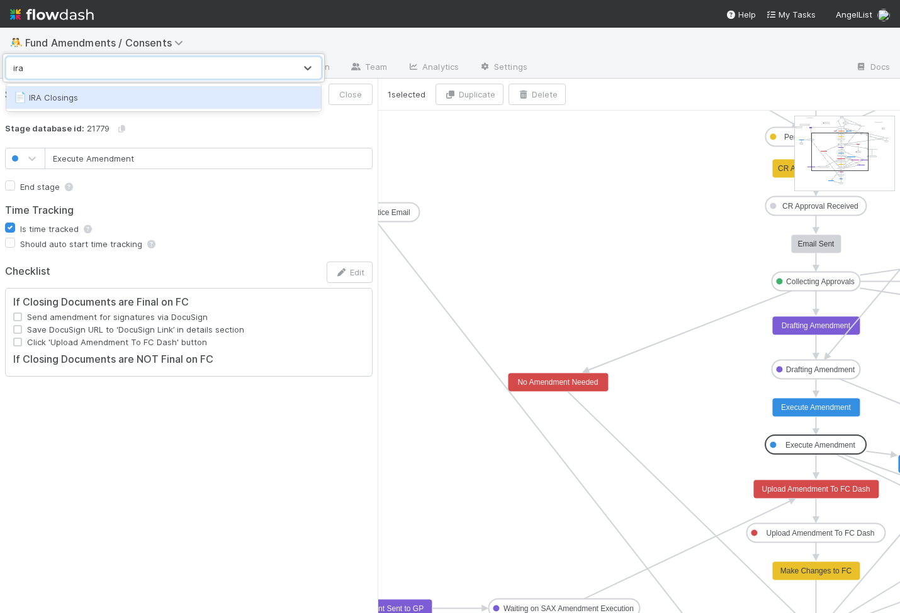
click at [41, 100] on div "📄 IRA Closings" at bounding box center [163, 97] width 299 height 13
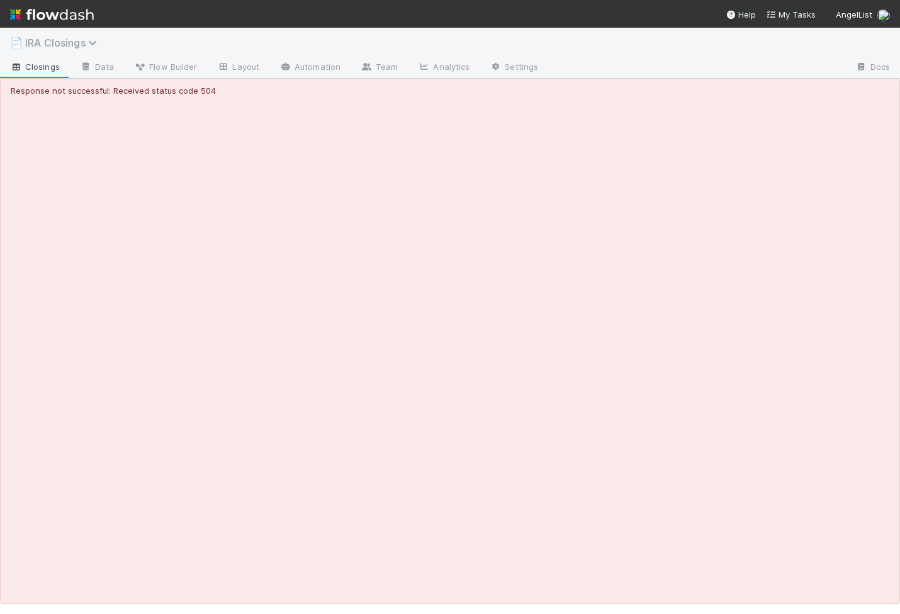
click at [49, 41] on span "IRA Closings" at bounding box center [64, 42] width 78 height 13
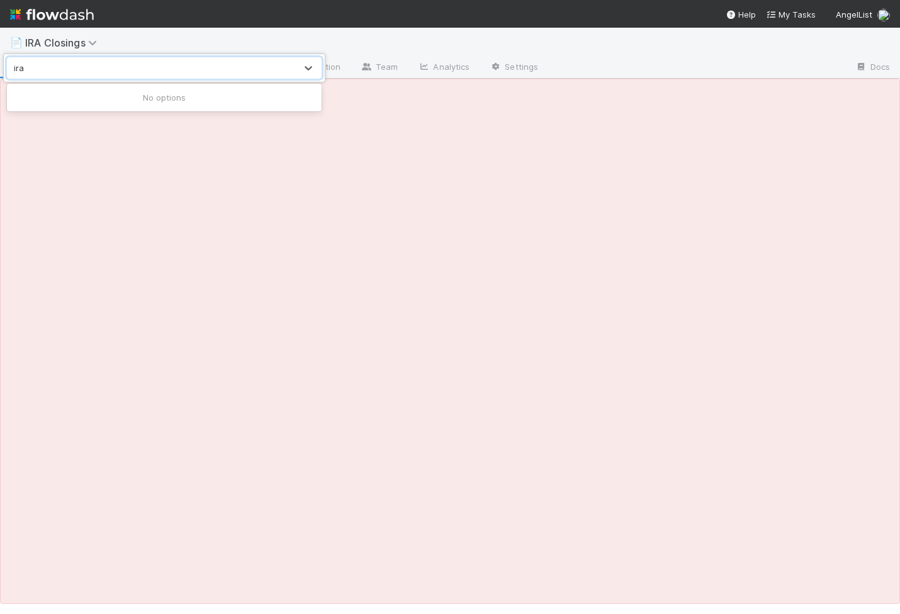
type input "ira"
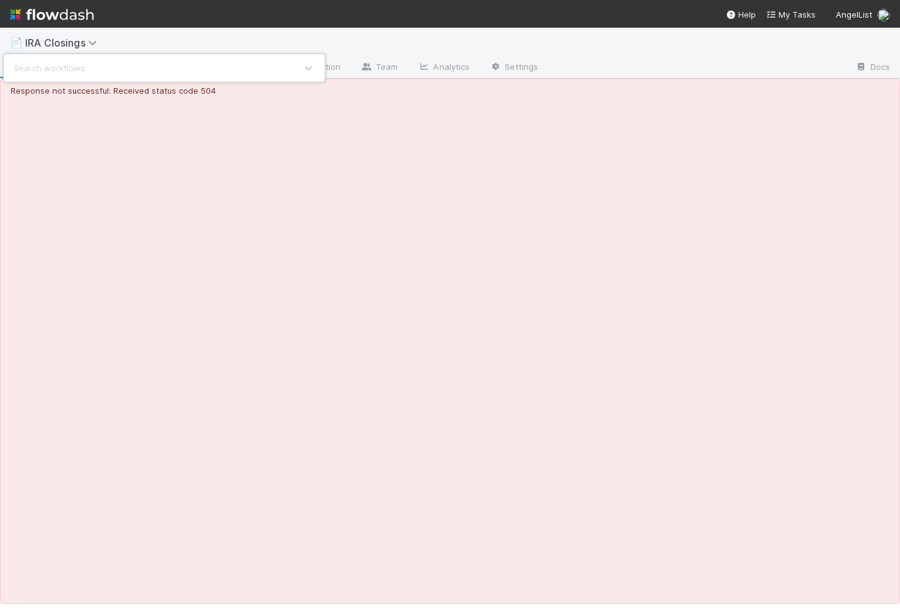
click at [158, 45] on div "Search workflows" at bounding box center [450, 307] width 900 height 614
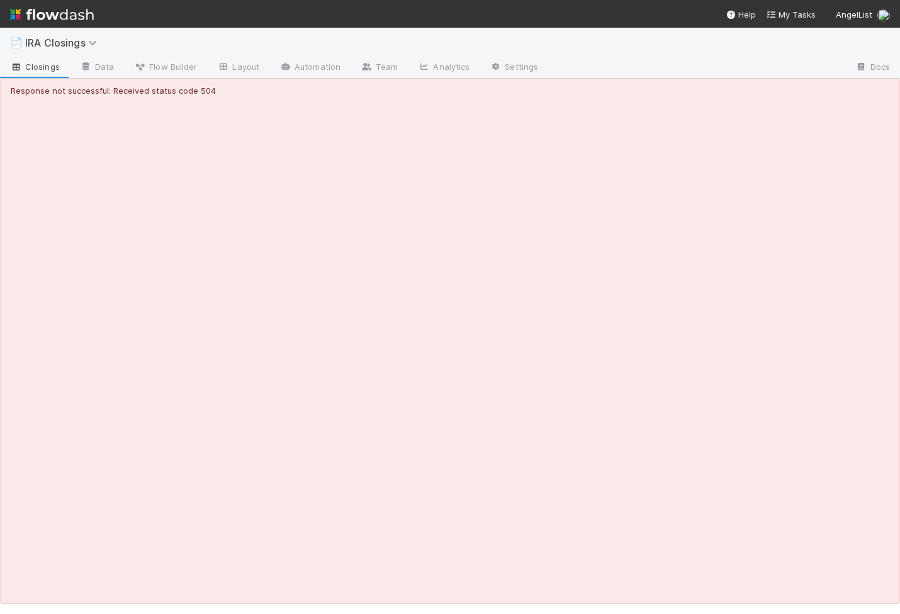
click at [55, 16] on img at bounding box center [52, 14] width 84 height 21
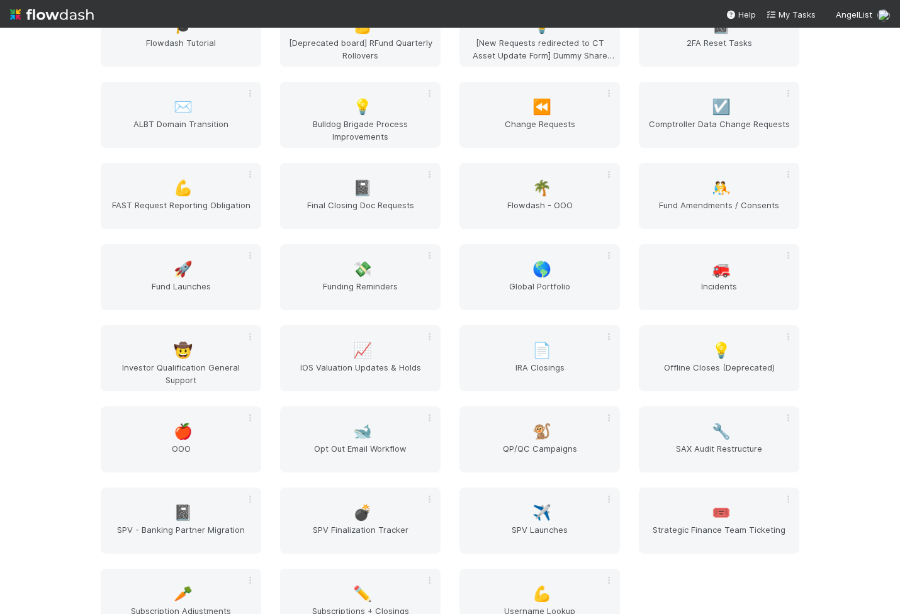
scroll to position [1646, 0]
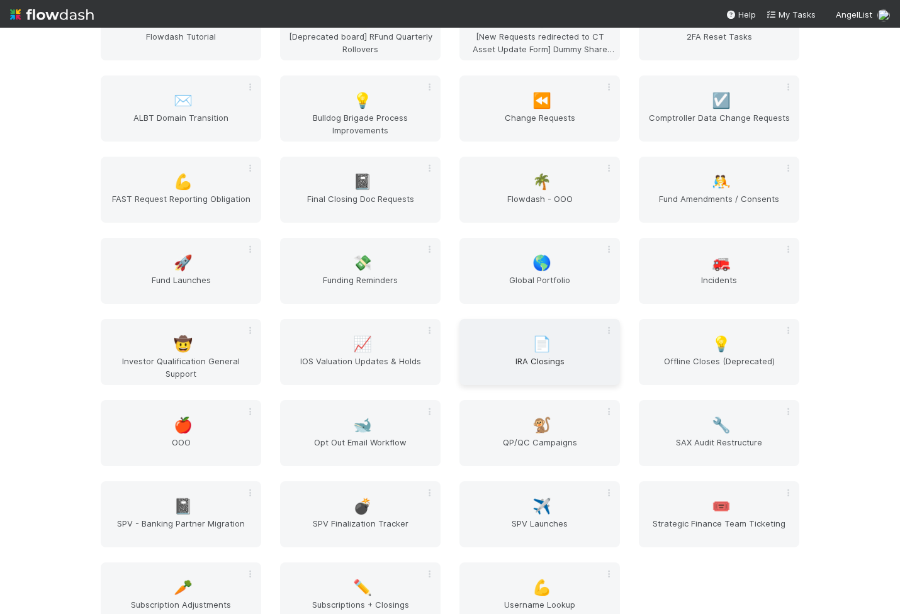
click at [546, 350] on span "📄" at bounding box center [541, 344] width 19 height 16
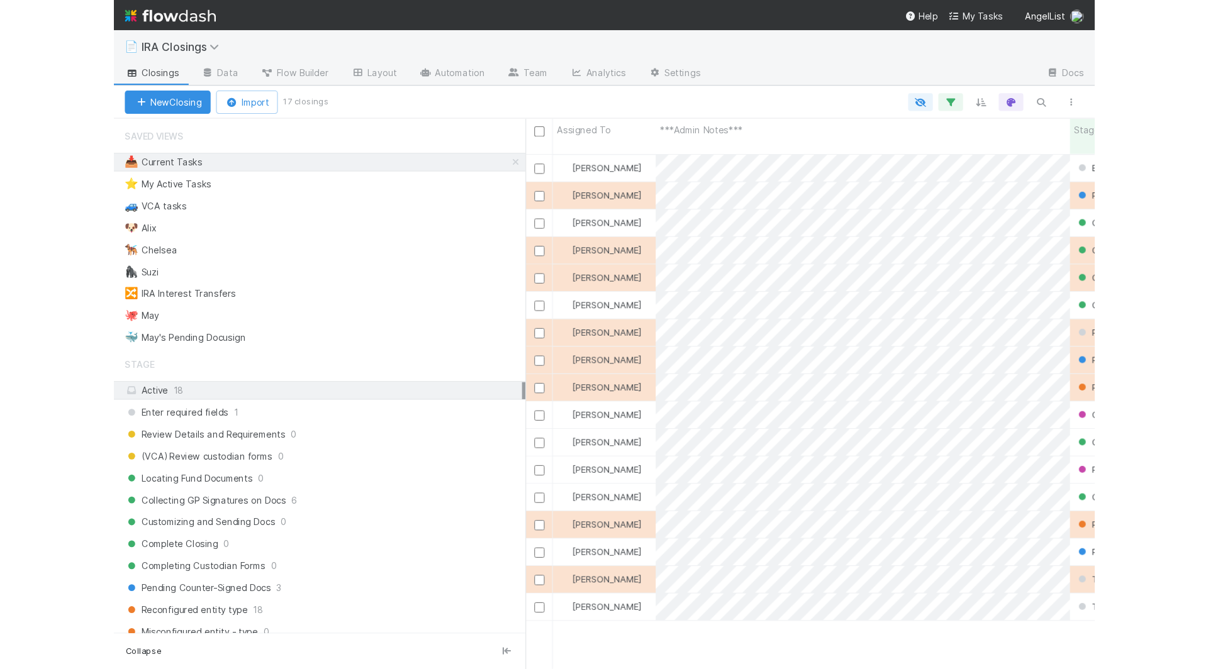
scroll to position [483, 522]
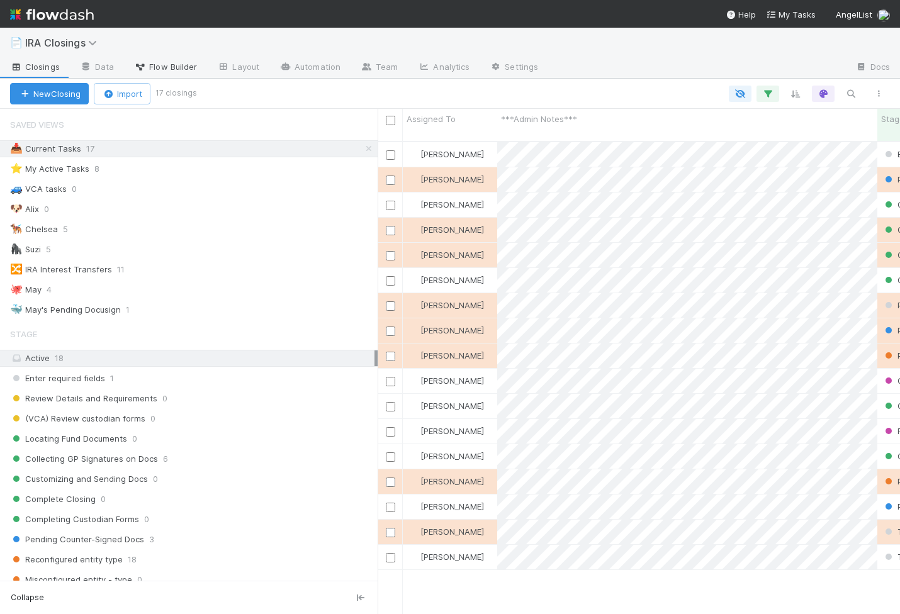
click at [170, 70] on span "Flow Builder" at bounding box center [165, 66] width 63 height 13
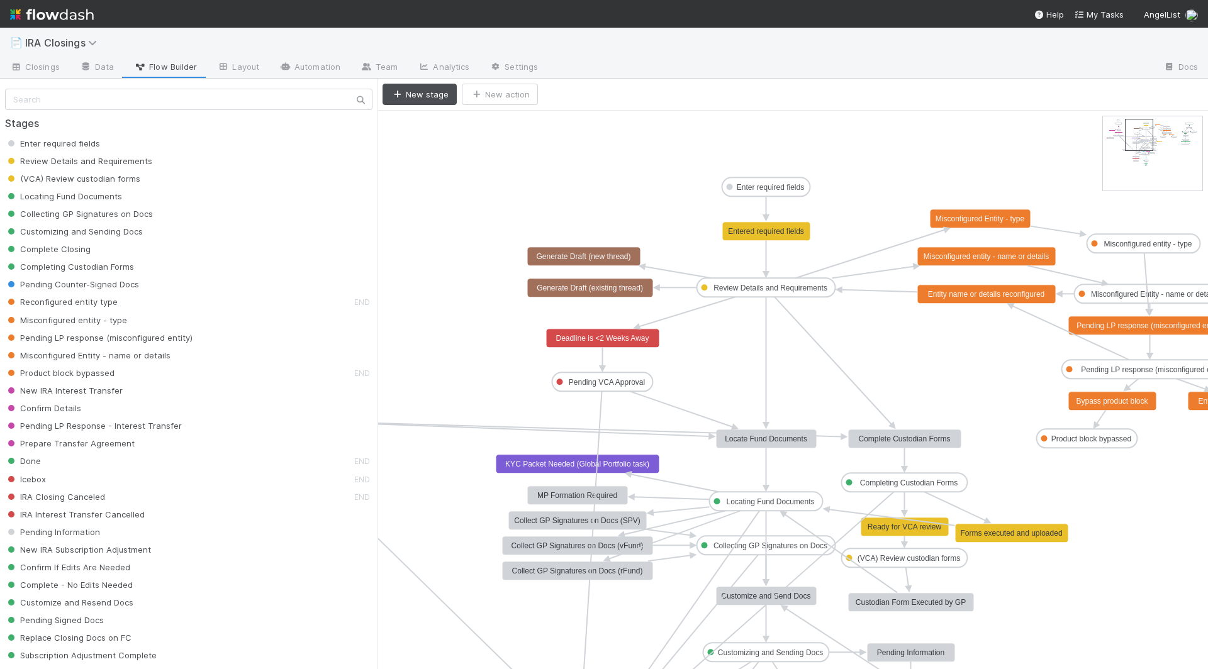
drag, startPoint x: 1115, startPoint y: 133, endPoint x: 1135, endPoint y: 134, distance: 19.5
click at [880, 485] on text "Completing Custodian Forms" at bounding box center [909, 483] width 98 height 9
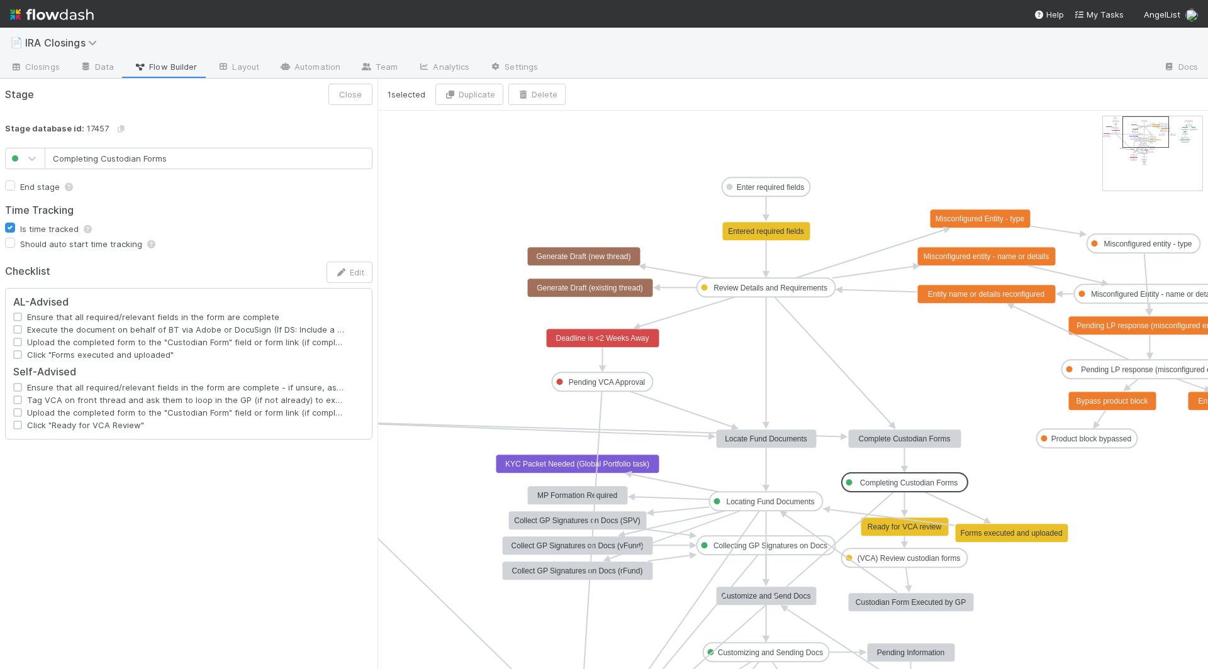
click at [377, 393] on div "AL-Advised Ensure that all required/relevant fields in the form are complete Ex…" at bounding box center [189, 361] width 386 height 156
drag, startPoint x: 380, startPoint y: 394, endPoint x: 513, endPoint y: 402, distance: 133.0
click at [514, 403] on div "1 selected Duplicate Delete Enter required fields Review Details and Requiremen…" at bounding box center [604, 374] width 1208 height 591
drag, startPoint x: 380, startPoint y: 394, endPoint x: 451, endPoint y: 395, distance: 71.1
click at [451, 395] on div "1 selected Duplicate Delete Enter required fields Review Details and Requiremen…" at bounding box center [604, 374] width 1208 height 591
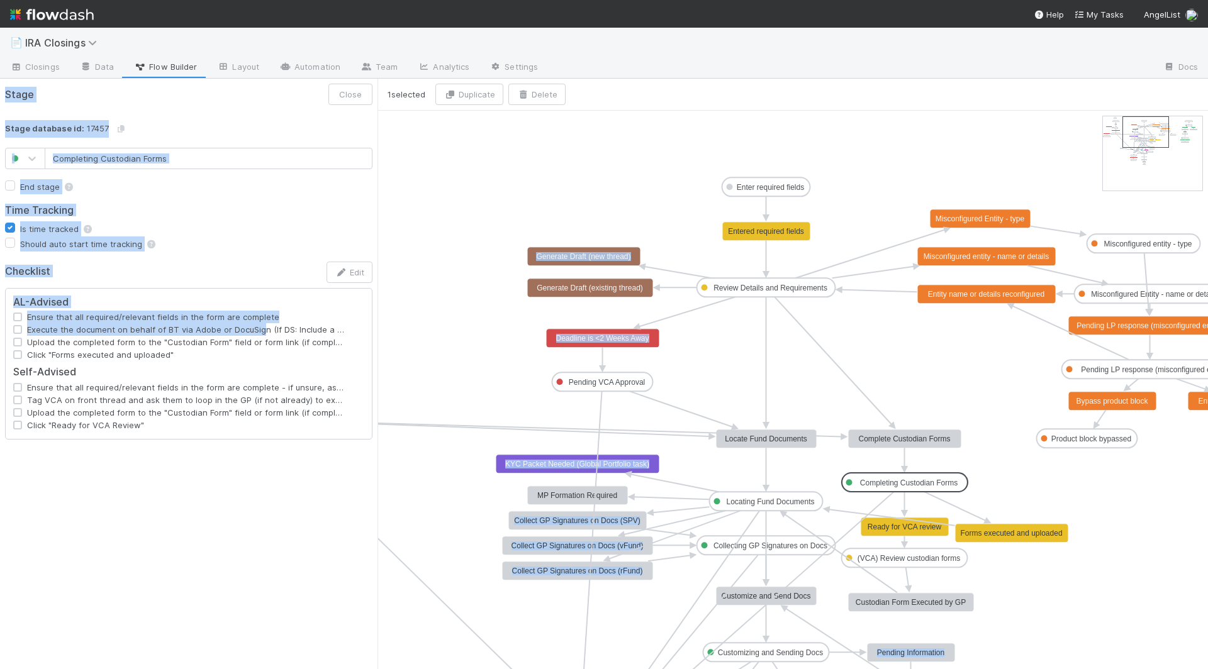
drag, startPoint x: 259, startPoint y: 323, endPoint x: 392, endPoint y: 332, distance: 133.7
click at [392, 332] on div "1 selected Duplicate Delete Enter required fields Review Details and Requiremen…" at bounding box center [604, 374] width 1208 height 591
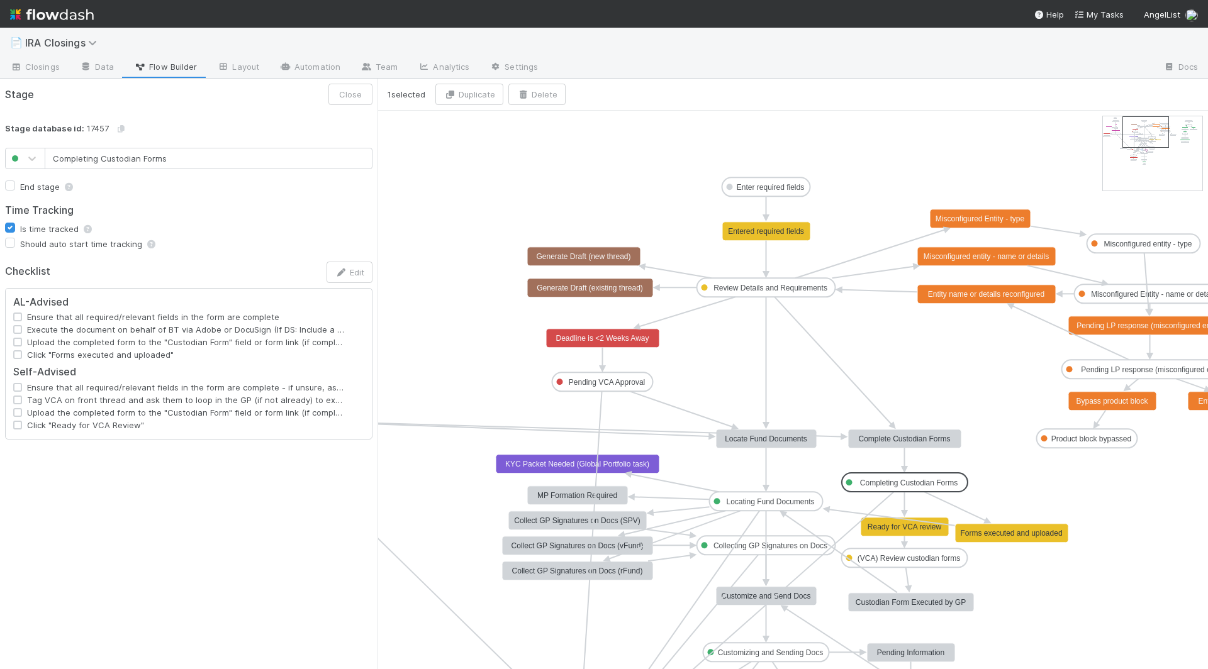
click at [285, 333] on span "Execute the document on behalf of BT via Adobe or DocuSign (If DS: Include a li…" at bounding box center [186, 329] width 328 height 13
click at [357, 272] on button "Edit" at bounding box center [349, 272] width 46 height 21
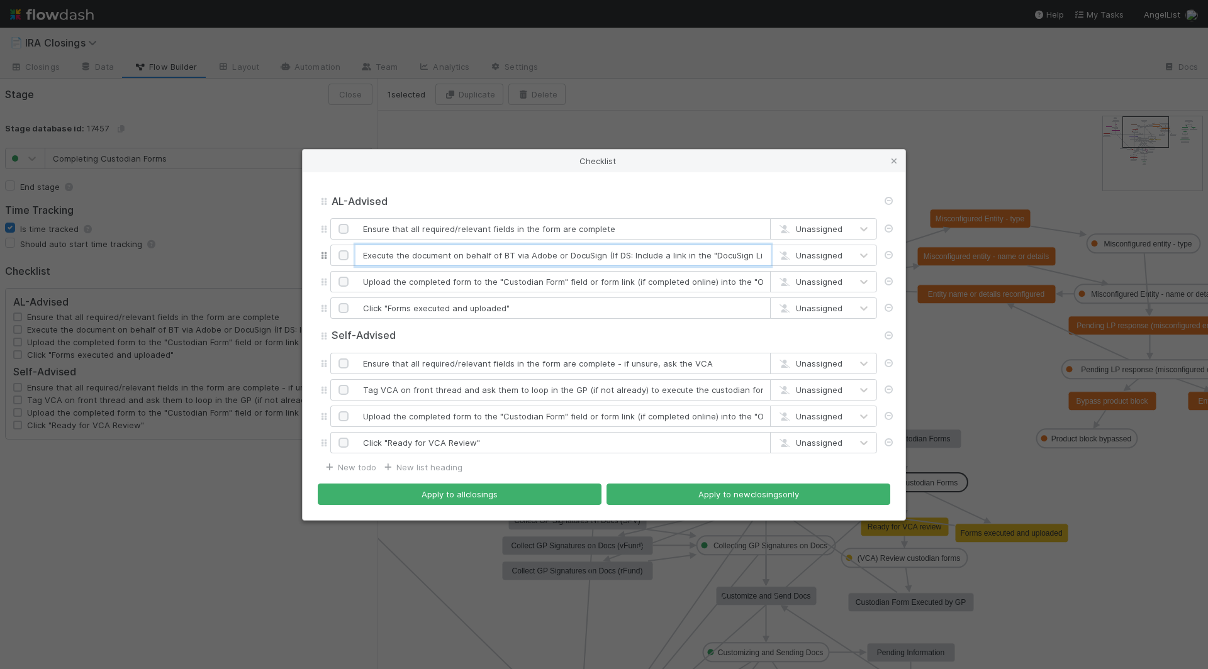
click at [635, 255] on input "Execute the document on behalf of BT via Adobe or DocuSign (If DS: Include a li…" at bounding box center [562, 255] width 415 height 21
drag, startPoint x: 552, startPoint y: 258, endPoint x: 798, endPoint y: 263, distance: 245.4
click at [798, 263] on div "Execute the document on behalf of BT via Adobe or DocuSign (If DS: Include a li…" at bounding box center [603, 255] width 547 height 21
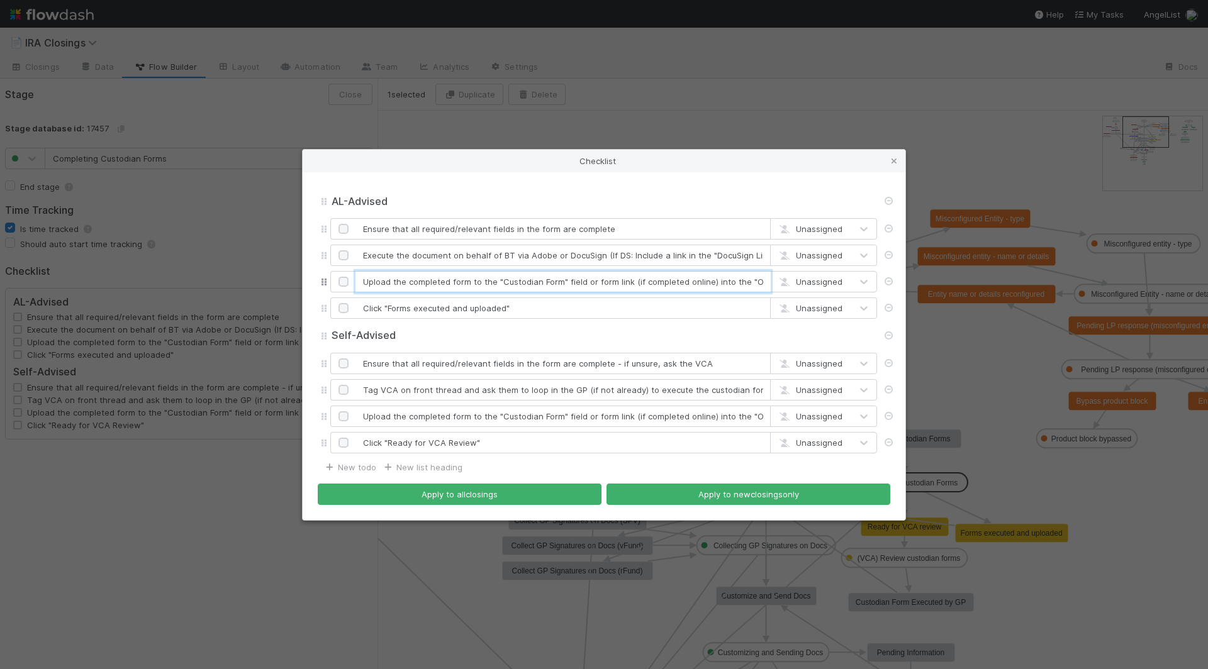
click at [464, 286] on input "Upload the completed form to the "Custodian Form" field or form link (if comple…" at bounding box center [562, 281] width 415 height 21
drag, startPoint x: 423, startPoint y: 286, endPoint x: 771, endPoint y: 303, distance: 348.3
click at [771, 303] on div "AL-Advised AL-Advised Ensure that all required/relevant fields in the form are …" at bounding box center [604, 321] width 572 height 269
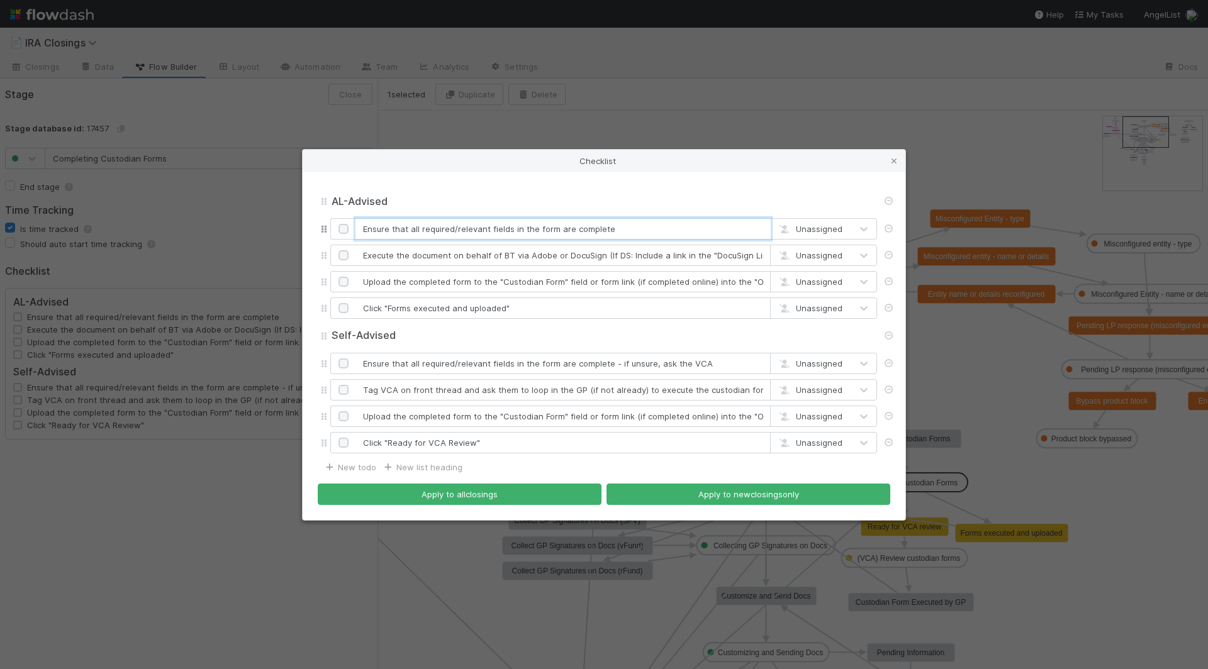
click at [442, 234] on input "Ensure that all required/relevant fields in the form are complete" at bounding box center [562, 228] width 415 height 21
click at [335, 204] on input "AL-Advised" at bounding box center [603, 202] width 547 height 14
type input "PA-Advised"
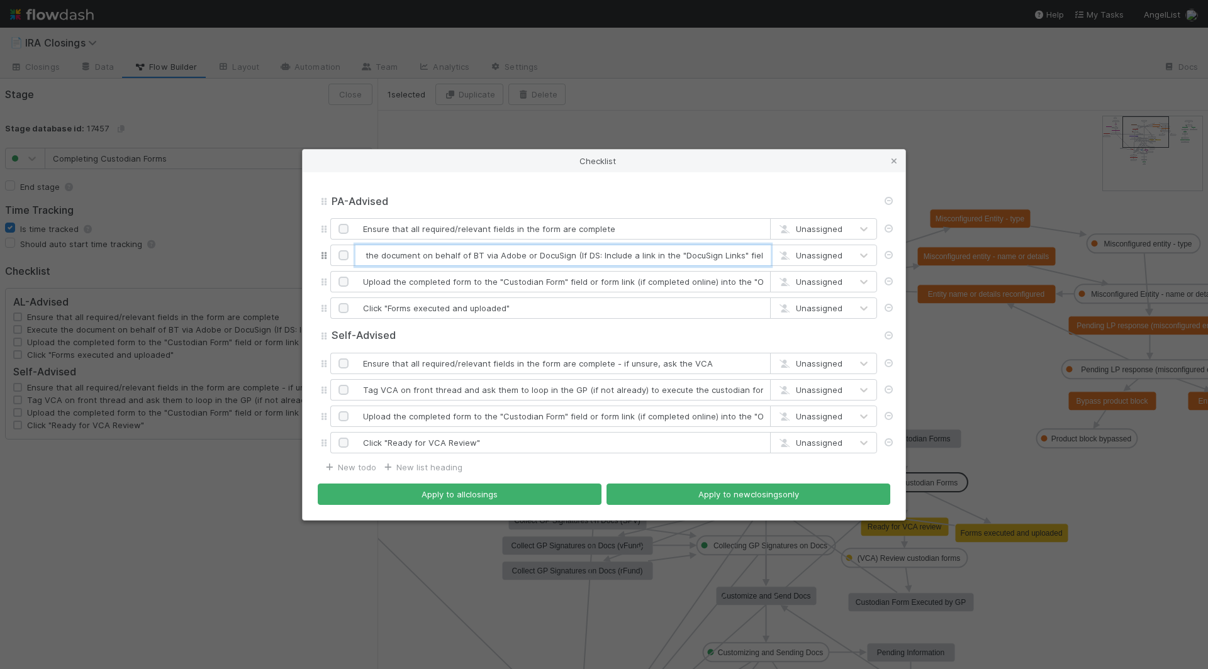
drag, startPoint x: 394, startPoint y: 255, endPoint x: 770, endPoint y: 264, distance: 376.3
click at [770, 264] on input "Execute the document on behalf of BT via Adobe or DocuSign (If DS: Include a li…" at bounding box center [562, 255] width 415 height 21
click at [687, 260] on input "Execute the document on behalf of BT via Adobe or DocuSign (If DS: Include a li…" at bounding box center [562, 255] width 415 height 21
click at [579, 265] on input "Execute the document on behalf of BT via Adobe or DocuSign (If DS: Include a li…" at bounding box center [562, 255] width 415 height 21
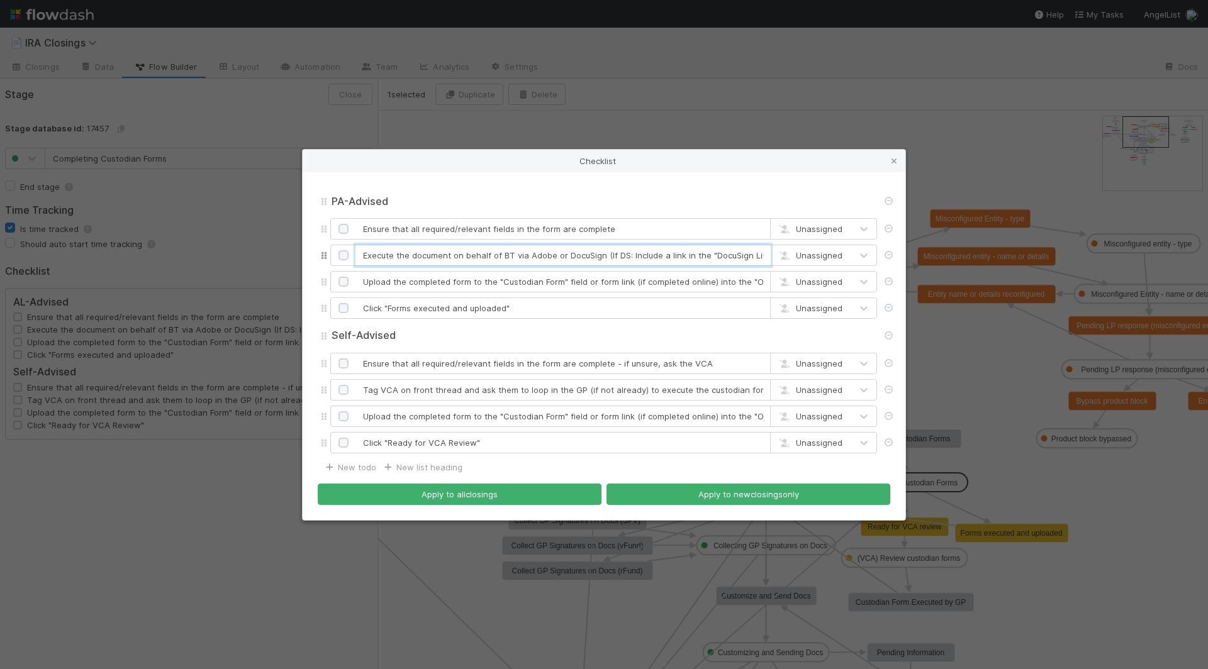
drag, startPoint x: 580, startPoint y: 262, endPoint x: 340, endPoint y: 251, distance: 240.5
click at [340, 251] on div "Execute the document on behalf of BT via Adobe or DocuSign (If DS: Include a li…" at bounding box center [603, 255] width 547 height 21
click at [388, 259] on input "Execute the document on behalf of BT via Adobe or DocuSign (If DS: Include a li…" at bounding box center [562, 255] width 415 height 21
click at [548, 492] on button "Apply to all closings" at bounding box center [460, 494] width 284 height 21
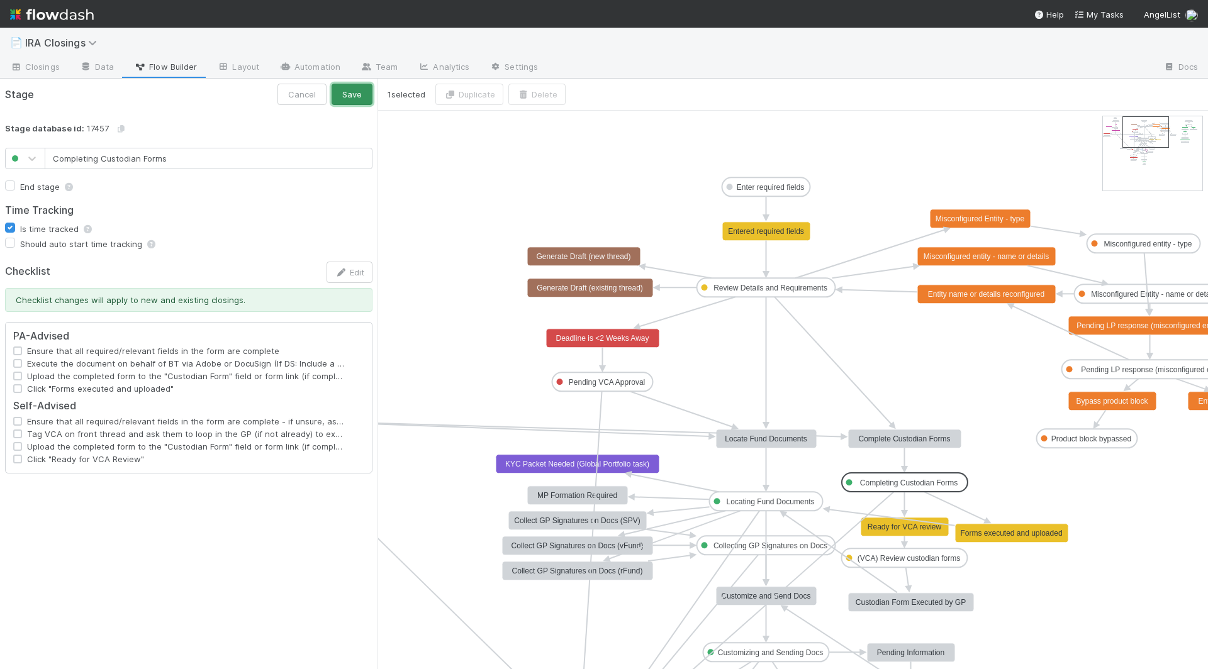
click at [348, 94] on button "Save" at bounding box center [352, 94] width 41 height 21
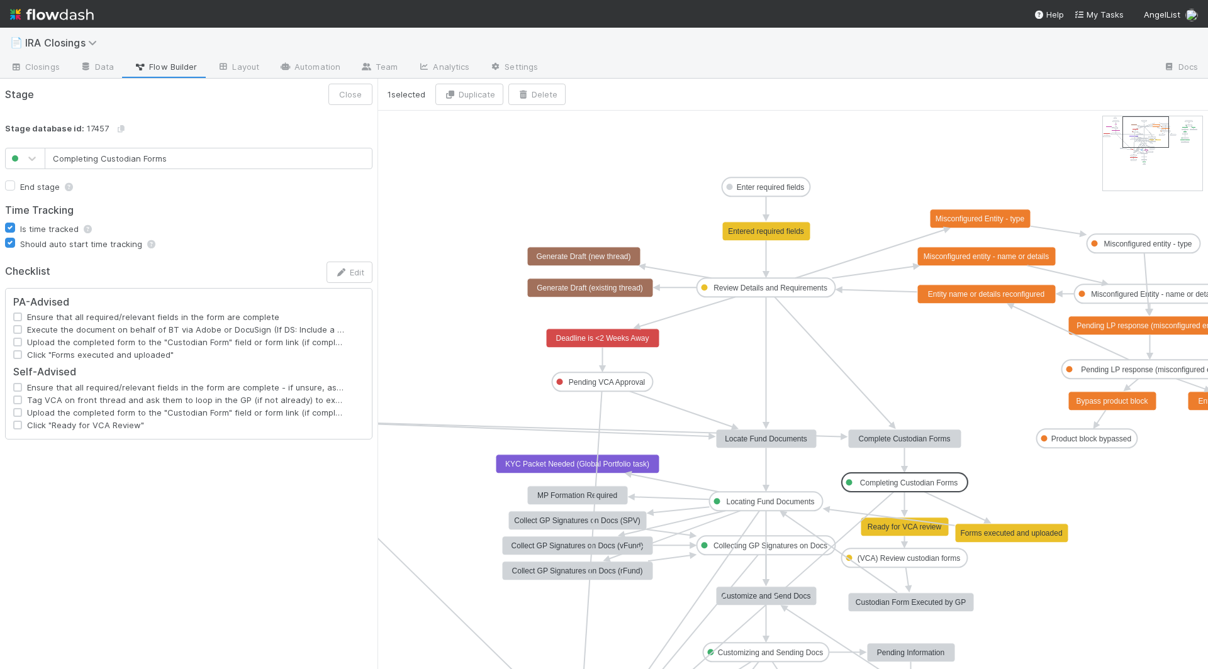
type input "Enter required fields"
checkbox input "true"
click at [769, 189] on text "Enter required fields" at bounding box center [770, 187] width 67 height 9
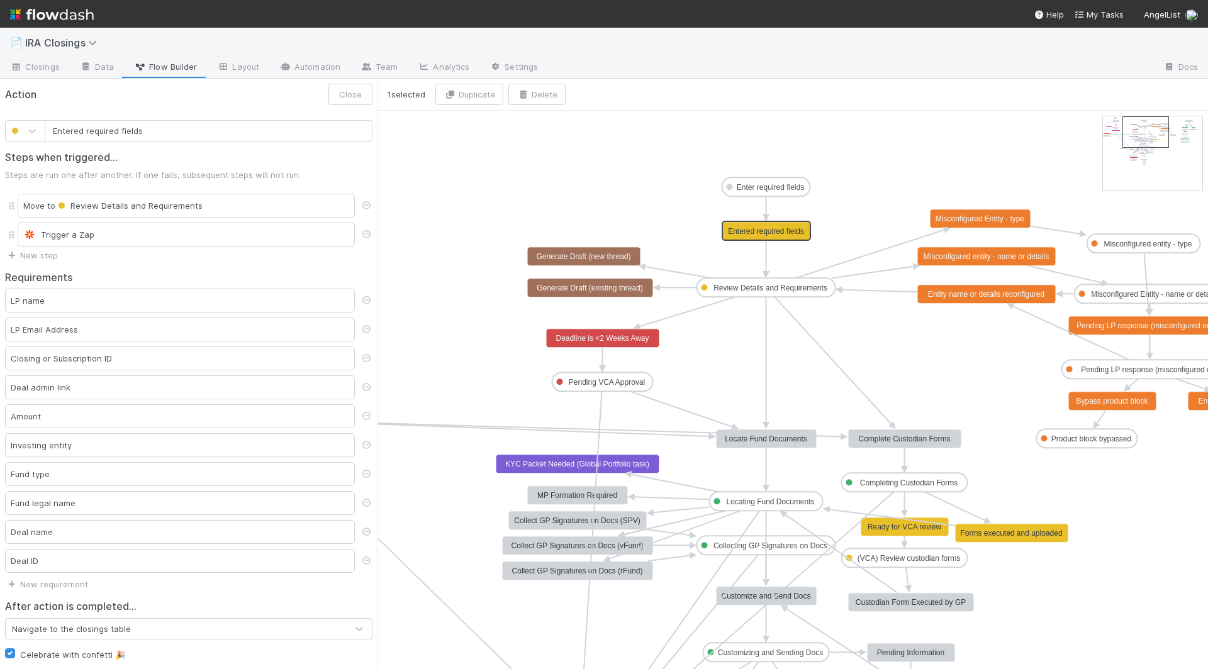
click at [761, 232] on text "Entered required fields" at bounding box center [766, 231] width 76 height 9
click at [754, 285] on text "Review Details and Requirements" at bounding box center [770, 288] width 114 height 9
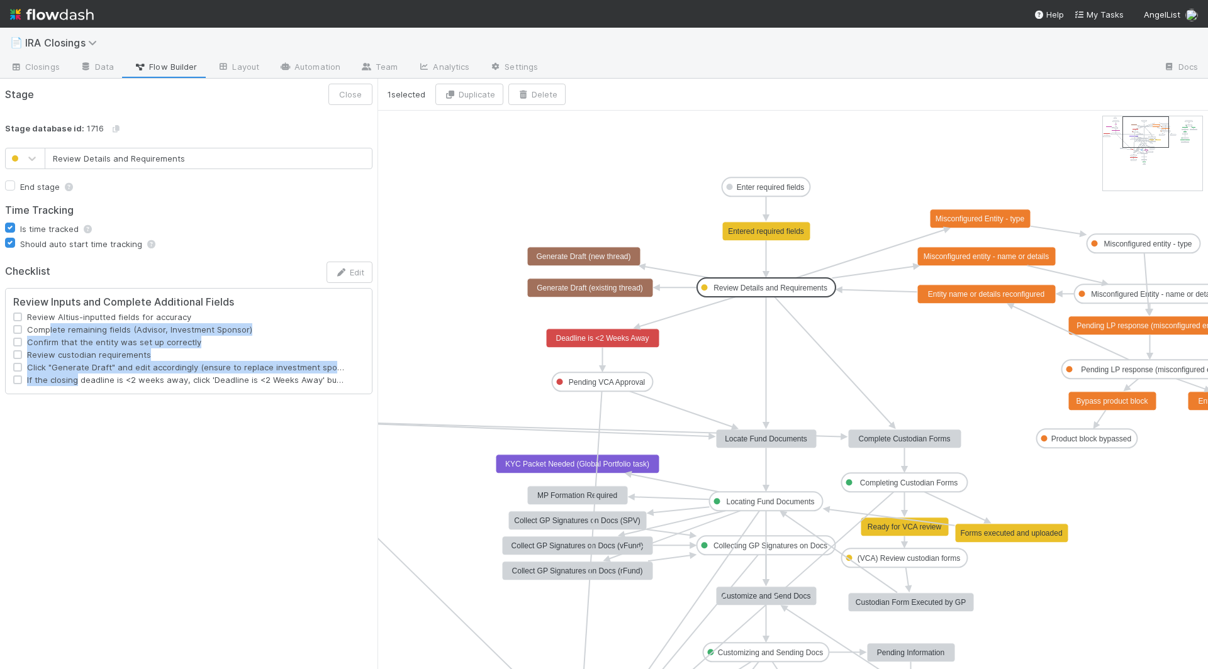
drag, startPoint x: 47, startPoint y: 325, endPoint x: 75, endPoint y: 375, distance: 57.4
click at [75, 375] on div "Review Inputs and Complete Additional Fields Review Altius-inputted fields for …" at bounding box center [188, 341] width 367 height 106
type input "Enter required fields"
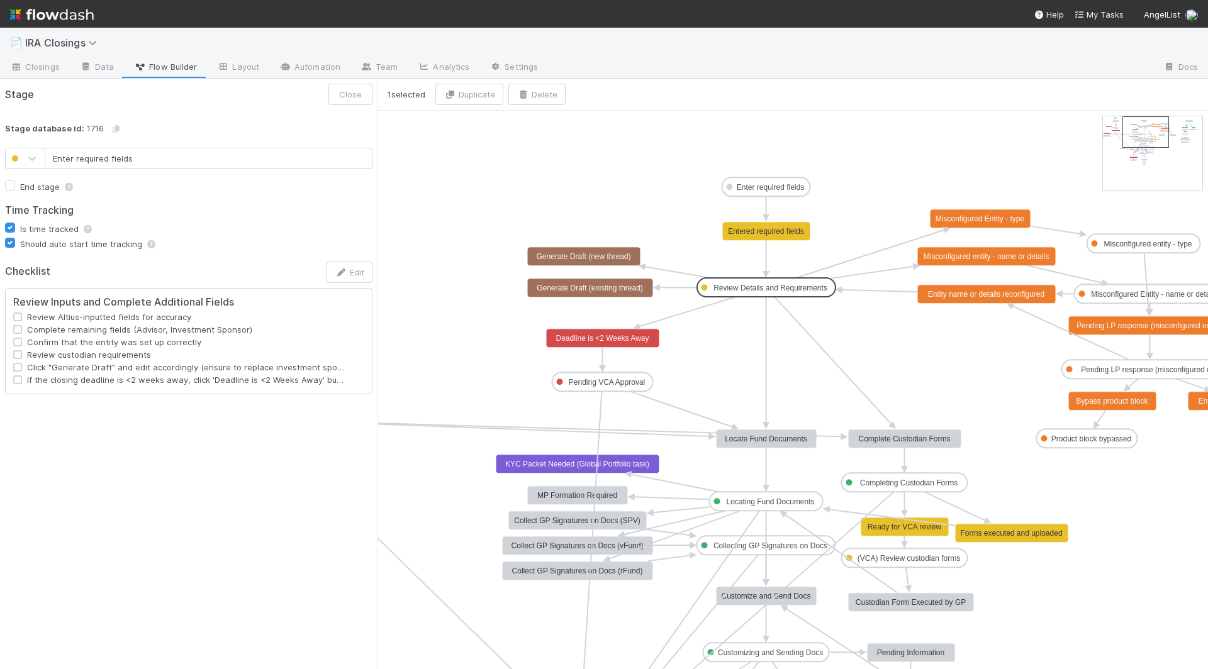
click at [750, 188] on text "Enter required fields" at bounding box center [770, 187] width 67 height 9
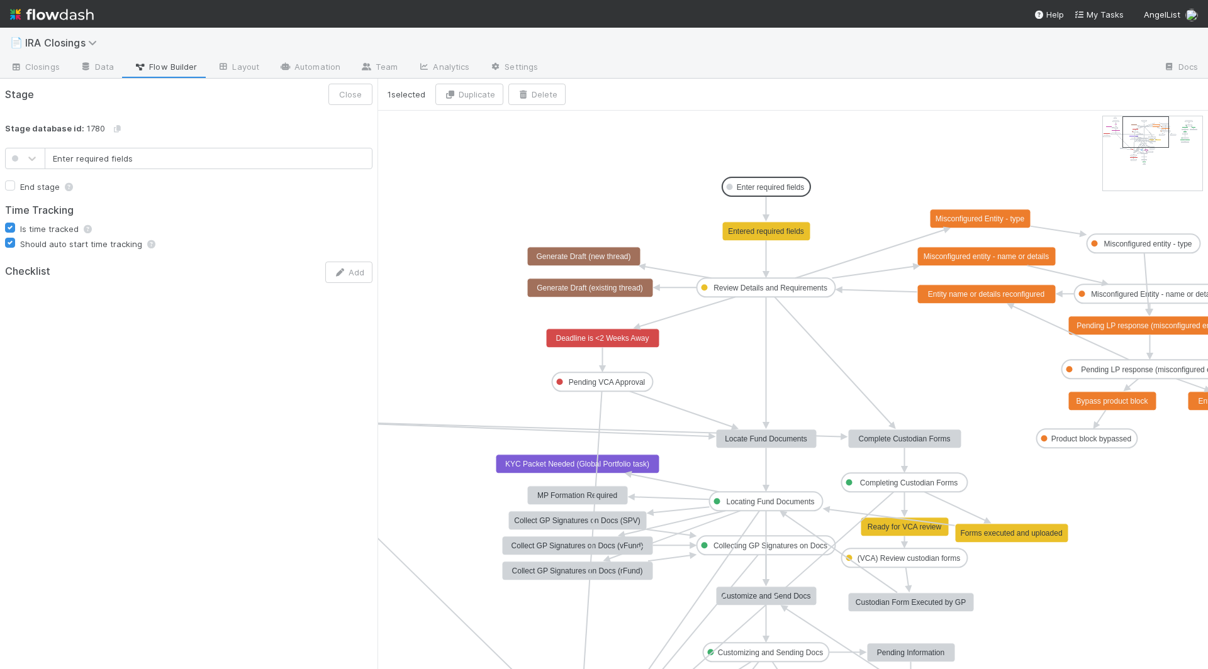
click at [760, 233] on text "Entered required fields" at bounding box center [766, 231] width 76 height 9
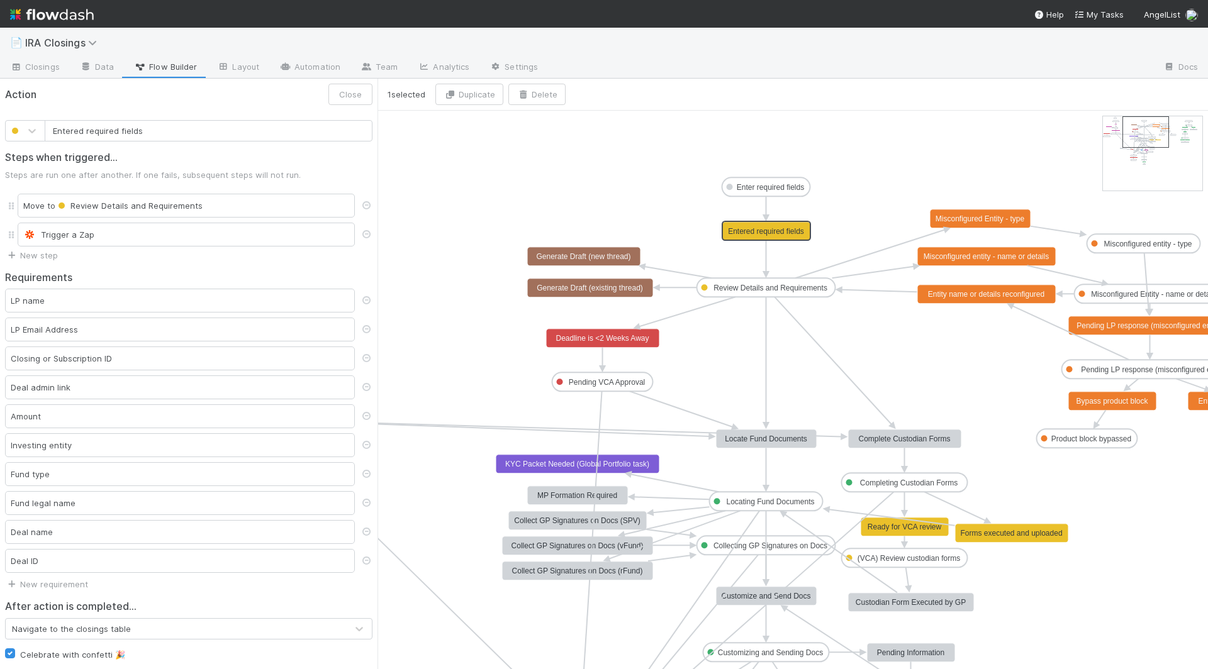
click at [775, 286] on text "Review Details and Requirements" at bounding box center [770, 288] width 114 height 9
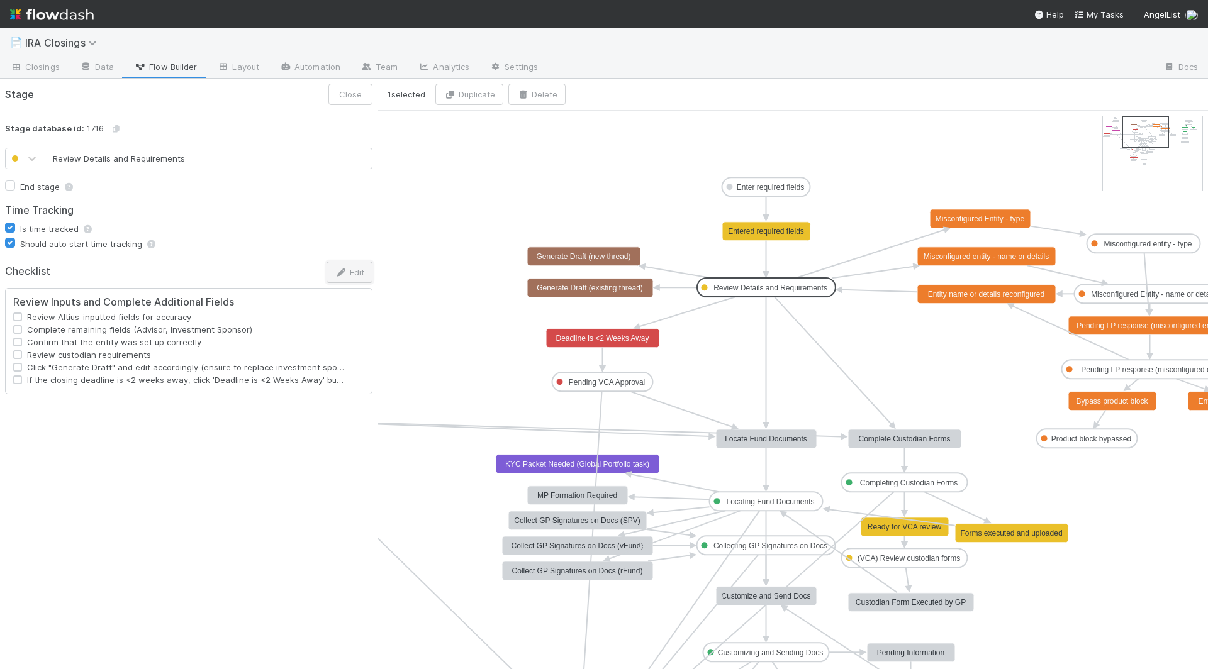
click at [342, 270] on icon "button" at bounding box center [341, 273] width 13 height 8
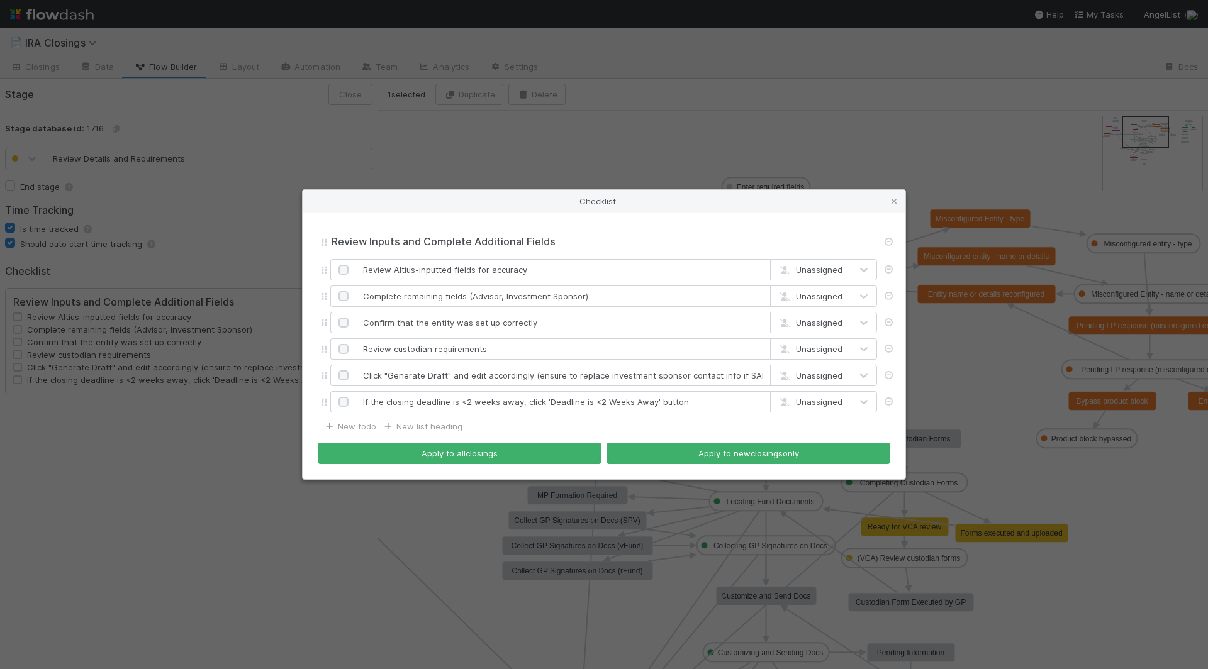
click at [184, 459] on div "Checklist Review Inputs and Complete Additional Fields Review Inputs and Comple…" at bounding box center [604, 334] width 1208 height 669
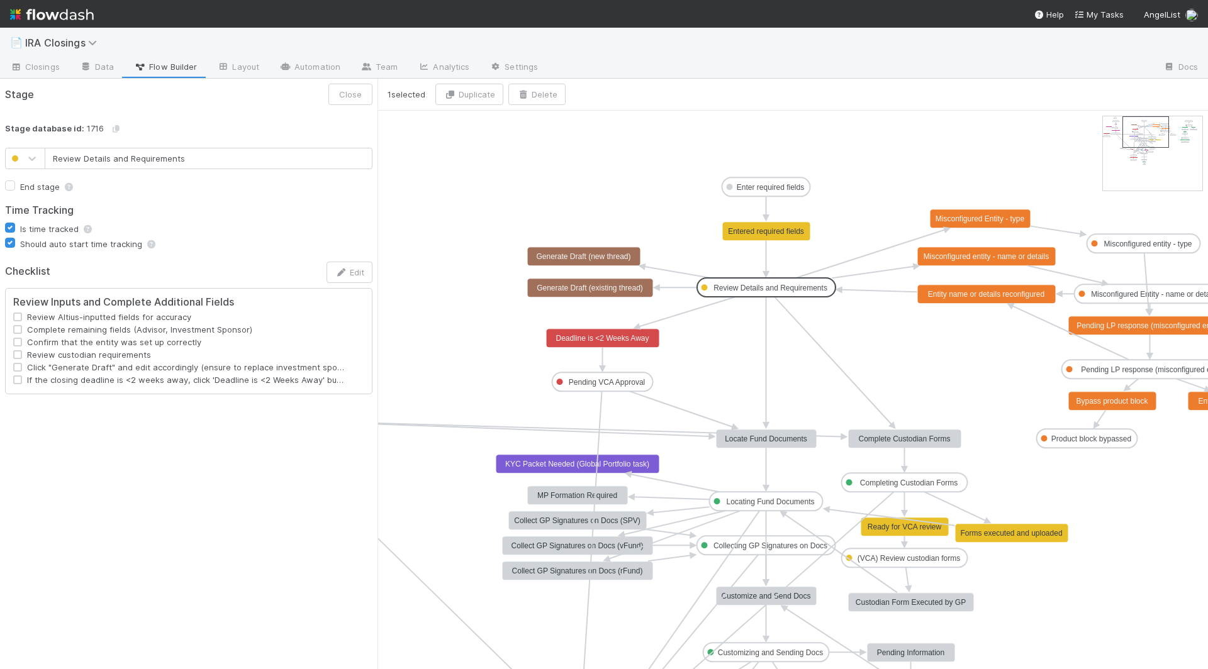
click at [604, 252] on text "Generate Draft (new thread)" at bounding box center [583, 256] width 94 height 9
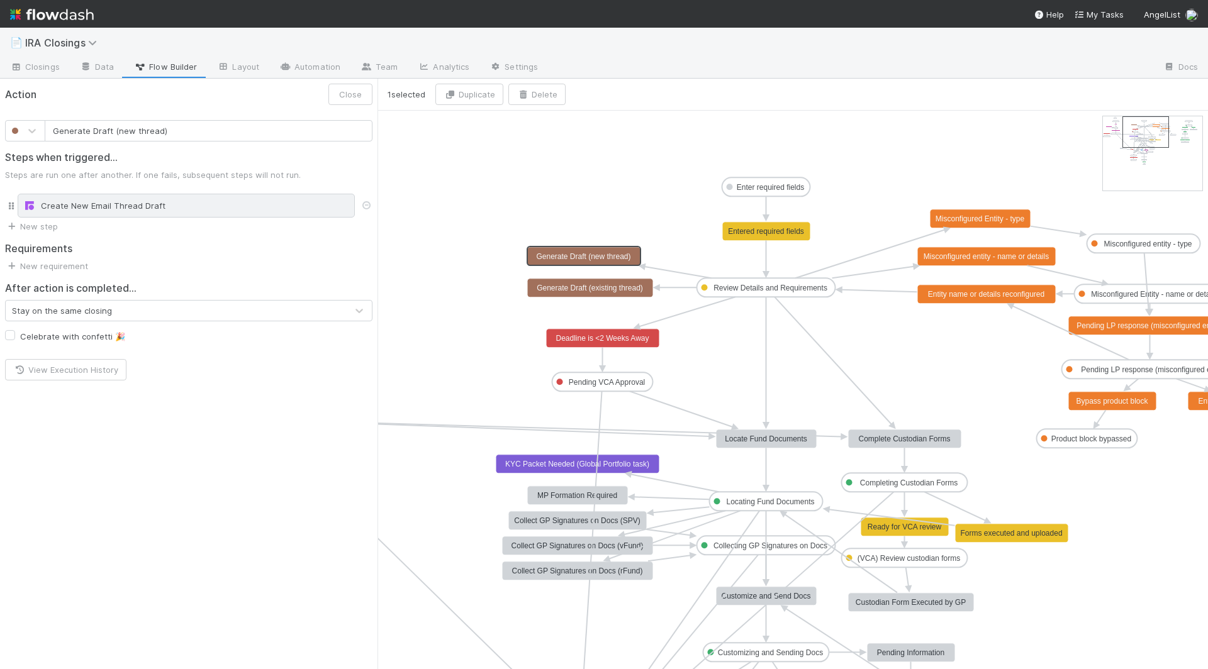
click at [161, 205] on div "Create New Email Thread Draft" at bounding box center [186, 205] width 326 height 13
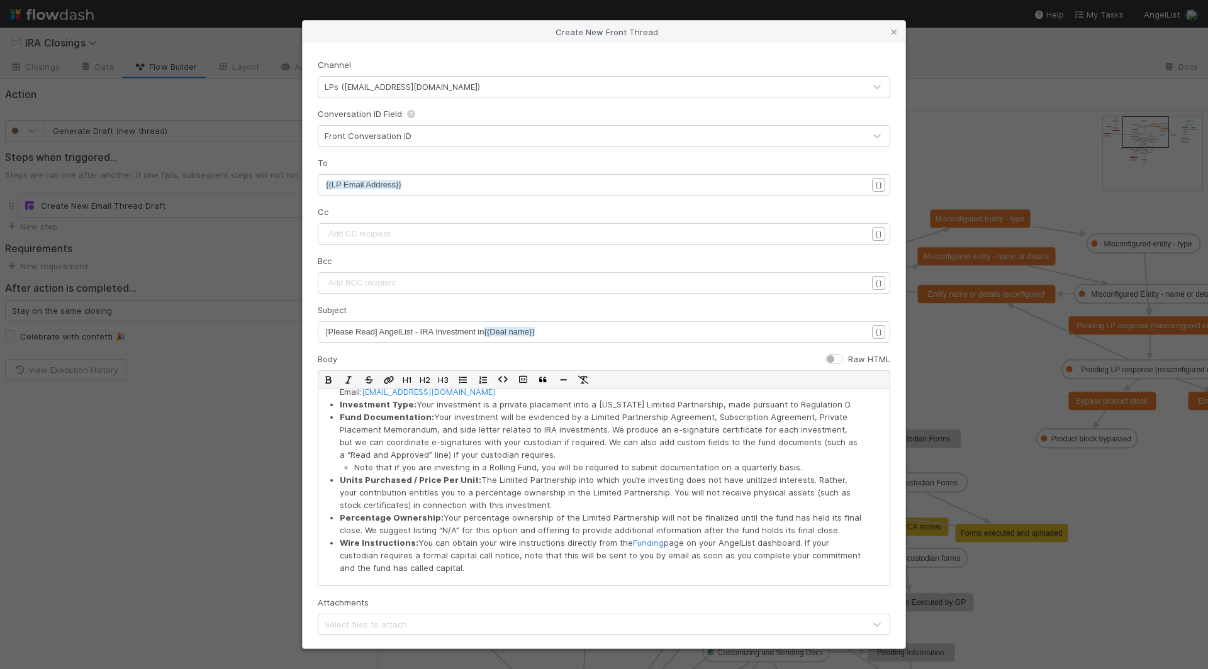
scroll to position [603, 0]
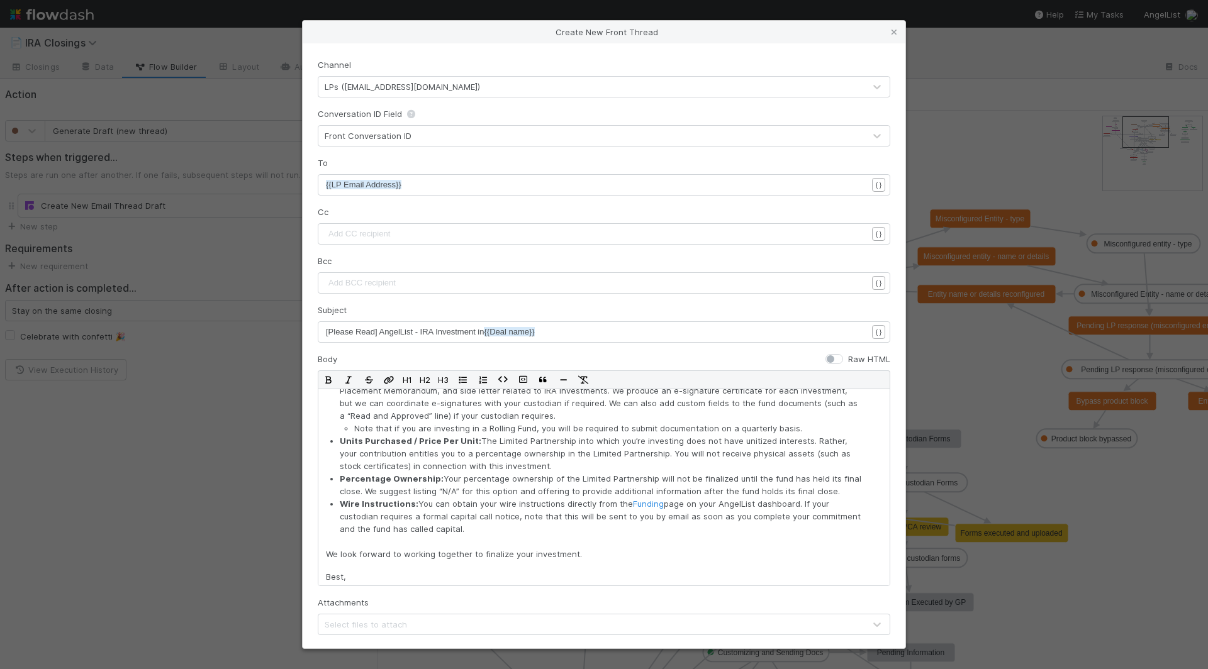
click at [89, 513] on div "Create New Front Thread Channel LPs ([EMAIL_ADDRESS][DOMAIN_NAME]) Conversation…" at bounding box center [604, 334] width 1208 height 669
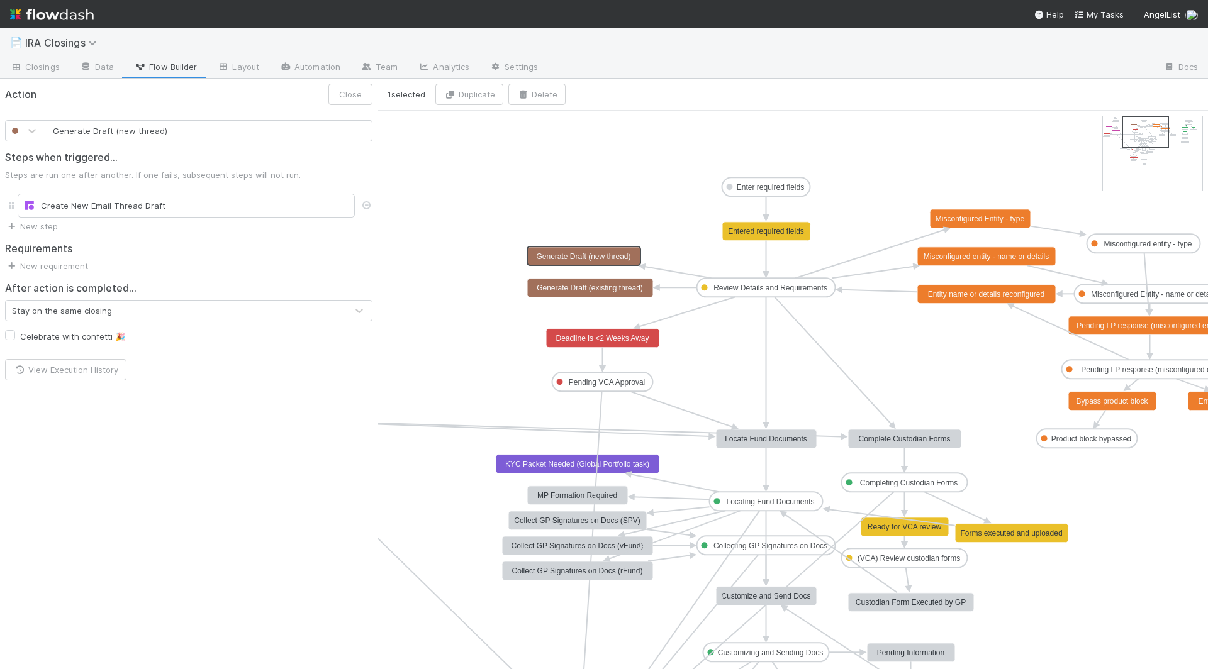
type input "Generate Draft (existing thread)"
click at [565, 287] on text "Generate Draft (existing thread)" at bounding box center [590, 288] width 106 height 9
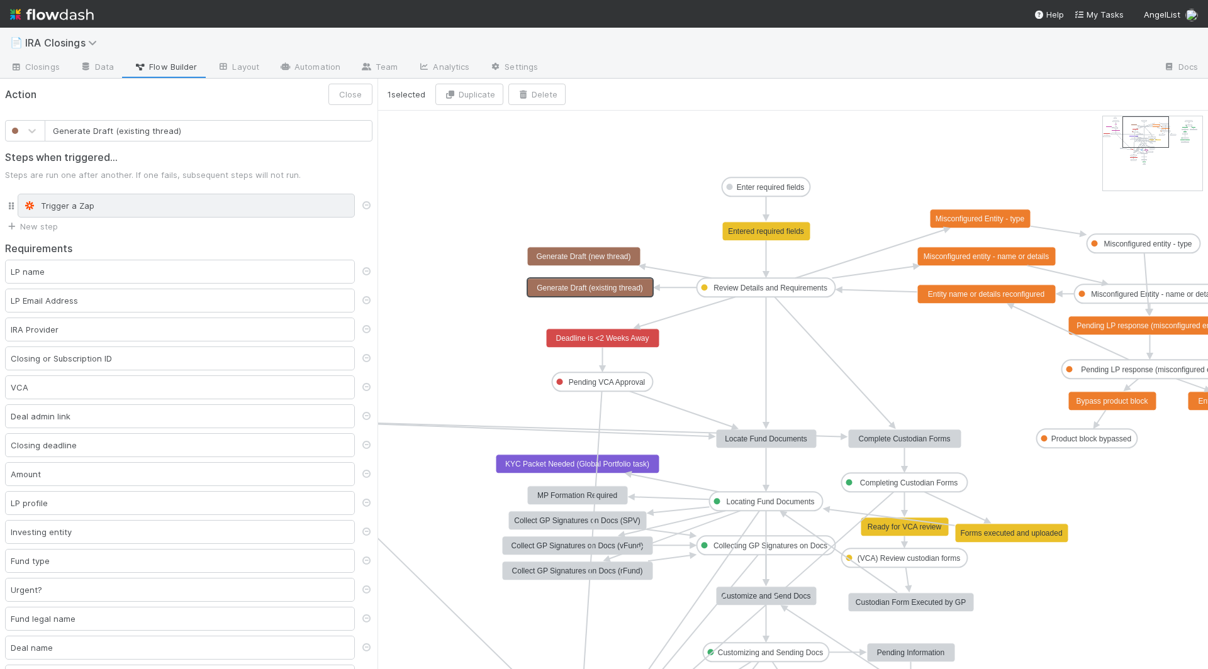
click at [265, 201] on div "Trigger a Zap" at bounding box center [186, 205] width 326 height 13
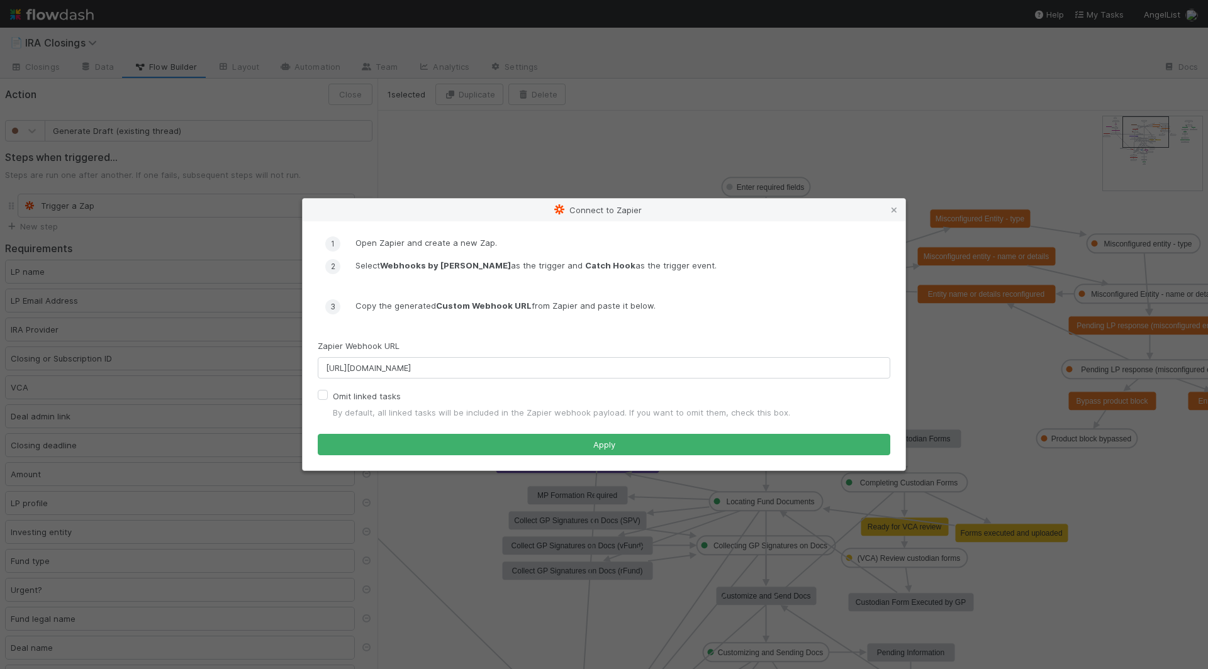
click at [277, 111] on div "Connect to Zapier Open Zapier and create a new Zap. Select Webhooks by [PERSON_…" at bounding box center [604, 334] width 1208 height 669
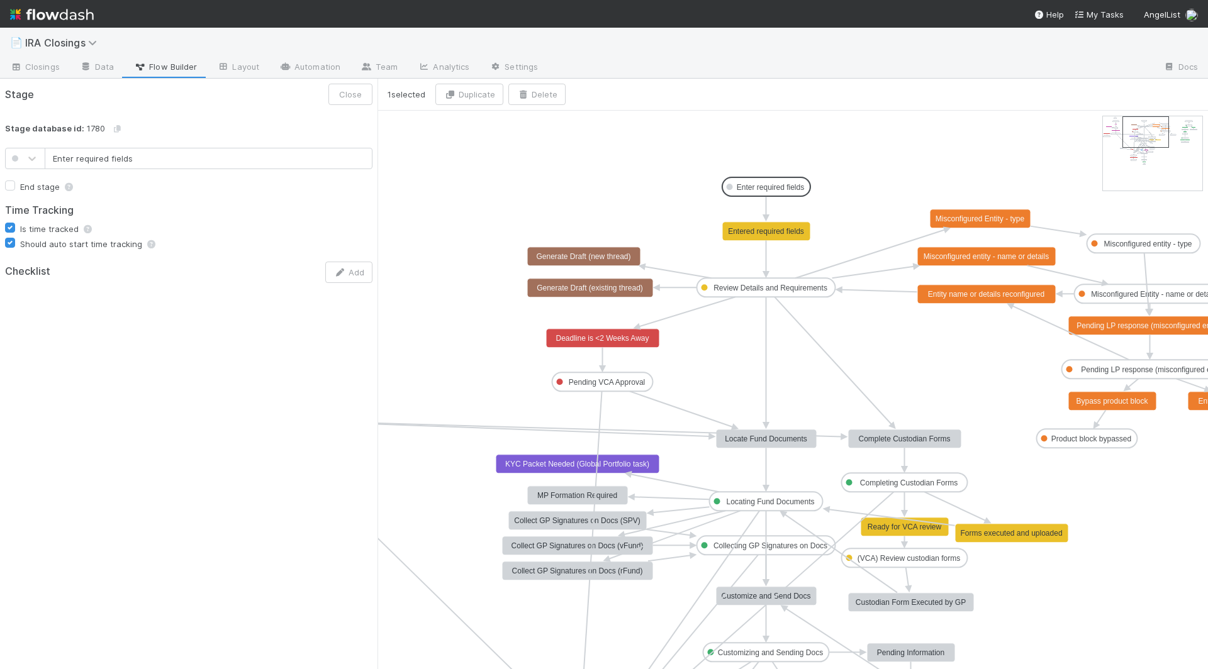
click at [766, 187] on text "Enter required fields" at bounding box center [770, 187] width 67 height 9
click at [764, 232] on text "Entered required fields" at bounding box center [766, 231] width 76 height 9
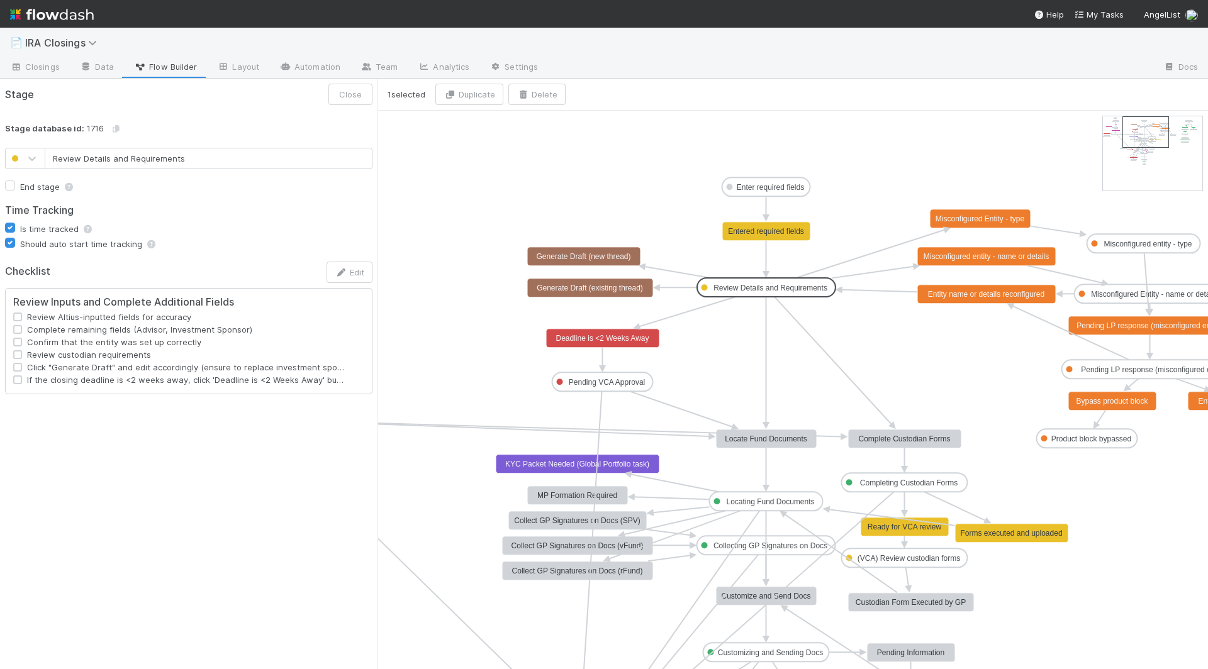
click at [764, 285] on text "Review Details and Requirements" at bounding box center [770, 288] width 114 height 9
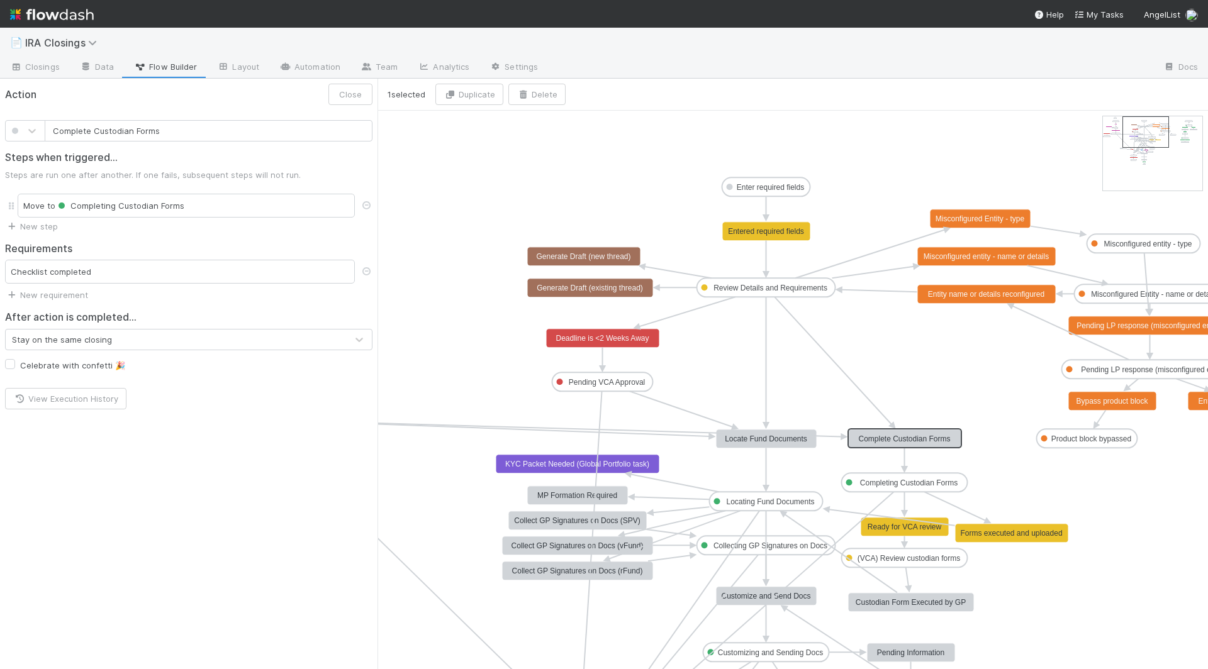
click at [866, 438] on text "Complete Custodian Forms" at bounding box center [904, 439] width 92 height 9
click at [891, 484] on text "Completing Custodian Forms" at bounding box center [909, 483] width 98 height 9
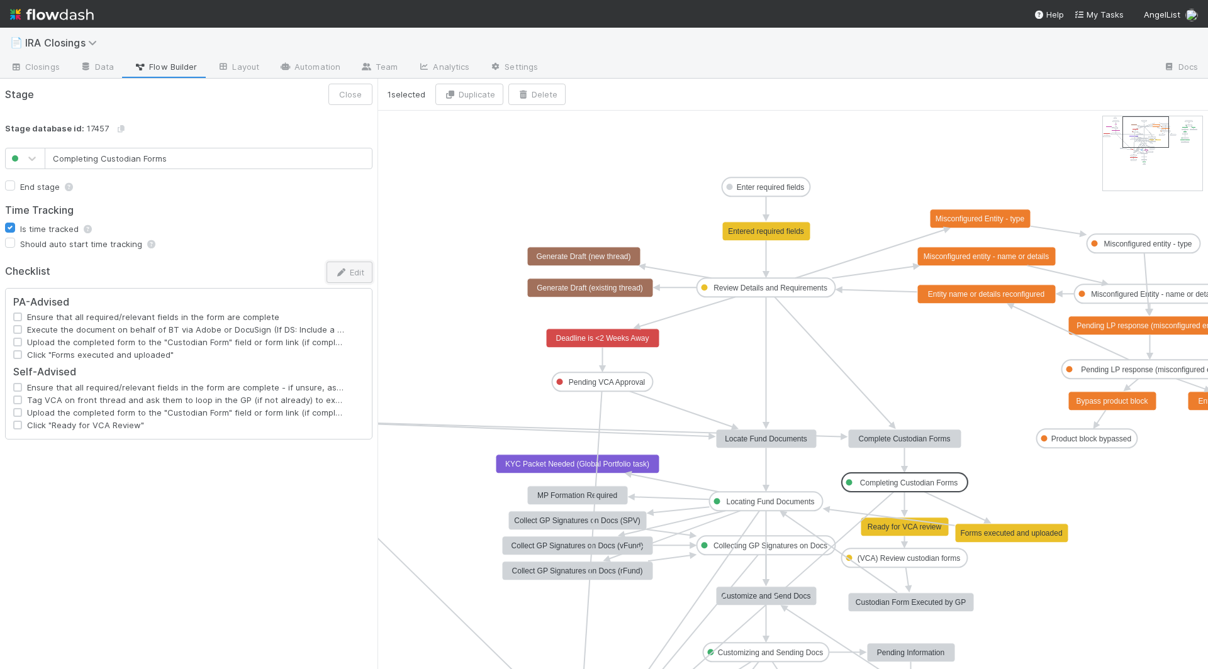
click at [341, 271] on icon "button" at bounding box center [341, 273] width 13 height 8
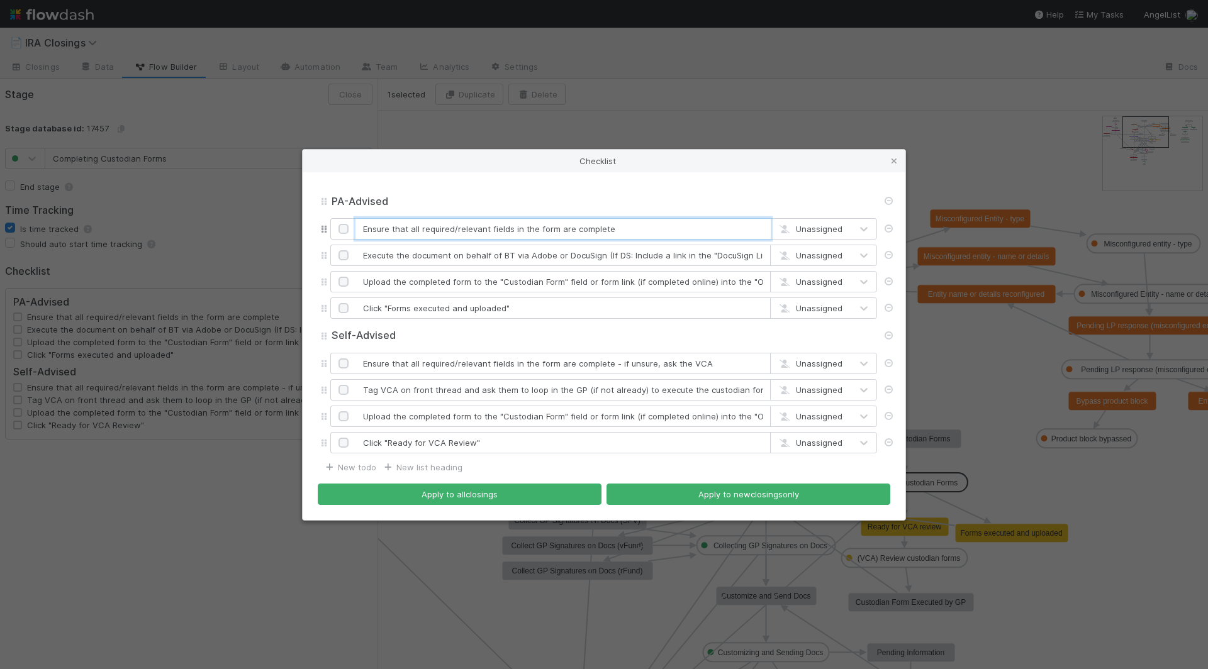
drag, startPoint x: 384, startPoint y: 233, endPoint x: 628, endPoint y: 237, distance: 244.1
click at [628, 237] on input "Ensure that all required/relevant fields in the form are complete" at bounding box center [562, 228] width 415 height 21
click at [411, 258] on input "Execute the document on behalf of BT via Adobe or DocuSign (If DS: Include a li…" at bounding box center [562, 255] width 415 height 21
click at [382, 257] on input "Execute the document on behalf of BT via Adobe or DocuSign (If DS: Include a li…" at bounding box center [562, 255] width 415 height 21
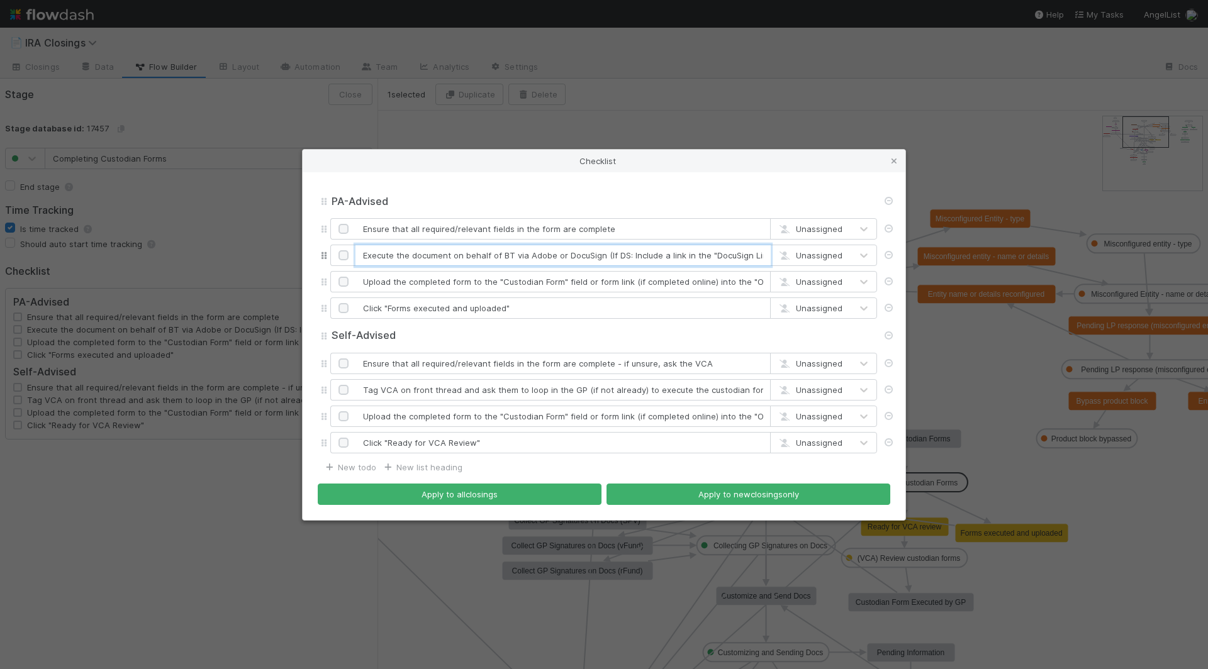
click at [382, 257] on input "Execute the document on behalf of BT via Adobe or DocuSign (If DS: Include a li…" at bounding box center [562, 255] width 415 height 21
click at [586, 258] on input "Execute the document on behalf of BT via Adobe or DocuSign (If DS: Include a li…" at bounding box center [562, 255] width 415 height 21
click at [190, 563] on div "Checklist PA-Advised PA-Advised Ensure that all required/relevant fields in the…" at bounding box center [604, 334] width 1208 height 669
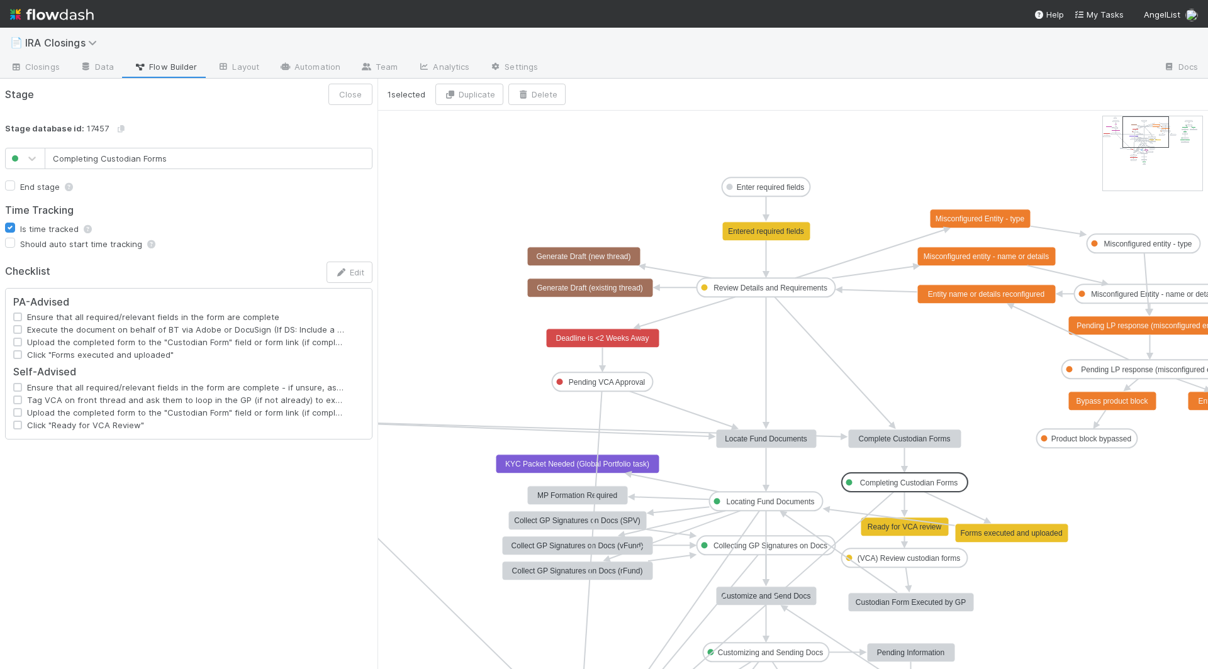
click at [911, 528] on text "Ready for VCA review" at bounding box center [905, 527] width 74 height 9
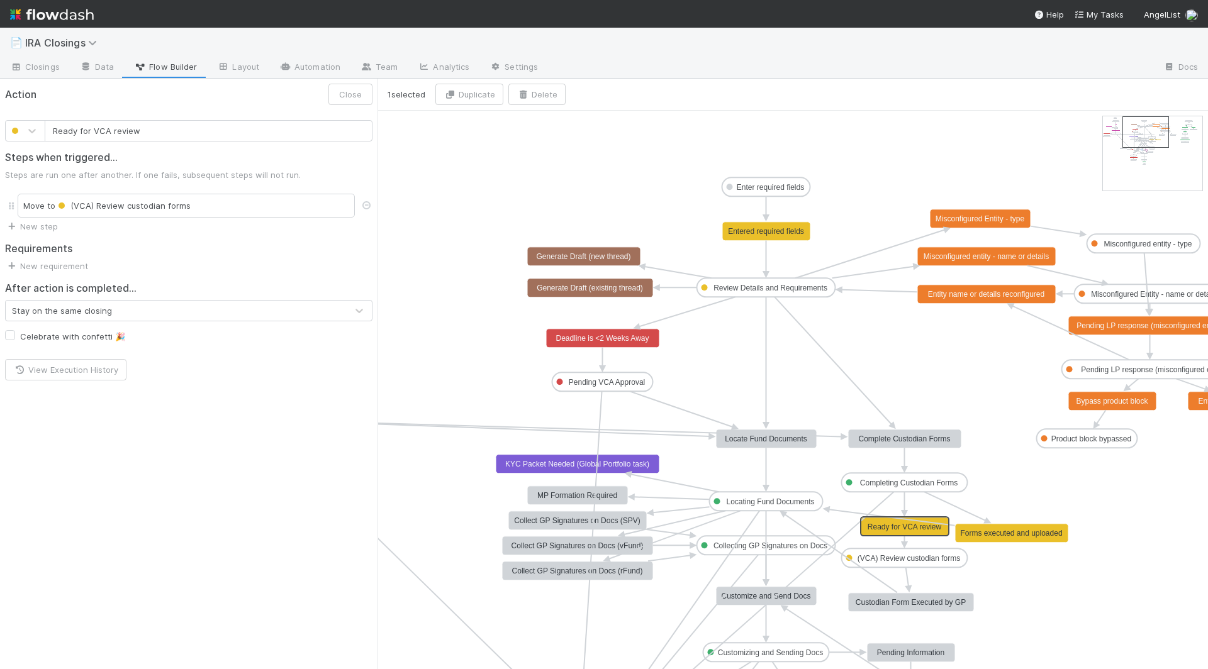
type input "Forms executed and uploaded"
click at [998, 535] on text "Forms executed and uploaded" at bounding box center [1011, 533] width 102 height 9
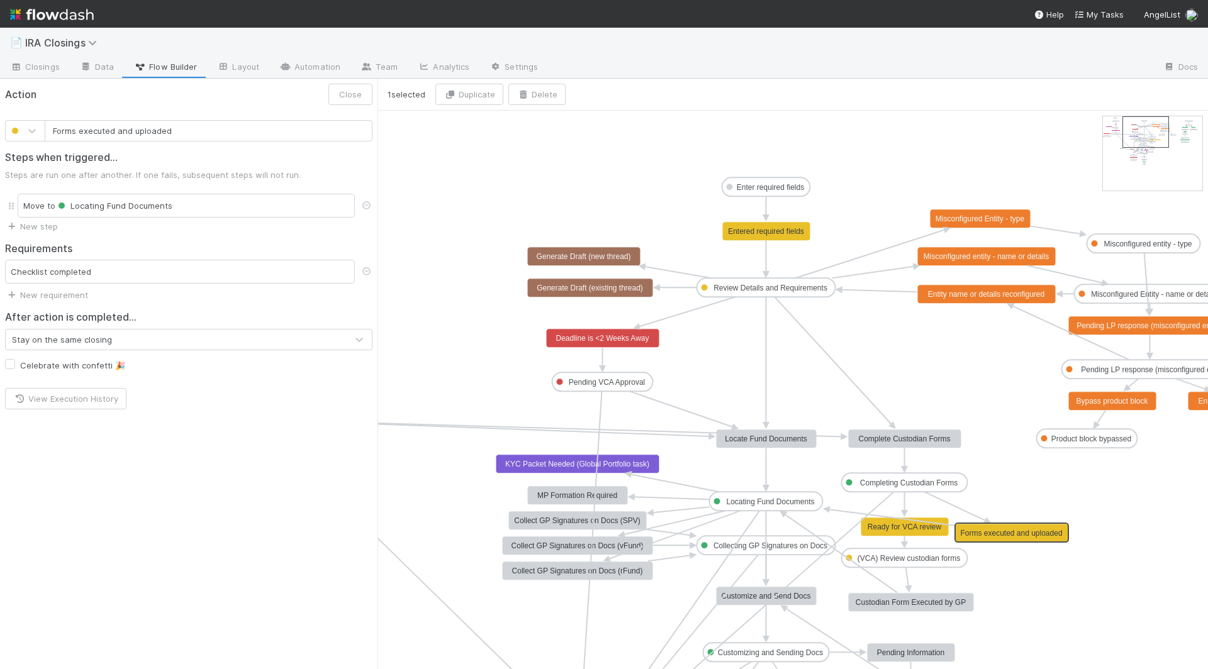
click at [930, 558] on text "(VCA) Review custodian forms" at bounding box center [908, 558] width 103 height 9
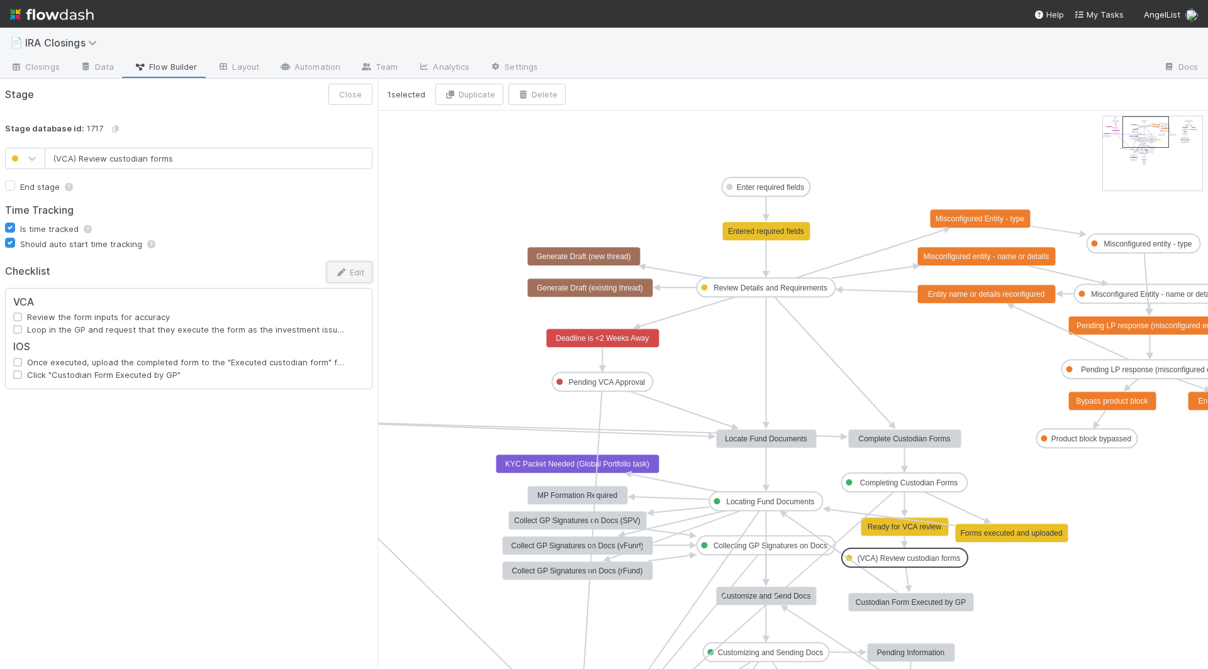
click at [340, 264] on button "Edit" at bounding box center [349, 272] width 46 height 21
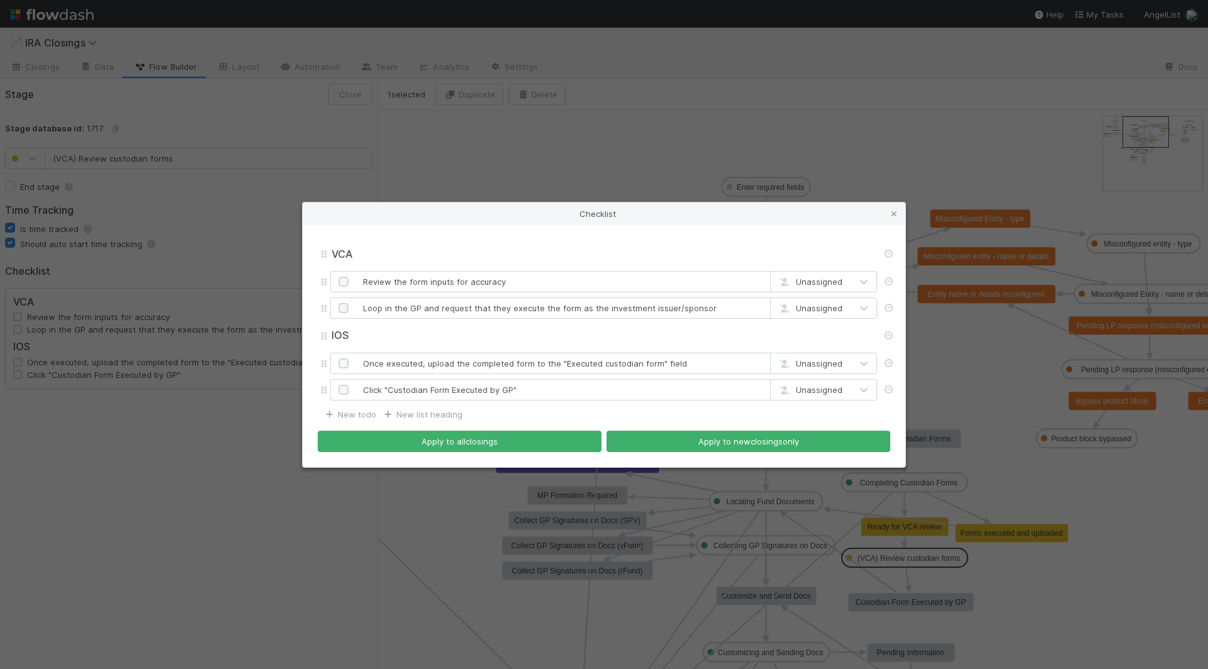
click at [1025, 482] on div "Checklist VCA VCA Review the form inputs for accuracy Unassigned Loop in the GP…" at bounding box center [604, 334] width 1208 height 669
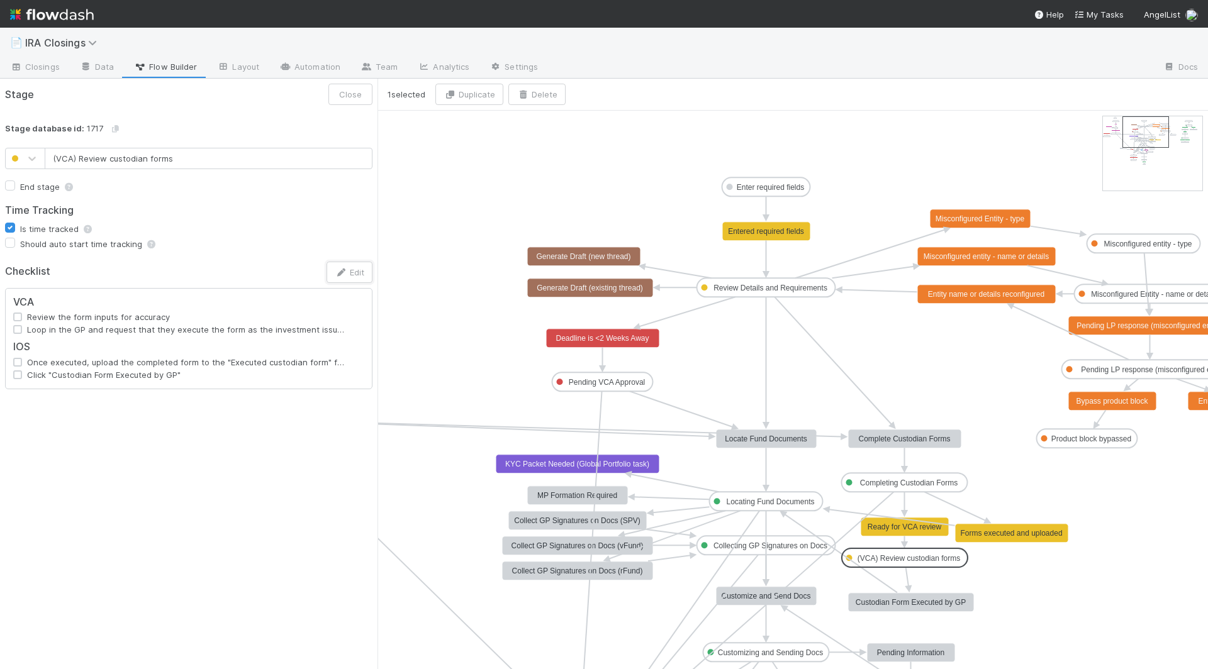
type input "Completing Custodian Forms"
checkbox input "false"
click at [896, 483] on text "Completing Custodian Forms" at bounding box center [909, 483] width 98 height 9
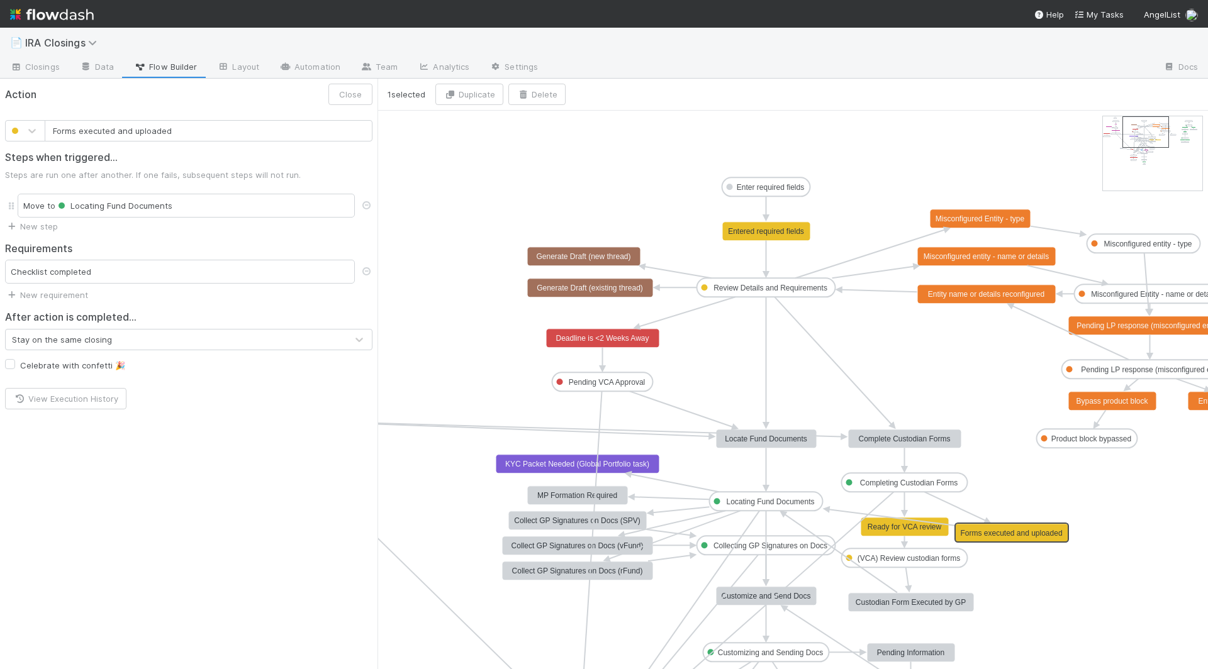
click at [981, 533] on text "Forms executed and uploaded" at bounding box center [1011, 533] width 102 height 9
type input "Ready for VCA review"
click at [891, 529] on text "Ready for VCA review" at bounding box center [905, 527] width 74 height 9
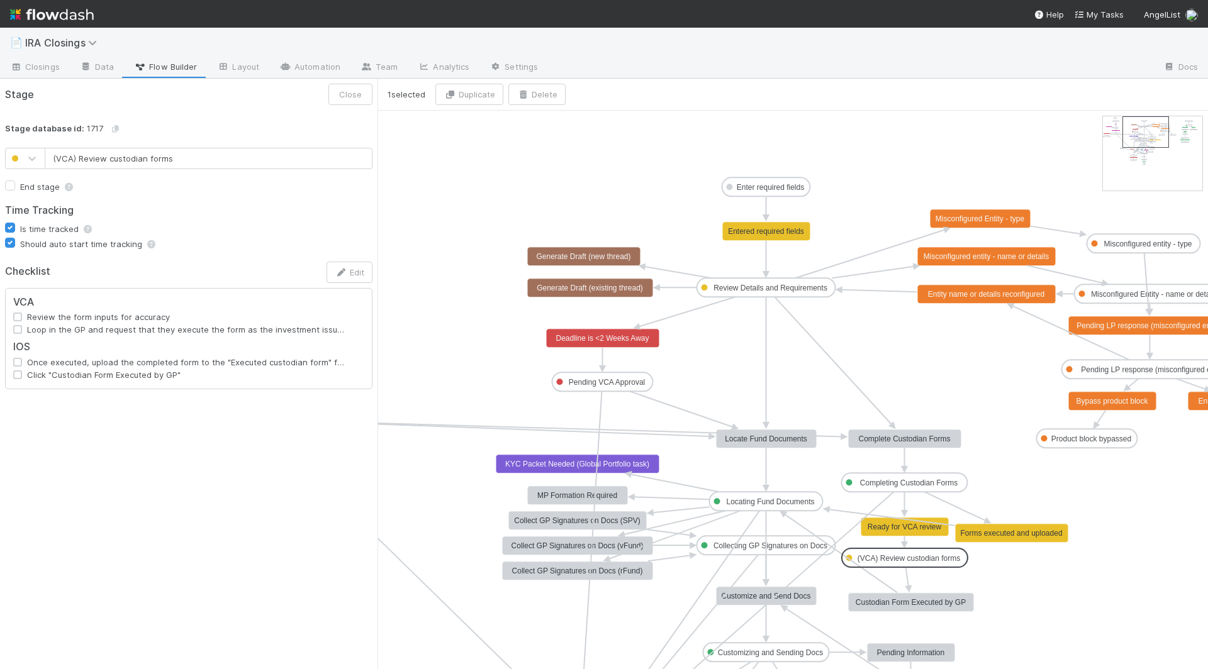
click at [893, 558] on text "(VCA) Review custodian forms" at bounding box center [908, 558] width 103 height 9
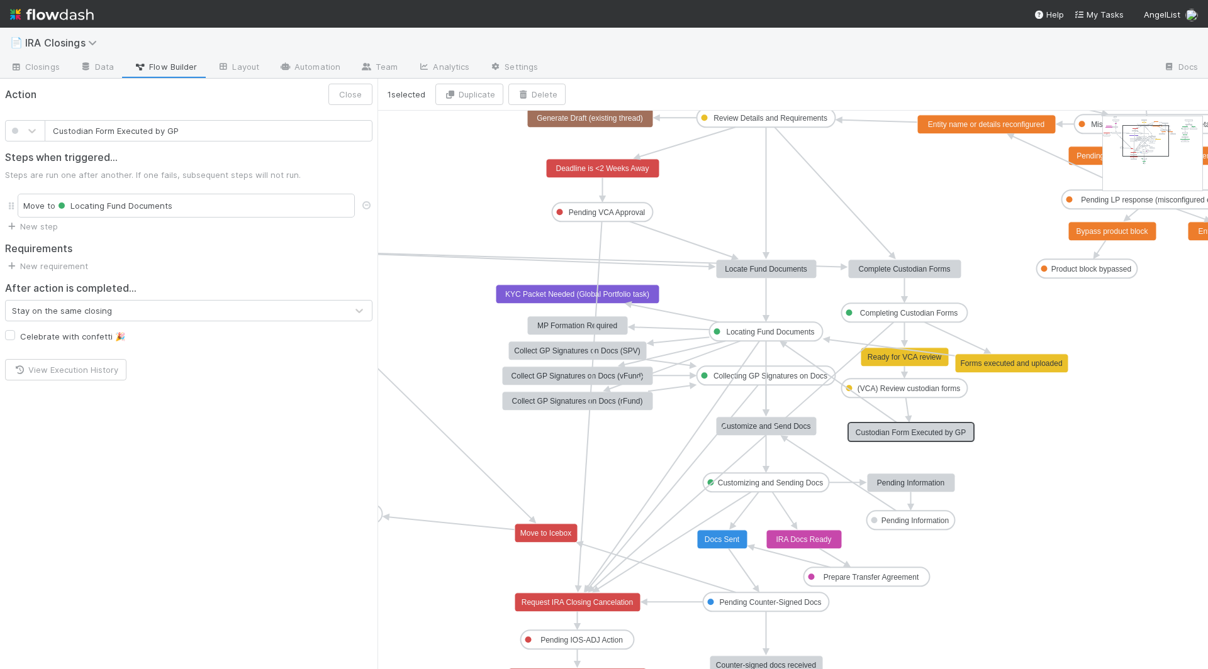
click at [907, 428] on text "Custodian Form Executed by GP" at bounding box center [911, 432] width 110 height 9
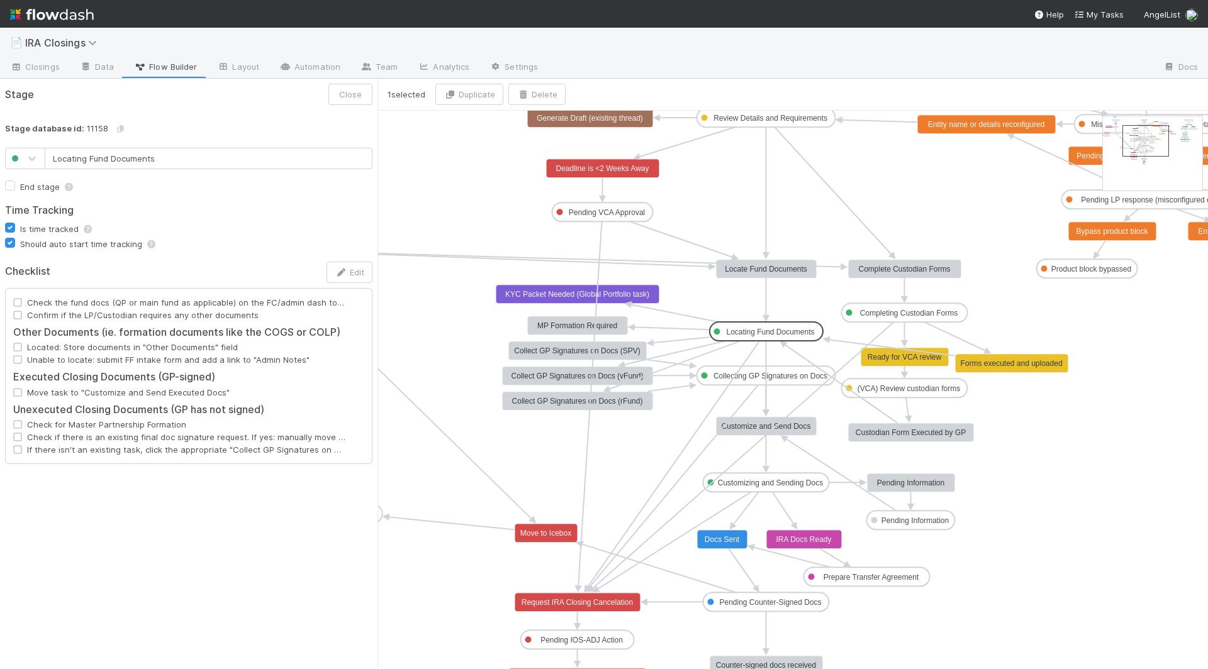
click at [752, 328] on text "Locating Fund Documents" at bounding box center [770, 332] width 88 height 9
click at [340, 269] on icon "button" at bounding box center [341, 273] width 13 height 8
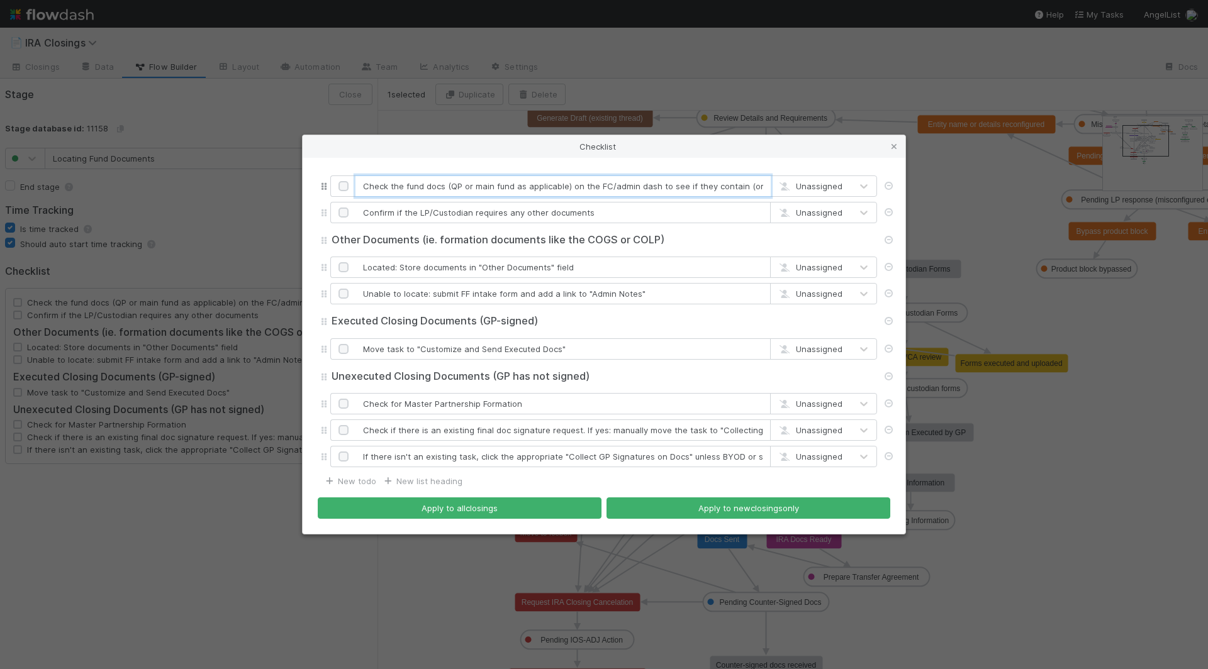
drag, startPoint x: 390, startPoint y: 187, endPoint x: 657, endPoint y: 189, distance: 267.4
click at [657, 189] on input "Check the fund docs (QP or main fund as applicable) on the FC/admin dash to see…" at bounding box center [562, 186] width 415 height 21
click at [311, 569] on div "Checklist Check the fund docs (QP or main fund as applicable) on the FC/admin d…" at bounding box center [604, 334] width 1208 height 669
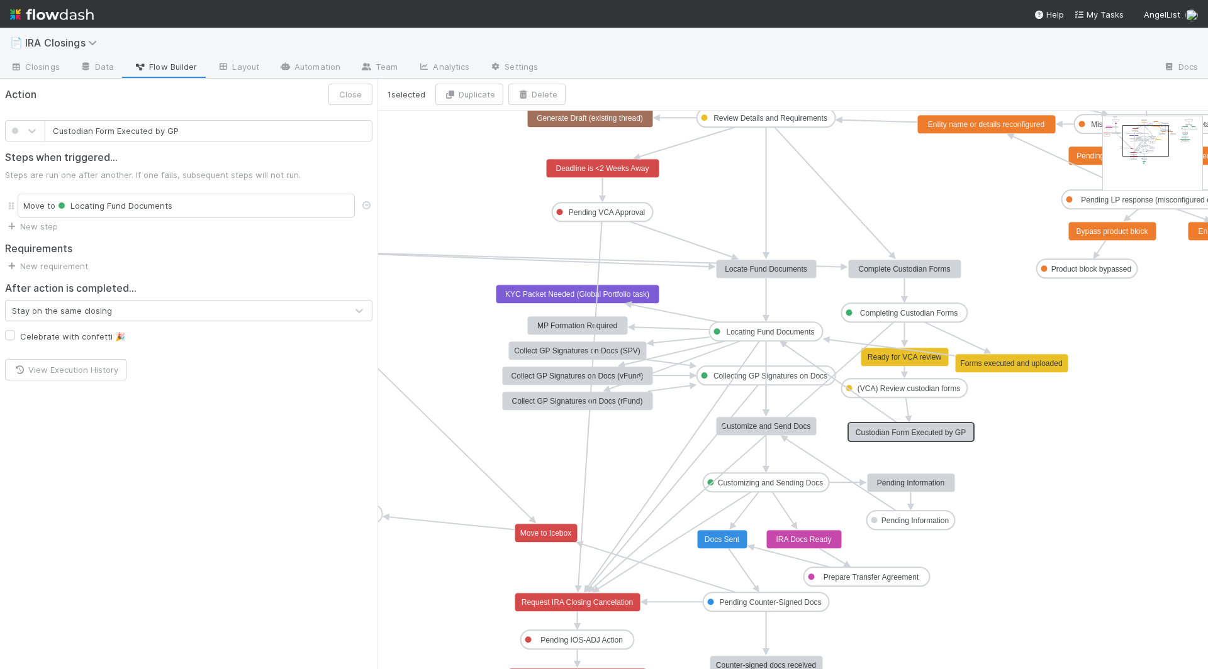
click at [901, 436] on rect at bounding box center [911, 432] width 126 height 19
click at [749, 376] on text "Collecting GP Signatures on Docs" at bounding box center [770, 376] width 114 height 9
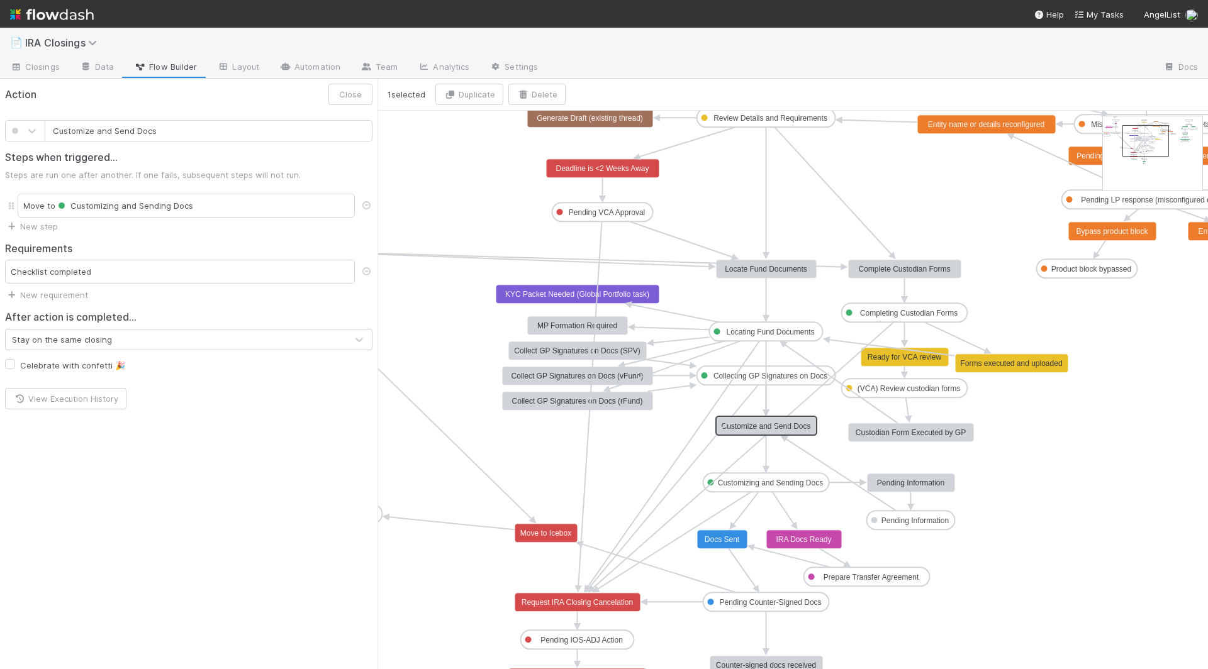
click at [730, 428] on text "Customize and Send Docs" at bounding box center [765, 426] width 89 height 9
type input "Custodian Form Executed by GP"
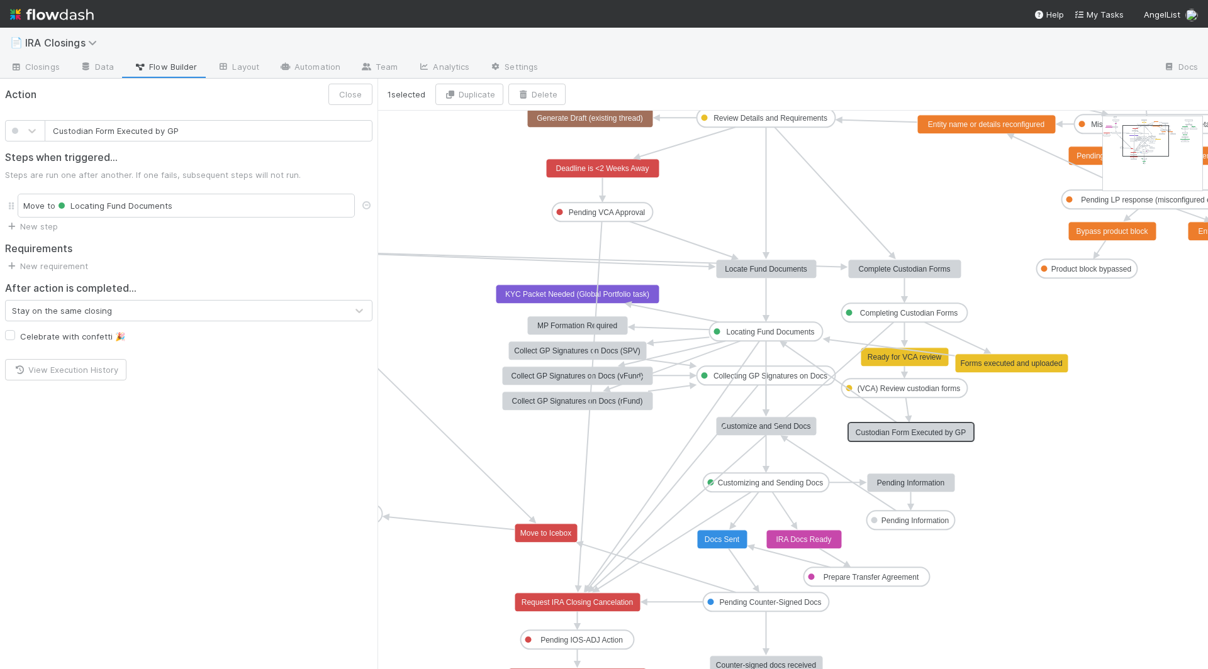
click at [894, 433] on text "Custodian Form Executed by GP" at bounding box center [911, 432] width 110 height 9
click at [779, 485] on text "Customizing and Sending Docs" at bounding box center [770, 483] width 105 height 9
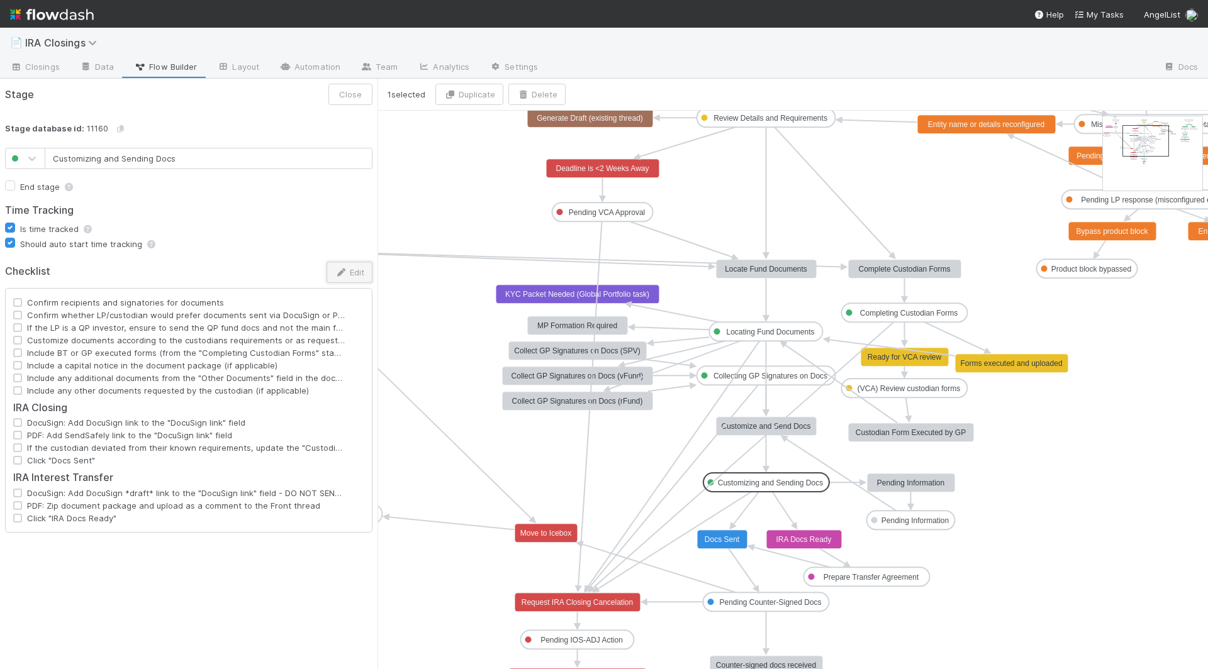
click at [343, 272] on icon "button" at bounding box center [341, 273] width 13 height 8
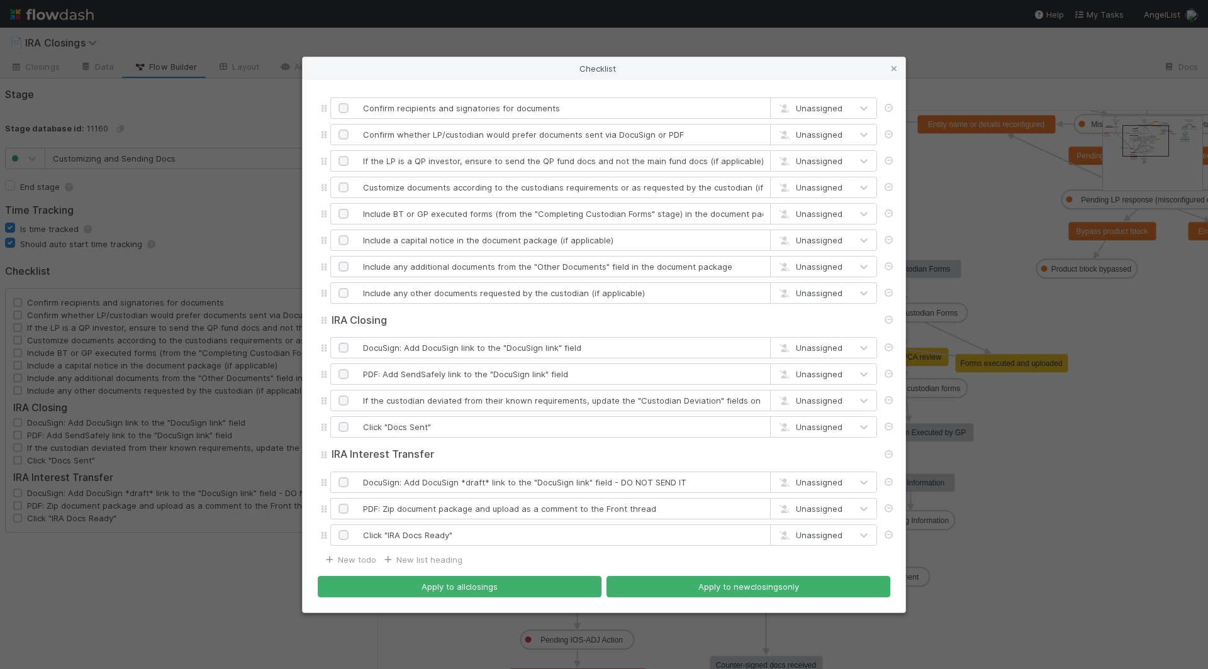
click at [1108, 450] on div "Checklist Confirm recipients and signatories for documents Unassigned Confirm w…" at bounding box center [604, 334] width 1208 height 669
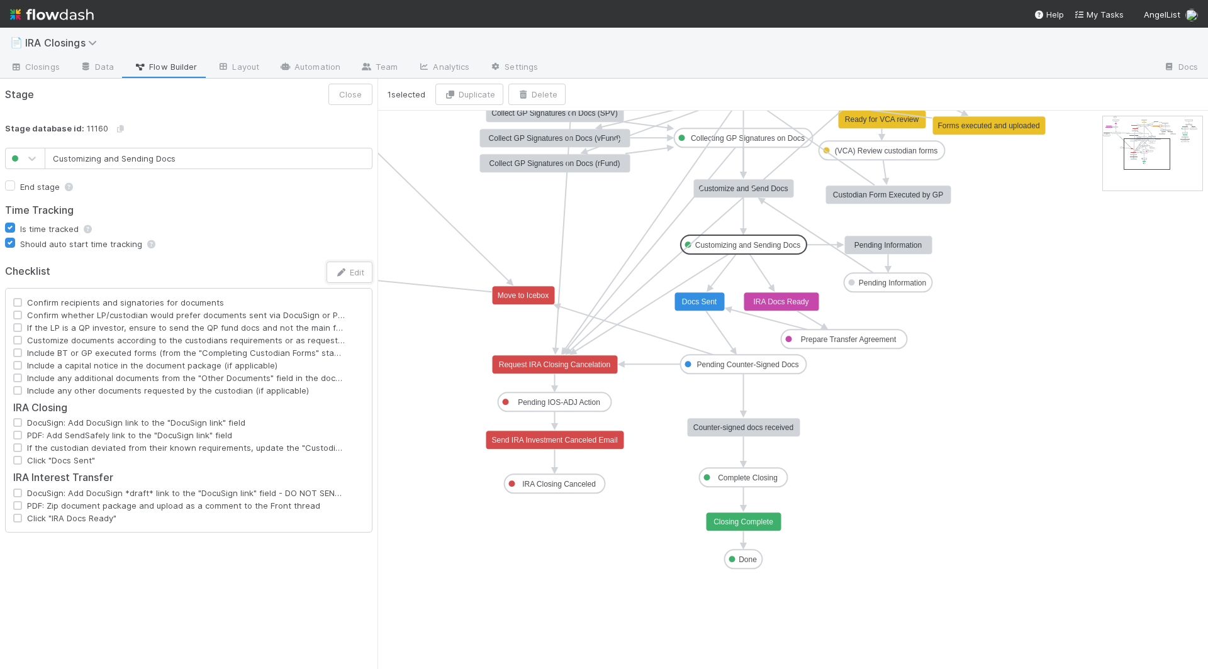
drag, startPoint x: 1137, startPoint y: 145, endPoint x: 1138, endPoint y: 157, distance: 12.0
type input "Complete Closing"
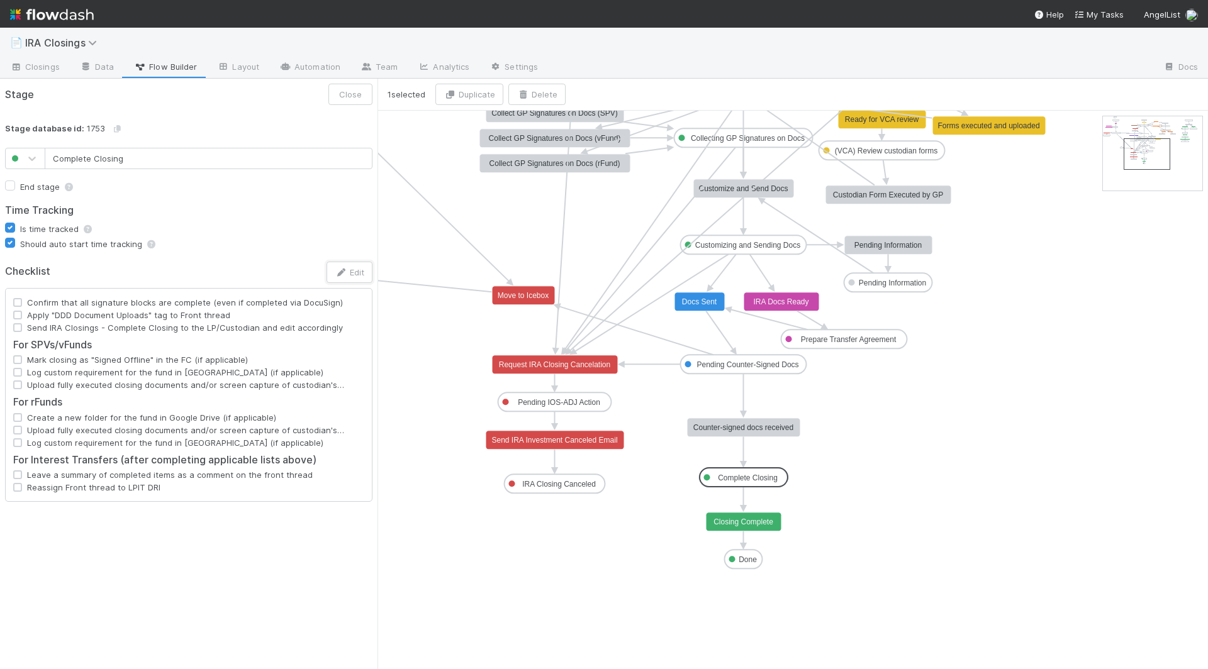
click at [739, 476] on text "Complete Closing" at bounding box center [748, 478] width 60 height 9
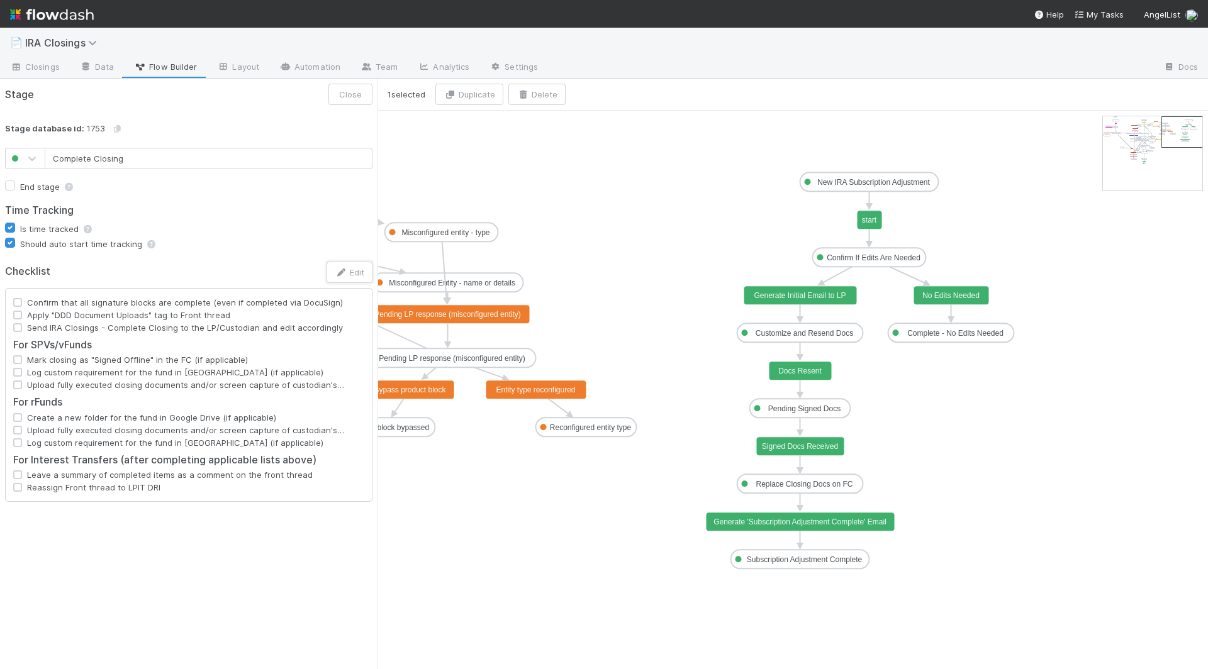
drag, startPoint x: 1141, startPoint y: 148, endPoint x: 1178, endPoint y: 127, distance: 42.8
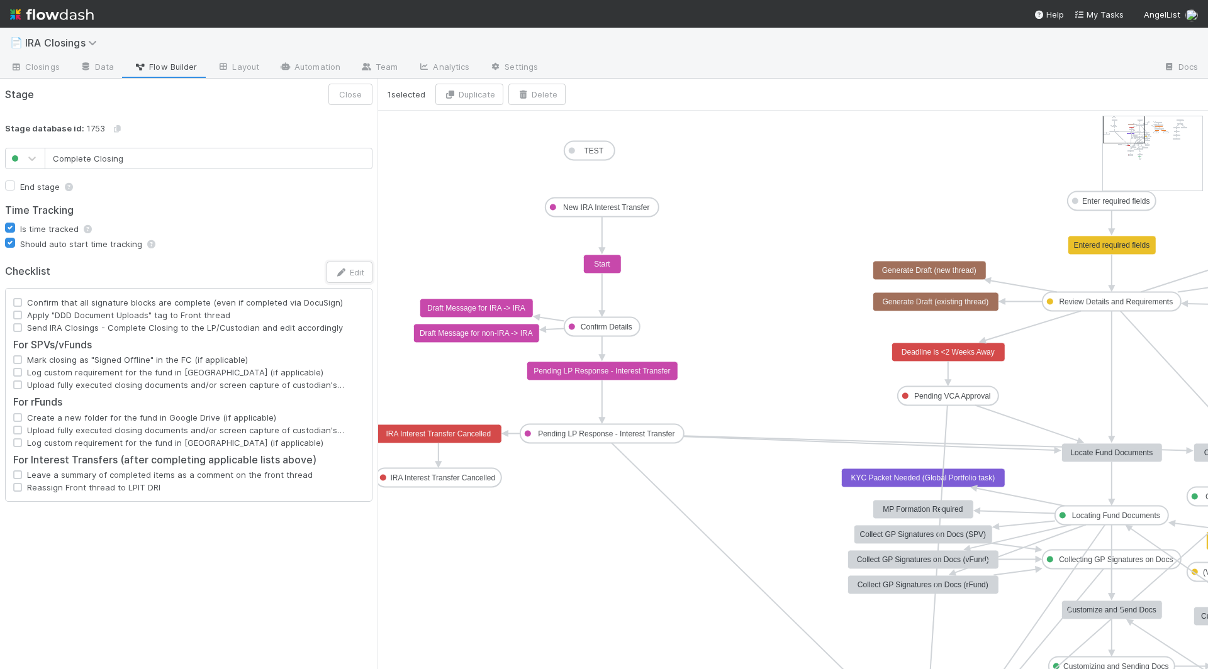
drag, startPoint x: 1171, startPoint y: 126, endPoint x: 1120, endPoint y: 125, distance: 51.6
click at [494, 306] on text "Draft Message for IRA -> IRA" at bounding box center [476, 308] width 98 height 9
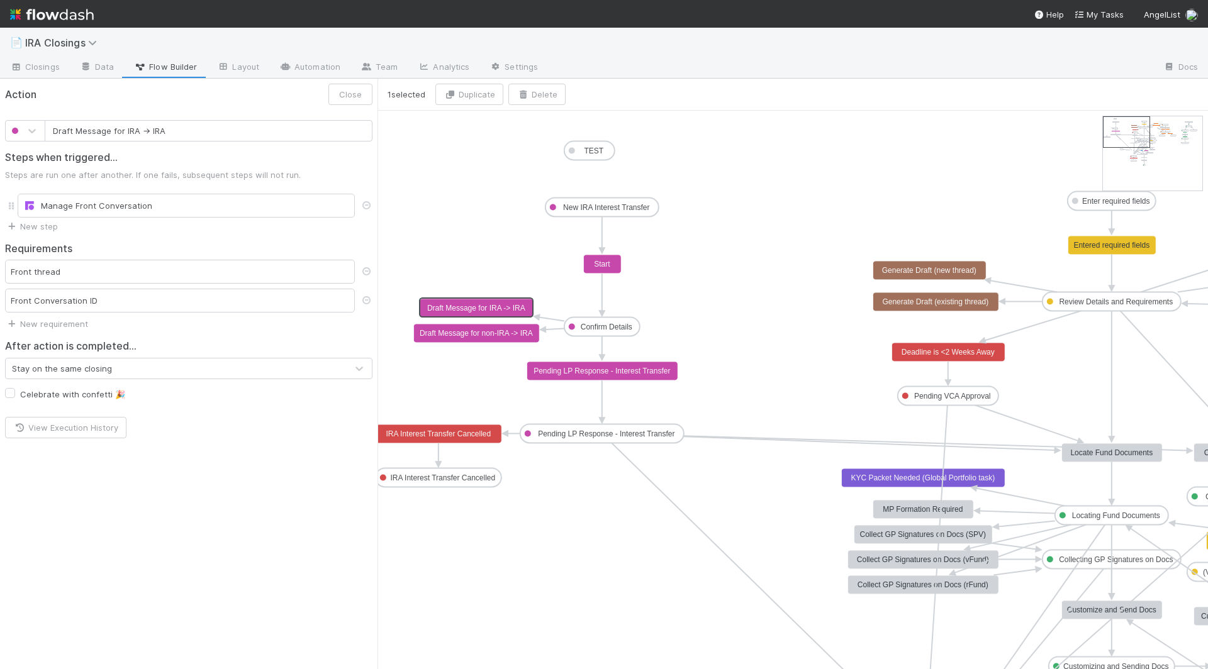
click at [589, 326] on text "Confirm Details" at bounding box center [607, 327] width 52 height 9
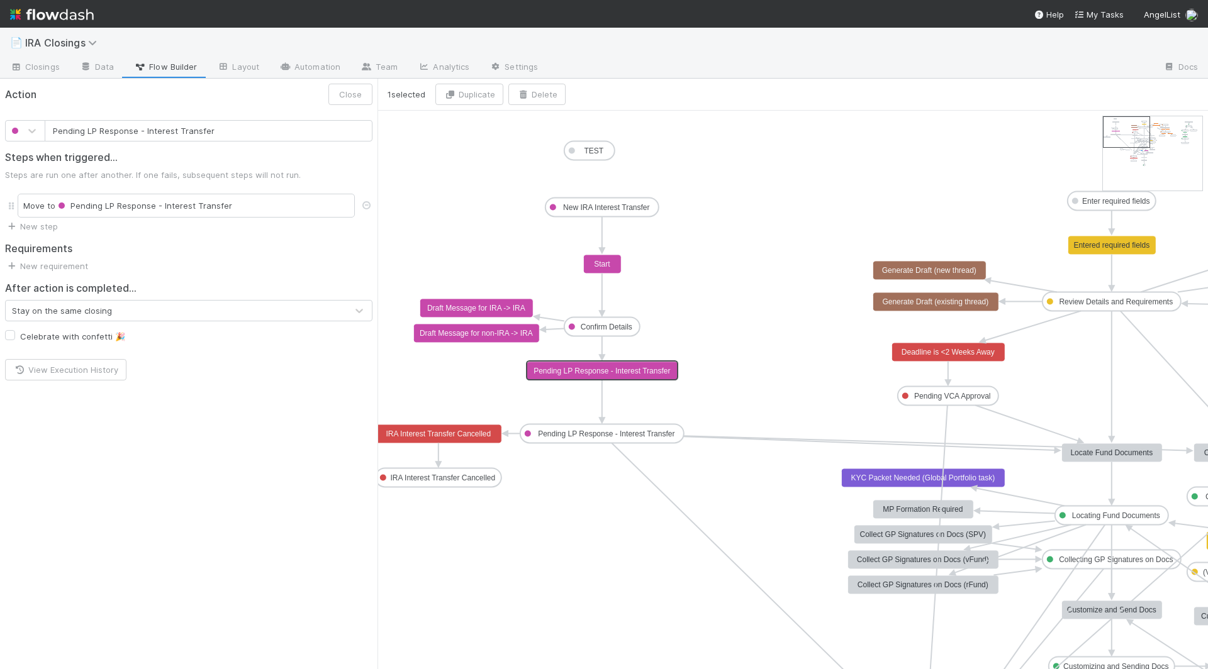
click at [578, 363] on rect at bounding box center [602, 371] width 151 height 19
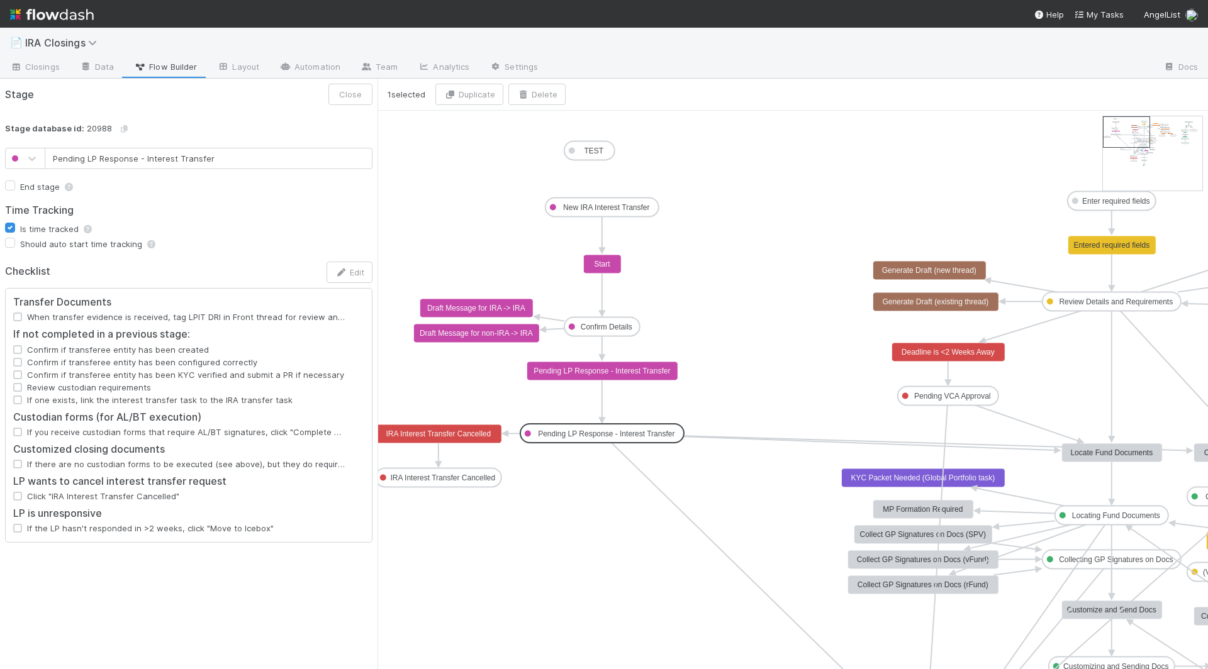
click at [569, 432] on text "Pending LP Response - Interest Transfer" at bounding box center [606, 434] width 137 height 9
click at [347, 273] on icon "button" at bounding box center [341, 273] width 13 height 8
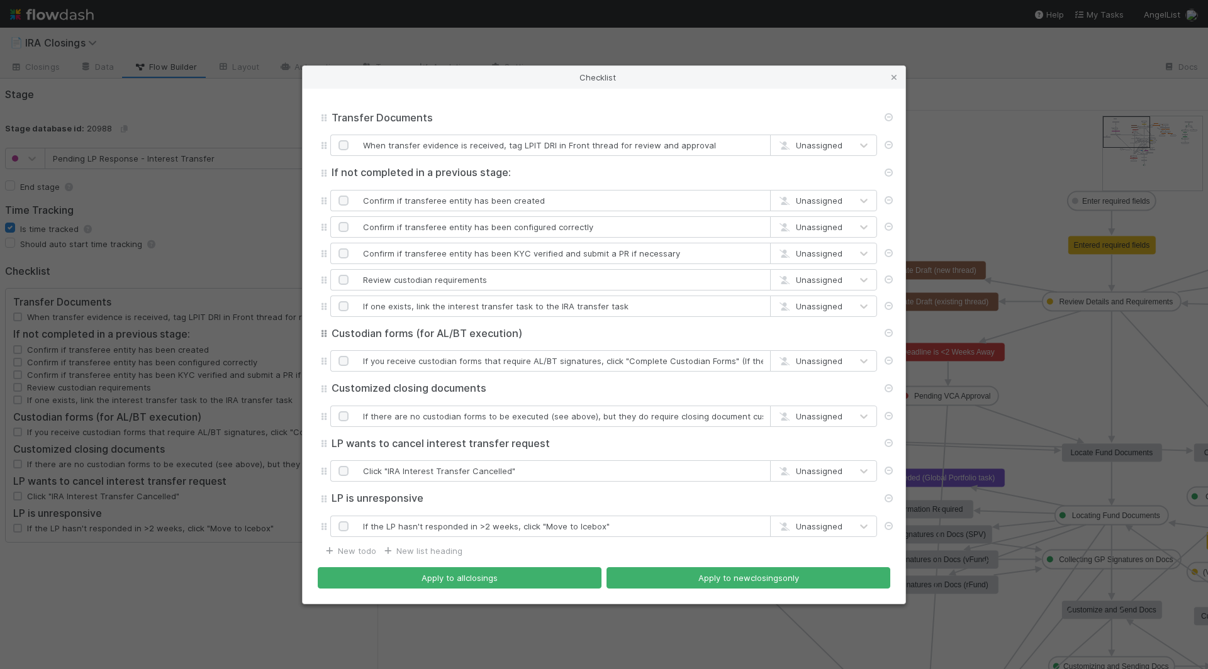
click at [438, 332] on input "Custodian forms (for AL/BT execution)" at bounding box center [603, 334] width 547 height 14
click at [440, 332] on input "Custodian forms (for AL/BT execution)" at bounding box center [603, 334] width 547 height 14
type input "Custodian forms (for PA/BT execution)"
click at [533, 359] on input "If you receive custodian forms that require AL/BT signatures, click "Complete C…" at bounding box center [562, 360] width 415 height 21
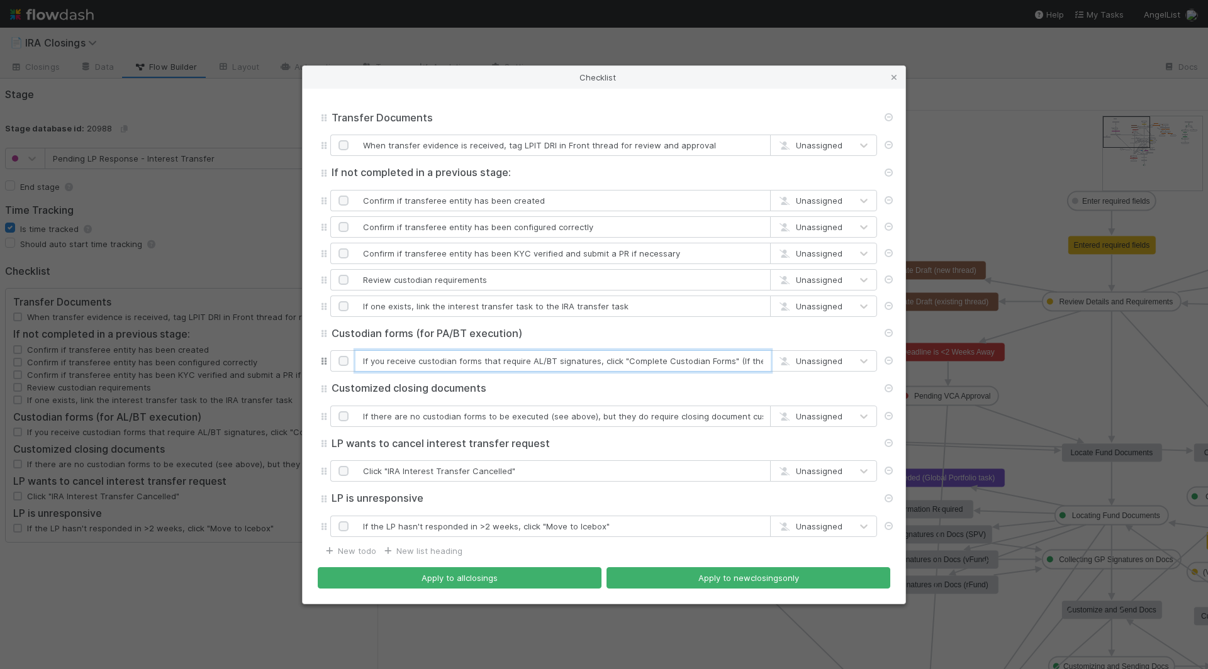
click at [533, 359] on input "If you receive custodian forms that require AL/BT signatures, click "Complete C…" at bounding box center [562, 360] width 415 height 21
drag, startPoint x: 679, startPoint y: 355, endPoint x: 816, endPoint y: 359, distance: 136.6
click at [816, 359] on div "If you receive custodian forms that require PA/BT signatures, click "Complete C…" at bounding box center [603, 360] width 547 height 21
click at [723, 359] on input "If you receive custodian forms that require PA/BT signatures, click "Complete C…" at bounding box center [562, 360] width 415 height 21
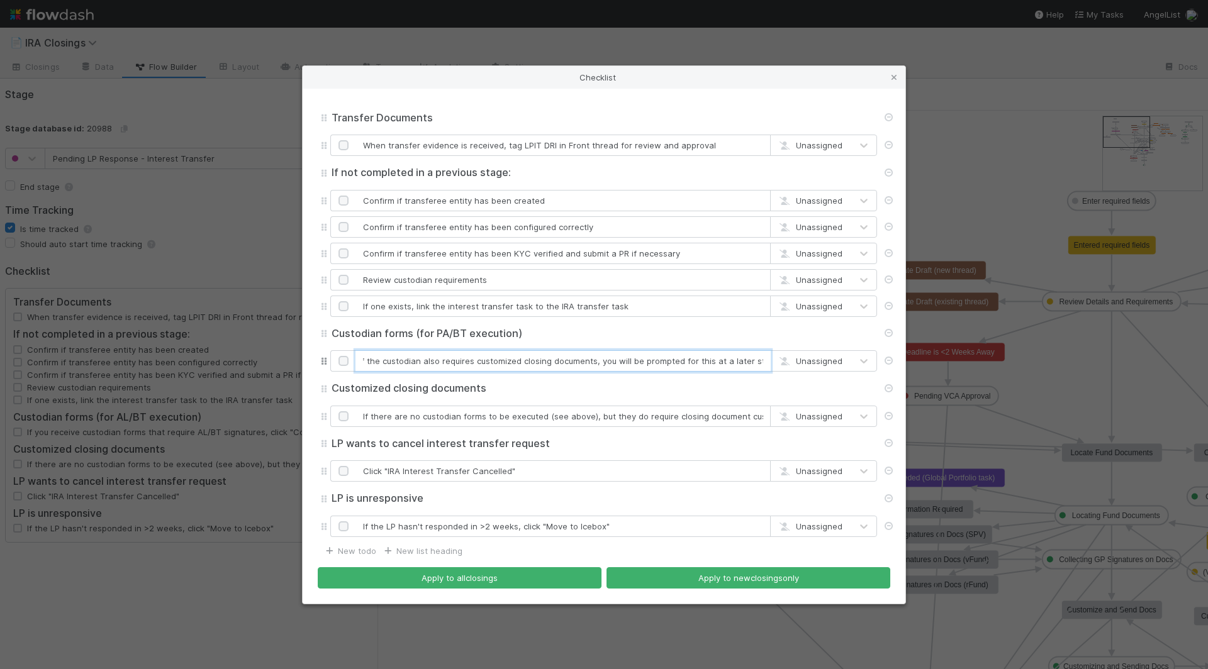
drag, startPoint x: 734, startPoint y: 359, endPoint x: 813, endPoint y: 359, distance: 78.6
click at [813, 359] on div "If you receive custodian forms that require PA/BT signatures, click "Complete C…" at bounding box center [603, 360] width 547 height 21
click at [547, 357] on input "If you receive custodian forms that require PA/BT signatures, click "Complete C…" at bounding box center [562, 360] width 415 height 21
type input "If you receive custodian forms that require PA/BT signatures, click "Complete C…"
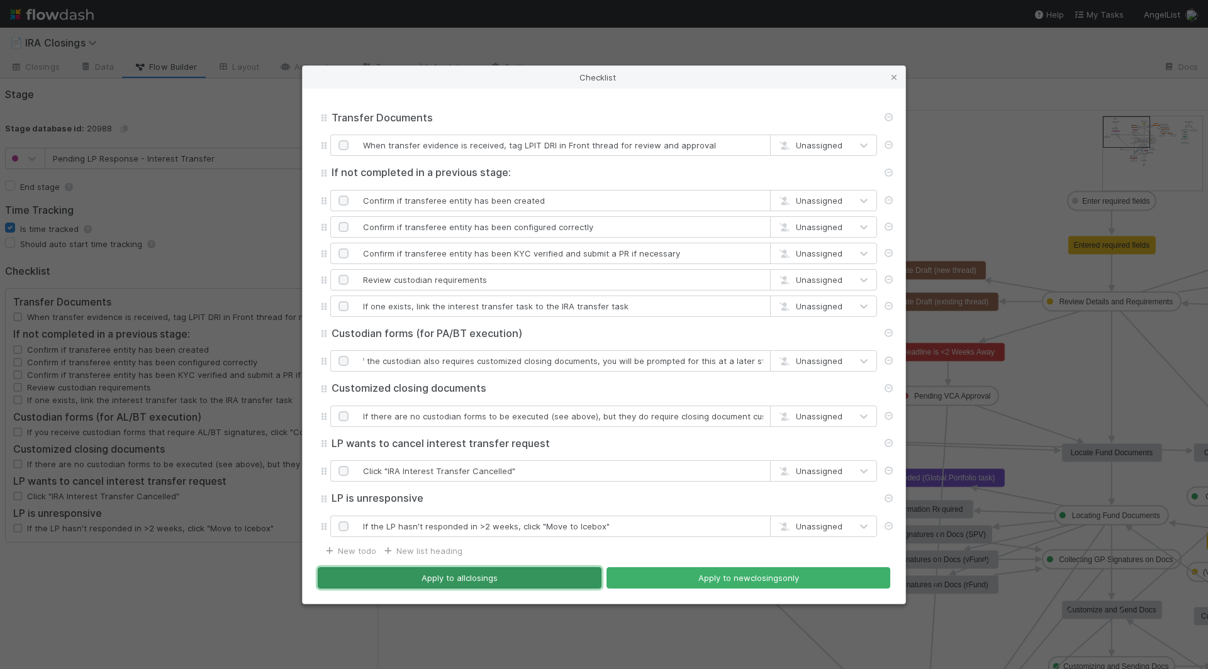
scroll to position [0, 0]
click at [530, 578] on button "Apply to all closings" at bounding box center [460, 577] width 284 height 21
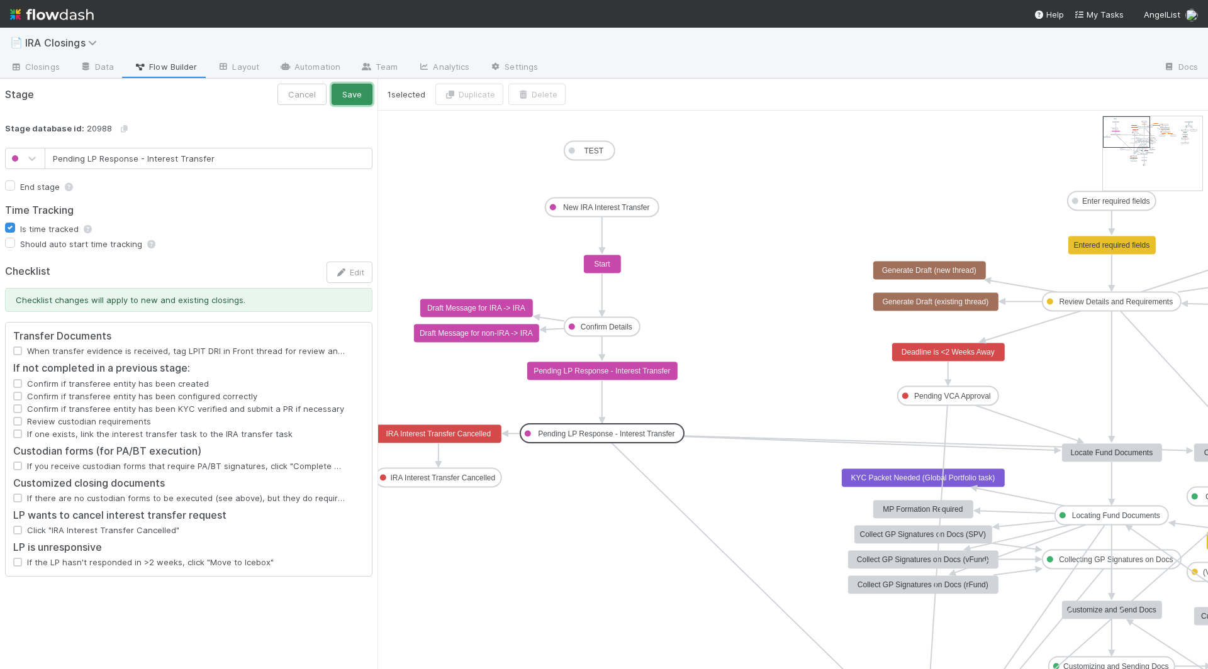
click at [368, 98] on button "Save" at bounding box center [352, 94] width 41 height 21
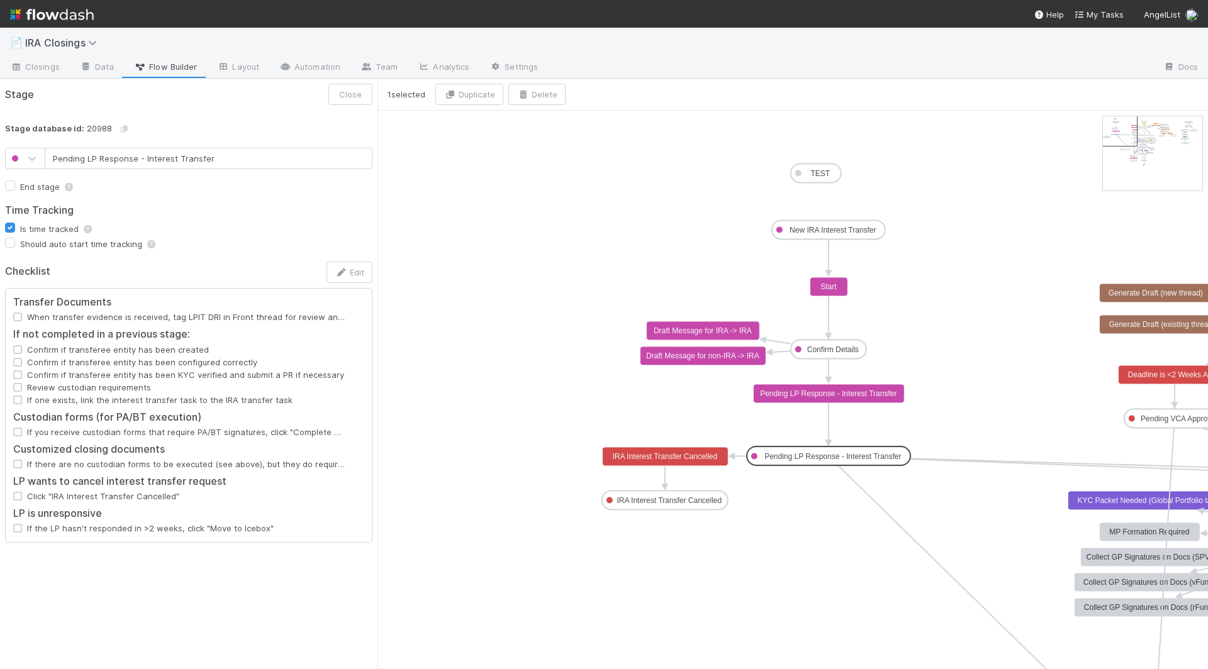
drag, startPoint x: 1127, startPoint y: 135, endPoint x: 1110, endPoint y: 133, distance: 17.0
click at [670, 460] on rect at bounding box center [665, 456] width 126 height 19
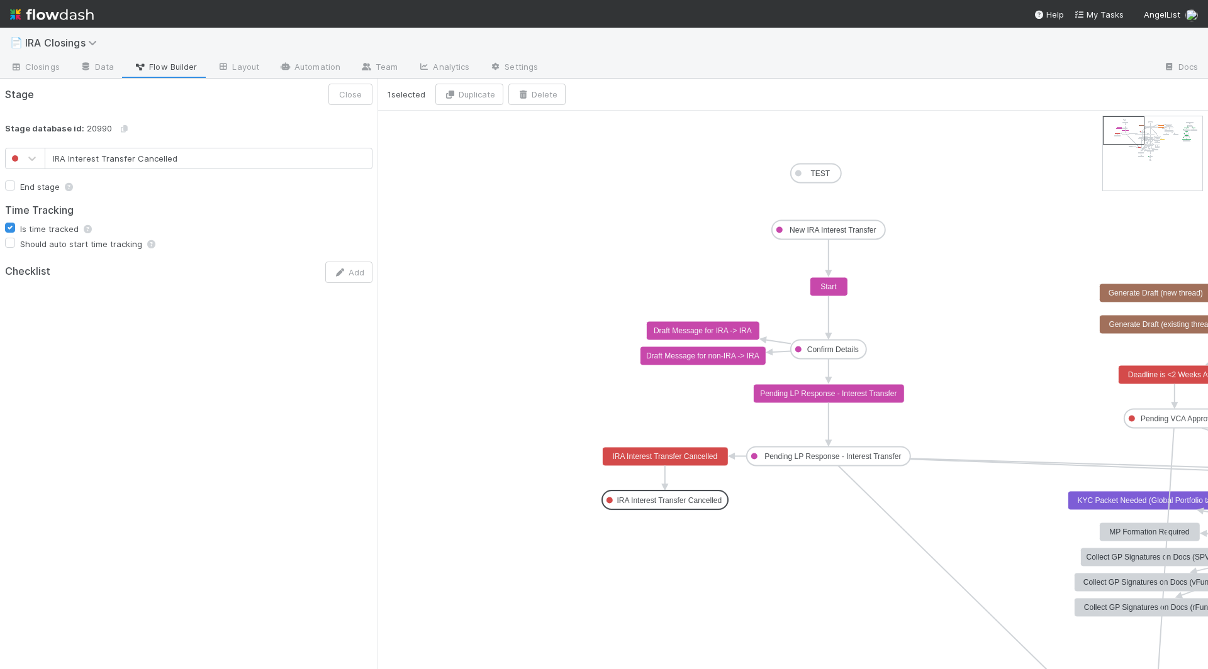
click at [662, 498] on text "IRA Interest Transfer Cancelled" at bounding box center [669, 500] width 105 height 9
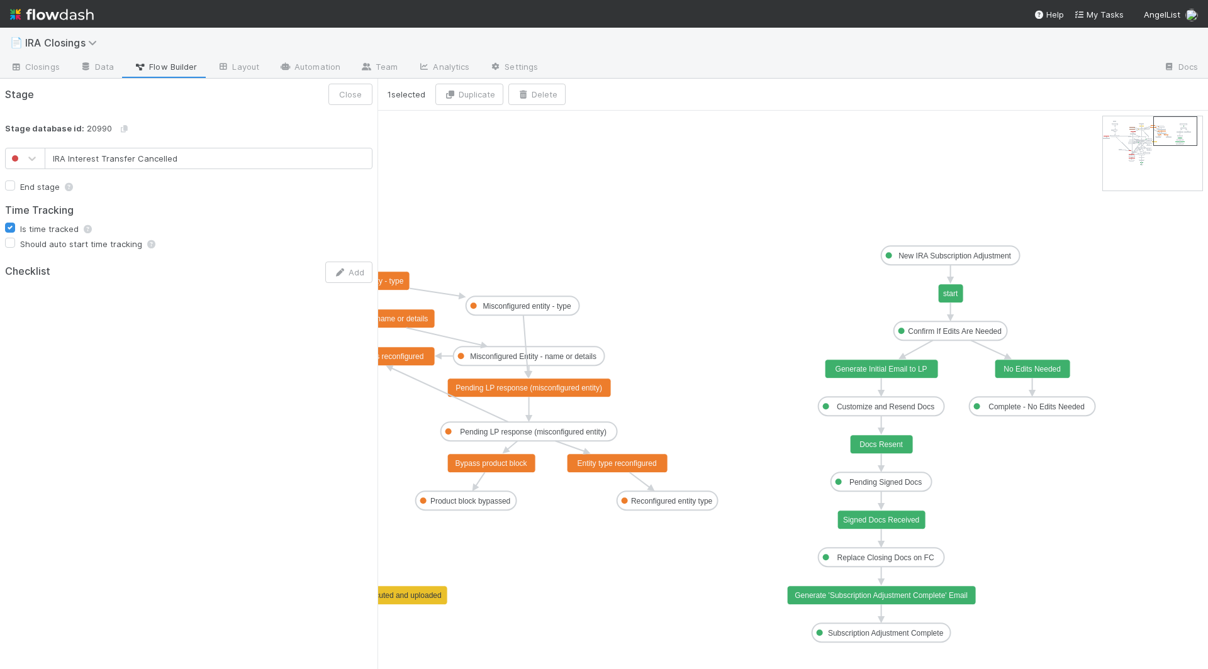
type input "New IRA Subscription Adjustment"
click at [981, 256] on text "New IRA Subscription Adjustment" at bounding box center [954, 256] width 113 height 9
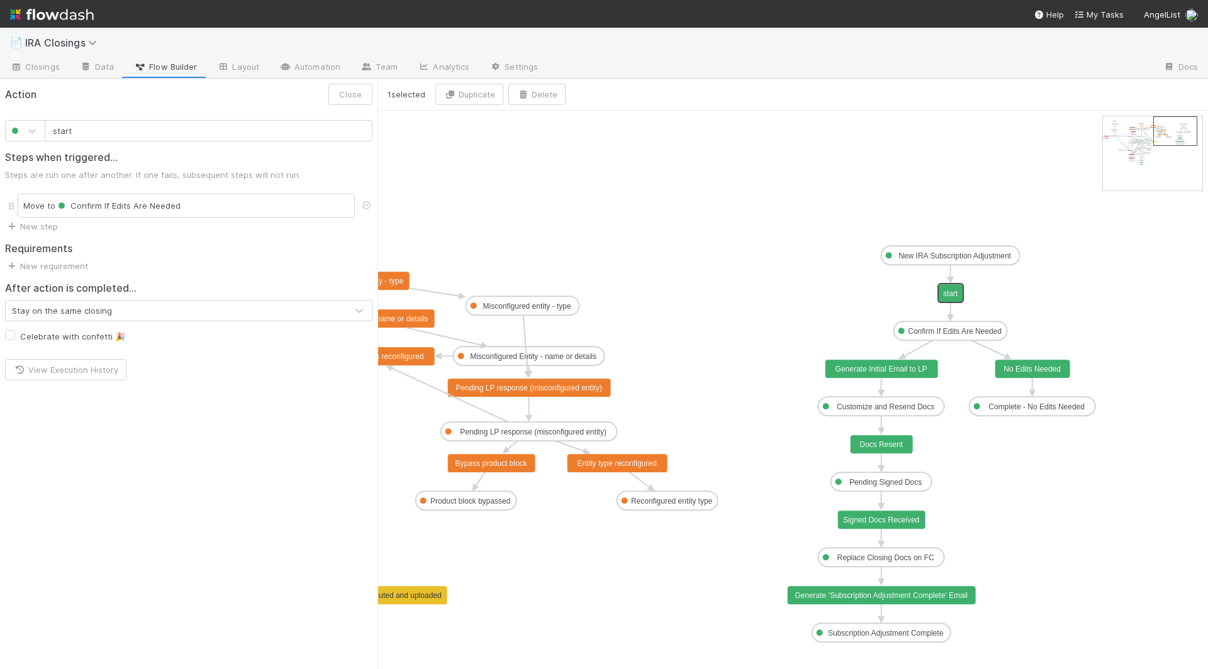
click at [952, 292] on text "start" at bounding box center [950, 293] width 15 height 9
click at [954, 332] on text "Confirm If Edits Are Needed" at bounding box center [955, 331] width 94 height 9
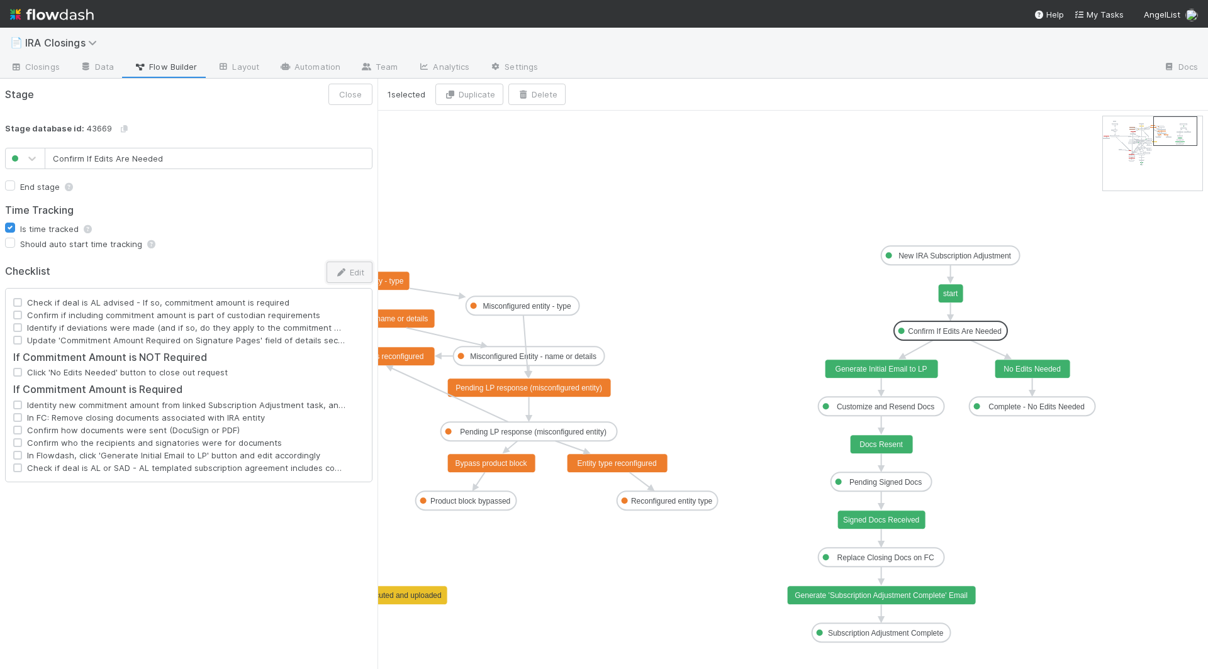
click at [362, 272] on button "Edit" at bounding box center [349, 272] width 46 height 21
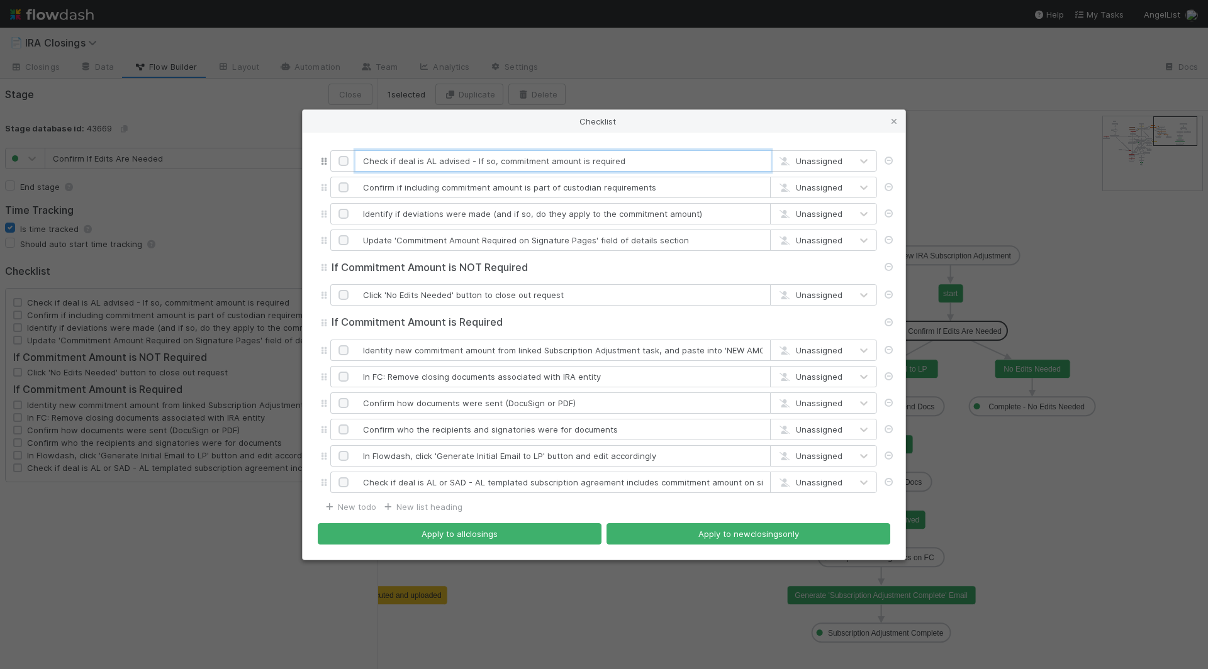
click at [425, 163] on input "Check if deal is AL advised - If so, commitment amount is required" at bounding box center [562, 160] width 415 height 21
type input "Check if deal is PA advised - If so, commitment amount is required"
click at [426, 485] on input "Check if deal is AL or SAD - AL templated subscription agreement includes commi…" at bounding box center [562, 482] width 415 height 21
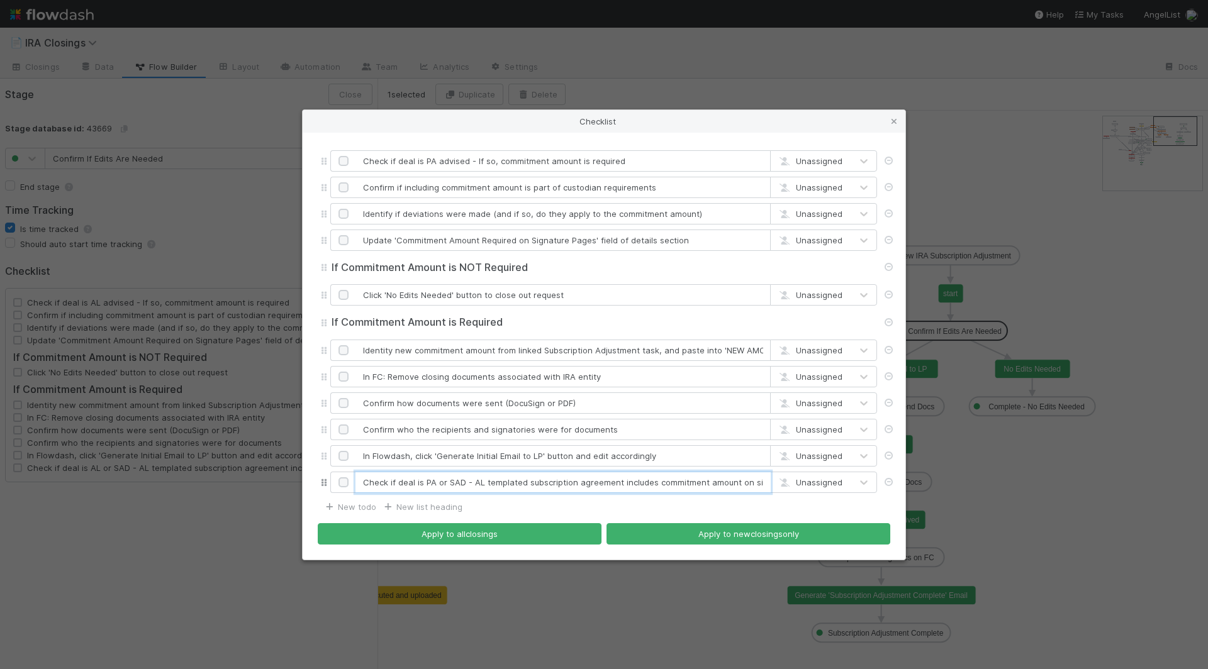
click at [476, 479] on input "Check if deal is PA or SAD - AL templated subscription agreement includes commi…" at bounding box center [562, 482] width 415 height 21
click at [558, 486] on input "Check if deal is PA or SAD - PA templated subscription agreement includes commi…" at bounding box center [562, 482] width 415 height 21
drag, startPoint x: 593, startPoint y: 486, endPoint x: 833, endPoint y: 489, distance: 240.3
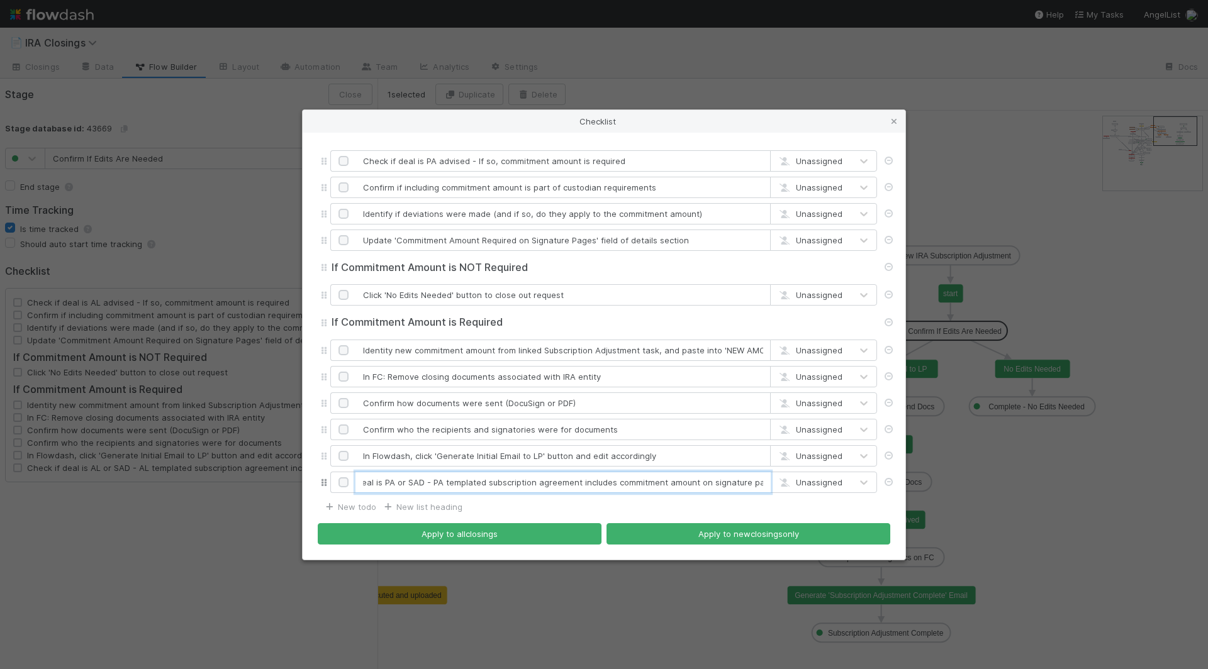
click at [833, 489] on div "Check if deal is PA or SAD - PA templated subscription agreement includes commi…" at bounding box center [603, 482] width 547 height 21
click at [437, 481] on input "Check if deal is PA or SAD - PA templated subscription agreement includes commi…" at bounding box center [562, 482] width 415 height 21
drag, startPoint x: 473, startPoint y: 486, endPoint x: 286, endPoint y: 466, distance: 187.9
click at [286, 466] on div "Checklist Check if deal is PA advised - If so, commitment amount is required Un…" at bounding box center [604, 334] width 1208 height 669
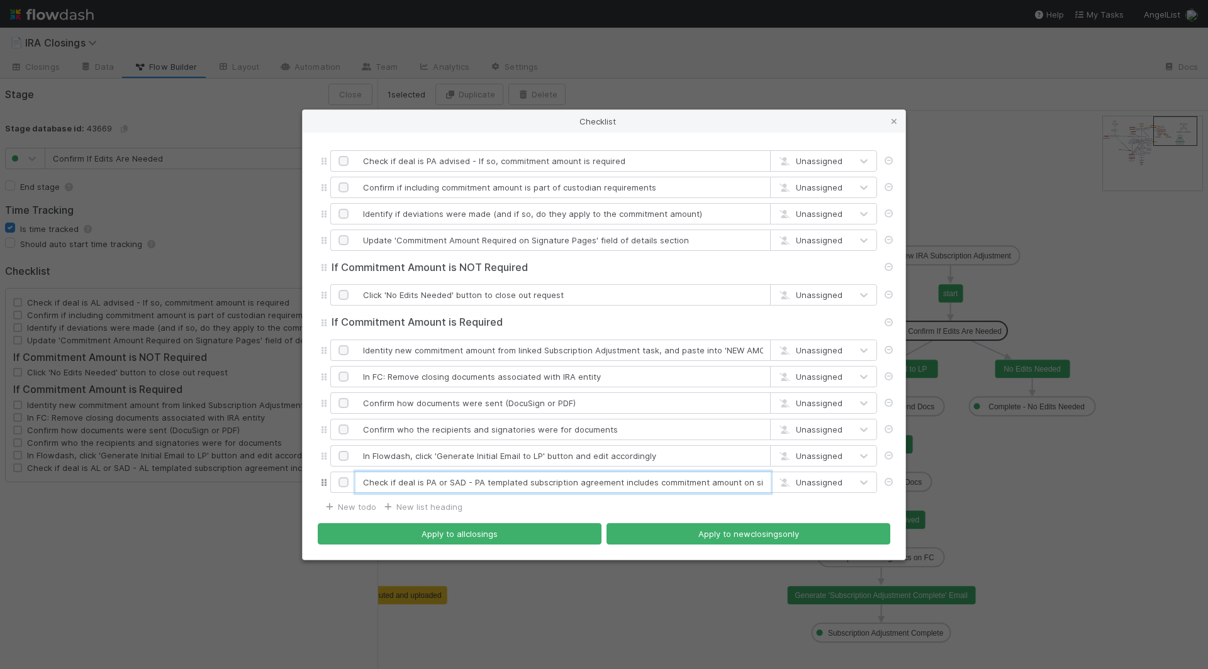
click at [403, 485] on input "Check if deal is PA or SAD - PA templated subscription agreement includes commi…" at bounding box center [562, 482] width 415 height 21
drag, startPoint x: 472, startPoint y: 481, endPoint x: 781, endPoint y: 493, distance: 308.5
click at [781, 493] on div "Check if deal is PA or SAD - PA templated subscription agreement includes commi…" at bounding box center [603, 482] width 547 height 21
type input "Check if deal is PA or SAD - PA templated subscription agreement includes commi…"
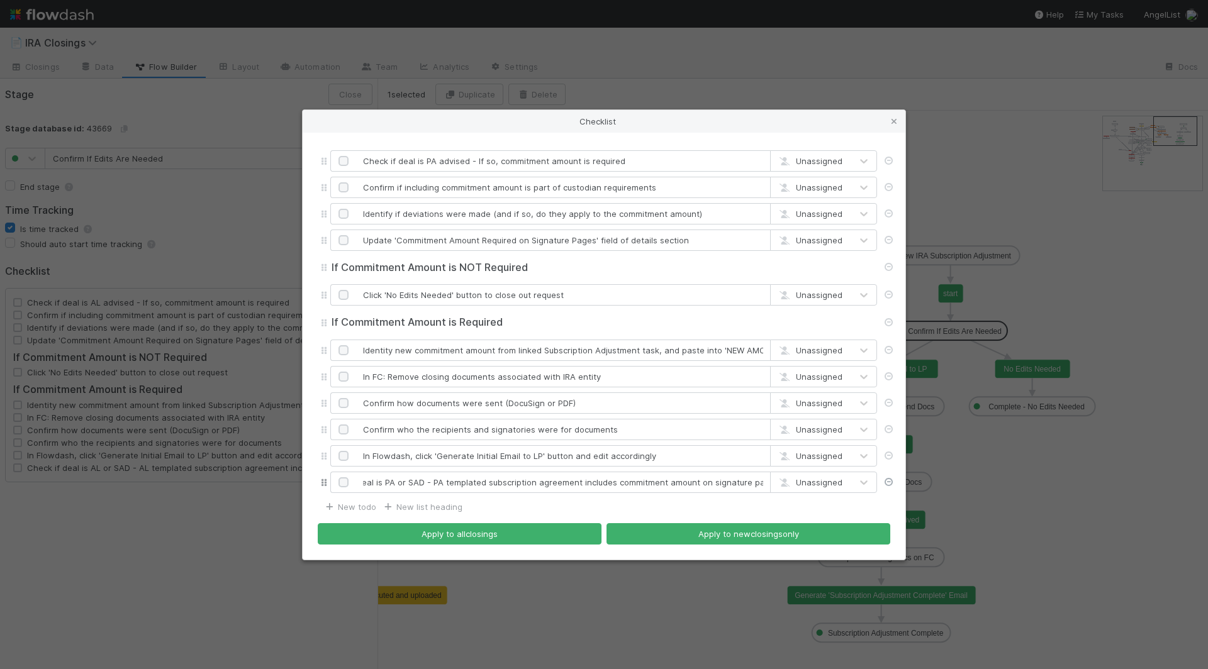
click at [891, 483] on icon at bounding box center [888, 482] width 13 height 8
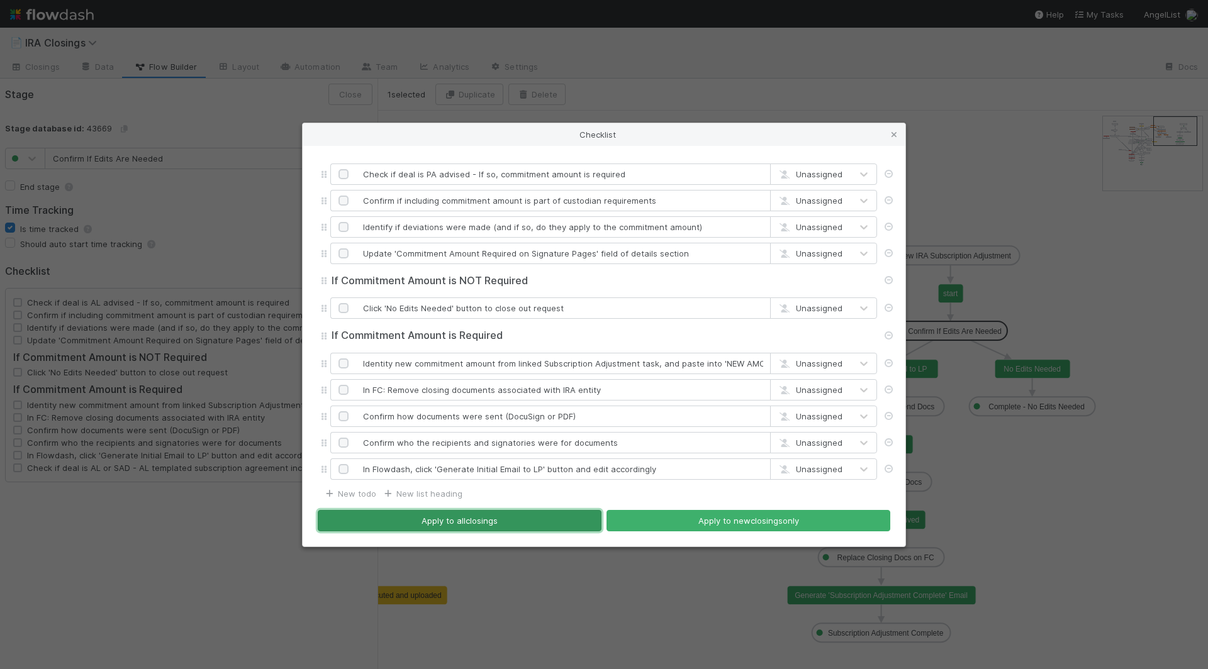
click at [520, 525] on button "Apply to all closings" at bounding box center [460, 520] width 284 height 21
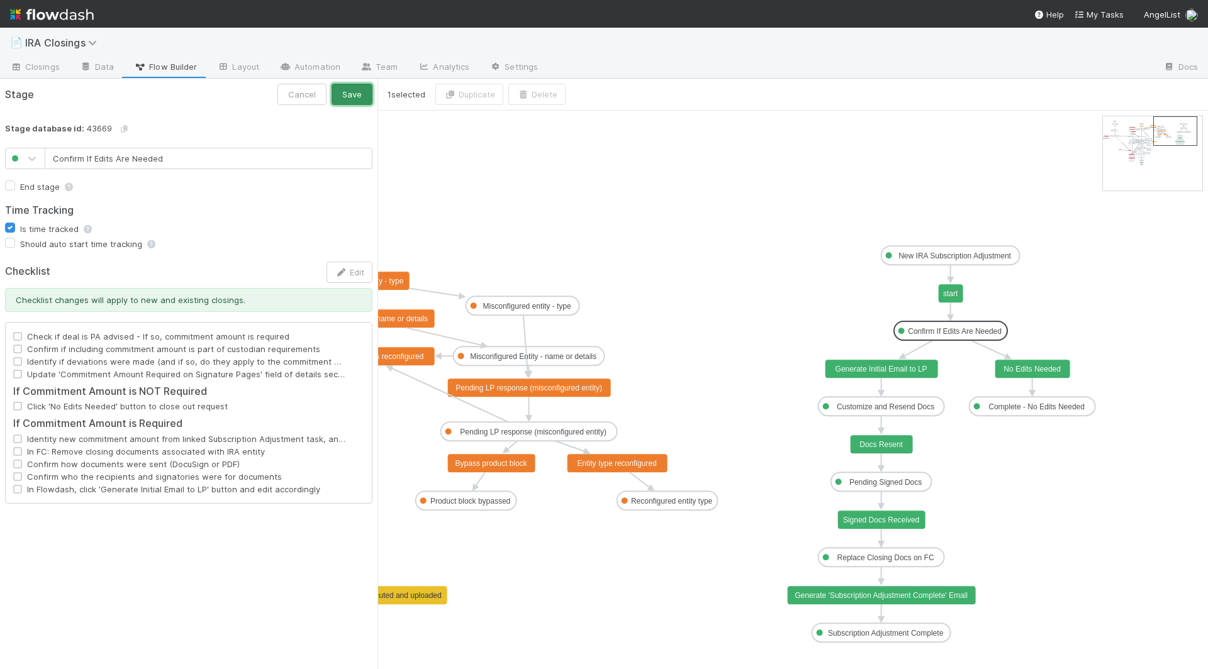
click at [350, 94] on button "Save" at bounding box center [352, 94] width 41 height 21
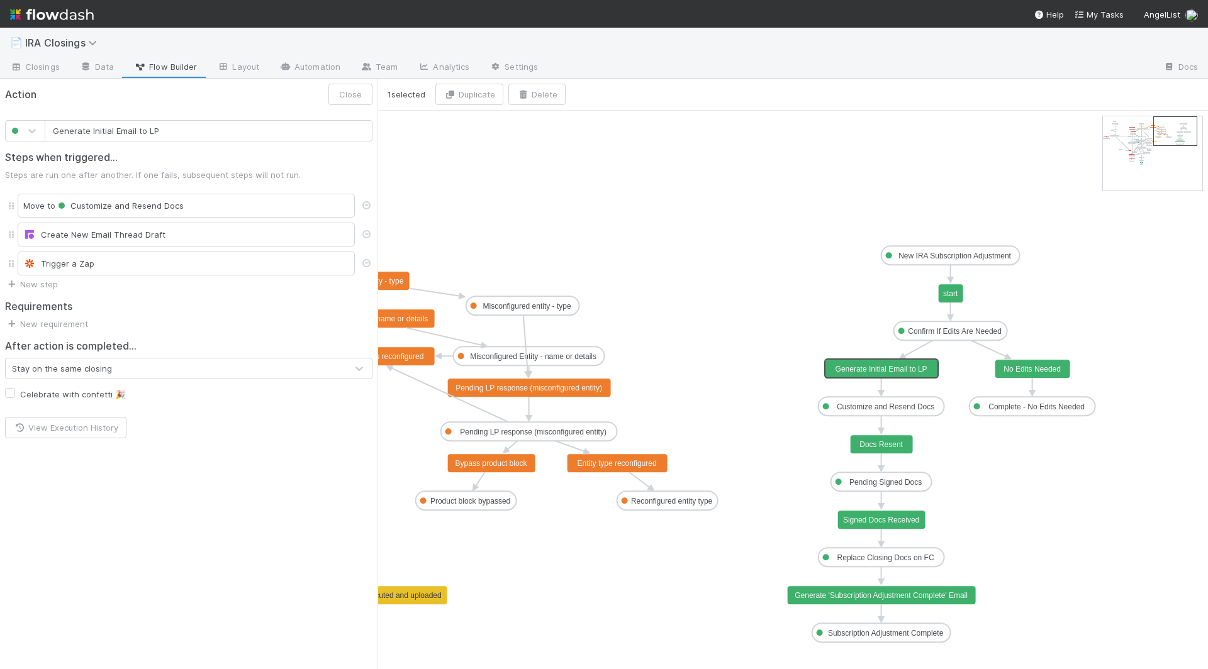
click at [881, 365] on text "Generate Initial Email to LP" at bounding box center [881, 369] width 92 height 9
type input "No Edits Needed"
click at [1015, 367] on text "No Edits Needed" at bounding box center [1031, 369] width 57 height 9
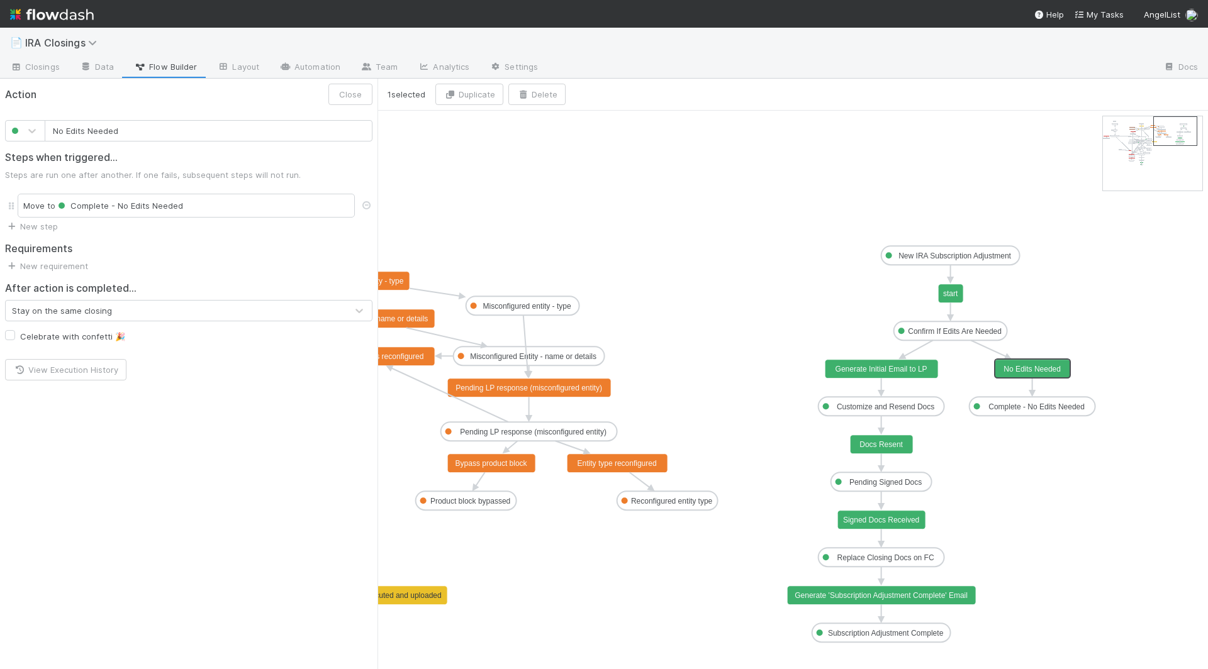
click at [882, 408] on text "Customize and Resend Docs" at bounding box center [886, 407] width 98 height 9
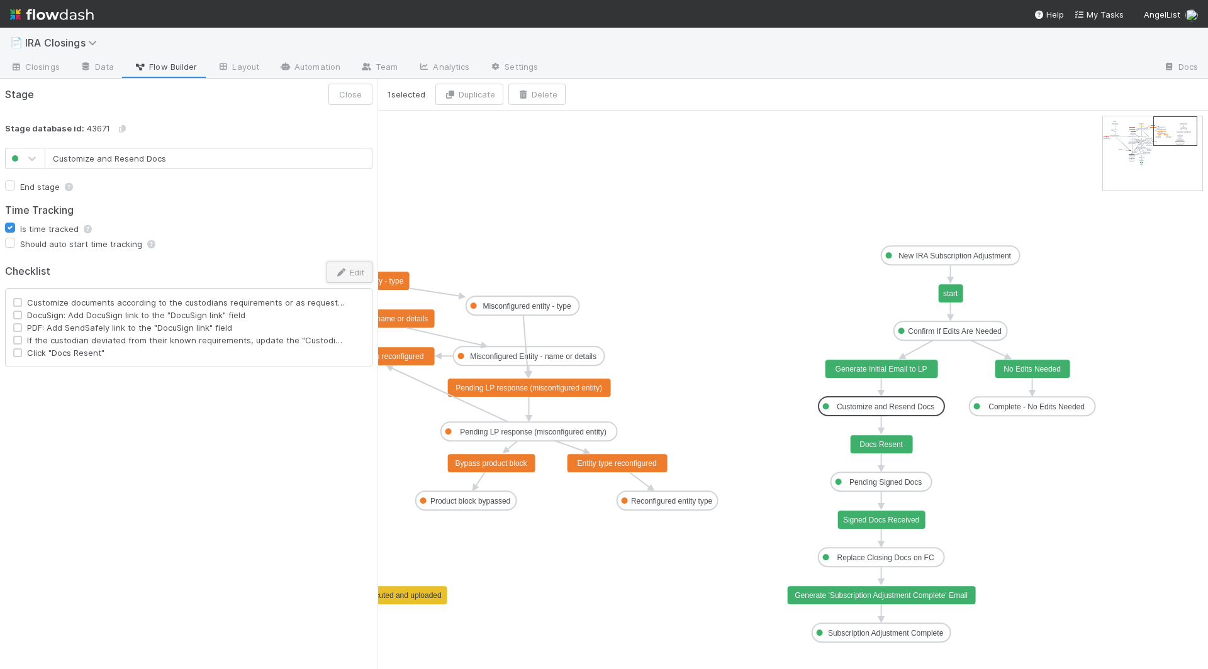
click at [355, 269] on button "Edit" at bounding box center [349, 272] width 46 height 21
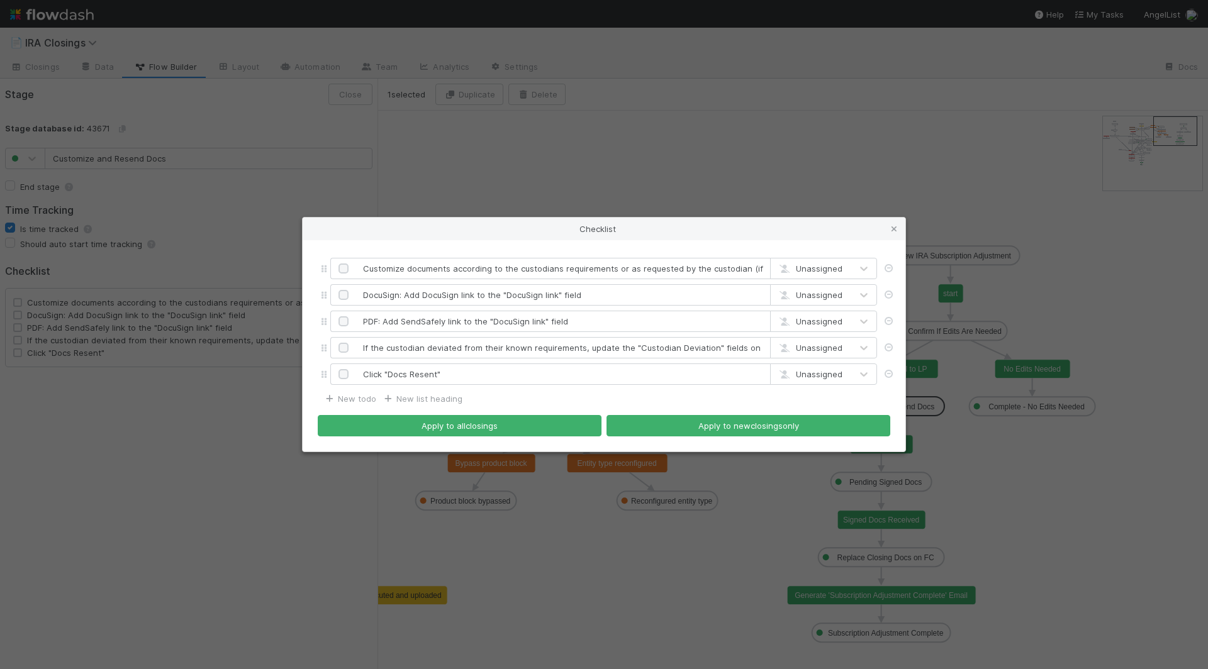
click at [170, 490] on div "Checklist Customize documents according to the custodians requirements or as re…" at bounding box center [604, 334] width 1208 height 669
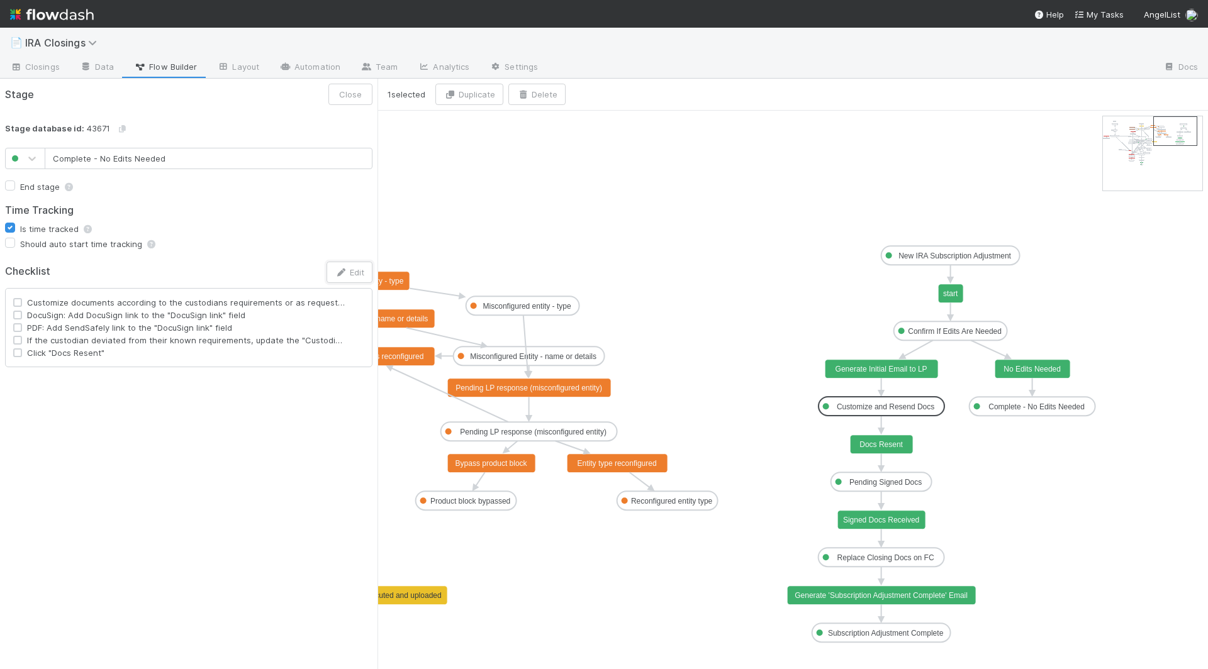
click at [1013, 408] on text "Complete - No Edits Needed" at bounding box center [1036, 407] width 96 height 9
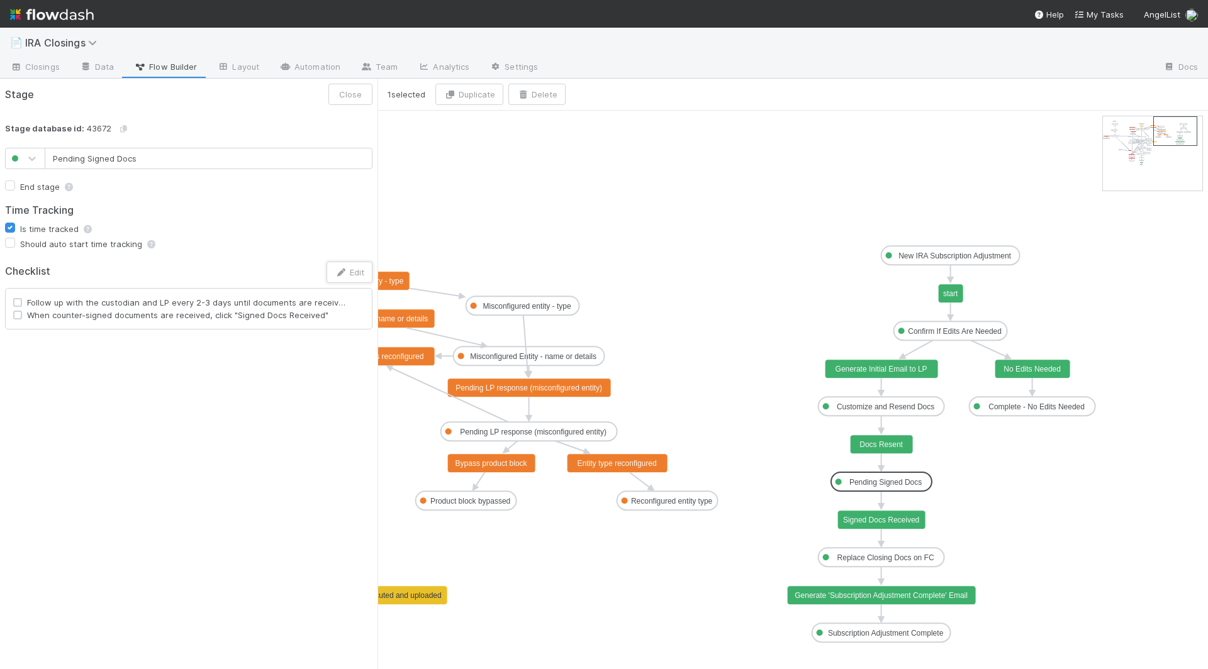
click at [863, 476] on rect at bounding box center [881, 481] width 101 height 19
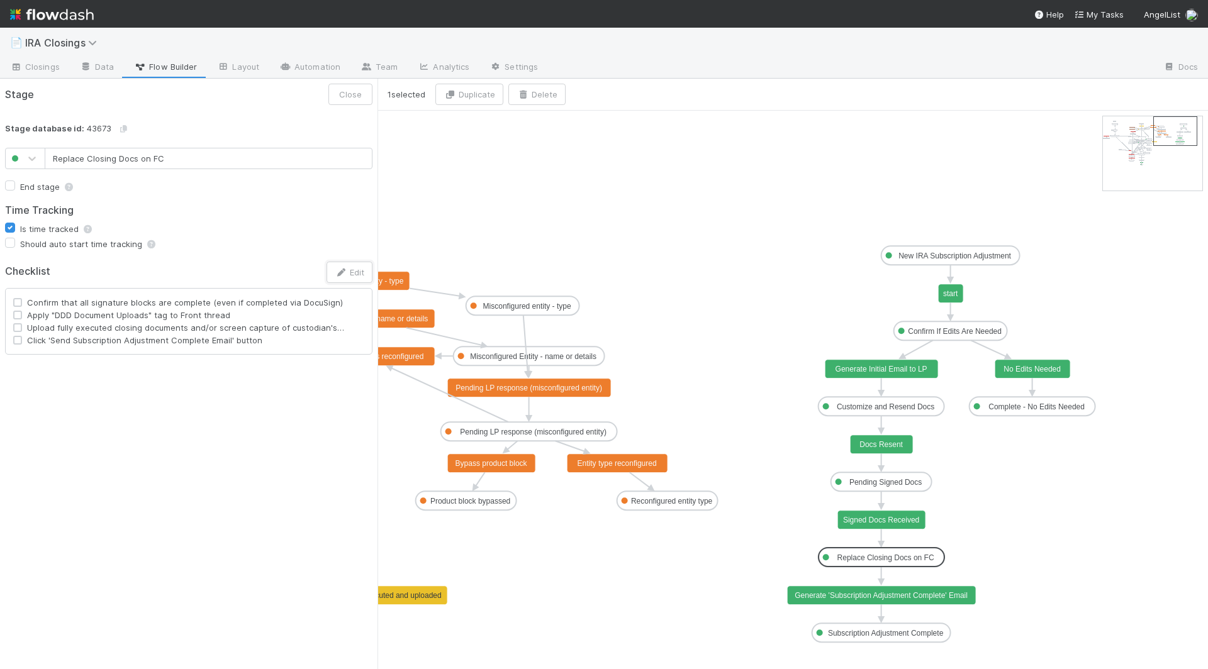
click at [873, 557] on text "Replace Closing Docs on FC" at bounding box center [885, 558] width 97 height 9
type input "Subscription Adjustment Complete"
click at [862, 630] on text "Subscription Adjustment Complete" at bounding box center [886, 633] width 116 height 9
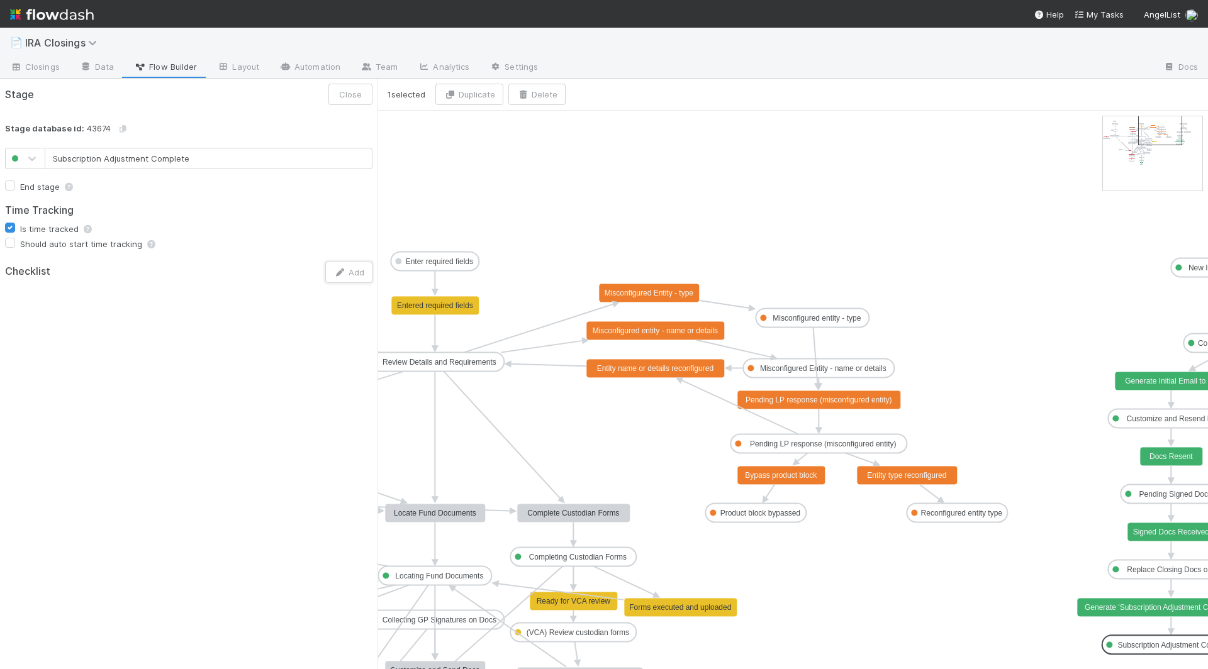
drag, startPoint x: 1176, startPoint y: 130, endPoint x: 1166, endPoint y: 130, distance: 10.7
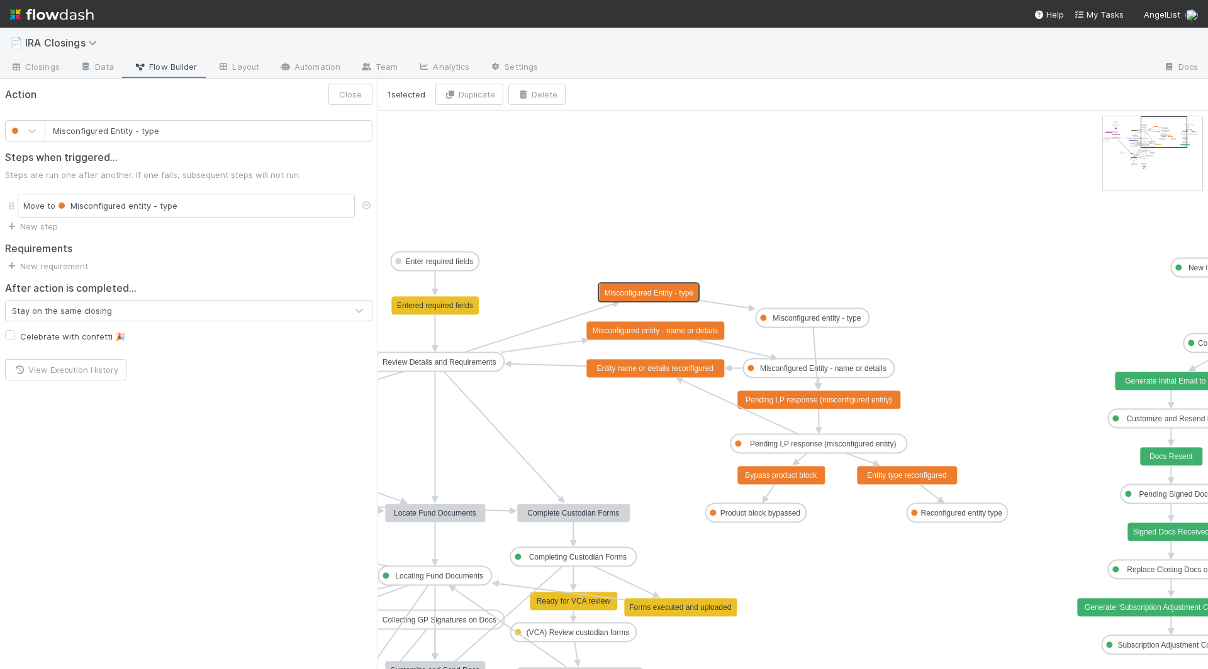
click at [650, 298] on rect at bounding box center [649, 293] width 101 height 19
click at [790, 320] on text "Misconfigured entity - type" at bounding box center [817, 318] width 88 height 9
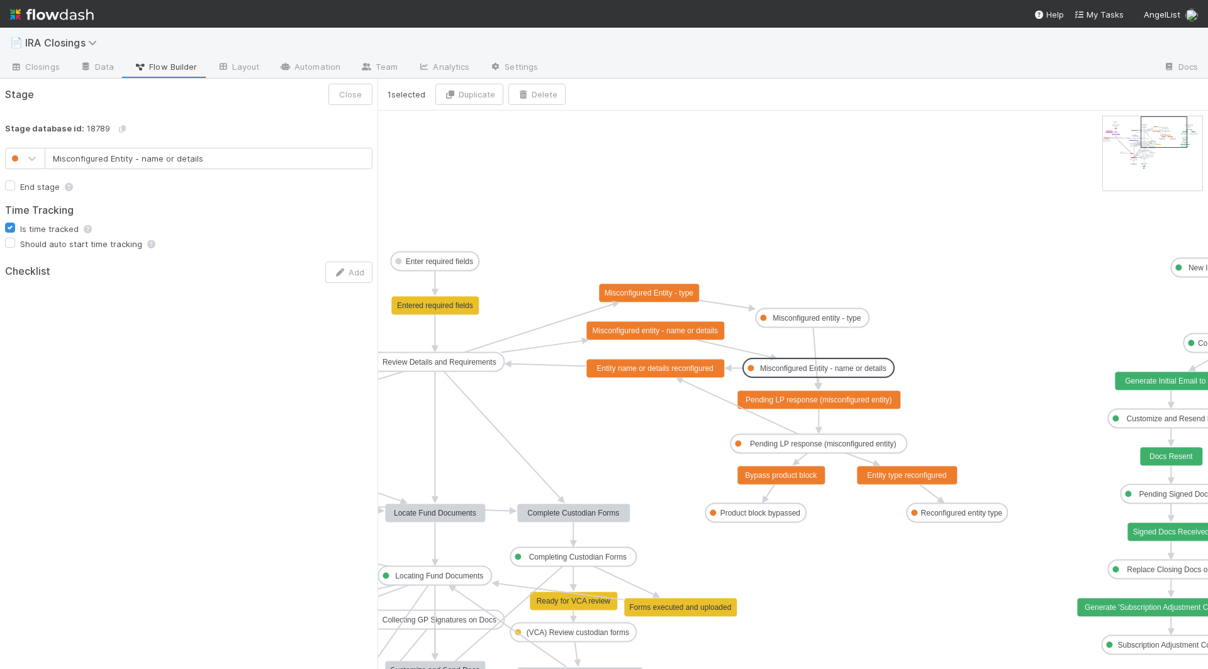
click at [802, 369] on text "Misconfigured Entity - name or details" at bounding box center [823, 368] width 126 height 9
click at [790, 443] on text "Pending LP response (misconfigured entity)" at bounding box center [823, 444] width 147 height 9
type input "Product block bypassed"
checkbox input "true"
click at [773, 511] on text "Product block bypassed" at bounding box center [760, 513] width 80 height 9
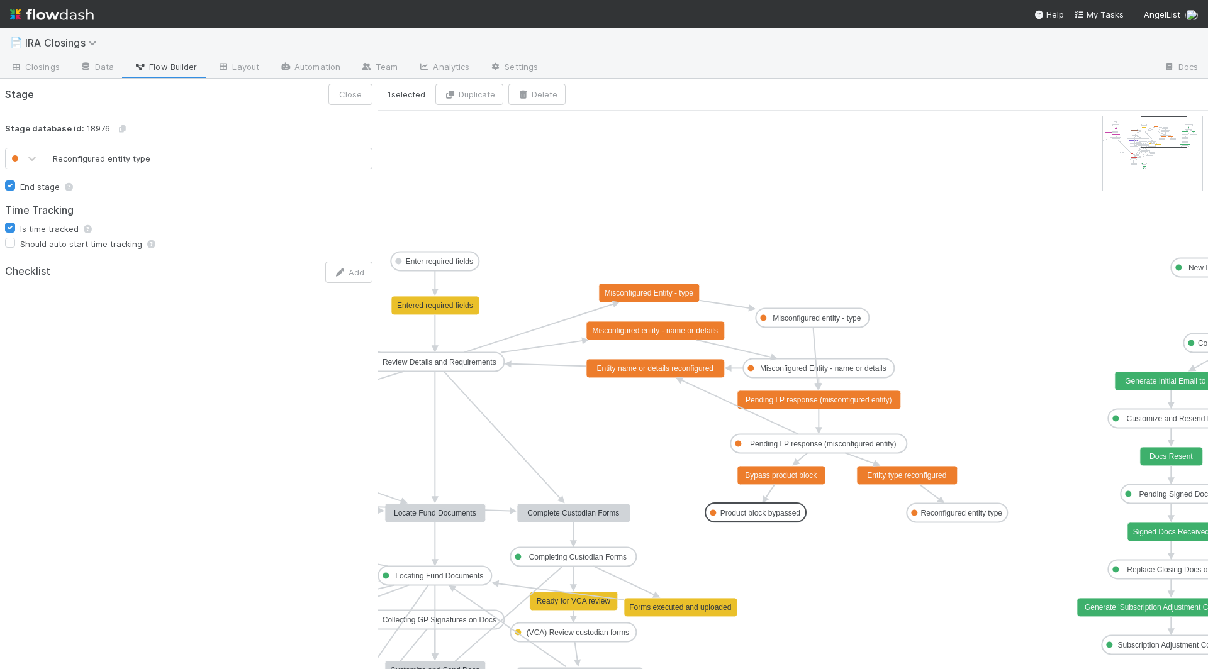
click at [930, 516] on text "Reconfigured entity type" at bounding box center [962, 513] width 82 height 9
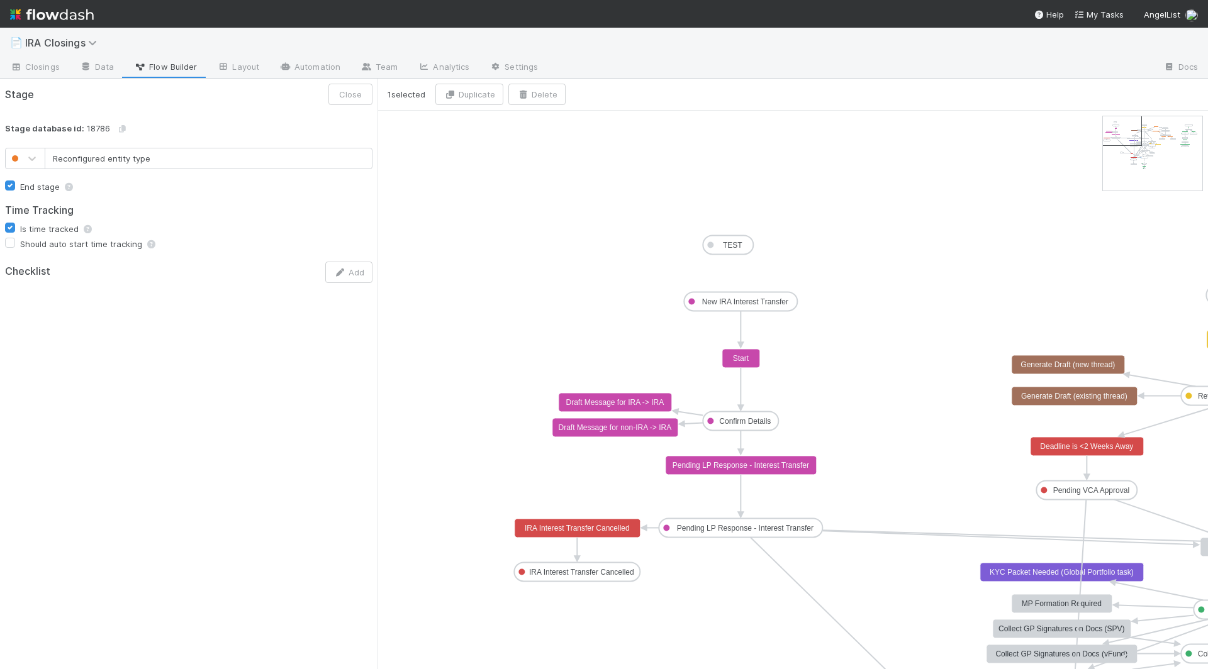
drag, startPoint x: 1168, startPoint y: 136, endPoint x: 1137, endPoint y: 135, distance: 30.9
type input "New IRA Interest Transfer"
checkbox input "false"
click at [721, 301] on text "New IRA Interest Transfer" at bounding box center [745, 302] width 86 height 9
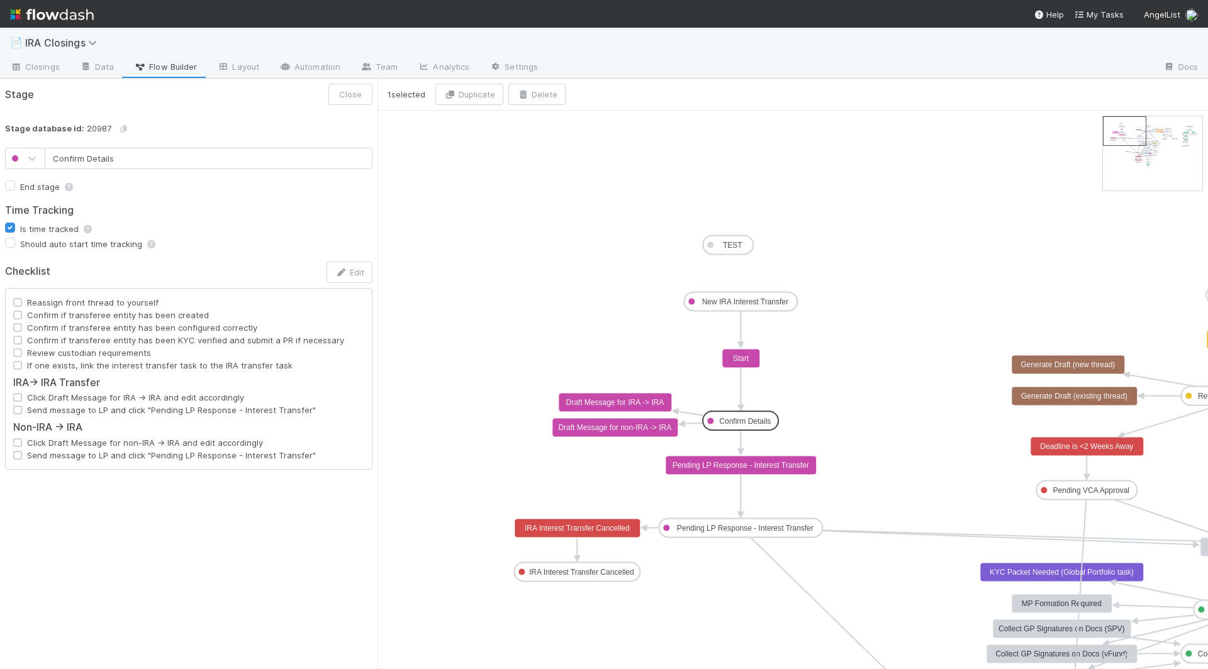
type input "Pending LP Response - Interest Transfer"
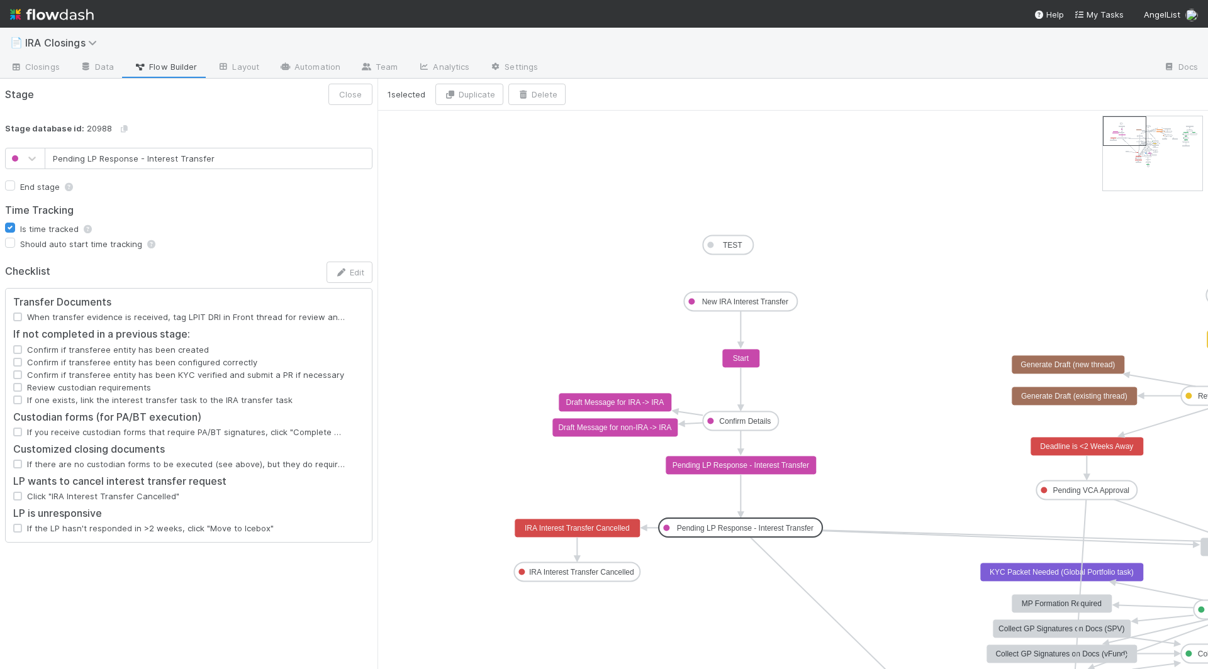
click at [733, 533] on rect at bounding box center [741, 527] width 164 height 19
click at [347, 274] on button "Edit" at bounding box center [349, 272] width 46 height 21
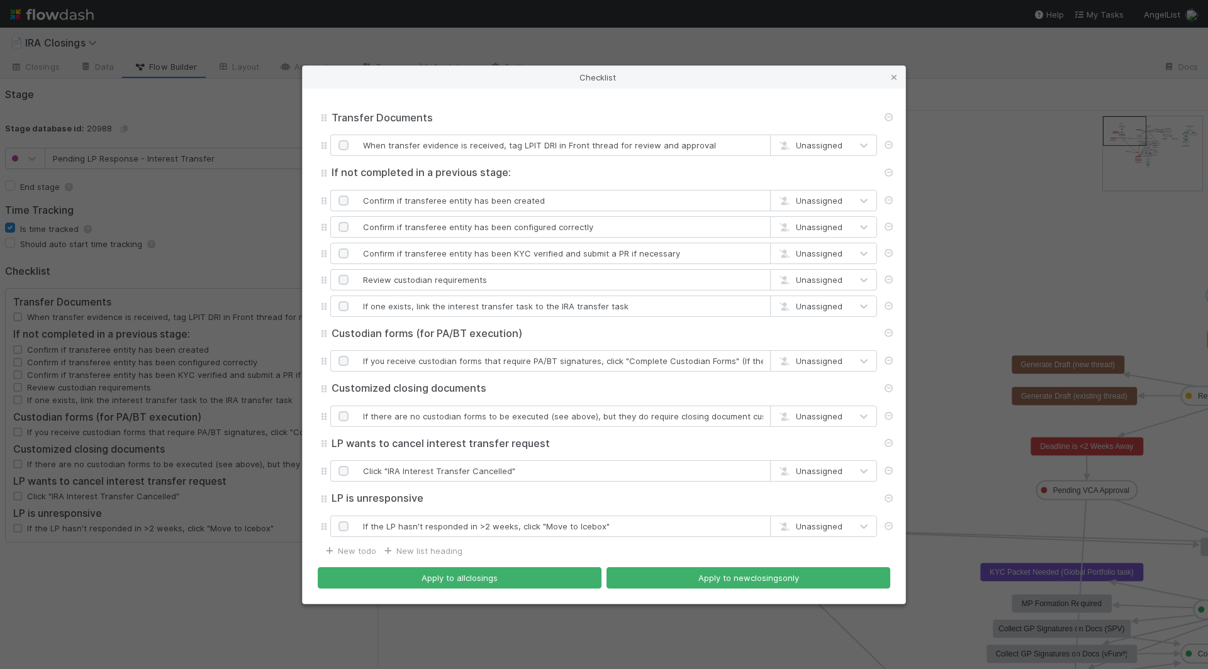
click at [250, 560] on div "Checklist Transfer Documents Transfer Documents When transfer evidence is recei…" at bounding box center [604, 334] width 1208 height 669
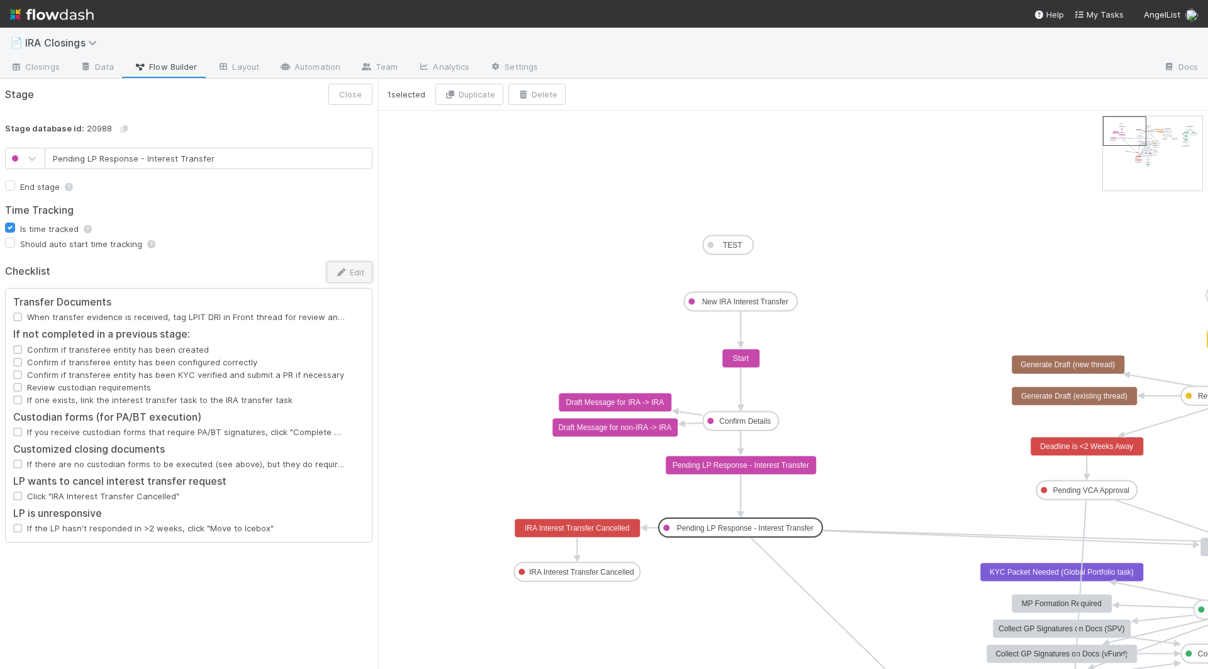
click at [345, 275] on button "Edit" at bounding box center [349, 272] width 46 height 21
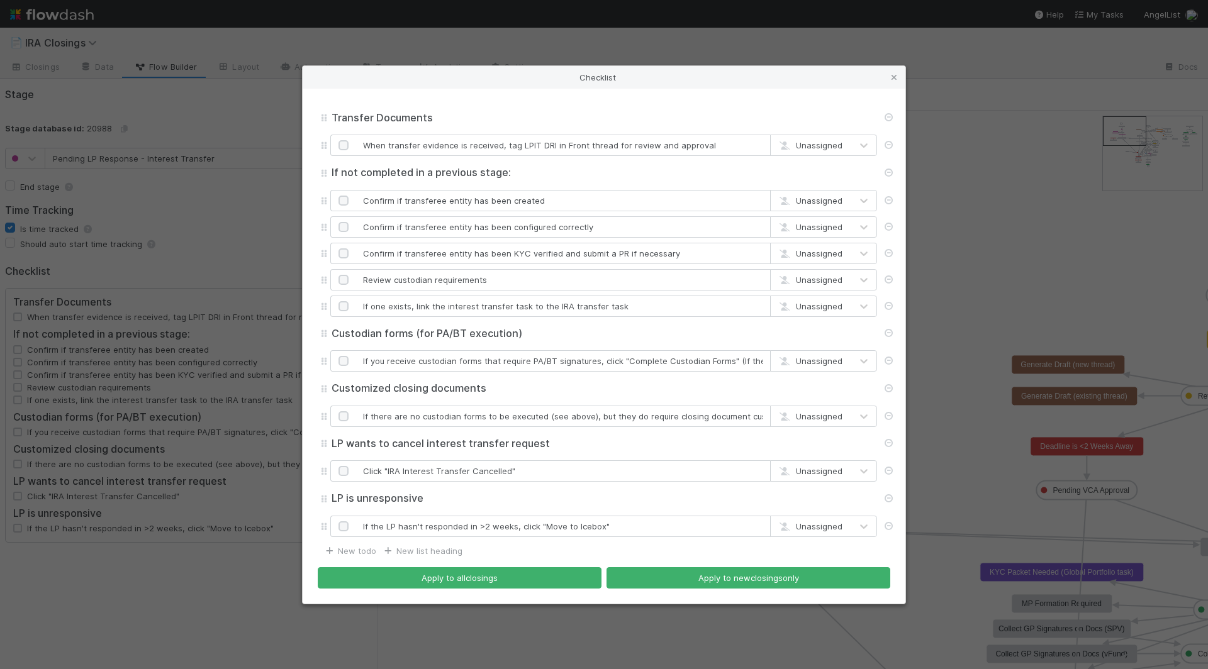
click at [183, 605] on div "Checklist Transfer Documents Transfer Documents When transfer evidence is recei…" at bounding box center [604, 334] width 1208 height 669
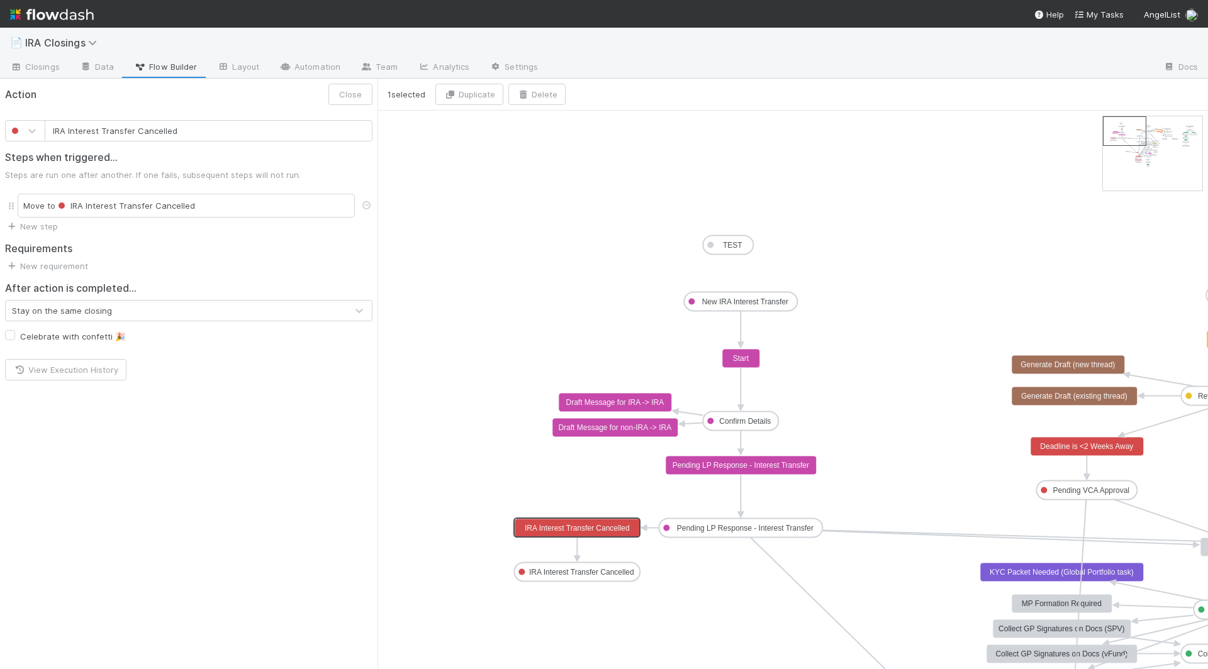
click at [601, 533] on rect at bounding box center [578, 528] width 126 height 19
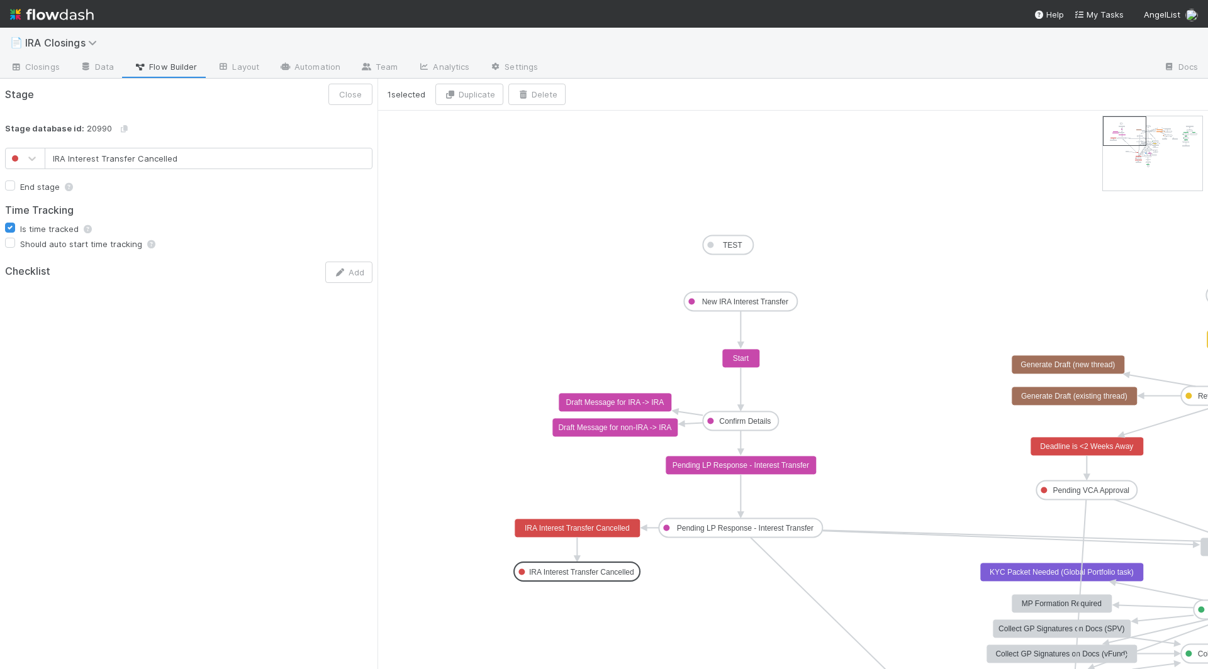
click at [595, 568] on text "IRA Interest Transfer Cancelled" at bounding box center [581, 572] width 105 height 9
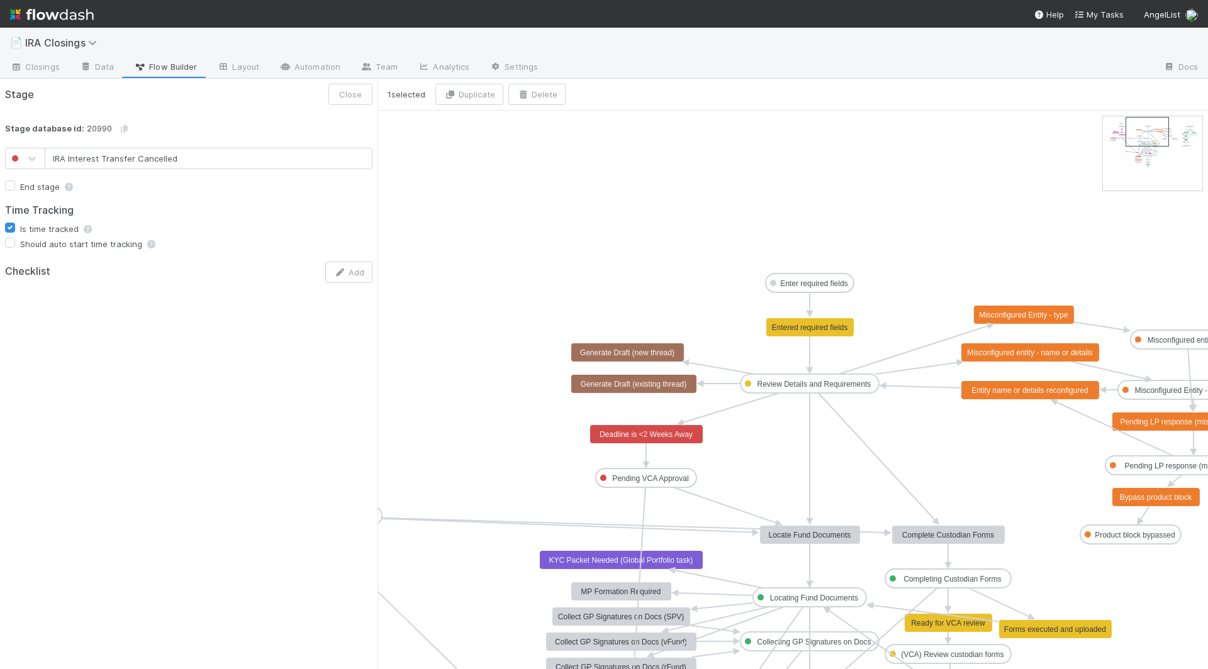
drag, startPoint x: 1127, startPoint y: 128, endPoint x: 1149, endPoint y: 128, distance: 22.0
type input "Enter required fields"
checkbox input "true"
click at [798, 280] on text "Enter required fields" at bounding box center [813, 283] width 67 height 9
click at [805, 382] on text "Review Details and Requirements" at bounding box center [814, 384] width 114 height 9
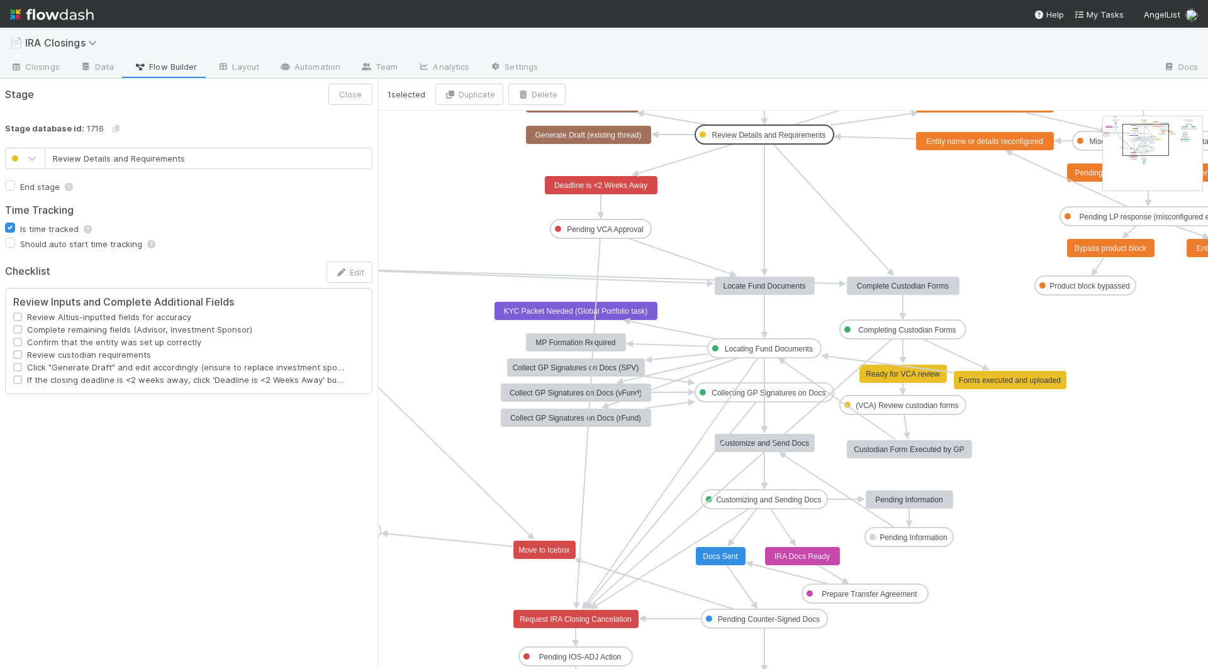
type input "Pending VCA Approval"
checkbox input "false"
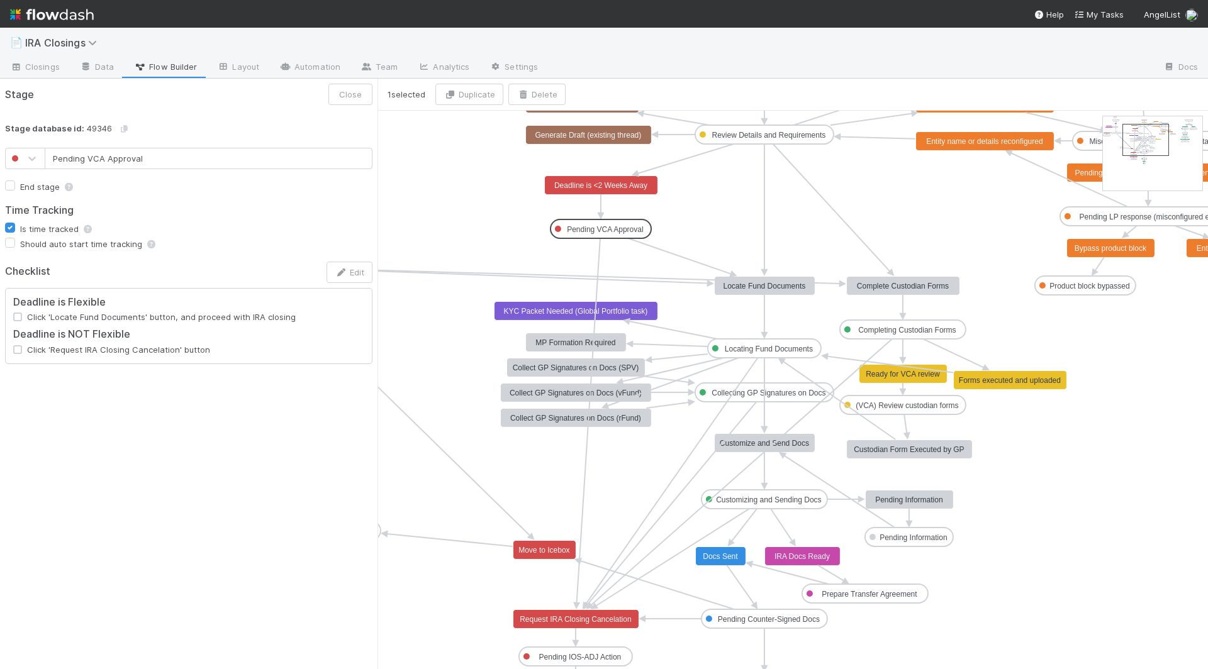
click at [584, 232] on text "Pending VCA Approval" at bounding box center [605, 229] width 76 height 9
type input "Locating Fund Documents"
checkbox input "true"
click at [781, 349] on text "Locating Fund Documents" at bounding box center [769, 349] width 88 height 9
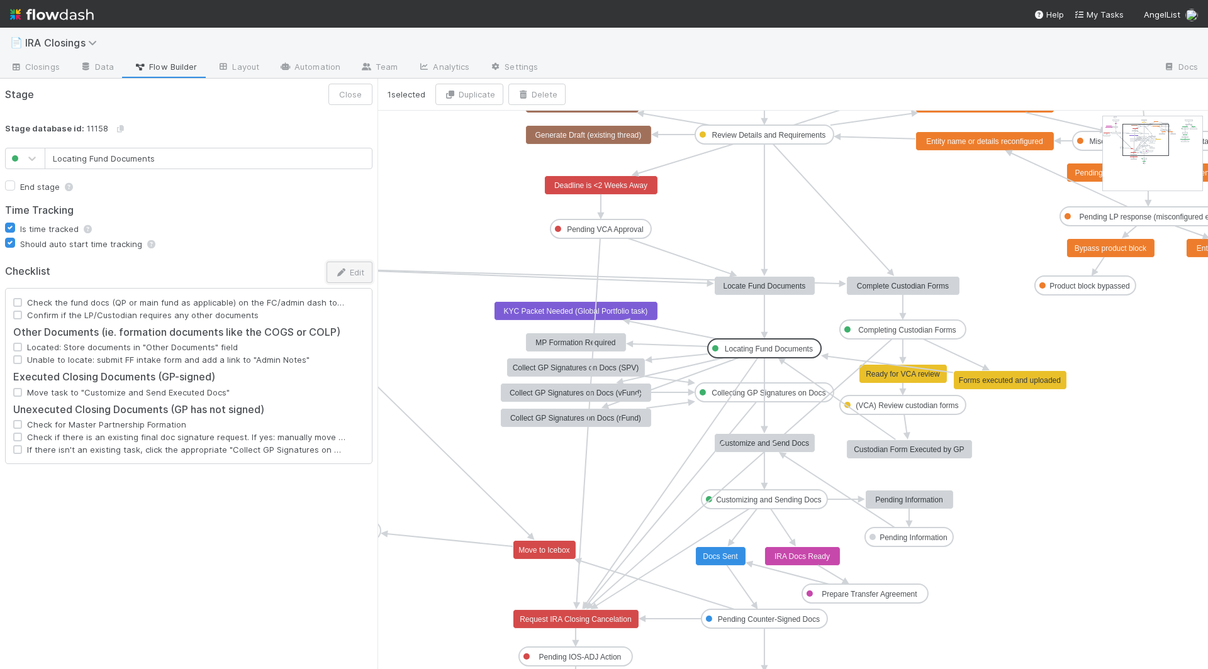
click at [343, 278] on button "Edit" at bounding box center [349, 272] width 46 height 21
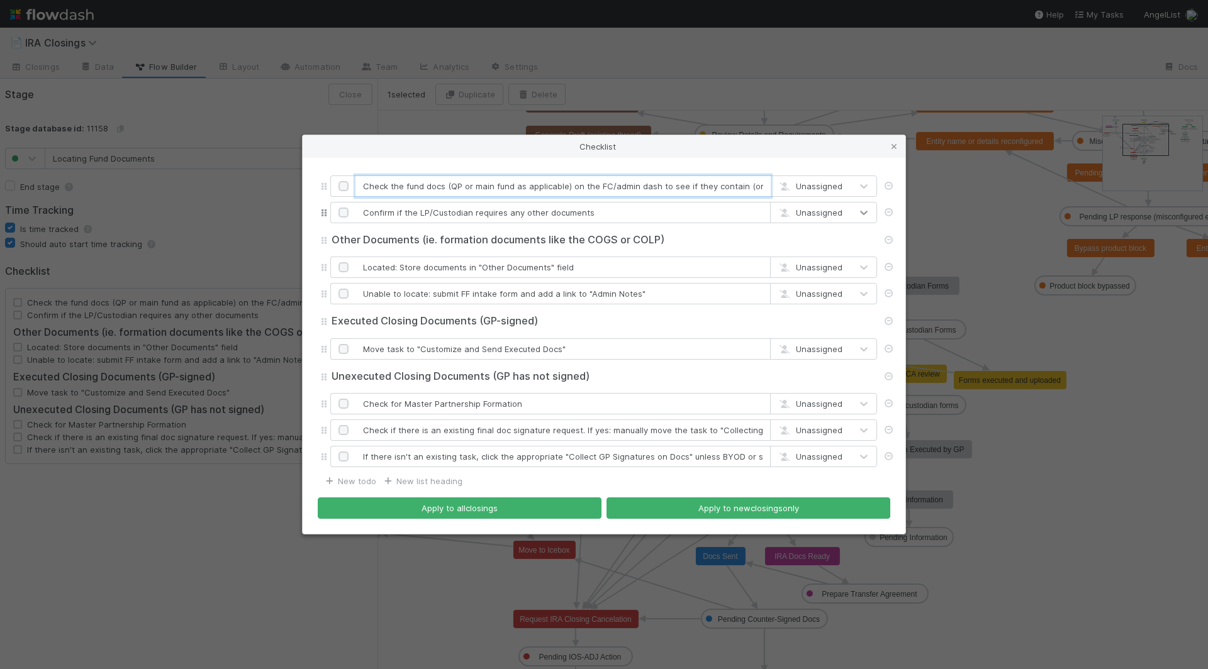
drag, startPoint x: 399, startPoint y: 194, endPoint x: 869, endPoint y: 215, distance: 469.7
click at [869, 215] on div "Check the fund docs (QP or main fund as applicable) on the FC/admin dash to see…" at bounding box center [604, 322] width 572 height 298
click at [150, 493] on div "Checklist Check the fund docs (QP or main fund as applicable) on the FC/admin d…" at bounding box center [604, 334] width 1208 height 669
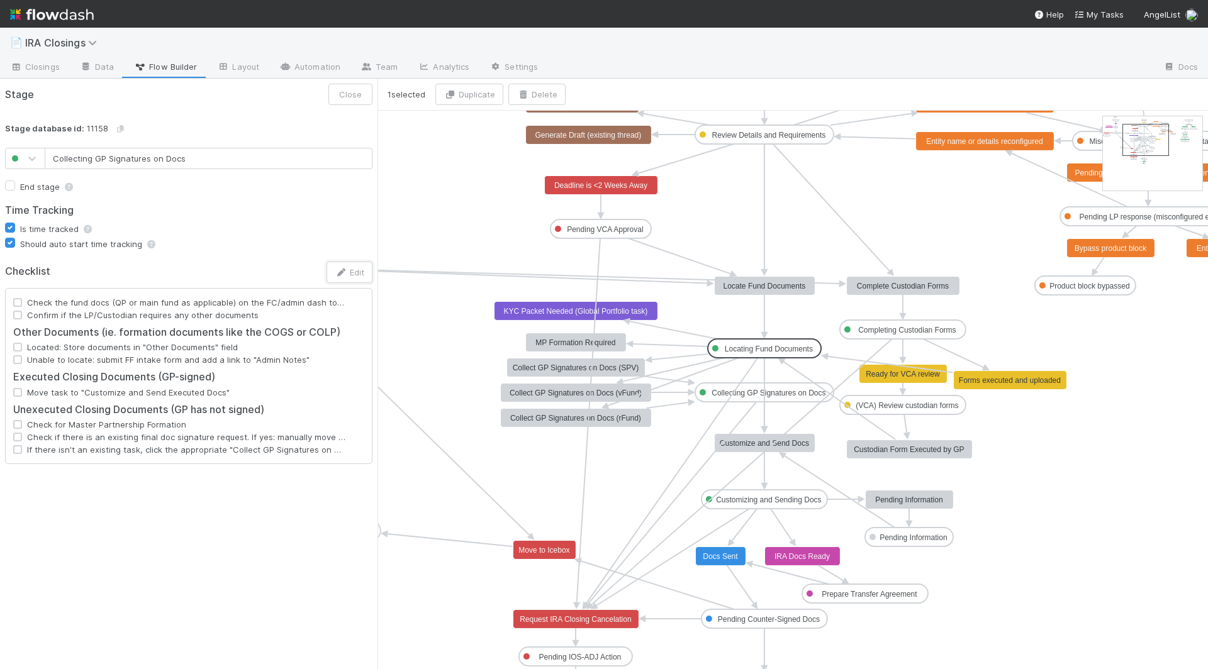
click at [792, 394] on text "Collecting GP Signatures on Docs" at bounding box center [768, 393] width 114 height 9
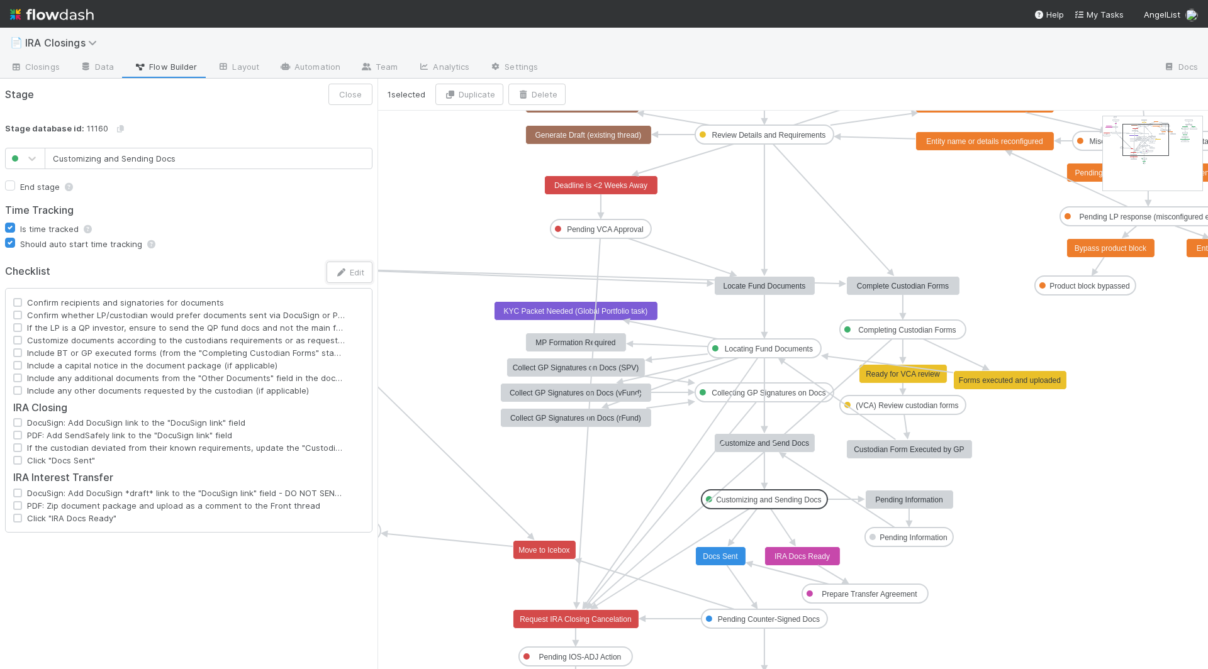
click at [771, 499] on text "Customizing and Sending Docs" at bounding box center [768, 500] width 105 height 9
click at [347, 274] on button "Edit" at bounding box center [349, 272] width 46 height 21
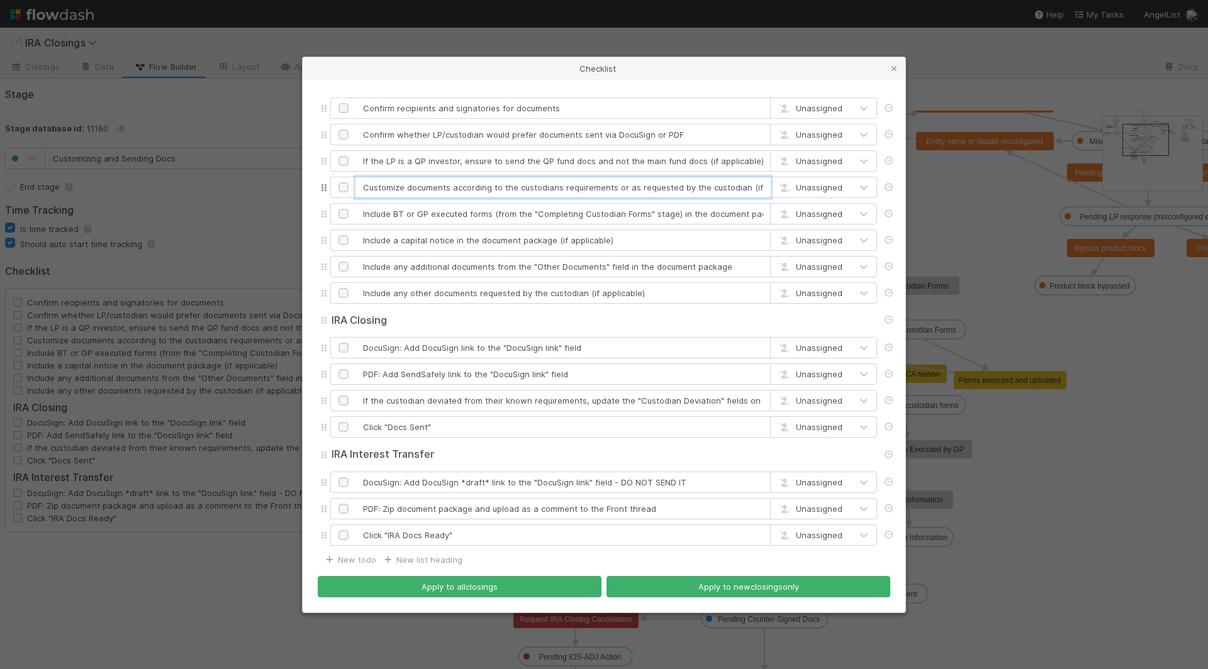
scroll to position [0, 33]
drag, startPoint x: 427, startPoint y: 188, endPoint x: 822, endPoint y: 201, distance: 395.3
click at [822, 201] on div "Confirm recipients and signatories for documents Unassigned Confirm whether LP/…" at bounding box center [604, 322] width 572 height 454
click at [403, 215] on input "Include BT or GP executed forms (from the "Completing Custodian Forms" stage) i…" at bounding box center [562, 213] width 415 height 21
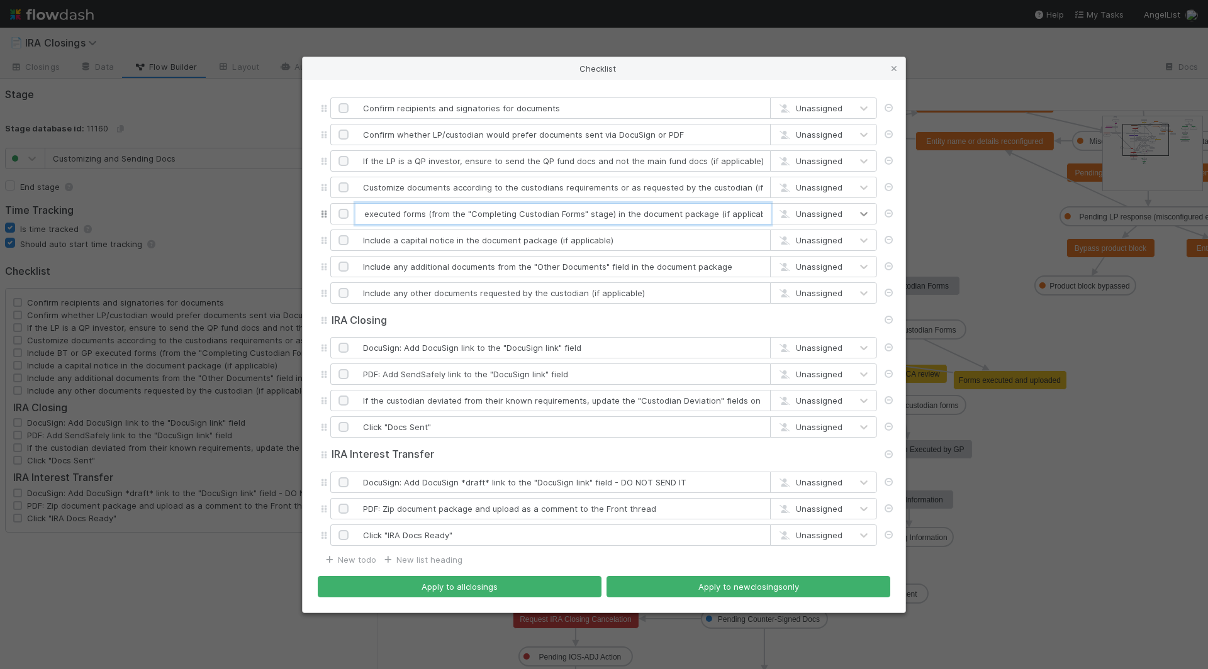
drag, startPoint x: 387, startPoint y: 215, endPoint x: 860, endPoint y: 209, distance: 473.1
click at [860, 209] on div "Include BT or GP executed forms (from the "Completing Custodian Forms" stage) i…" at bounding box center [603, 213] width 547 height 21
drag, startPoint x: 394, startPoint y: 247, endPoint x: 627, endPoint y: 248, distance: 232.8
click at [627, 248] on input "Include a capital notice in the document package (if applicable)" at bounding box center [562, 240] width 415 height 21
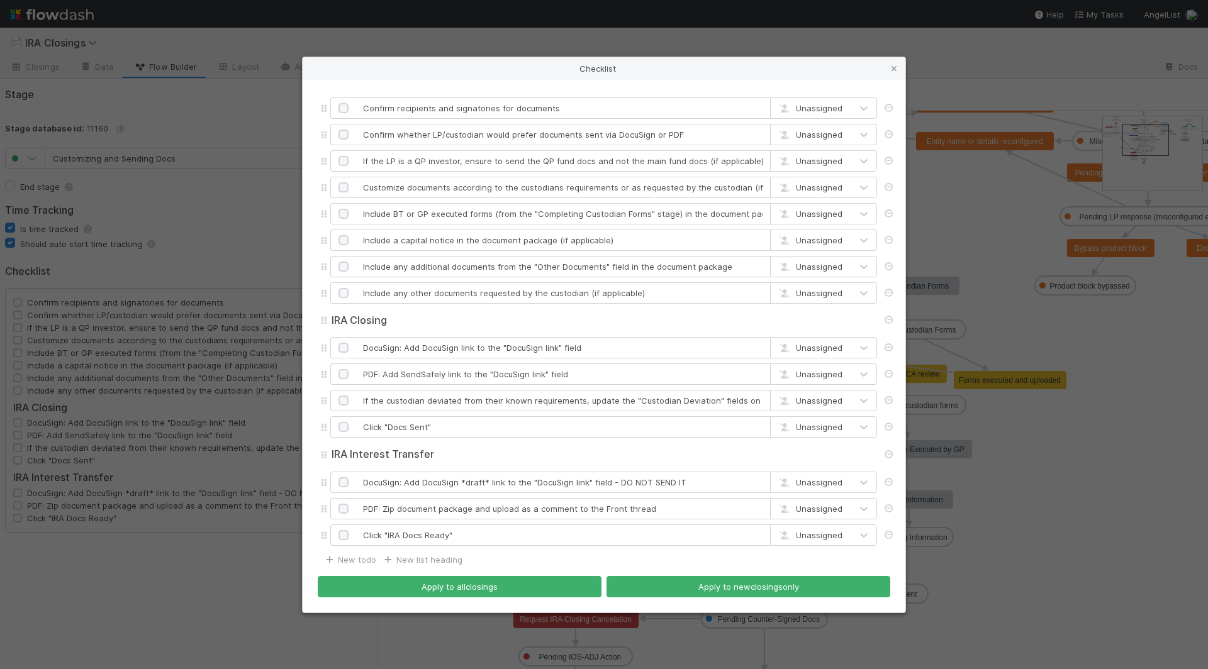
click at [177, 597] on div "Checklist Confirm recipients and signatories for documents Unassigned Confirm w…" at bounding box center [604, 334] width 1208 height 669
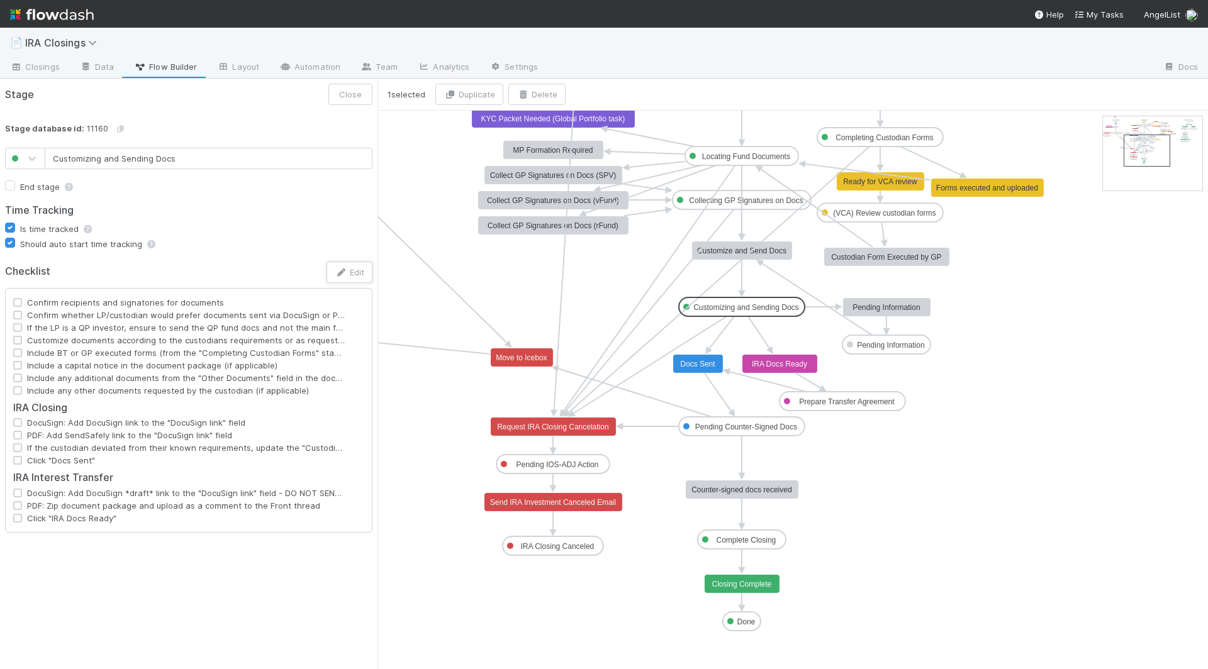
drag, startPoint x: 1135, startPoint y: 142, endPoint x: 1135, endPoint y: 151, distance: 8.8
type input "Pending Counter-Signed Docs"
checkbox input "false"
click at [734, 428] on text "Pending Counter-Signed Docs" at bounding box center [746, 427] width 102 height 9
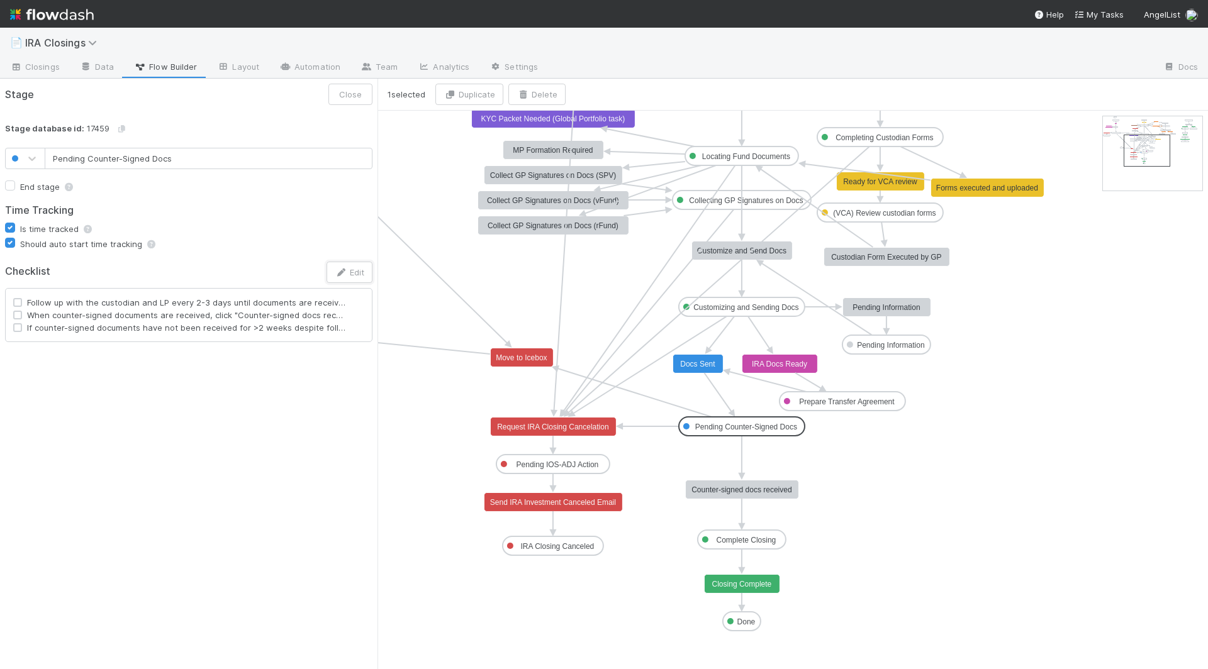
type input "Complete Closing"
checkbox input "true"
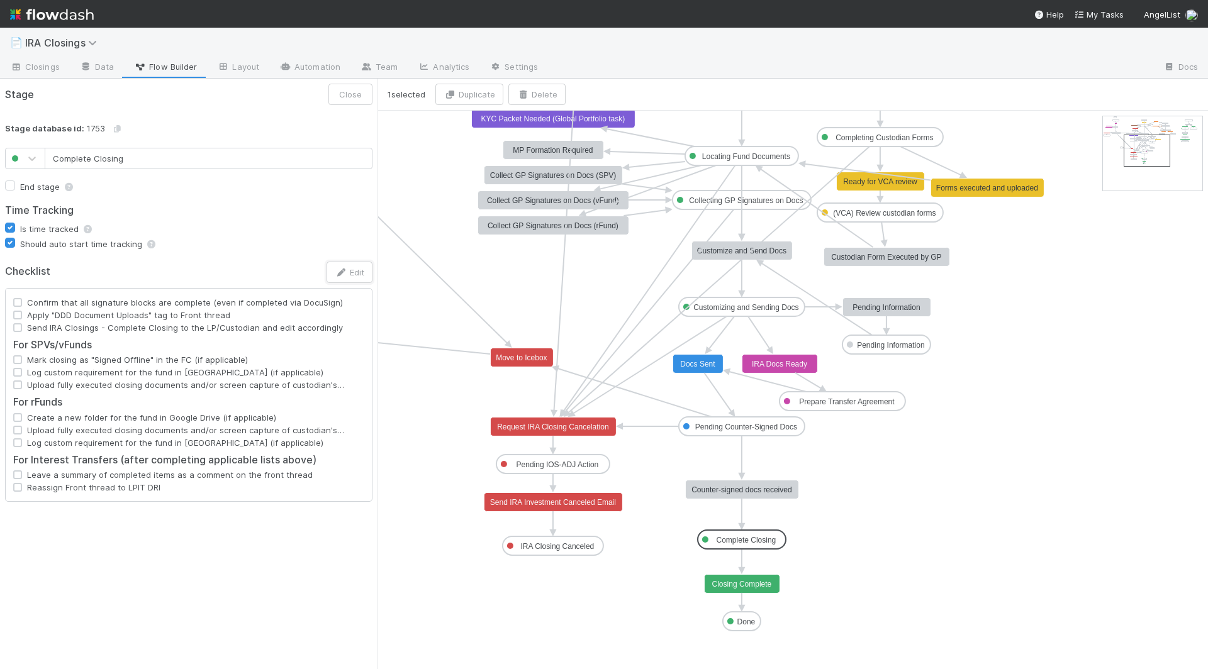
click at [727, 542] on text "Complete Closing" at bounding box center [747, 540] width 60 height 9
type input "Done"
checkbox input "true"
click at [744, 623] on text "Done" at bounding box center [746, 622] width 18 height 9
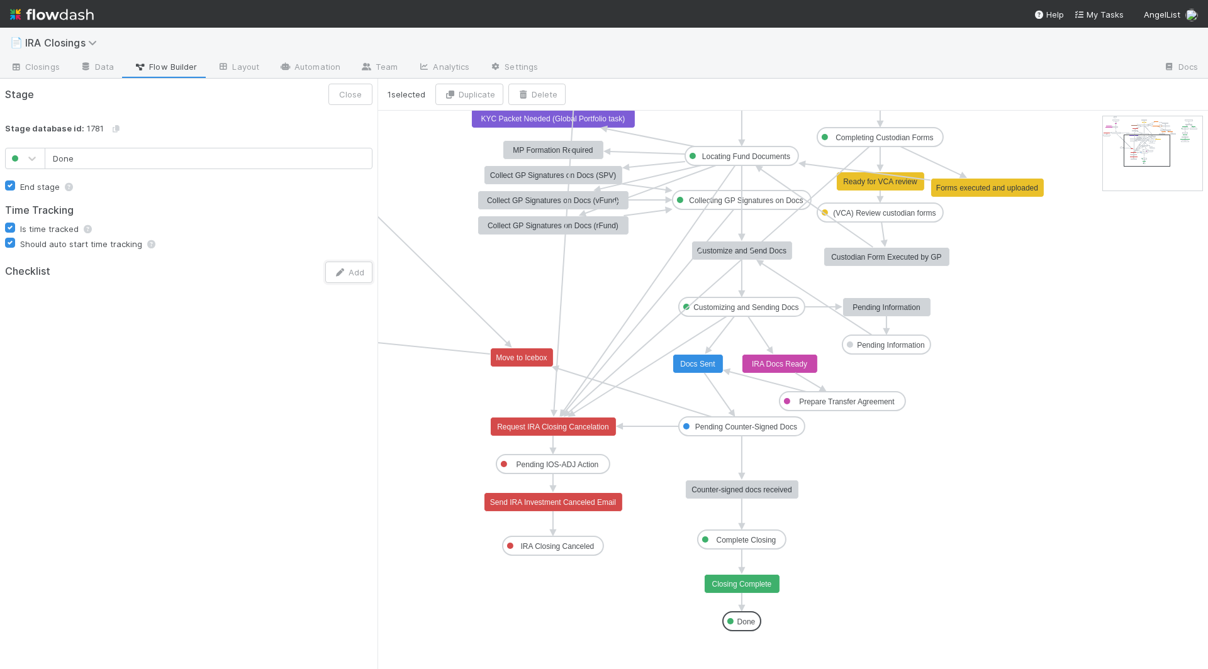
click at [1149, 150] on rect at bounding box center [1147, 150] width 46 height 31
type input "Pending IOS-ADJ Action"
checkbox input "false"
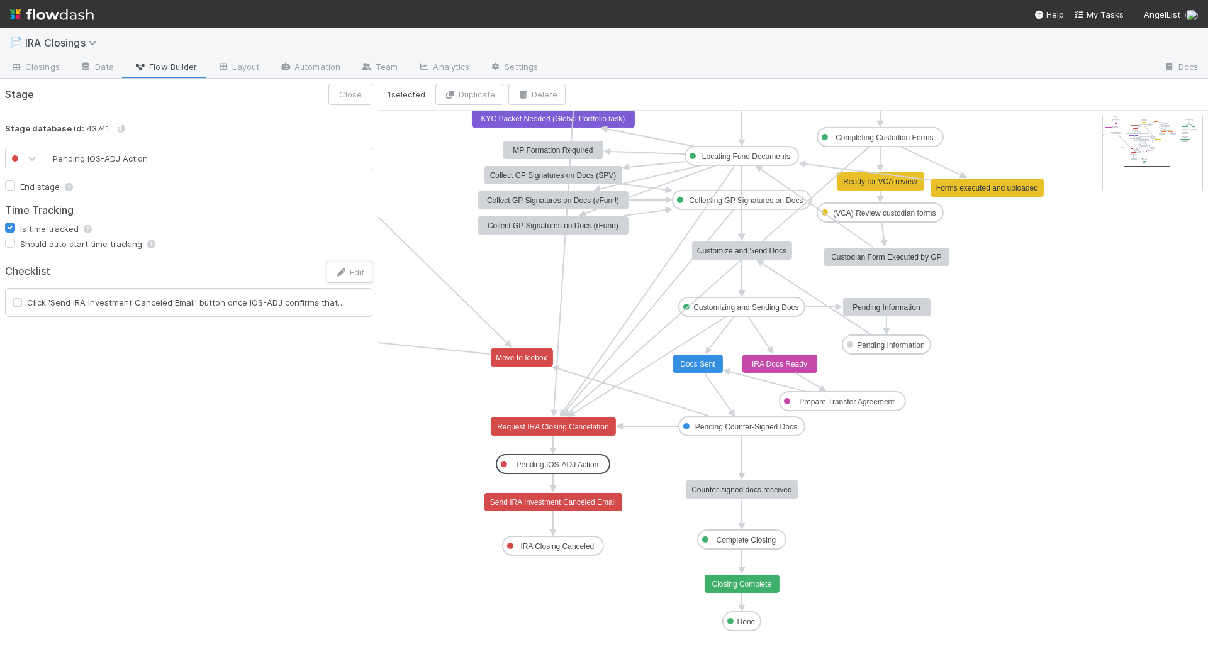
click at [530, 463] on text "Pending IOS-ADJ Action" at bounding box center [557, 464] width 82 height 9
type input "IRA Closing Canceled"
checkbox input "true"
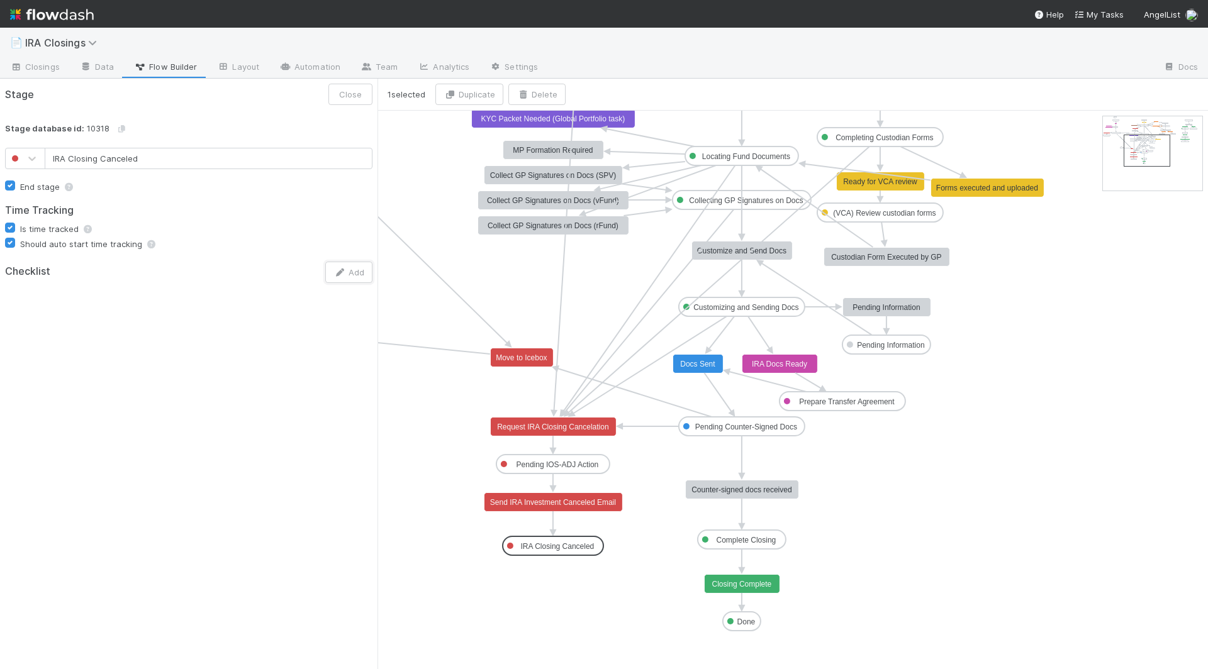
click at [540, 553] on rect at bounding box center [553, 546] width 101 height 19
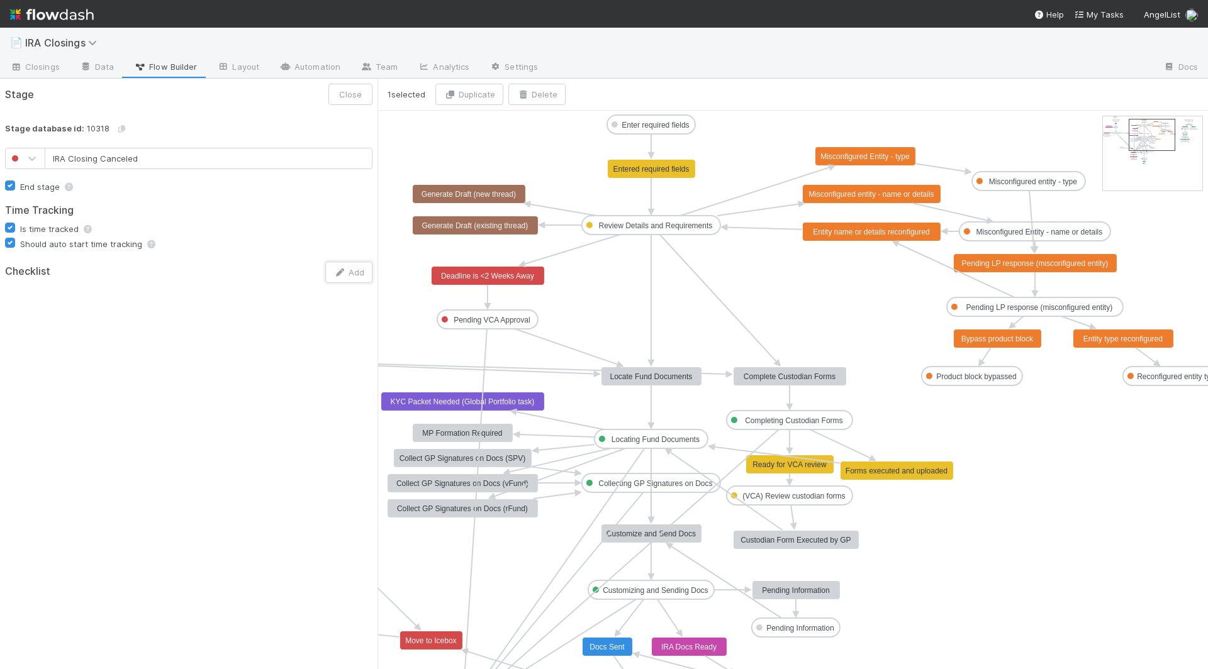
drag, startPoint x: 1144, startPoint y: 149, endPoint x: 1146, endPoint y: 133, distance: 15.9
type input "Review Details and Requirements"
checkbox input "false"
click at [665, 226] on text "Review Details and Requirements" at bounding box center [656, 225] width 114 height 9
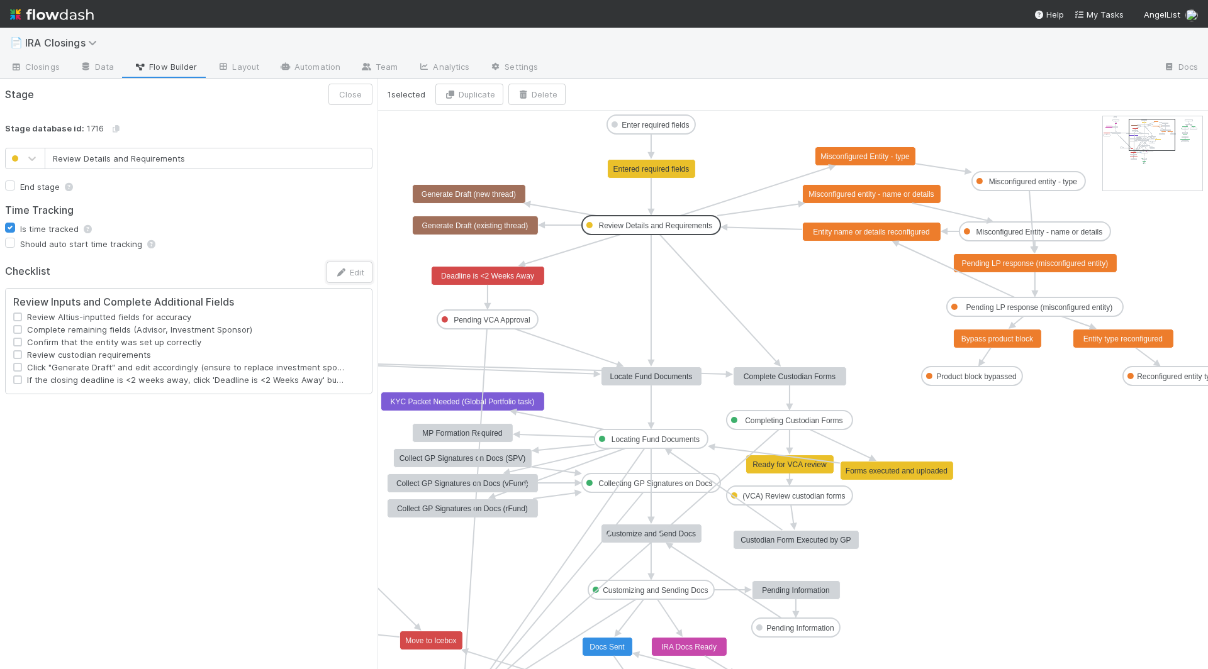
type input "Completing Custodian Forms"
checkbox input "false"
click at [764, 421] on text "Completing Custodian Forms" at bounding box center [794, 420] width 98 height 9
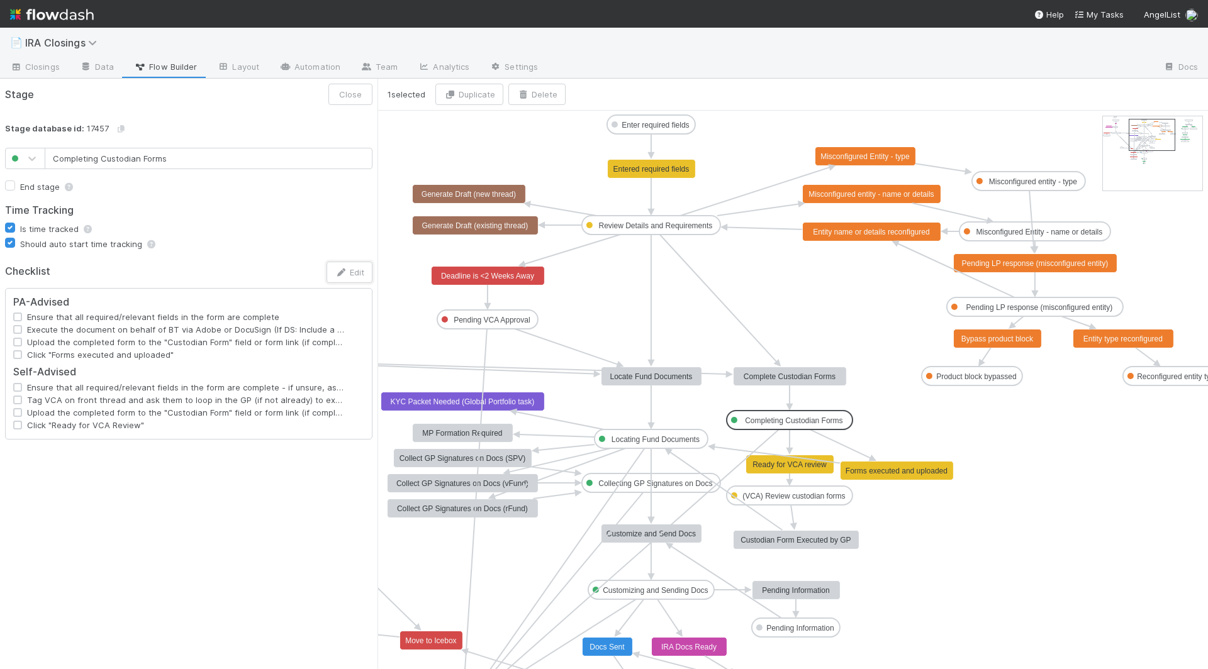
type input "(VCA) Review custodian forms"
checkbox input "true"
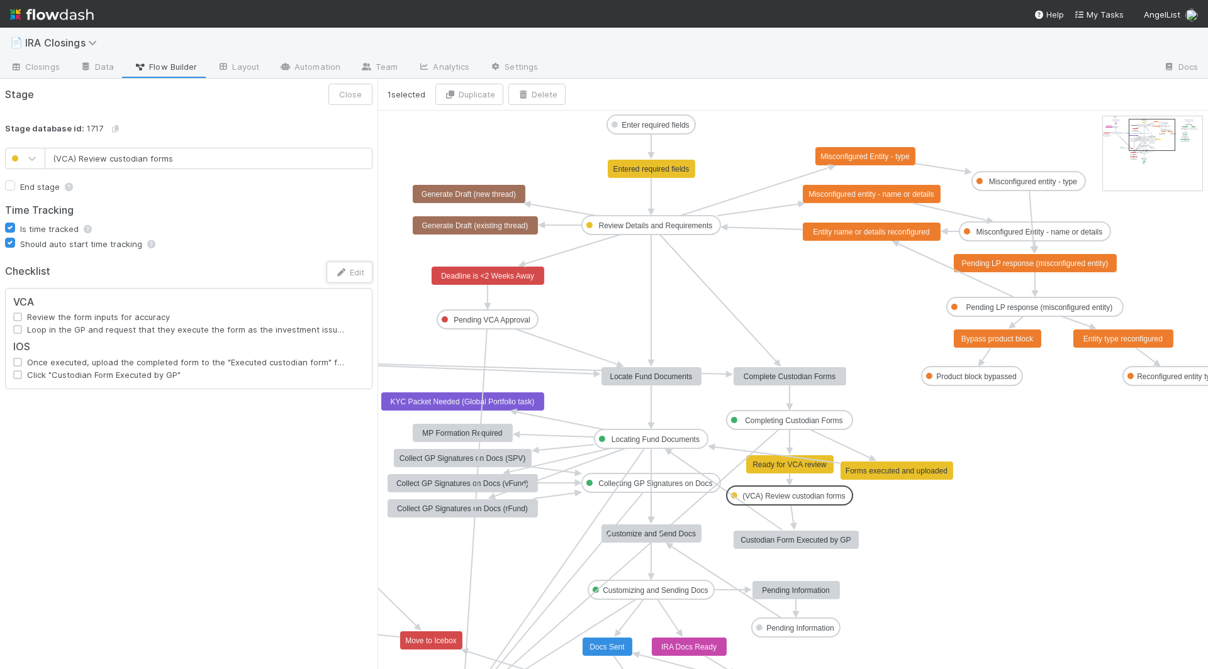
click at [773, 489] on rect at bounding box center [790, 495] width 126 height 19
type input "Pending Information"
checkbox input "false"
click at [782, 624] on text "Pending Information" at bounding box center [799, 628] width 67 height 9
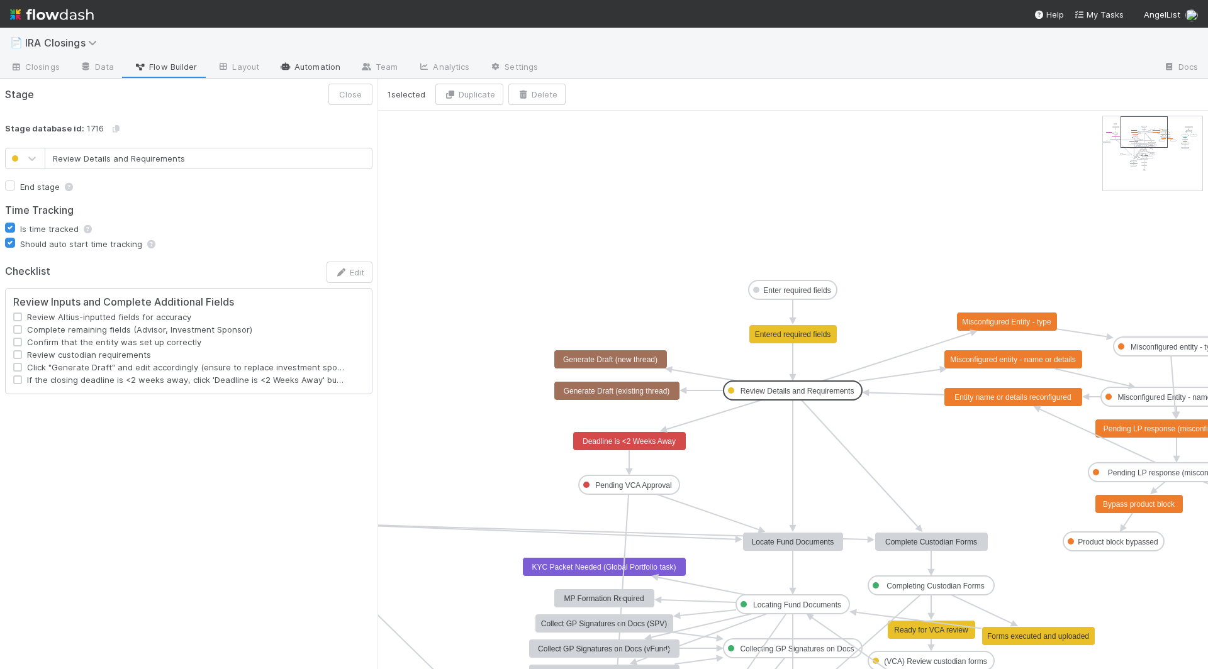
click at [293, 69] on link "Automation" at bounding box center [309, 68] width 81 height 20
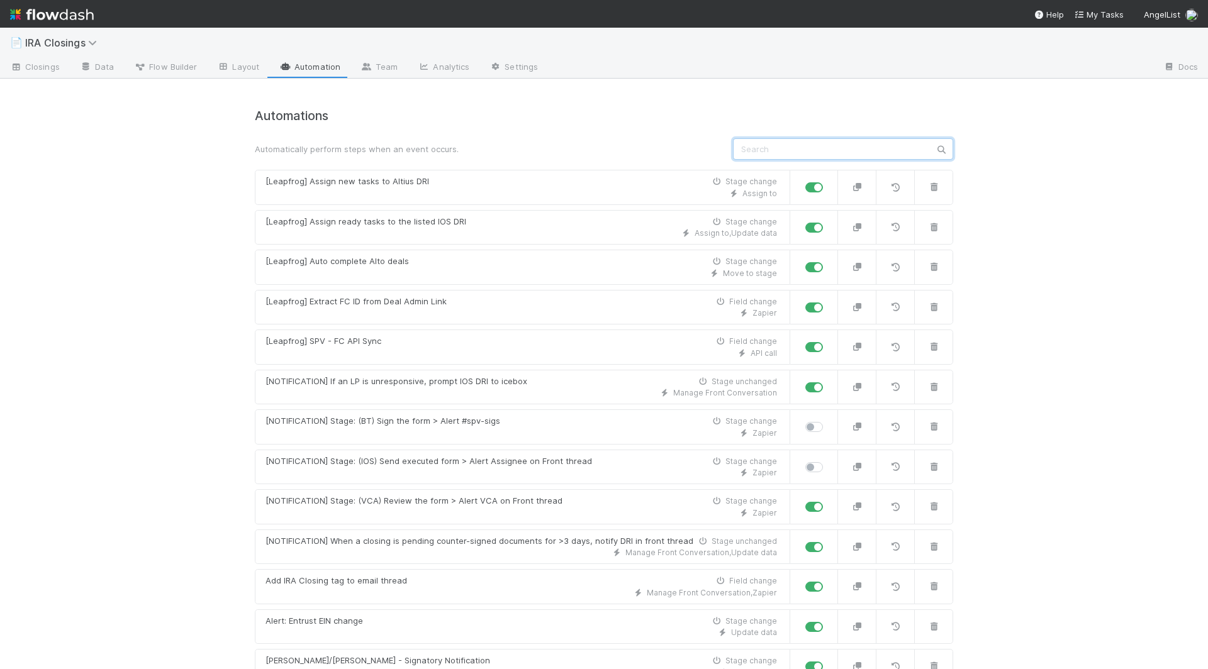
click at [861, 145] on input "text" at bounding box center [843, 148] width 220 height 21
type input "a"
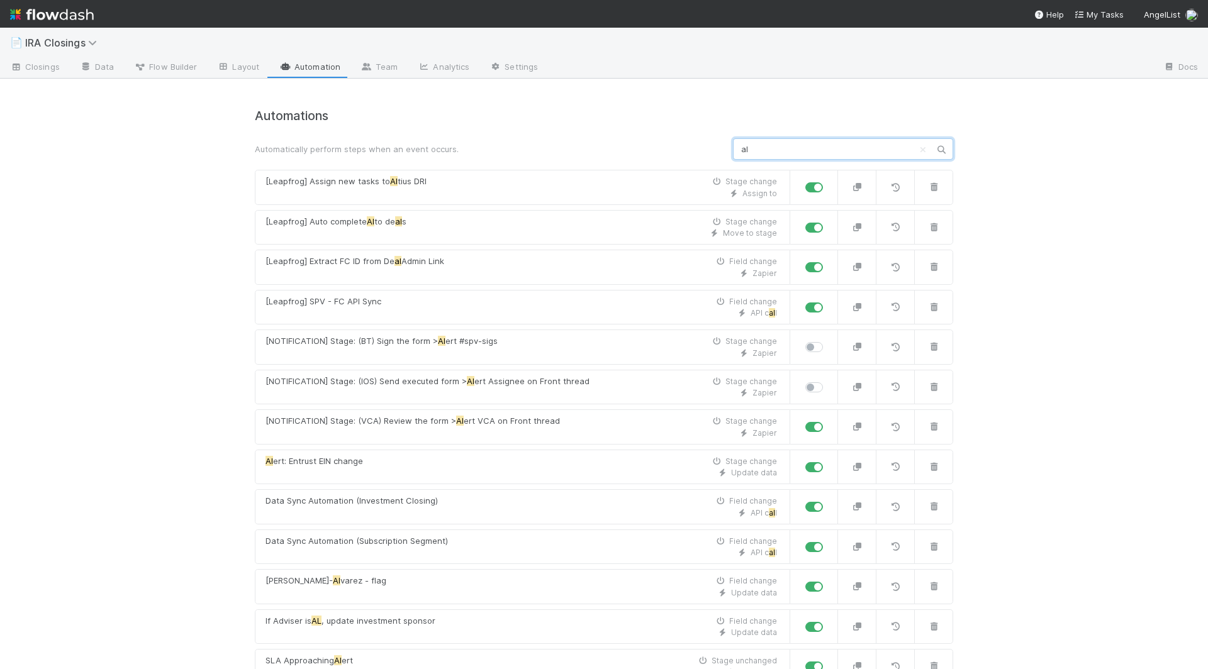
type input "a"
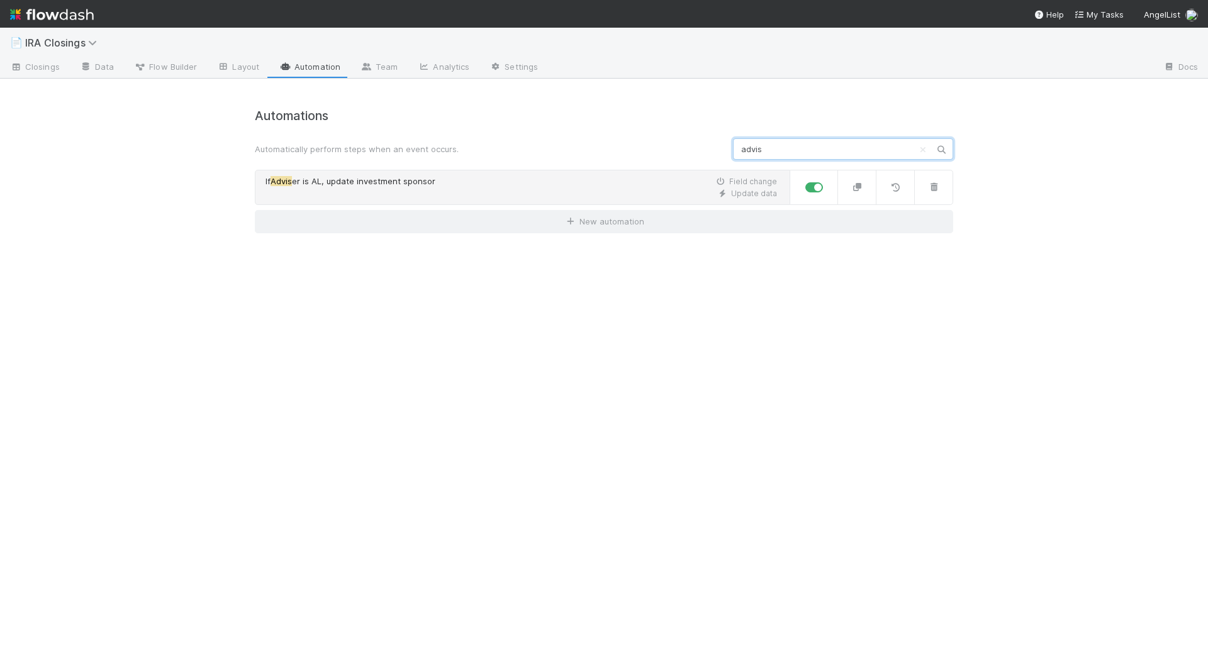
type input "advis"
click at [326, 189] on div "Update data" at bounding box center [520, 193] width 511 height 11
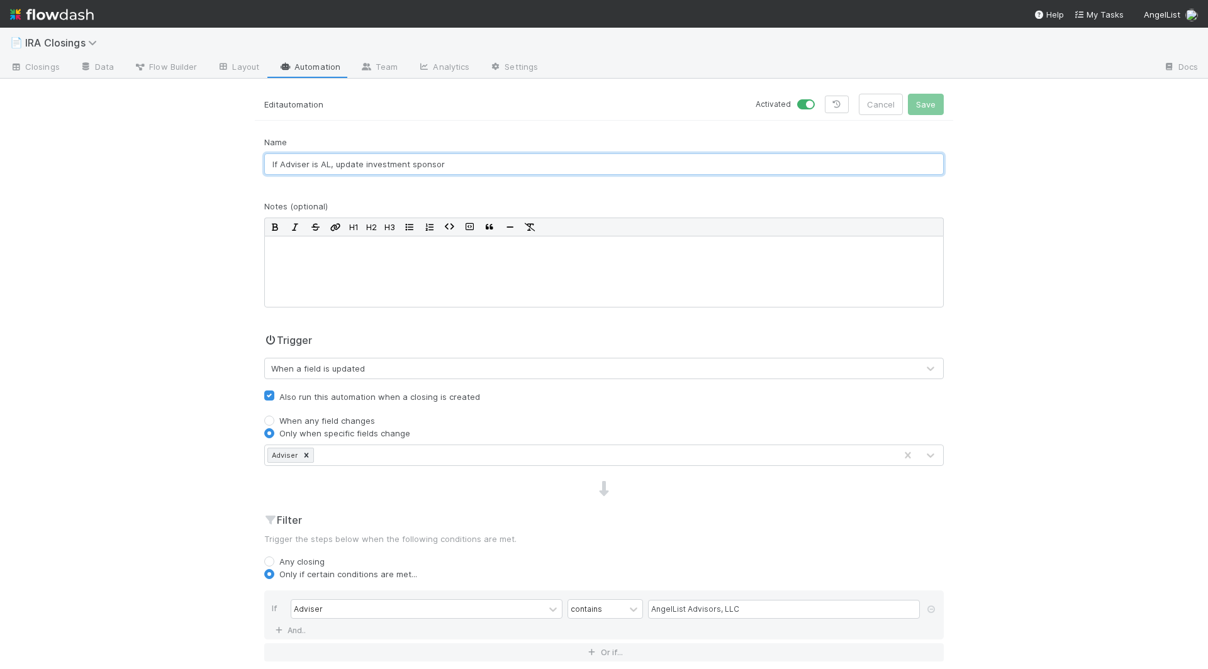
click at [320, 164] on input "If Adviser is AL, update investment sponsor" at bounding box center [603, 163] width 679 height 21
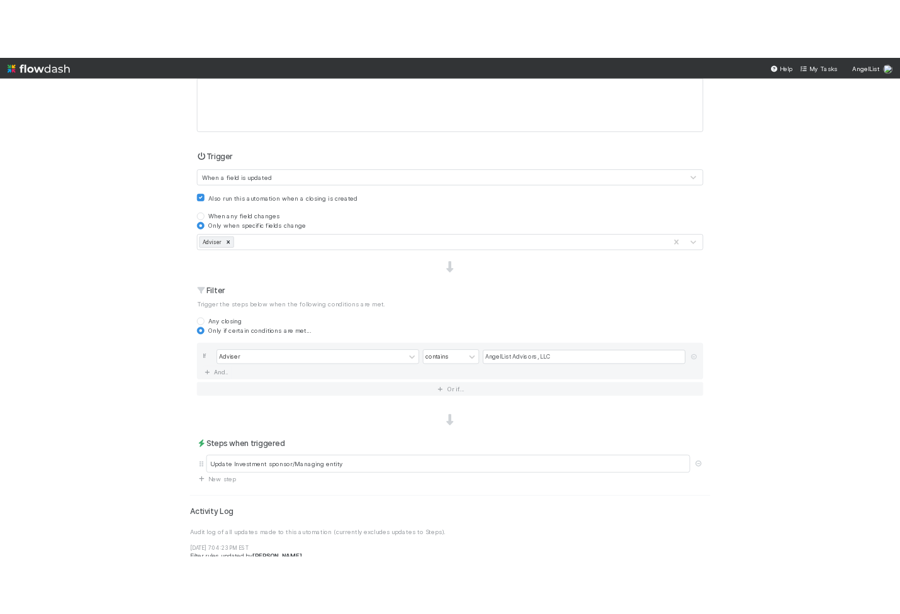
scroll to position [272, 0]
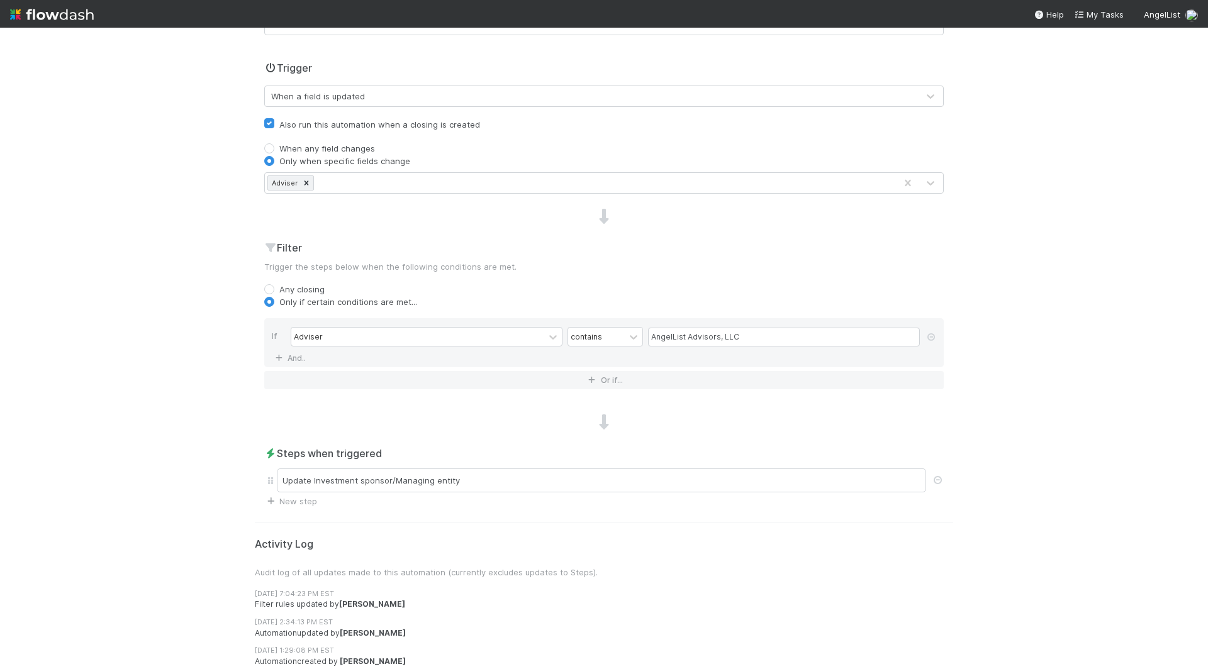
type input "If Adviser is PA, update investment sponsor"
click at [701, 336] on input "AngelList Advisors, LLC" at bounding box center [784, 337] width 272 height 19
click at [688, 342] on input "AngelList Advisors, LLC" at bounding box center [784, 337] width 272 height 19
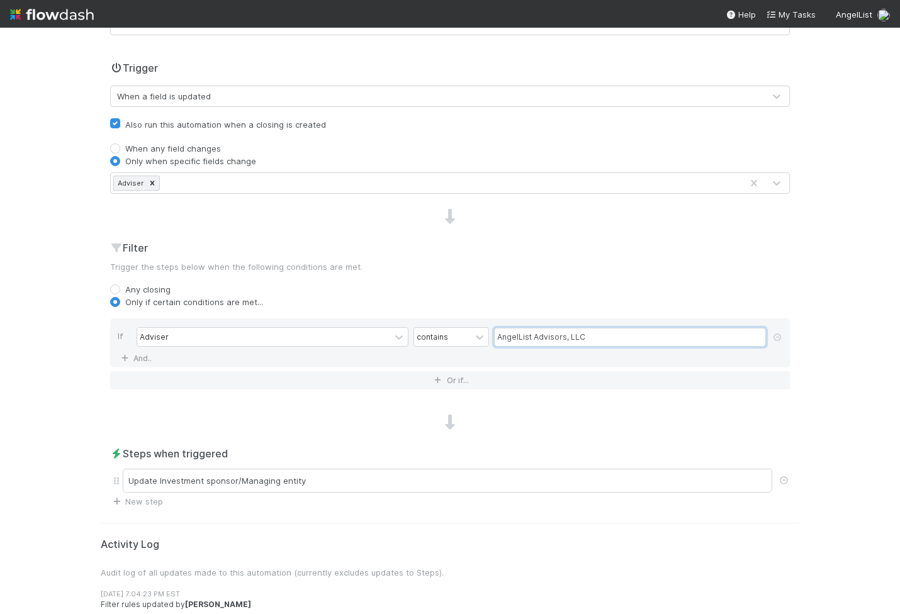
click at [540, 330] on input "AngelList Advisors, LLC" at bounding box center [630, 337] width 272 height 19
paste input "Platform Advisor"
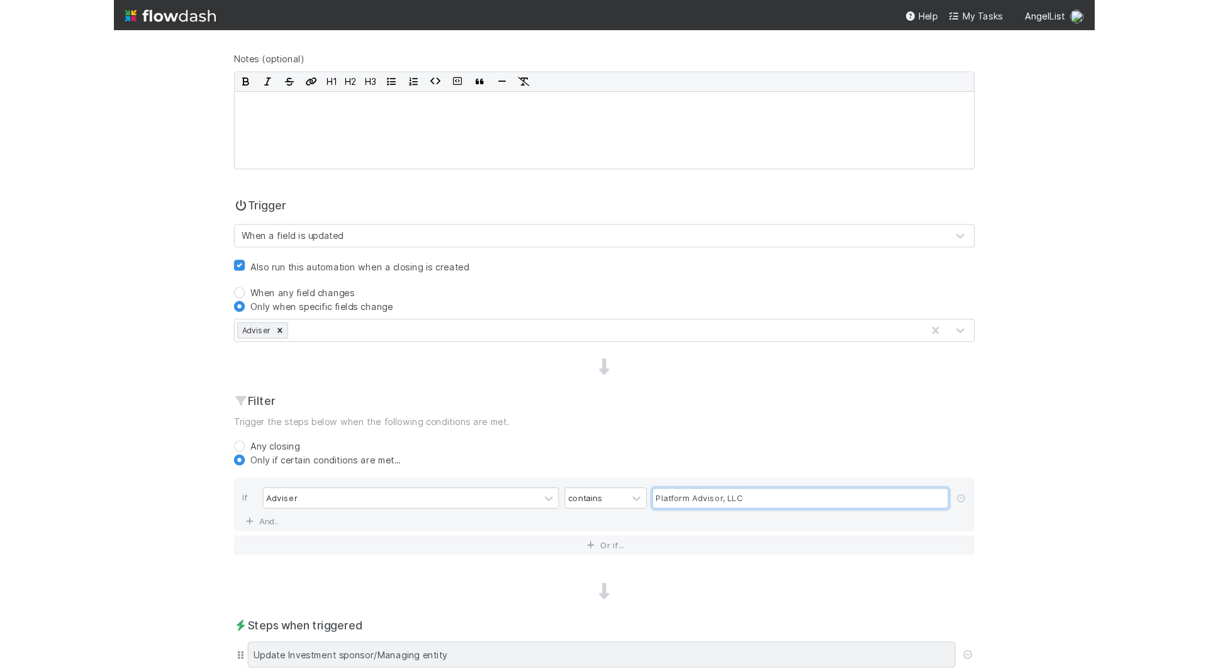
scroll to position [0, 0]
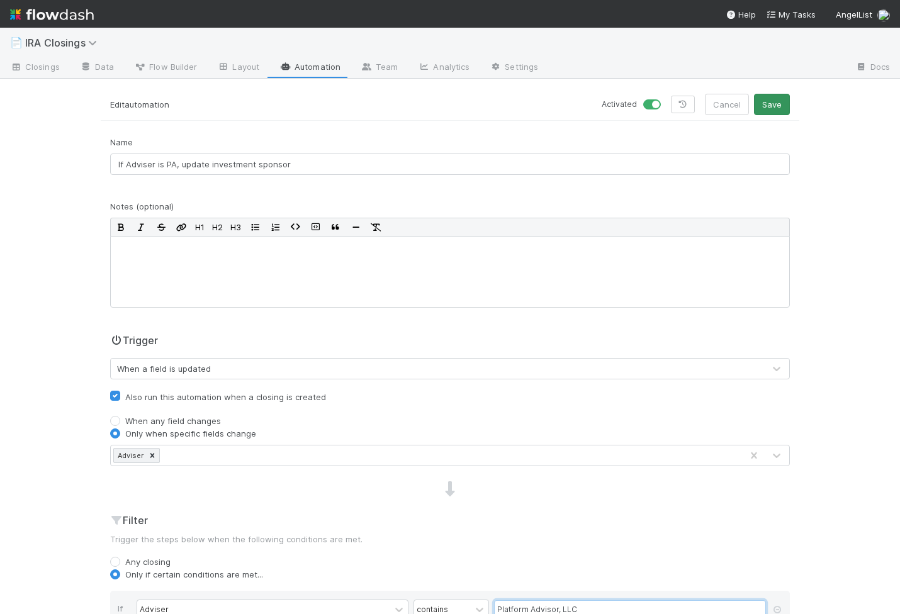
type input "Platform Advisor, LLC"
click at [778, 103] on button "Save" at bounding box center [772, 104] width 36 height 21
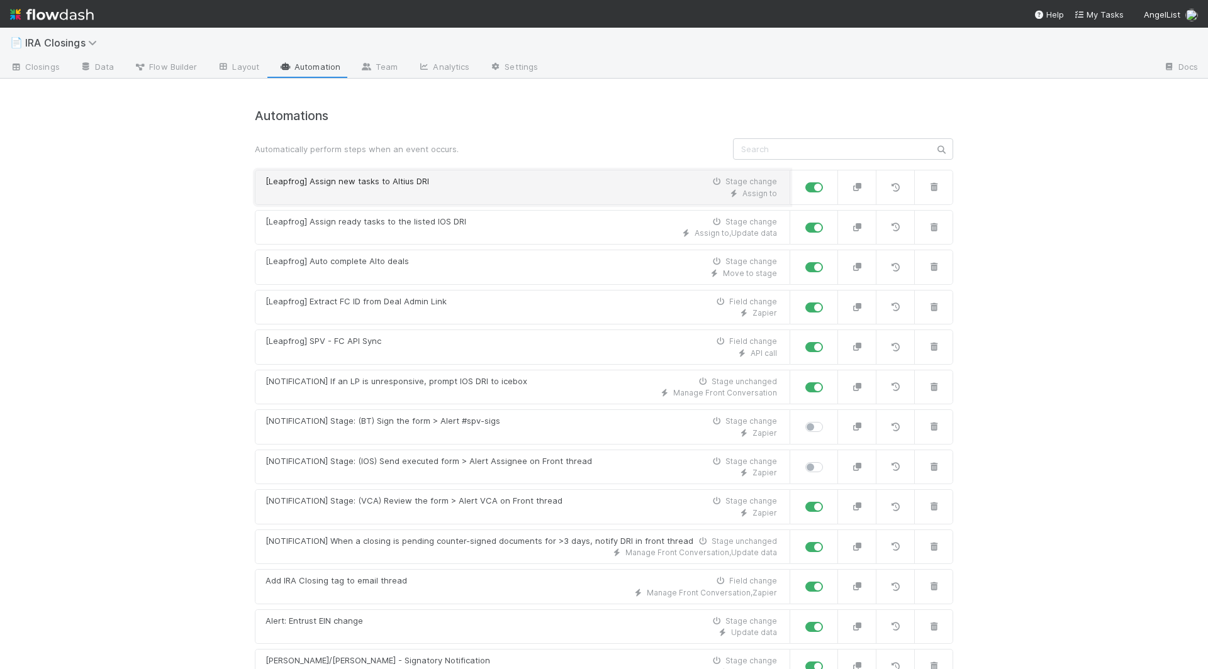
click at [438, 184] on div "[Leapfrog] Assign new tasks to Altius DRI Stage change" at bounding box center [520, 182] width 511 height 13
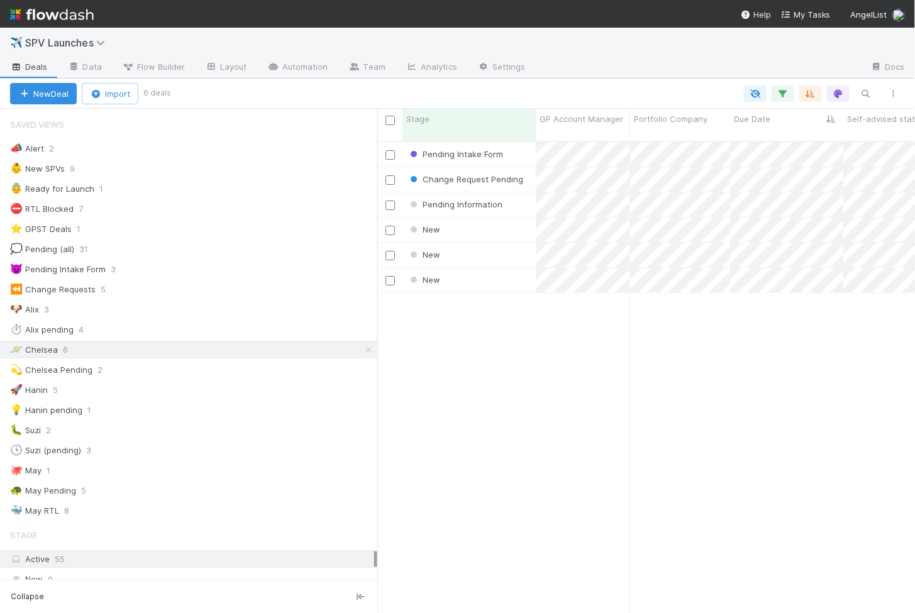
scroll to position [483, 538]
click at [488, 221] on div "New" at bounding box center [469, 230] width 133 height 25
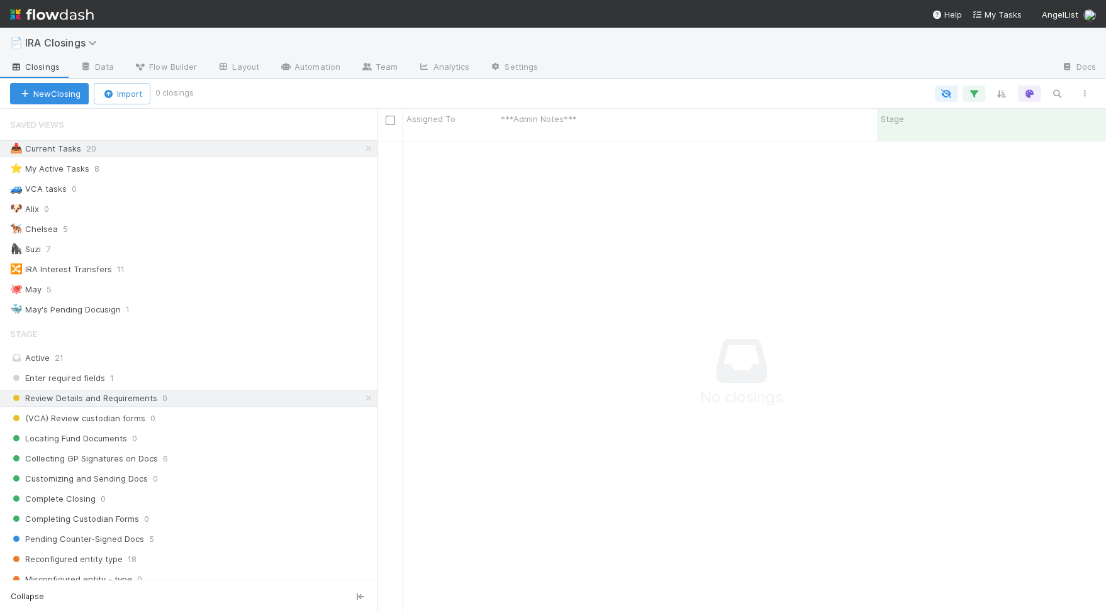
scroll to position [483, 728]
